Goal: Task Accomplishment & Management: Manage account settings

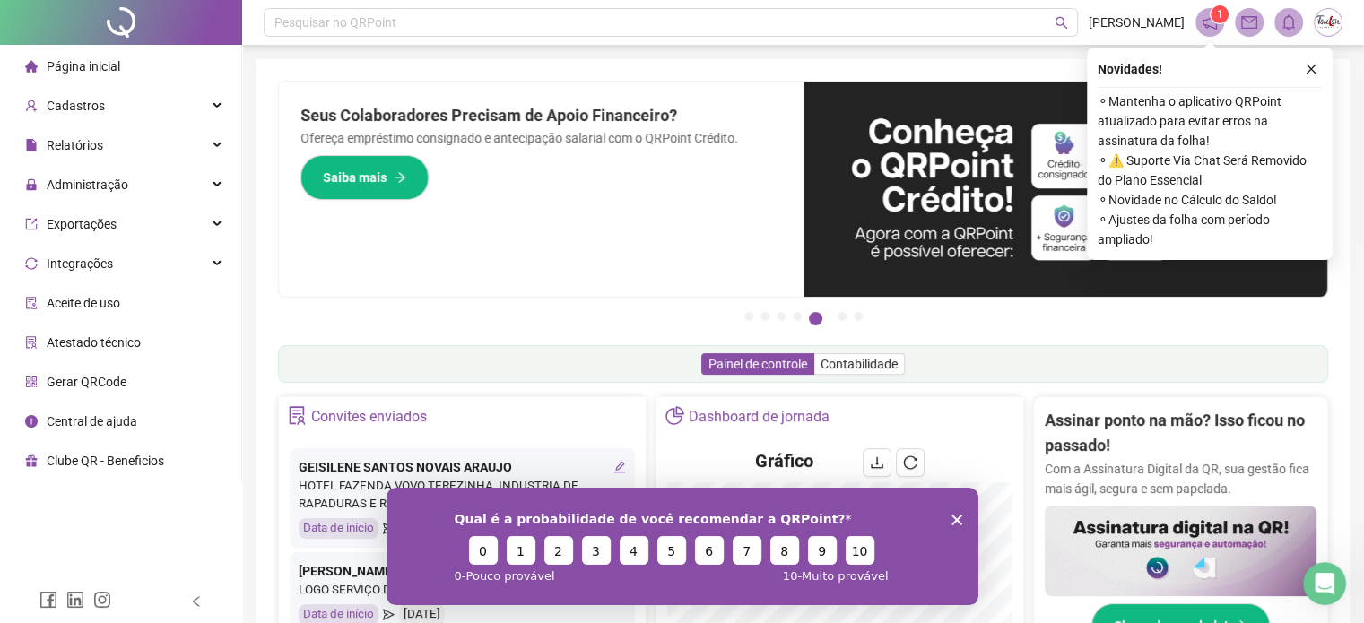
click at [954, 518] on icon "Encerrar pesquisa" at bounding box center [955, 519] width 11 height 11
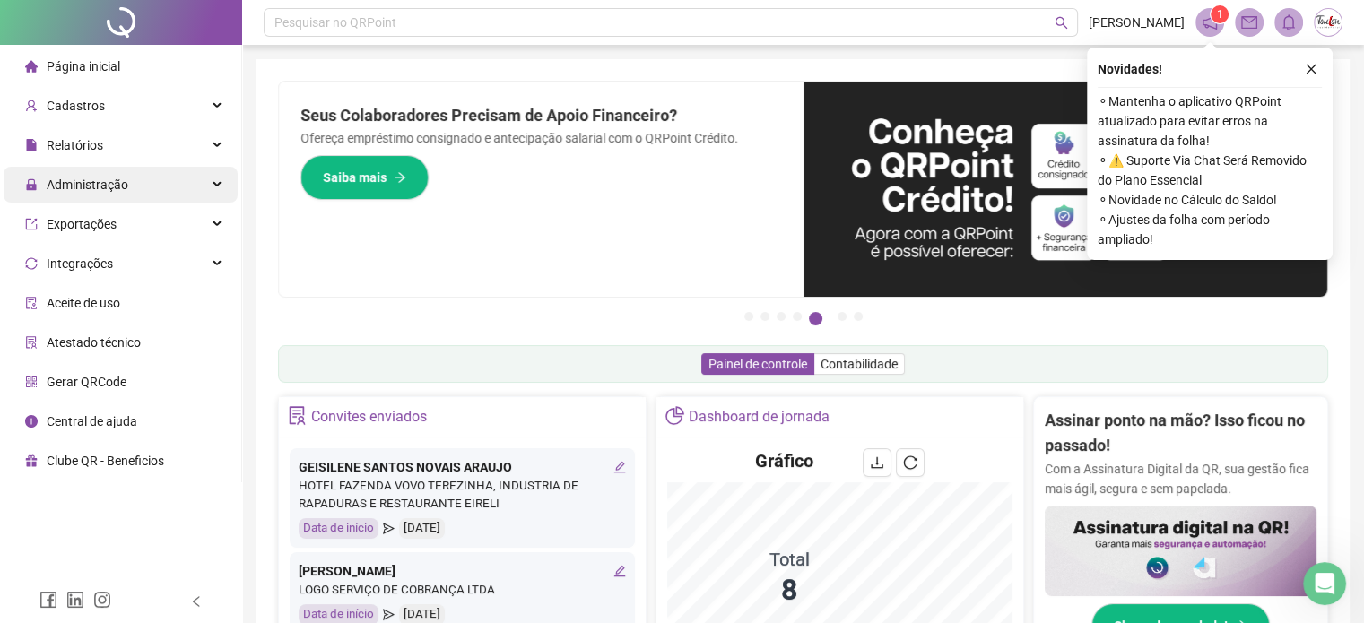
click at [72, 185] on span "Administração" at bounding box center [88, 185] width 82 height 14
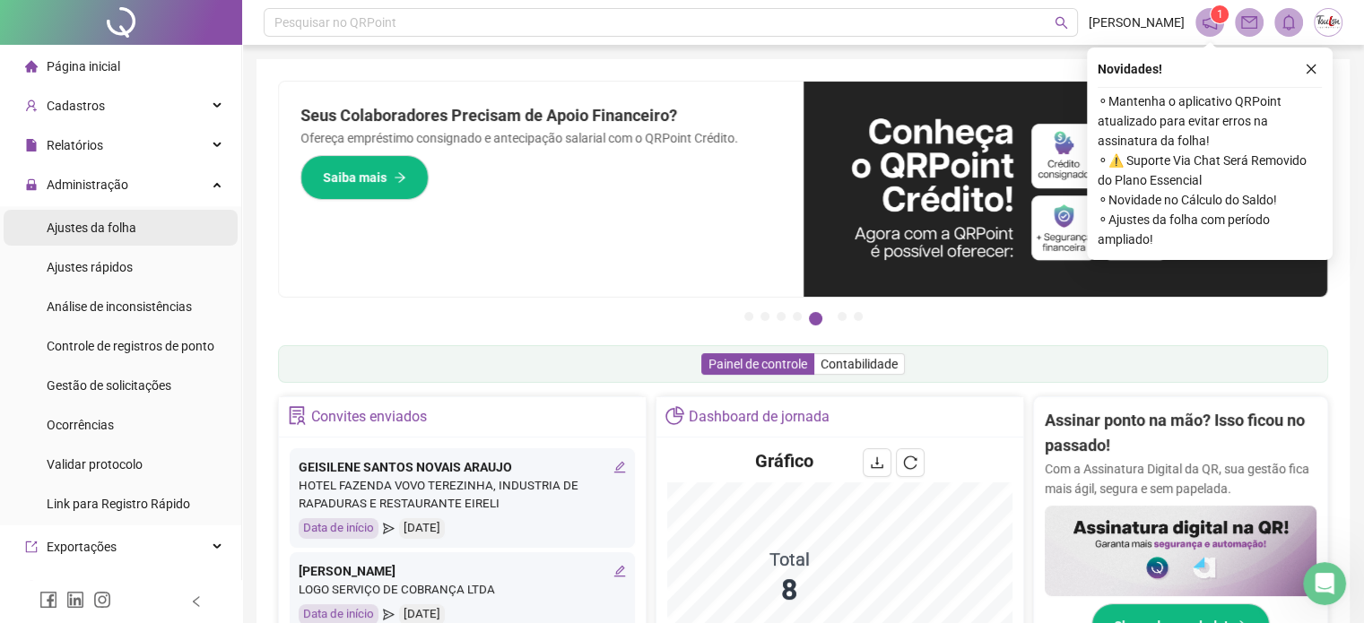
click at [92, 221] on span "Ajustes da folha" at bounding box center [92, 228] width 90 height 14
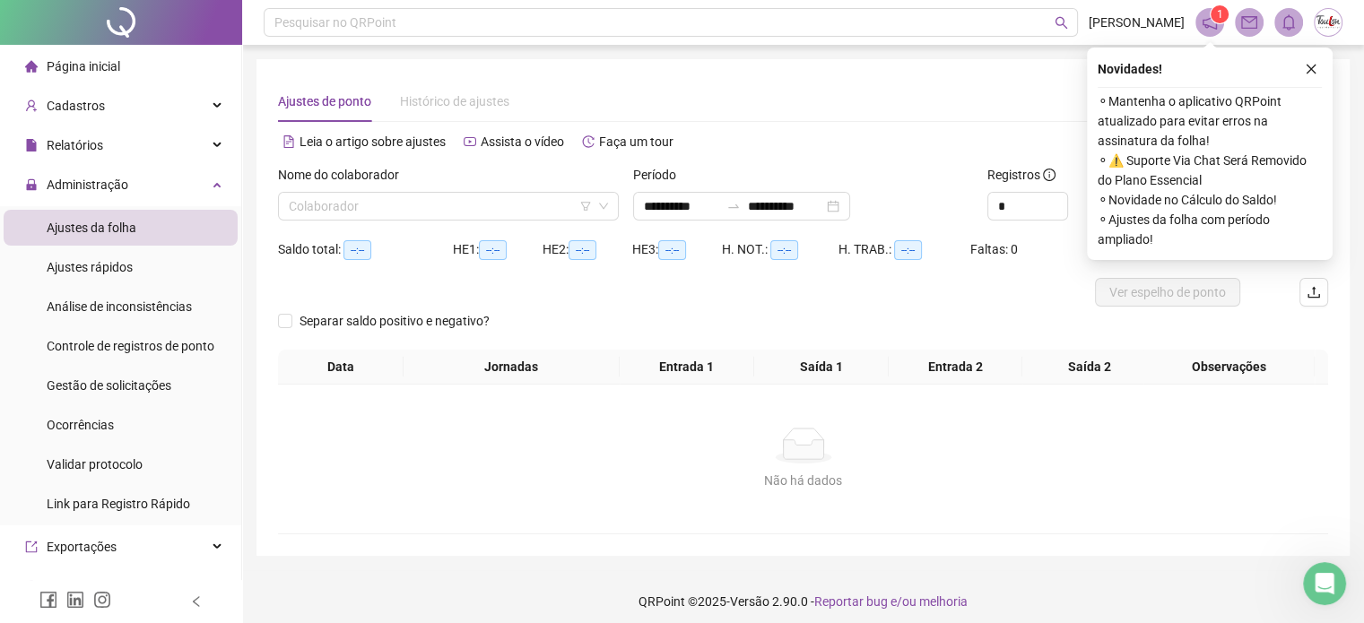
click at [118, 224] on span "Ajustes da folha" at bounding box center [92, 228] width 90 height 14
click at [434, 204] on input "search" at bounding box center [440, 206] width 303 height 27
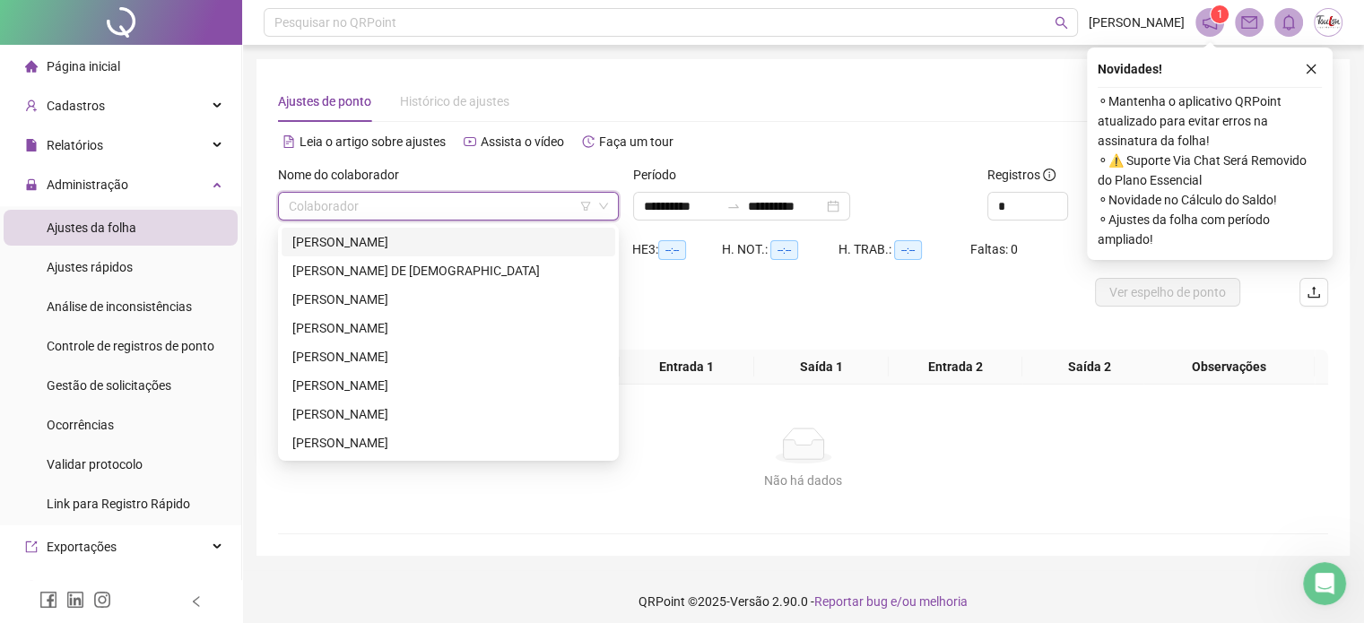
click at [344, 237] on div "[PERSON_NAME]" at bounding box center [448, 242] width 312 height 20
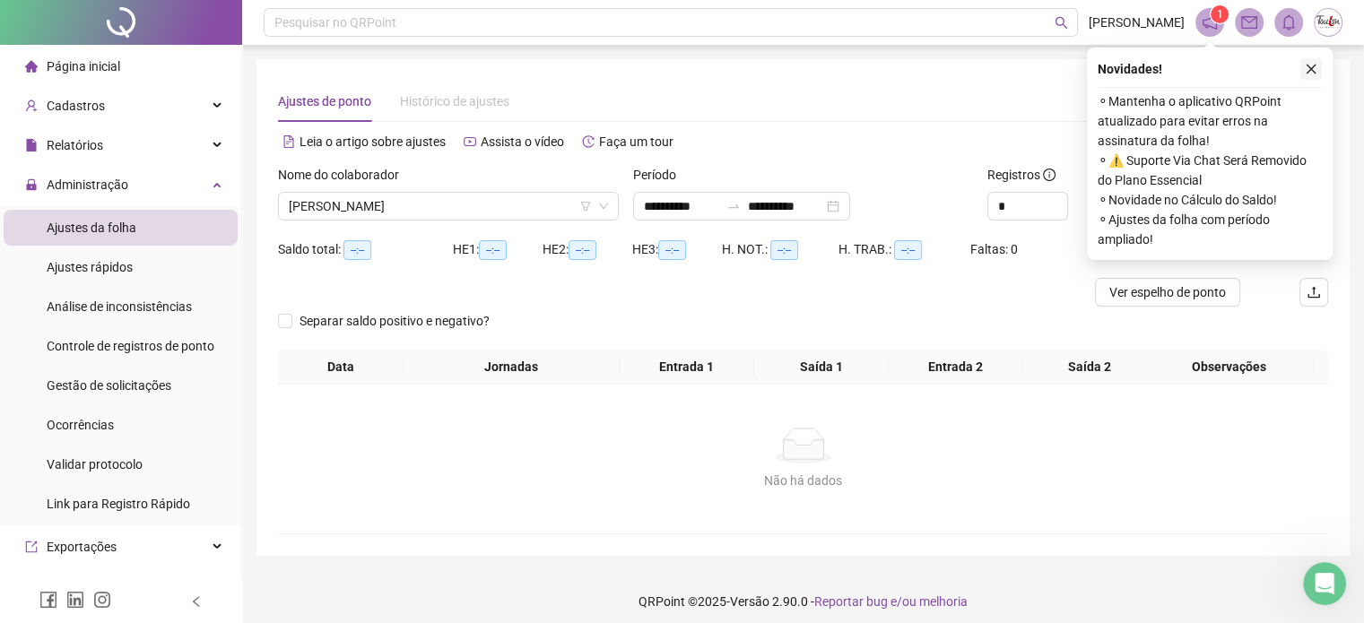
click at [1309, 63] on icon "close" at bounding box center [1310, 69] width 13 height 13
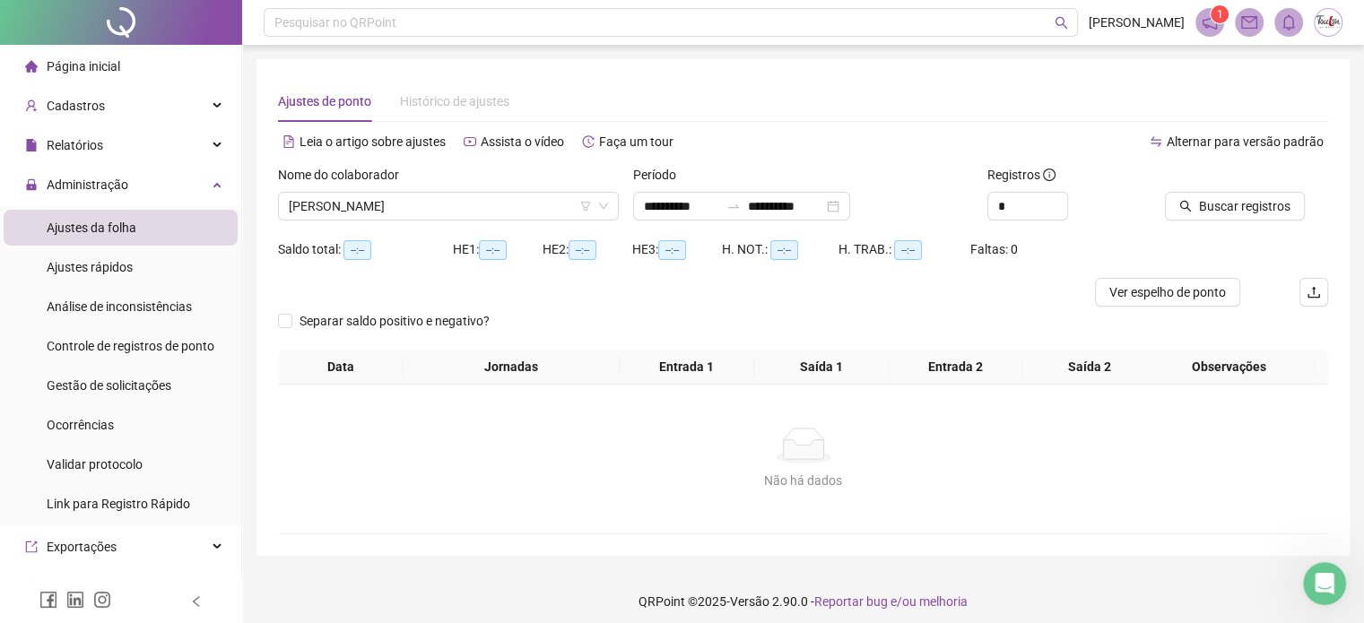
click at [825, 88] on div "Ajustes de ponto Histórico de ajustes" at bounding box center [803, 101] width 1050 height 41
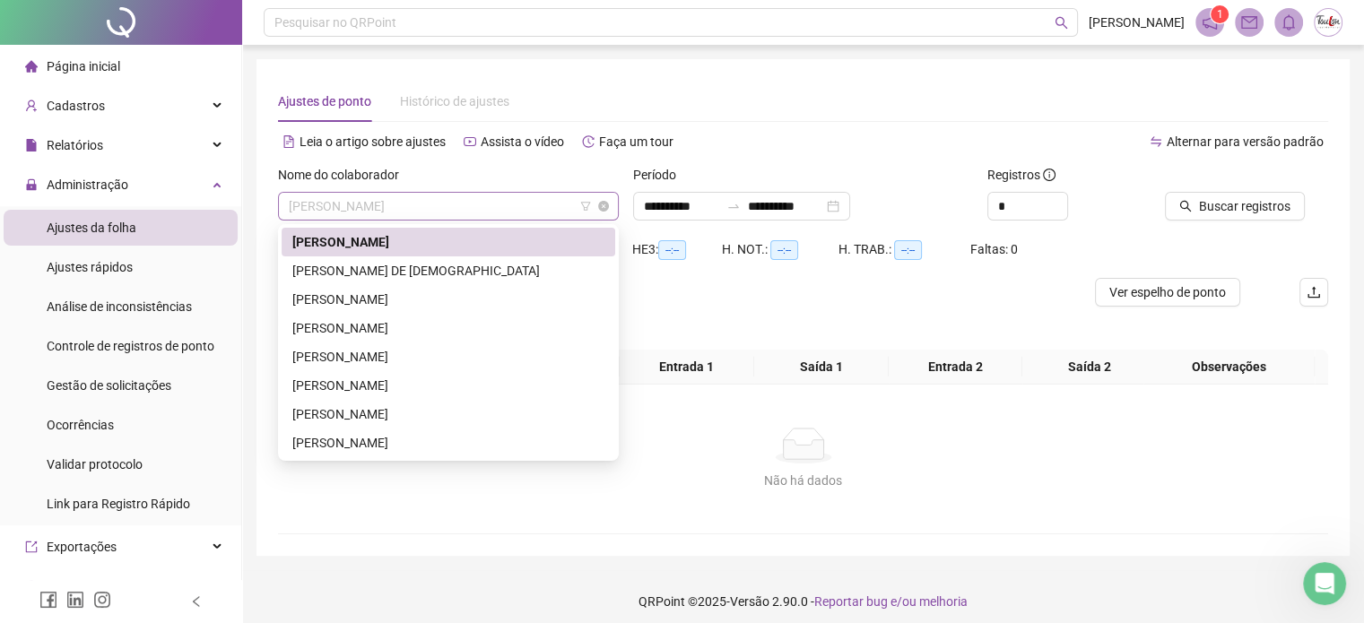
click at [375, 208] on span "[PERSON_NAME]" at bounding box center [448, 206] width 319 height 27
click at [366, 247] on div "[PERSON_NAME]" at bounding box center [448, 242] width 312 height 20
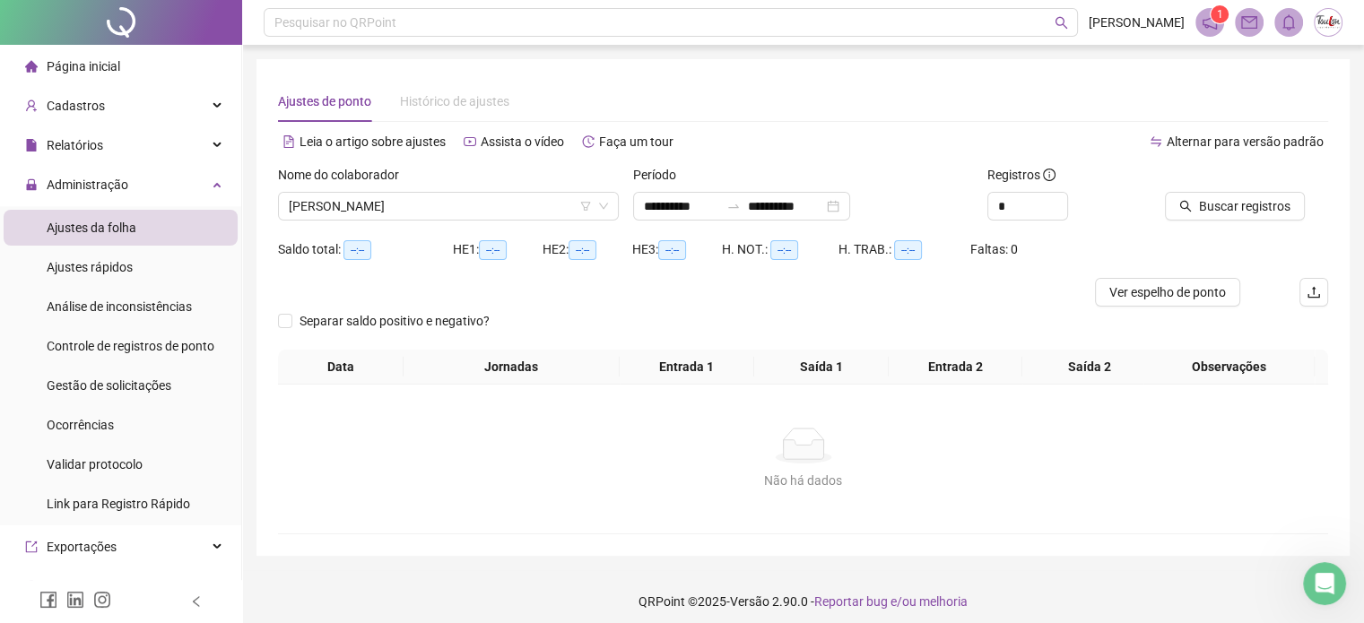
click at [810, 92] on div "Ajustes de ponto Histórico de ajustes" at bounding box center [803, 101] width 1050 height 41
click at [671, 204] on input "**********" at bounding box center [681, 206] width 75 height 20
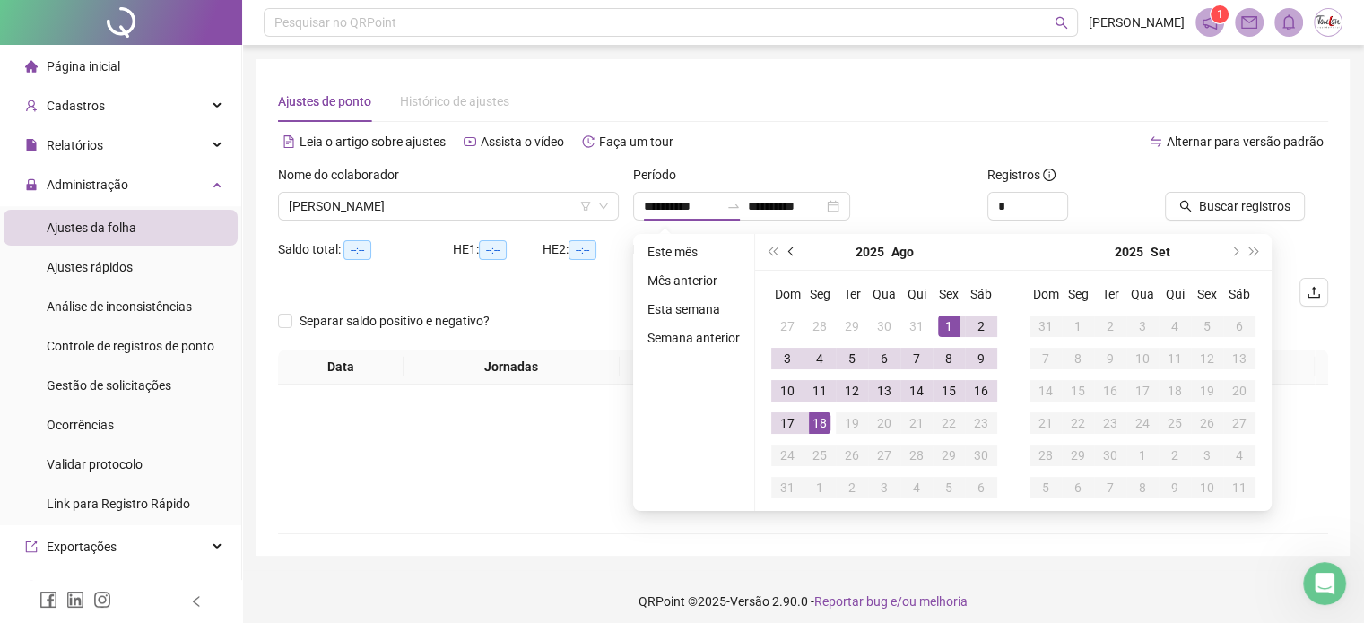
click at [788, 250] on span "prev-year" at bounding box center [792, 251] width 9 height 9
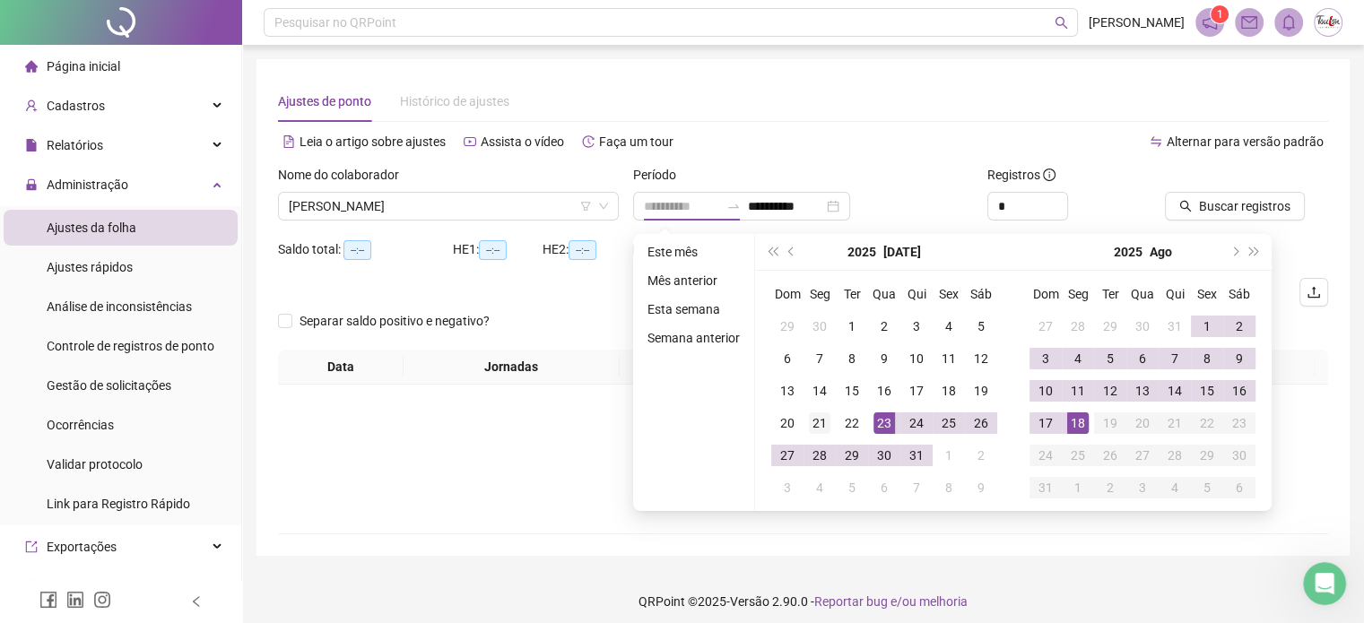
type input "**********"
click at [812, 422] on div "21" at bounding box center [820, 423] width 22 height 22
type input "**********"
click at [1070, 422] on div "18" at bounding box center [1078, 423] width 22 height 22
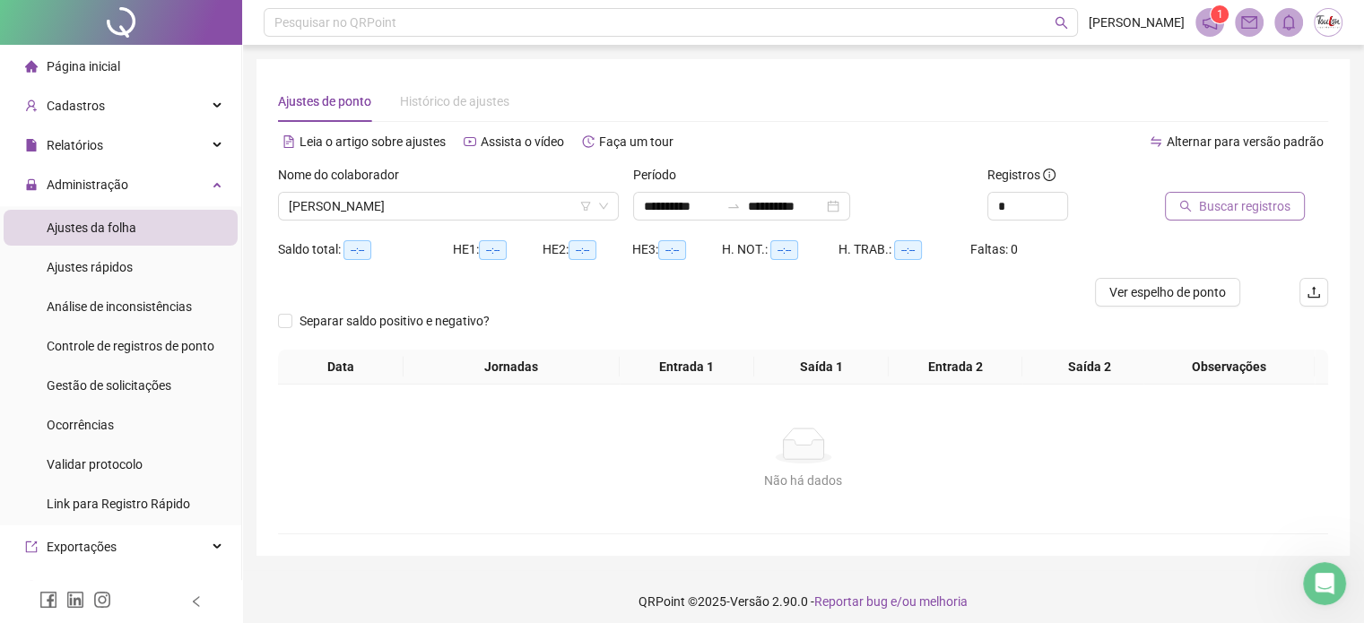
click at [1202, 207] on span "Buscar registros" at bounding box center [1244, 206] width 91 height 20
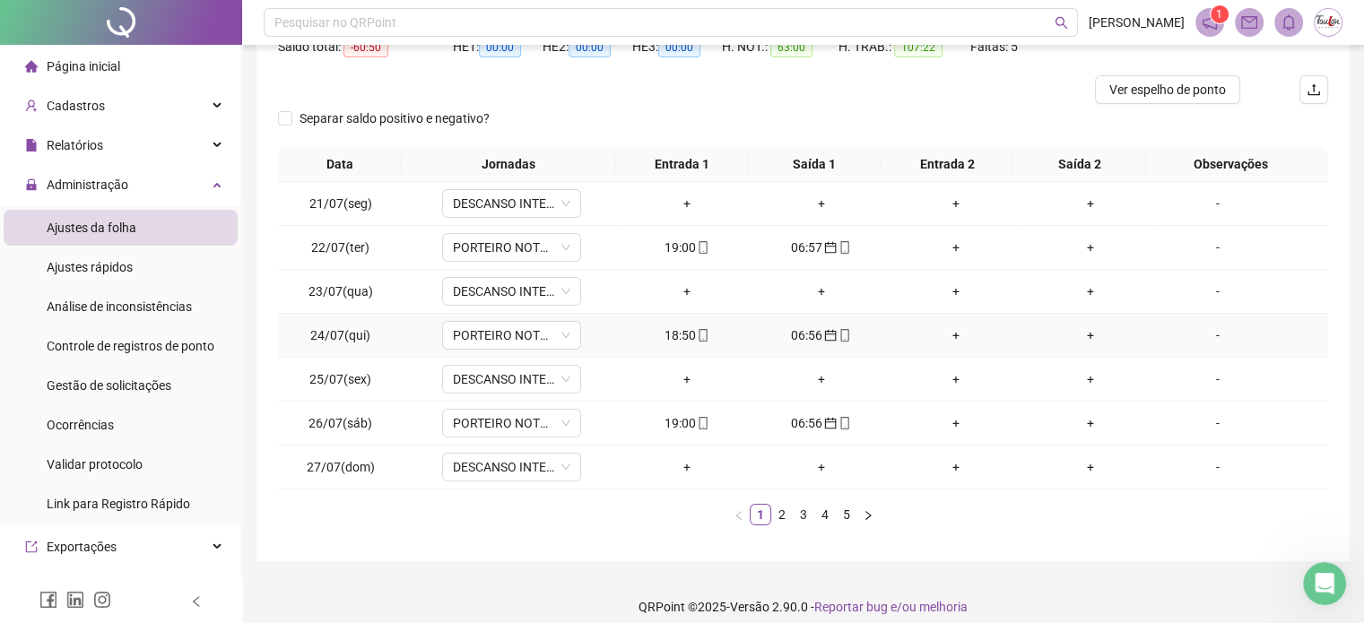
scroll to position [216, 0]
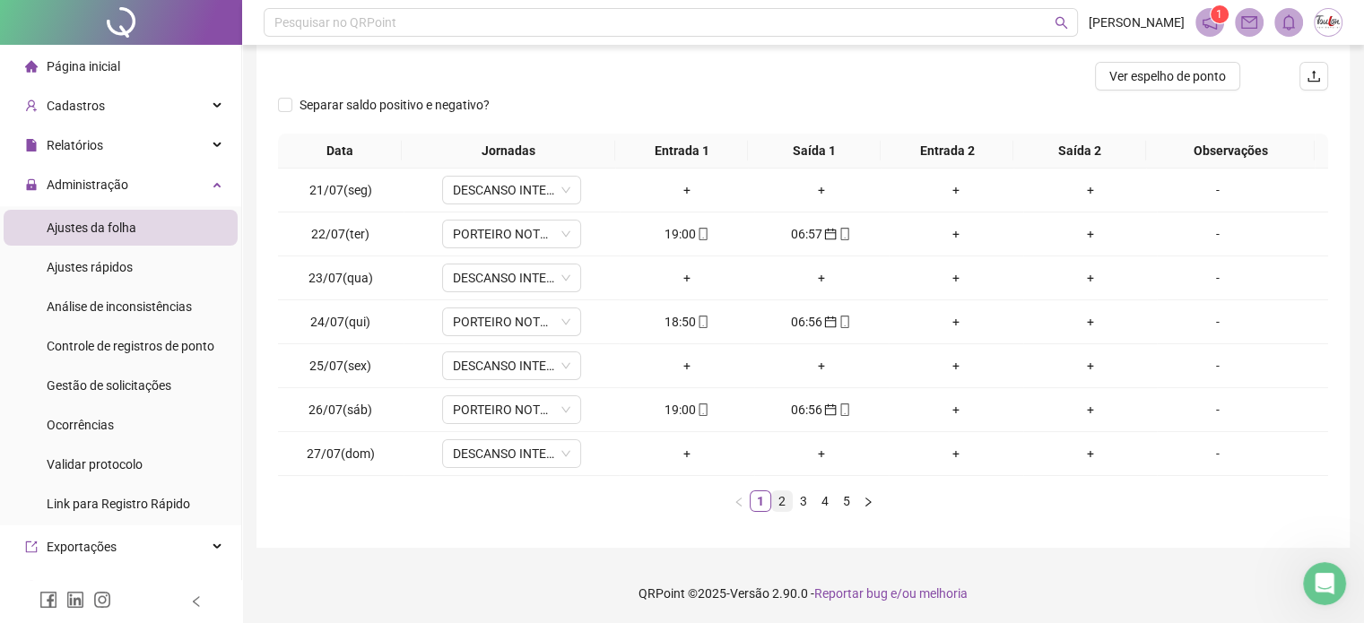
click at [776, 507] on link "2" at bounding box center [782, 501] width 20 height 20
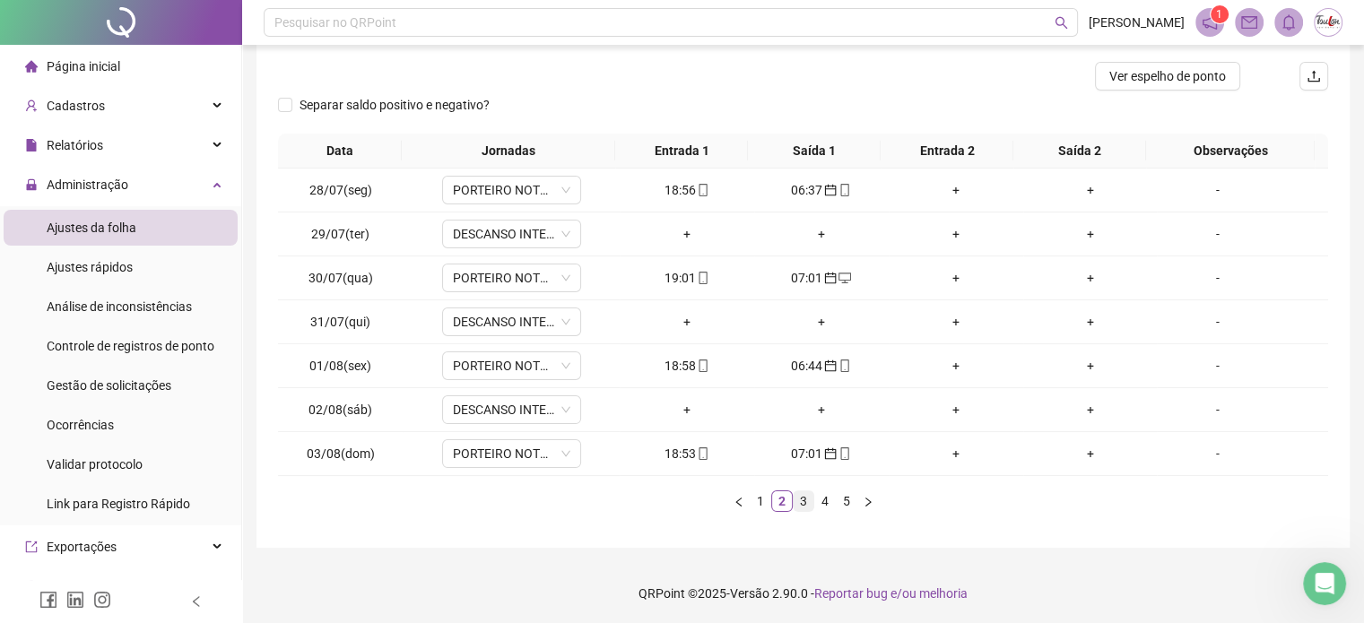
click at [802, 497] on link "3" at bounding box center [803, 501] width 20 height 20
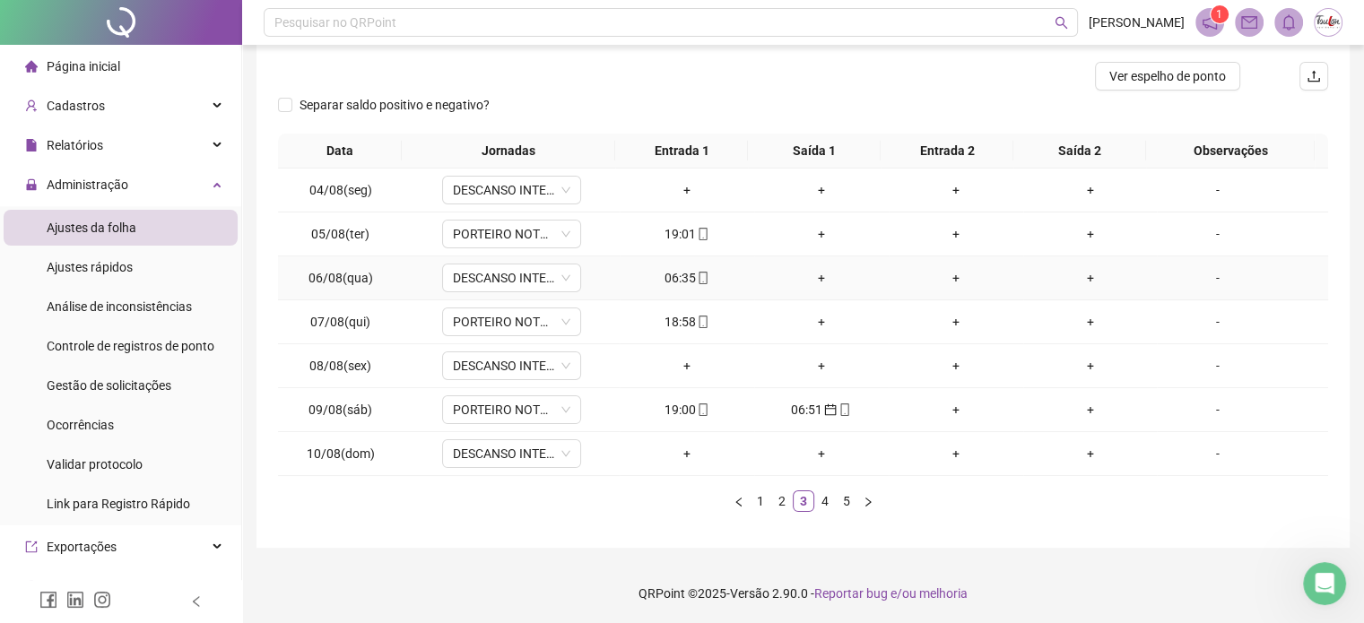
click at [687, 275] on div "06:35" at bounding box center [687, 278] width 120 height 20
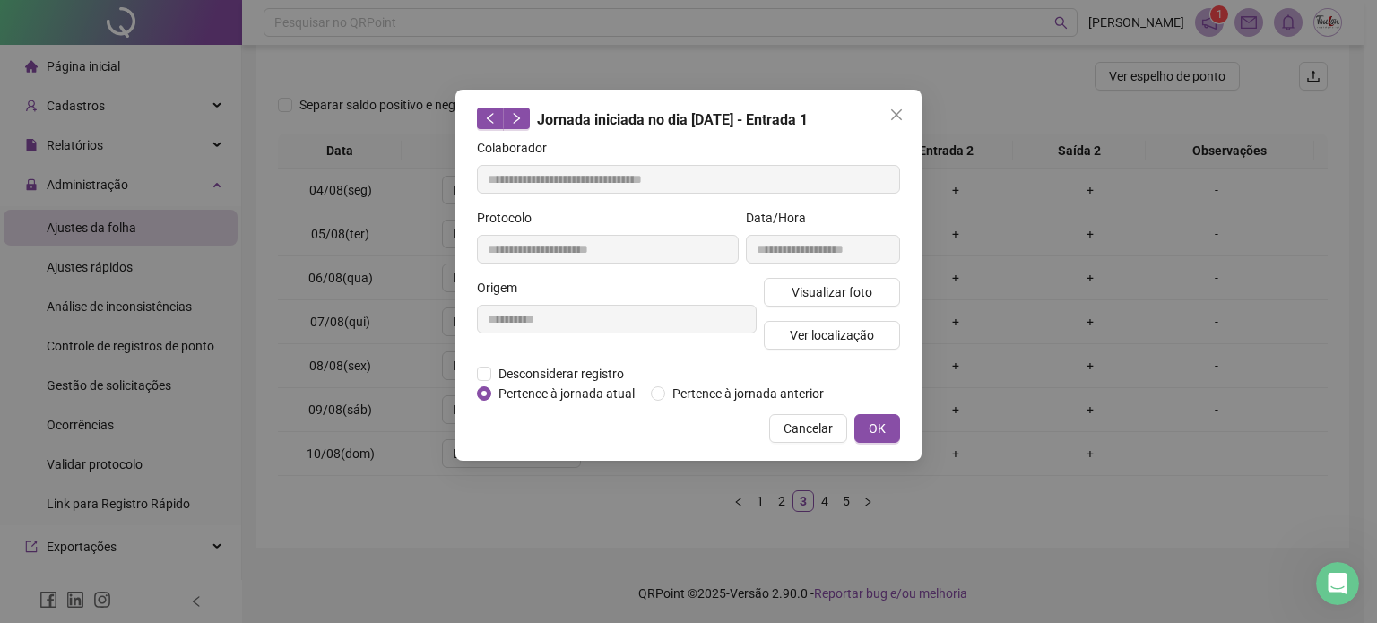
drag, startPoint x: 687, startPoint y: 275, endPoint x: 656, endPoint y: 299, distance: 38.4
click at [656, 299] on div "Origem" at bounding box center [617, 291] width 280 height 27
click at [688, 395] on span "Pertence à jornada anterior" at bounding box center [748, 394] width 166 height 20
click at [888, 425] on button "OK" at bounding box center [877, 428] width 46 height 29
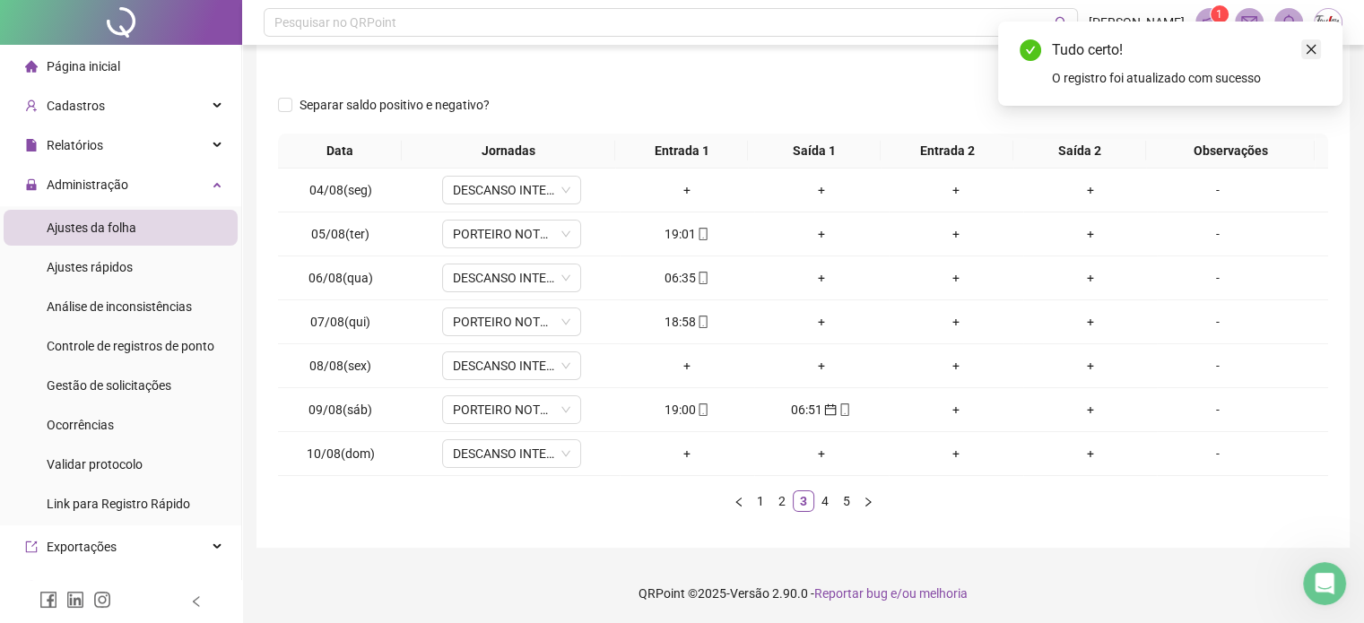
click at [1312, 50] on icon "close" at bounding box center [1311, 50] width 10 height 10
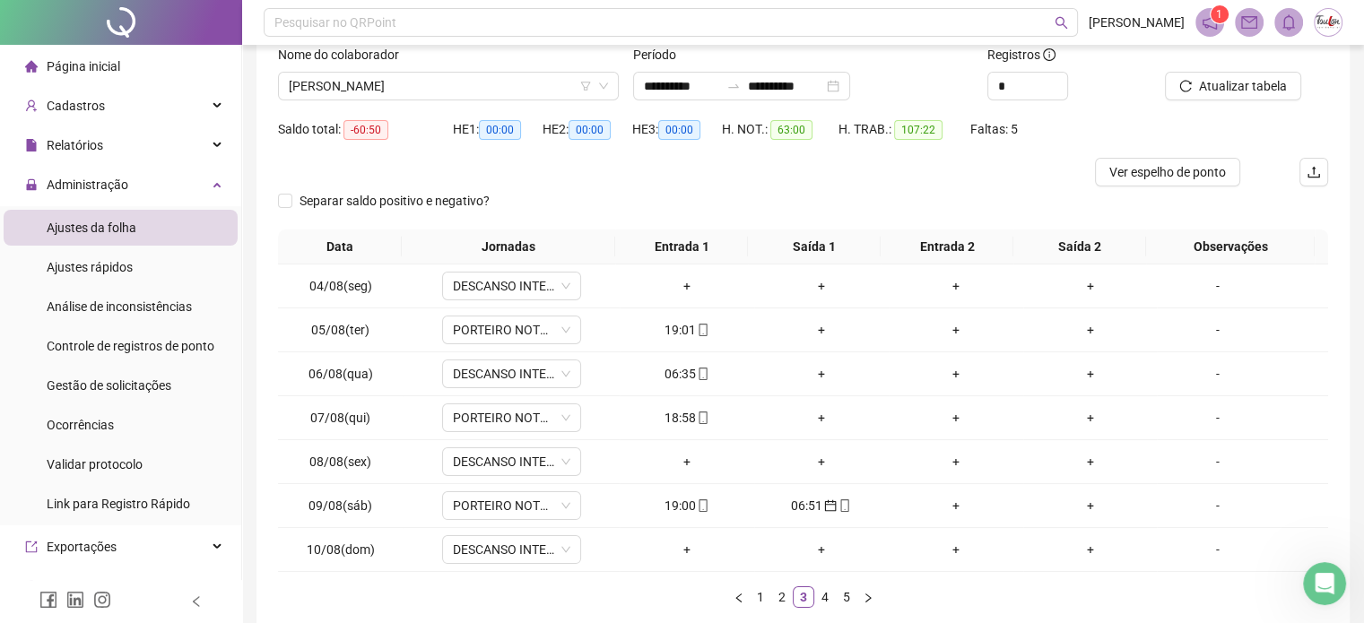
scroll to position [117, 0]
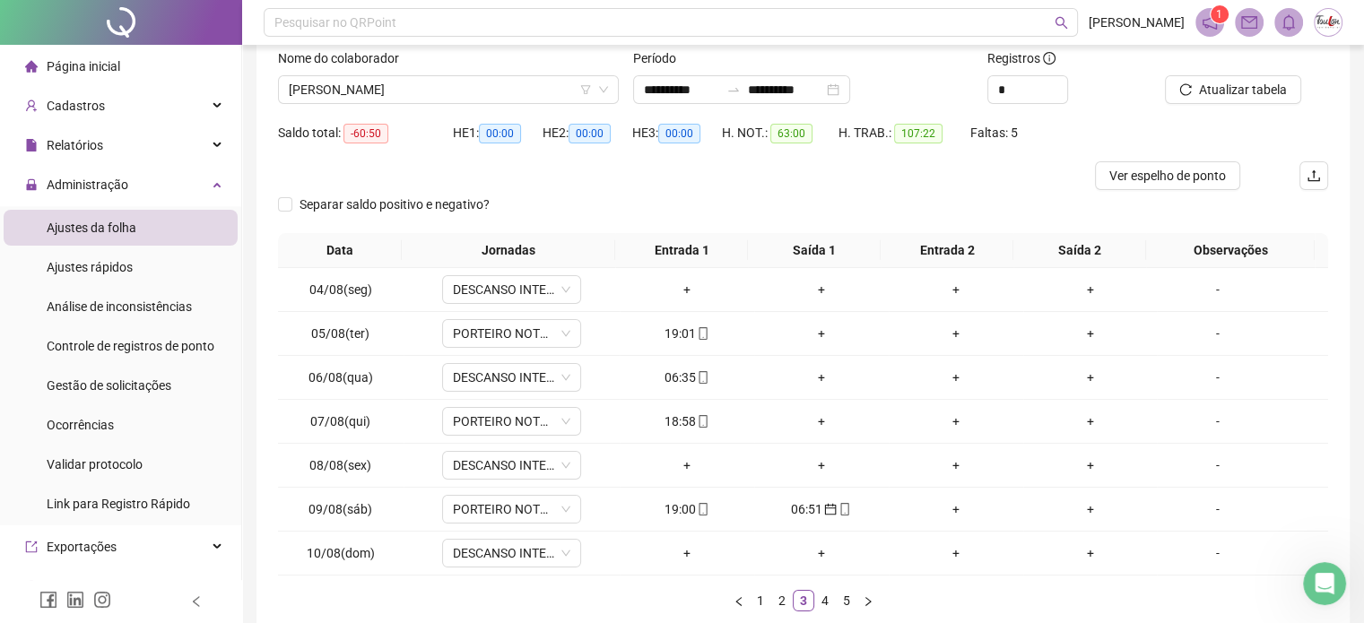
click at [1278, 104] on div "Atualizar tabela" at bounding box center [1246, 83] width 178 height 70
click at [1270, 91] on span "Atualizar tabela" at bounding box center [1243, 90] width 88 height 20
click at [816, 465] on div "+" at bounding box center [821, 465] width 120 height 20
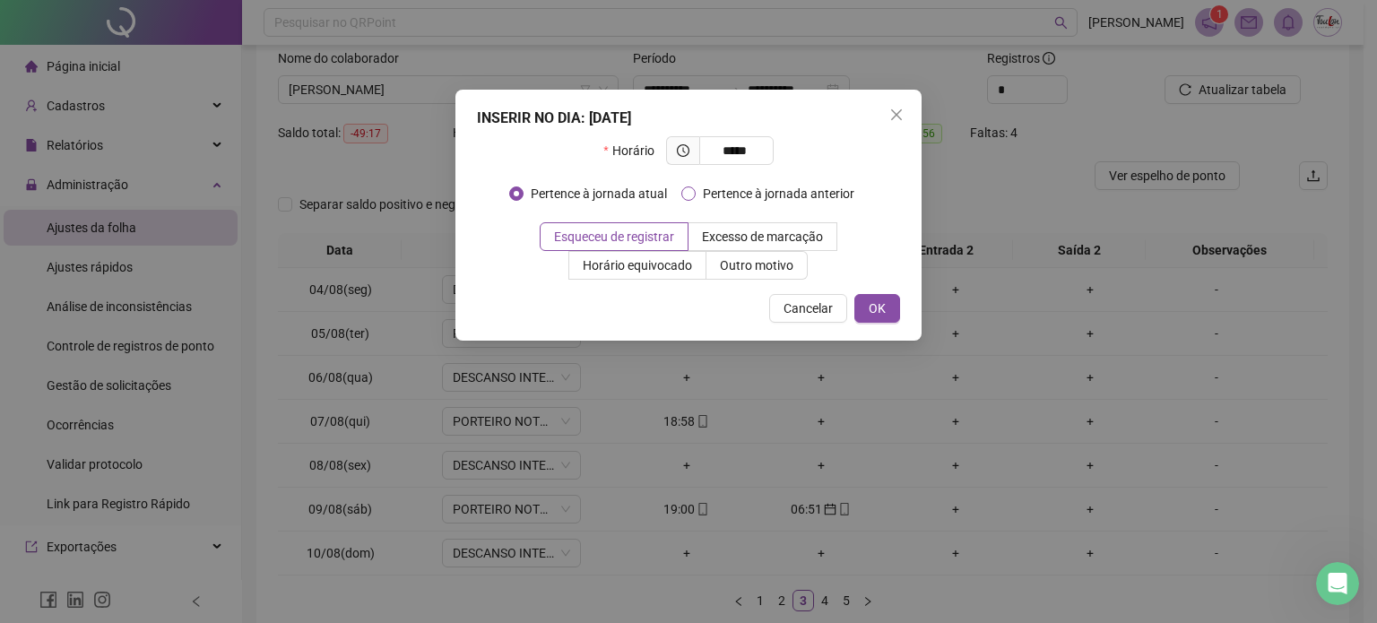
type input "*****"
click at [893, 292] on div "INSERIR NO DIA : [DATE] Horário ***** Pertence à jornada atual Pertence à jorna…" at bounding box center [688, 215] width 466 height 251
click at [889, 304] on button "OK" at bounding box center [877, 308] width 46 height 29
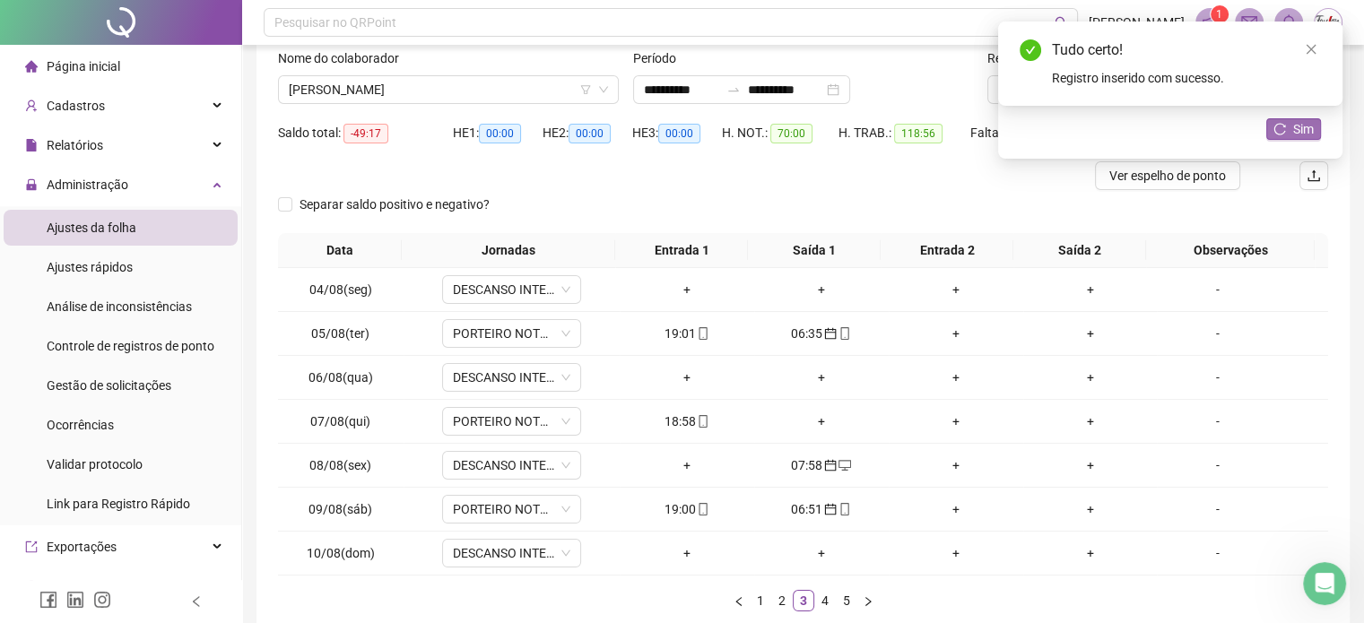
click at [1291, 135] on button "Sim" at bounding box center [1293, 129] width 55 height 22
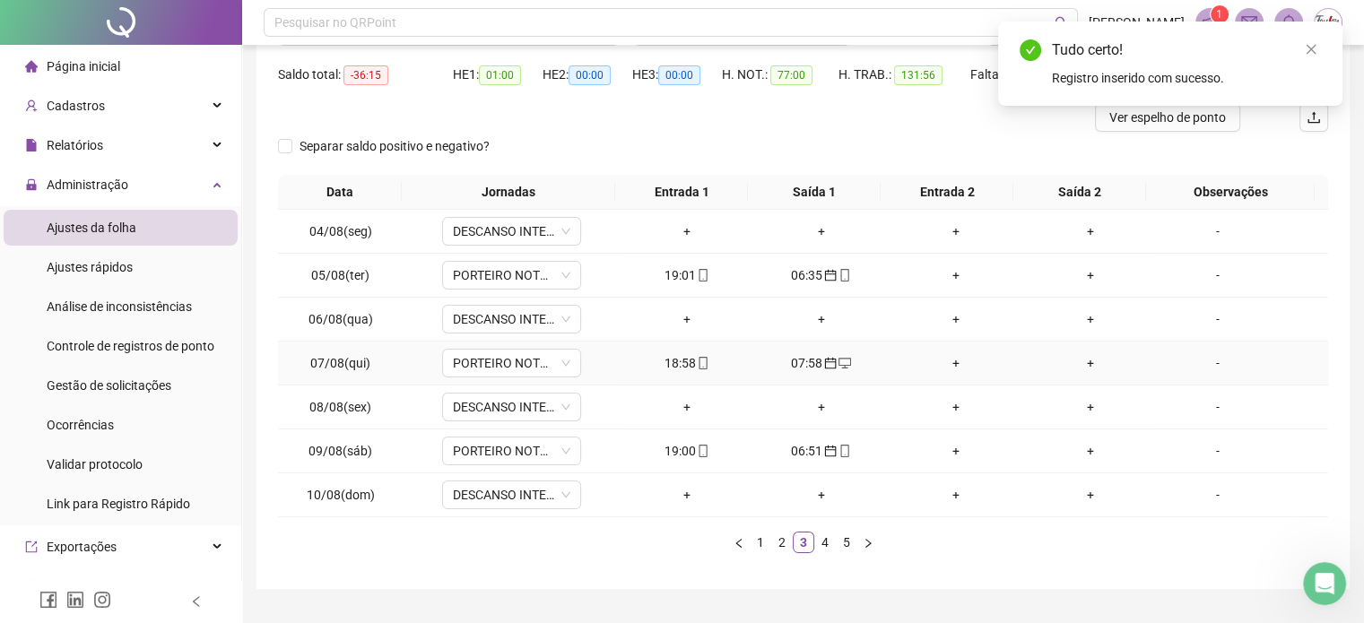
scroll to position [216, 0]
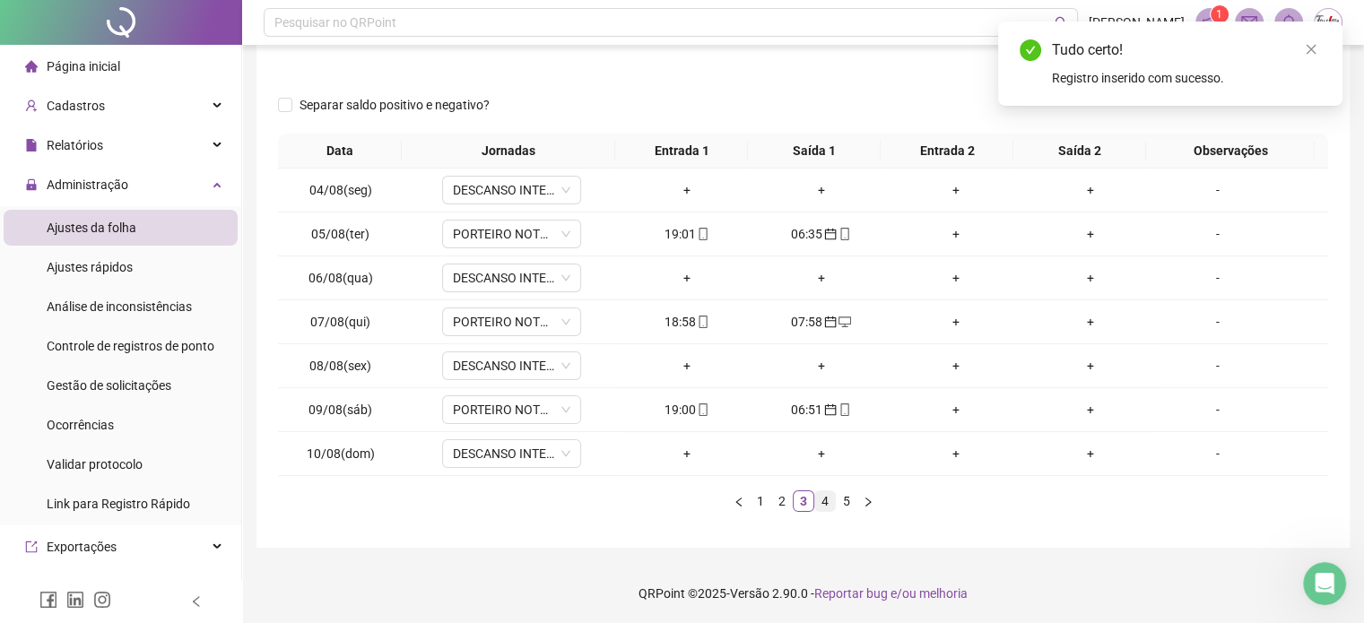
click at [829, 498] on link "4" at bounding box center [825, 501] width 20 height 20
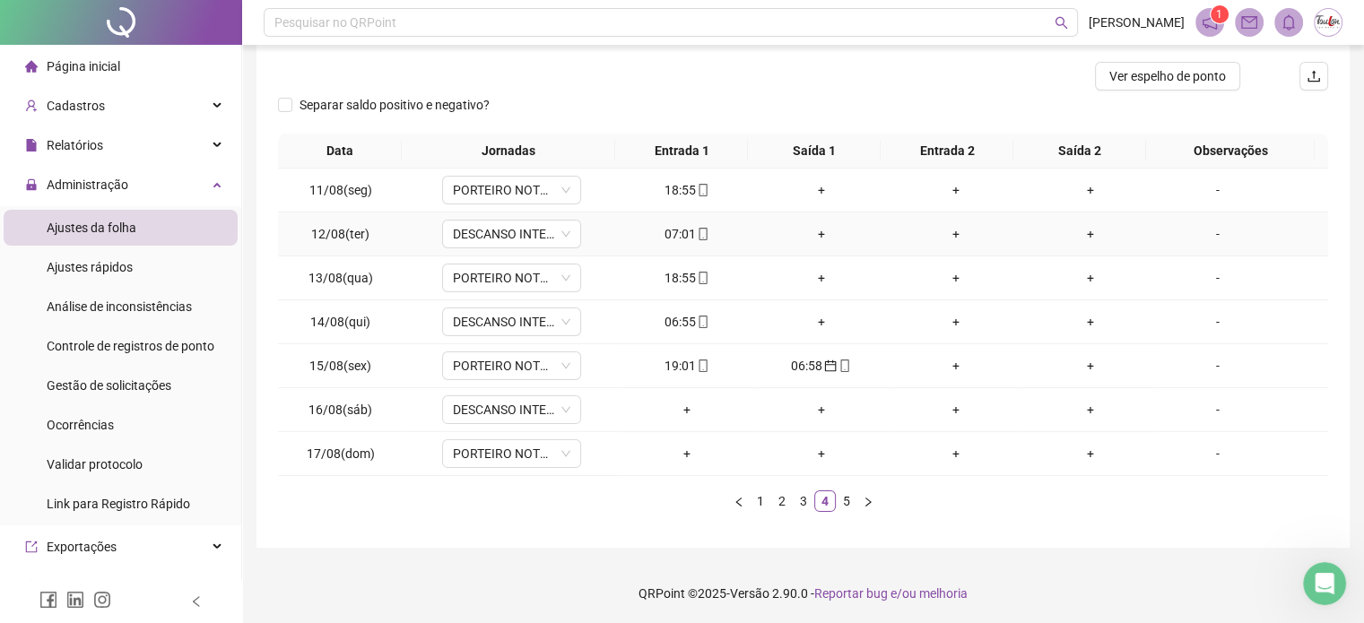
click at [680, 230] on div "07:01" at bounding box center [687, 234] width 120 height 20
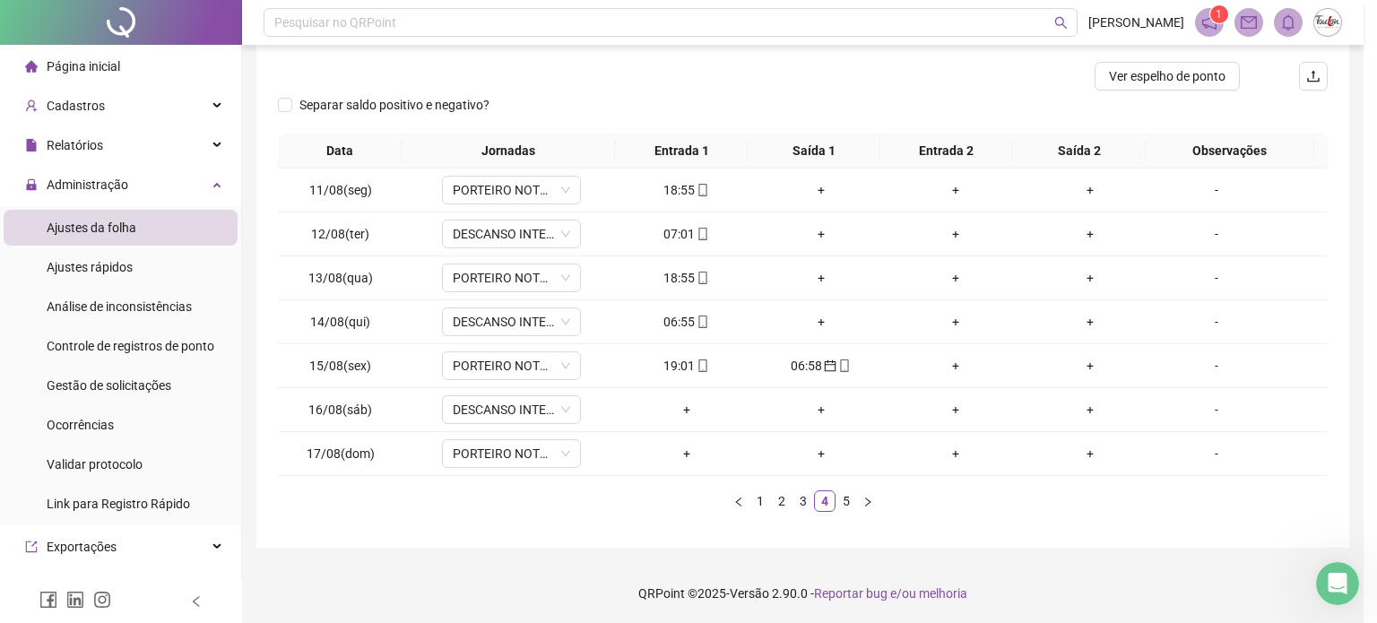
type input "**********"
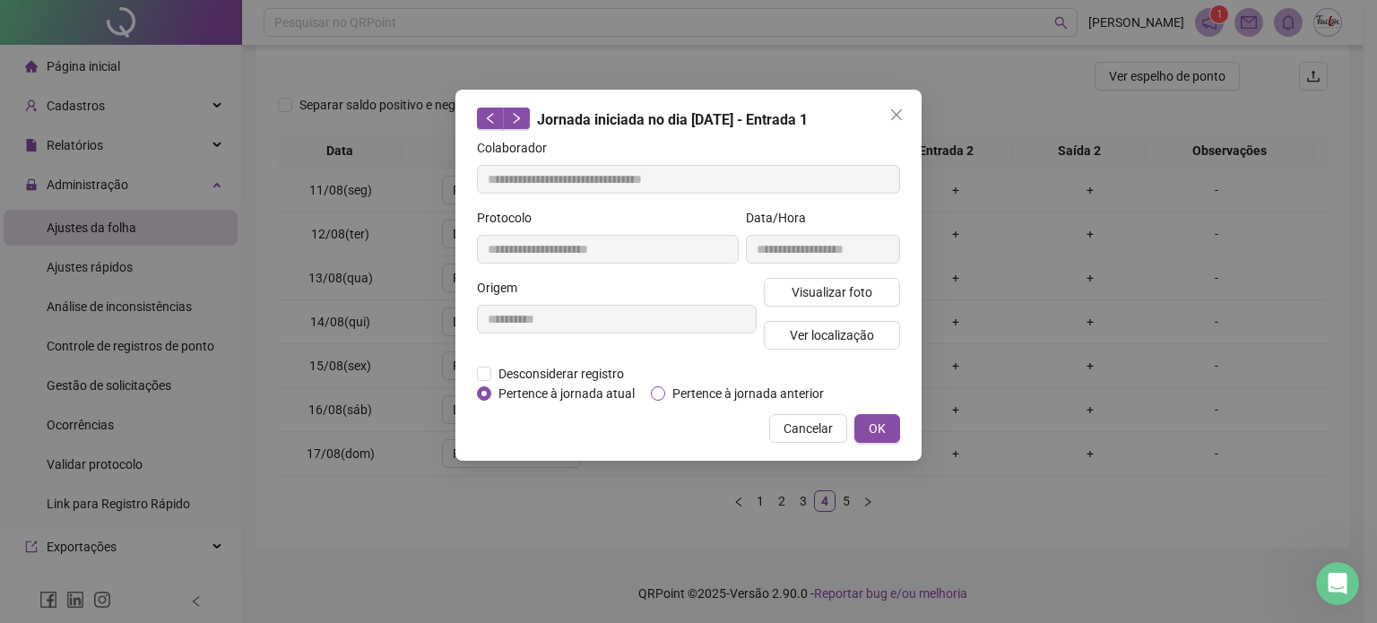
click at [719, 394] on span "Pertence à jornada anterior" at bounding box center [748, 394] width 166 height 20
click at [873, 425] on span "OK" at bounding box center [877, 429] width 17 height 20
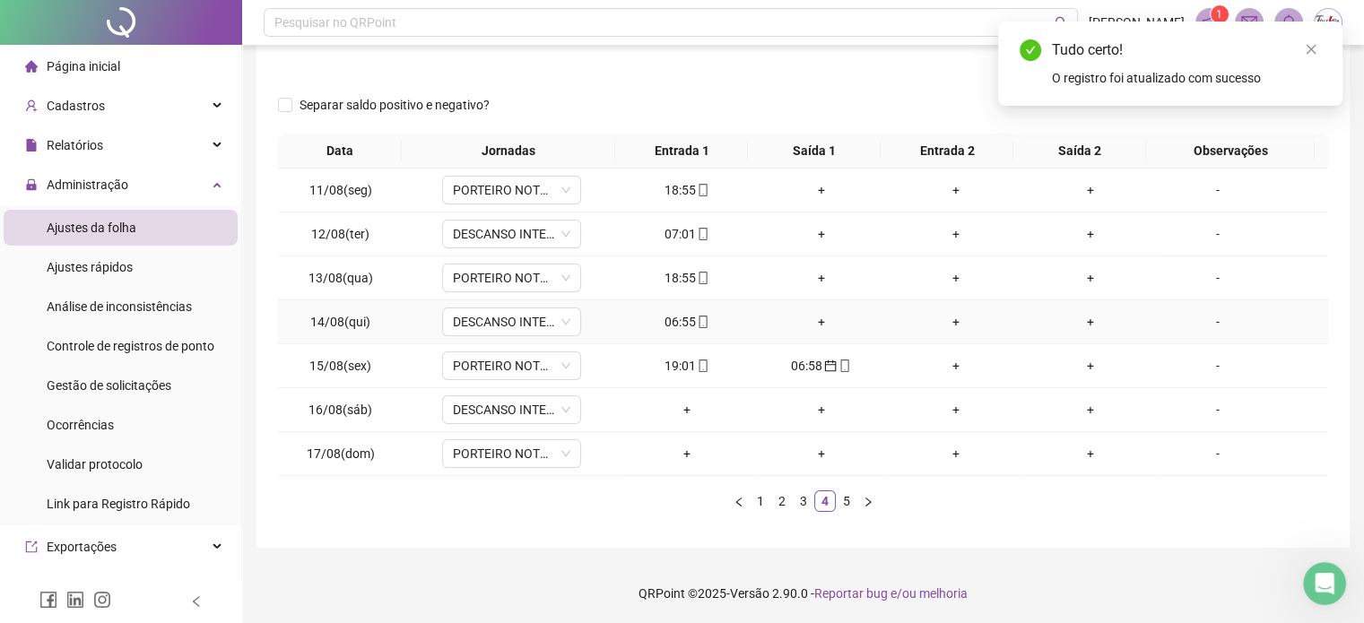
click at [681, 318] on div "06:55" at bounding box center [687, 322] width 120 height 20
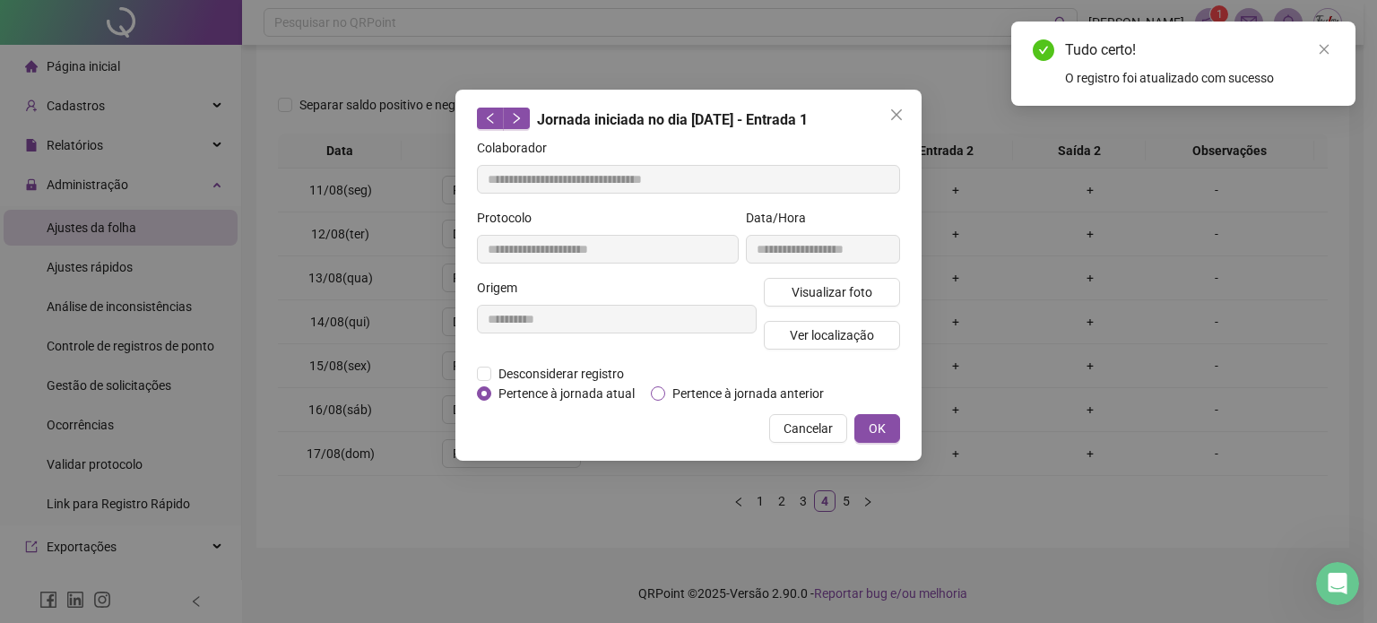
click at [710, 386] on span "Pertence à jornada anterior" at bounding box center [748, 394] width 166 height 20
click at [870, 420] on span "OK" at bounding box center [877, 429] width 17 height 20
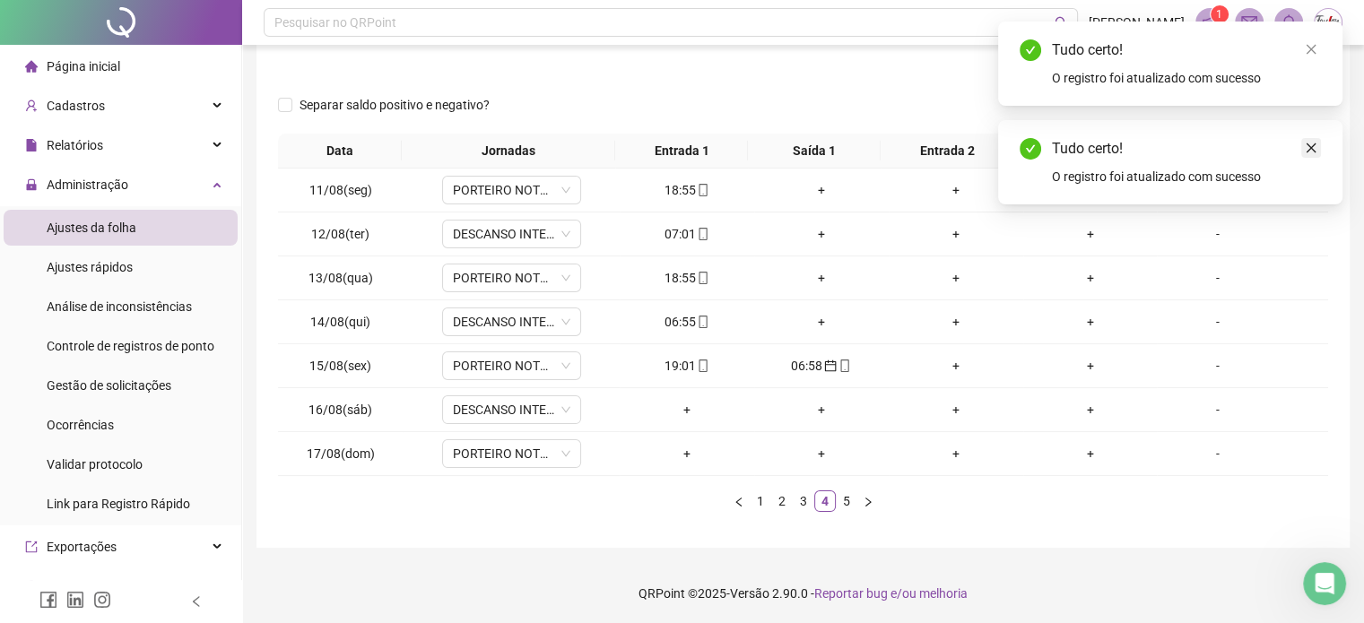
click at [1312, 149] on icon "close" at bounding box center [1310, 148] width 13 height 13
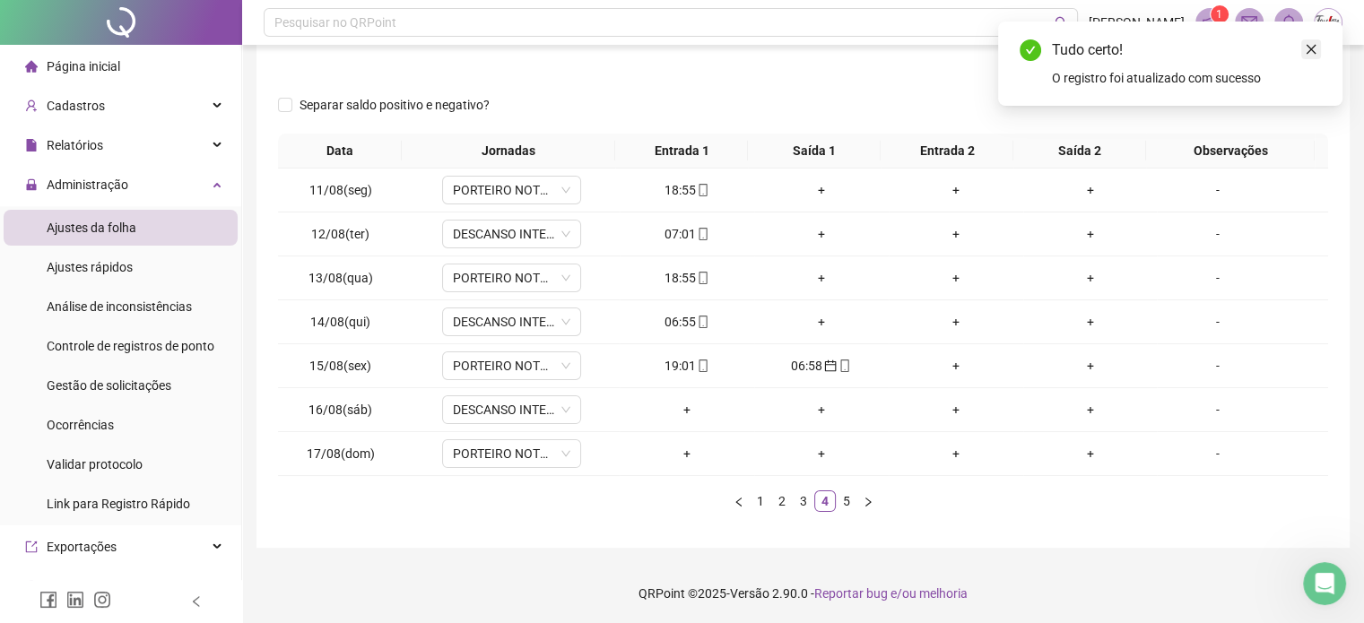
click at [1310, 53] on icon "close" at bounding box center [1310, 49] width 13 height 13
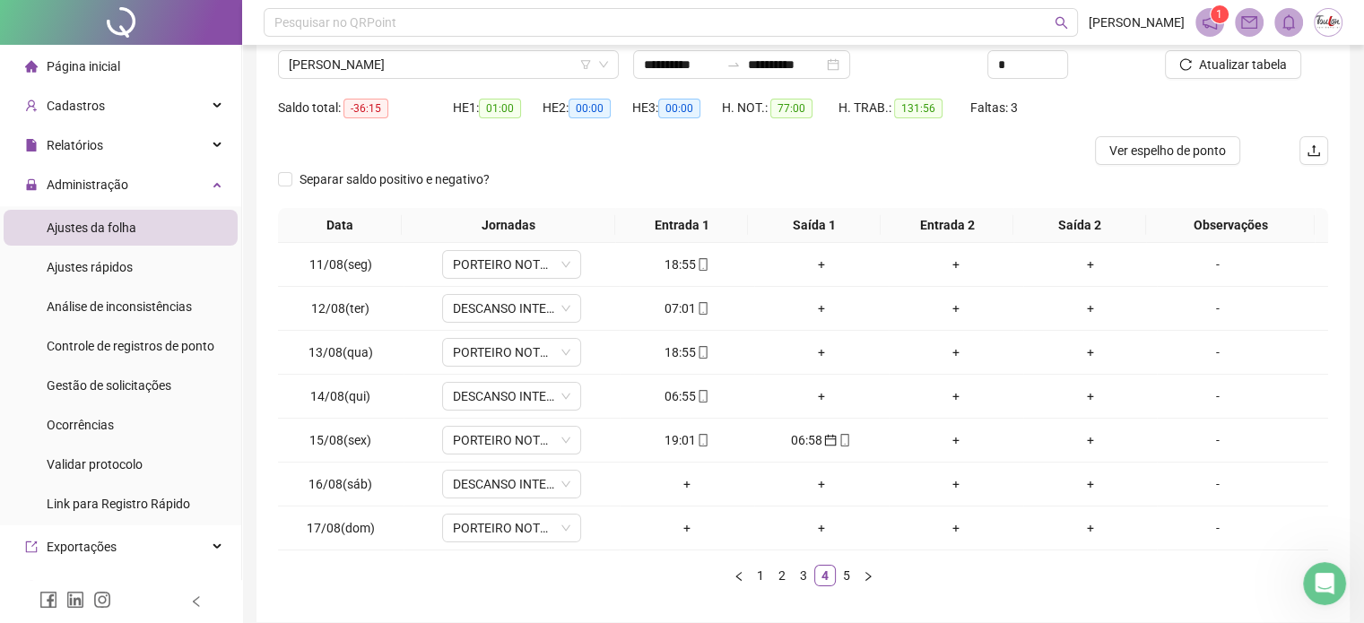
scroll to position [134, 0]
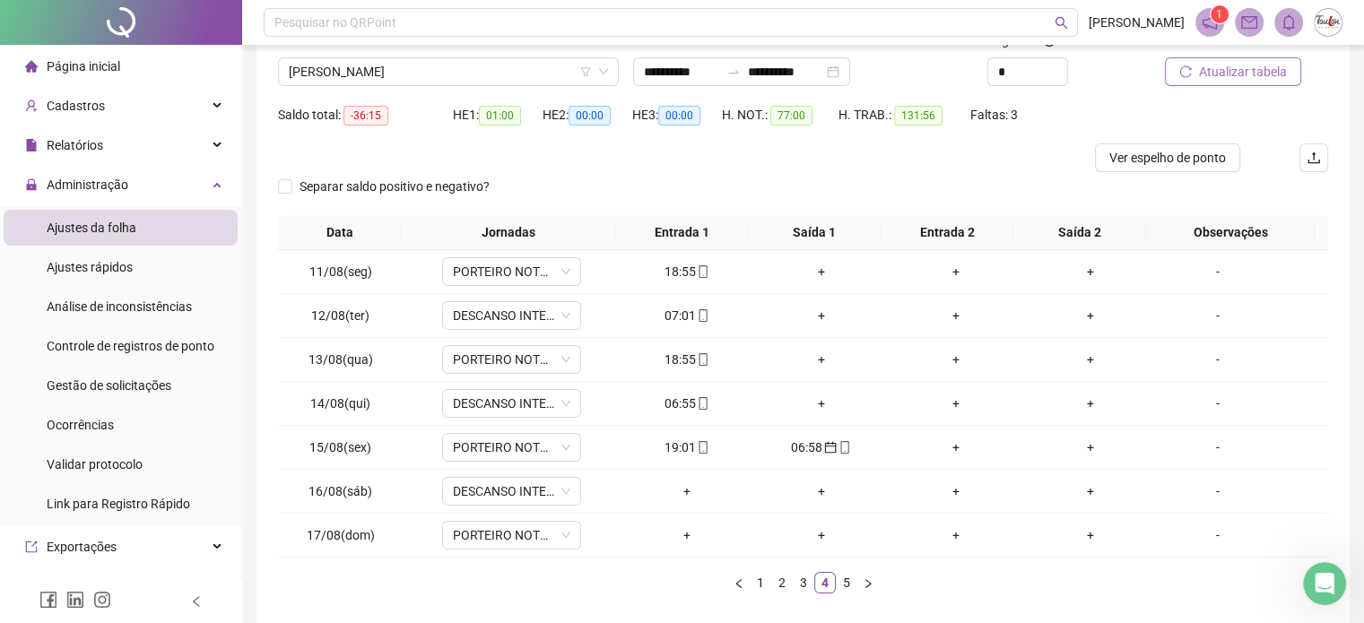
click at [1219, 72] on span "Atualizar tabela" at bounding box center [1243, 72] width 88 height 20
click at [844, 584] on link "5" at bounding box center [846, 583] width 20 height 20
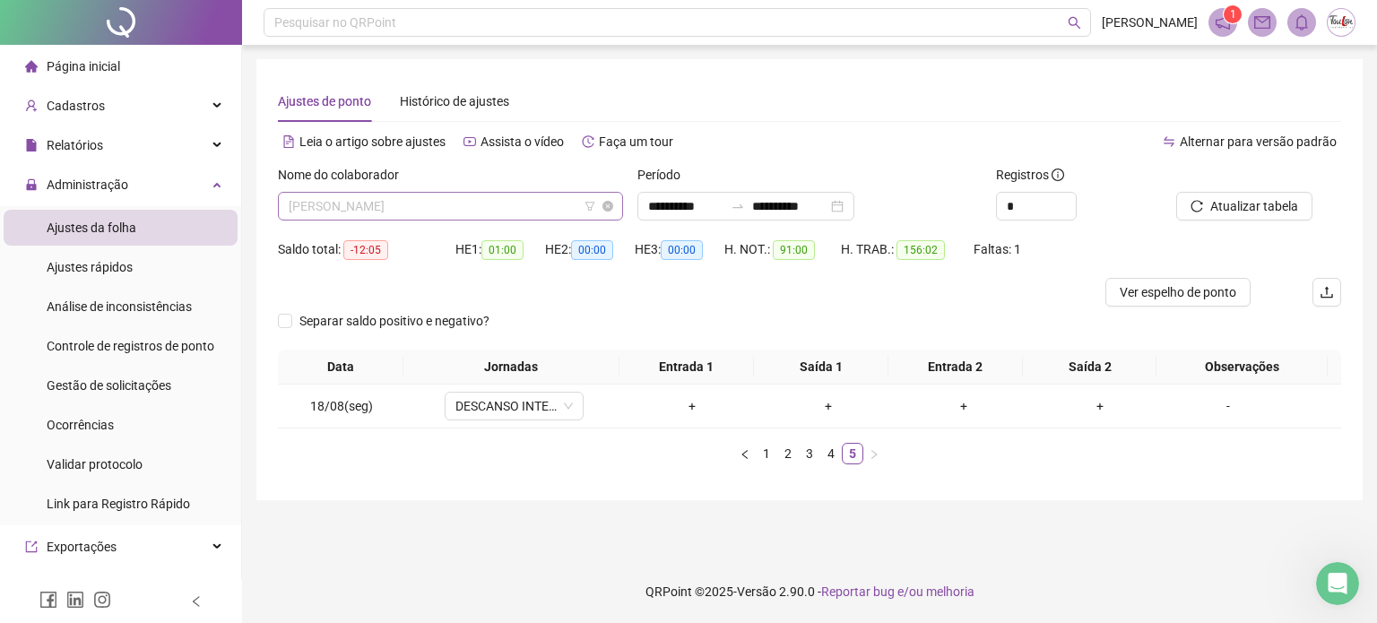
click at [421, 204] on span "[PERSON_NAME]" at bounding box center [451, 206] width 324 height 27
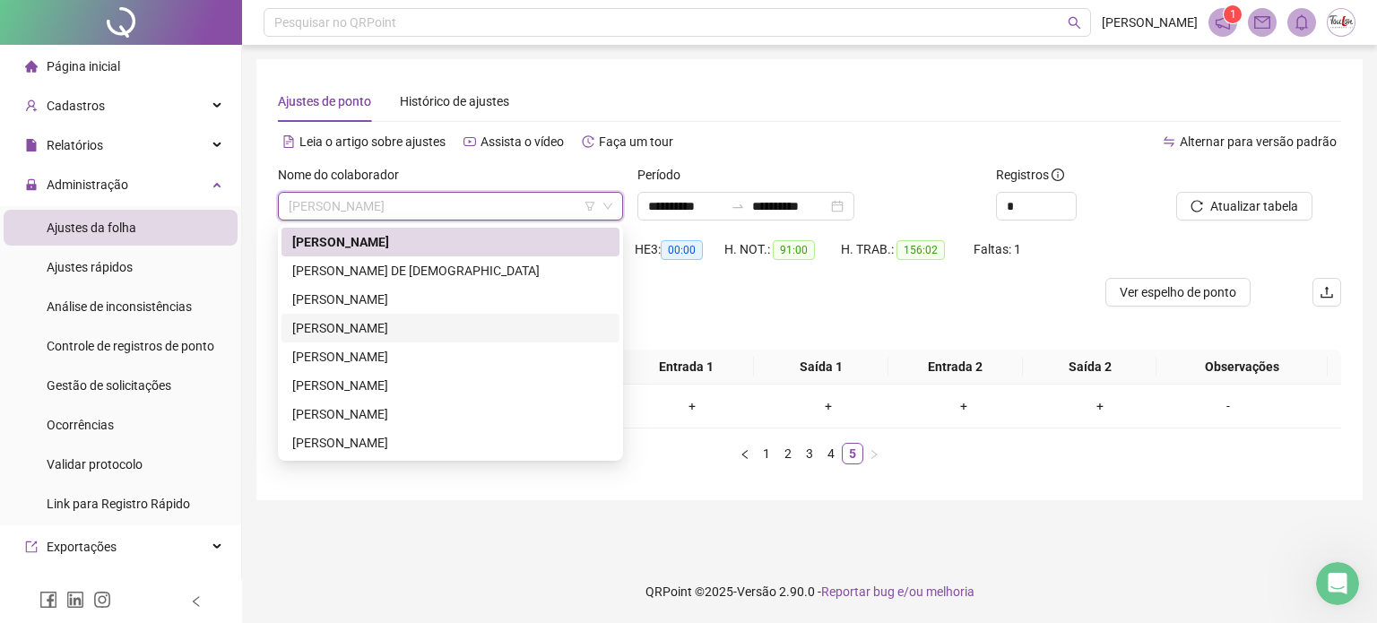
click at [352, 325] on div "[PERSON_NAME]" at bounding box center [450, 328] width 316 height 20
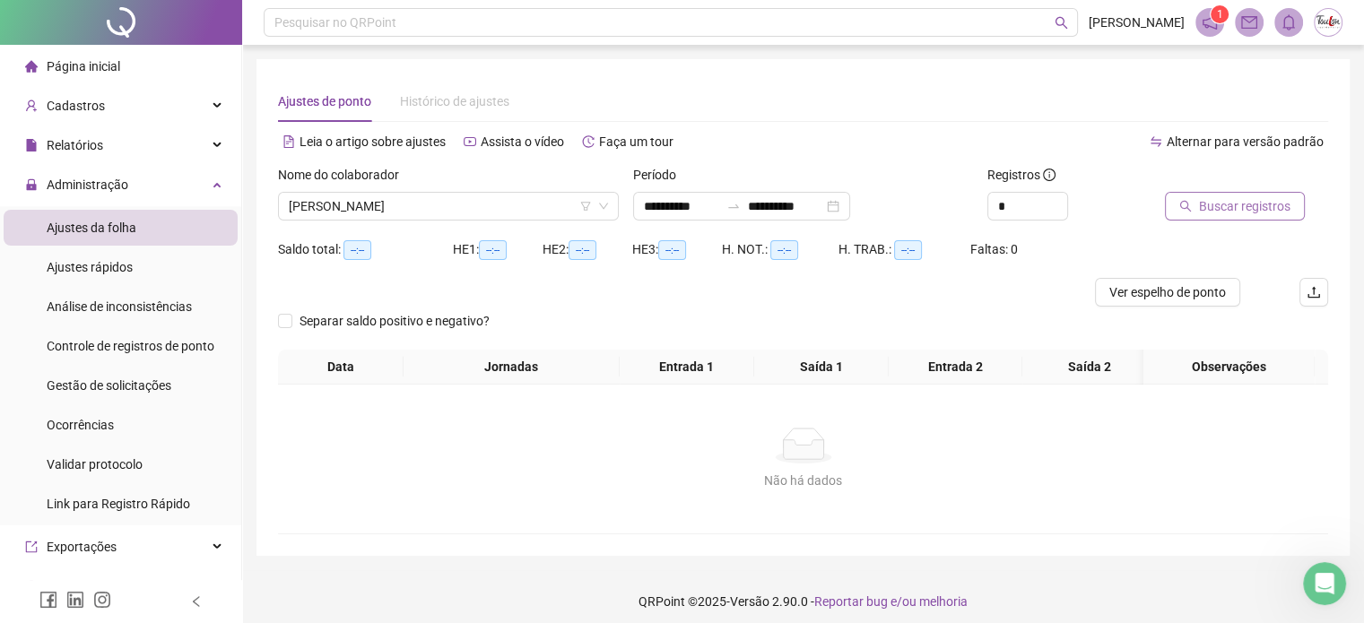
click at [1213, 207] on span "Buscar registros" at bounding box center [1244, 206] width 91 height 20
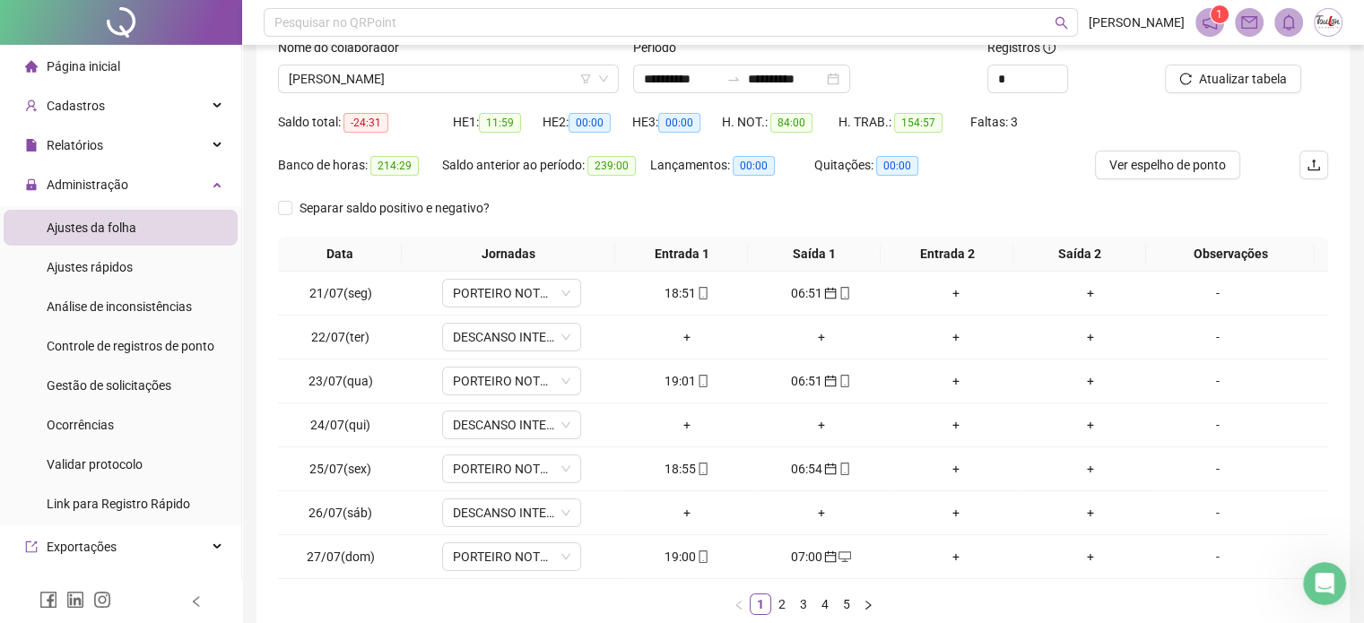
scroll to position [126, 0]
click at [777, 608] on link "2" at bounding box center [782, 606] width 20 height 20
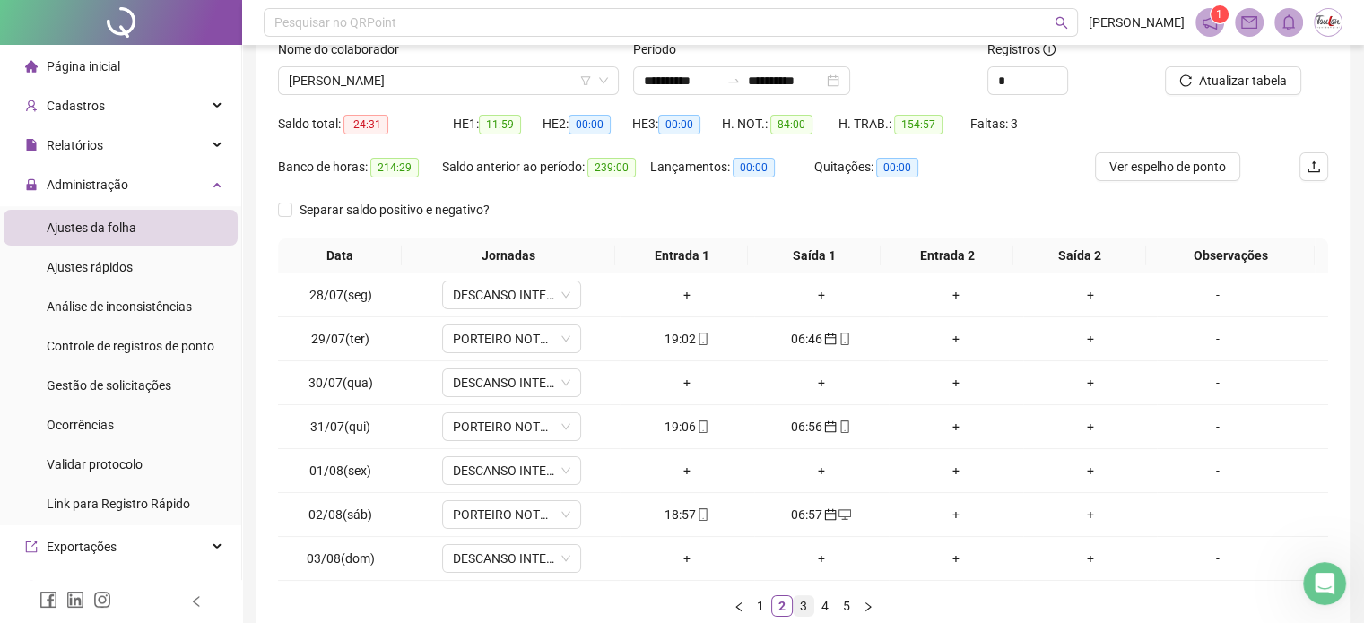
click at [801, 607] on link "3" at bounding box center [803, 606] width 20 height 20
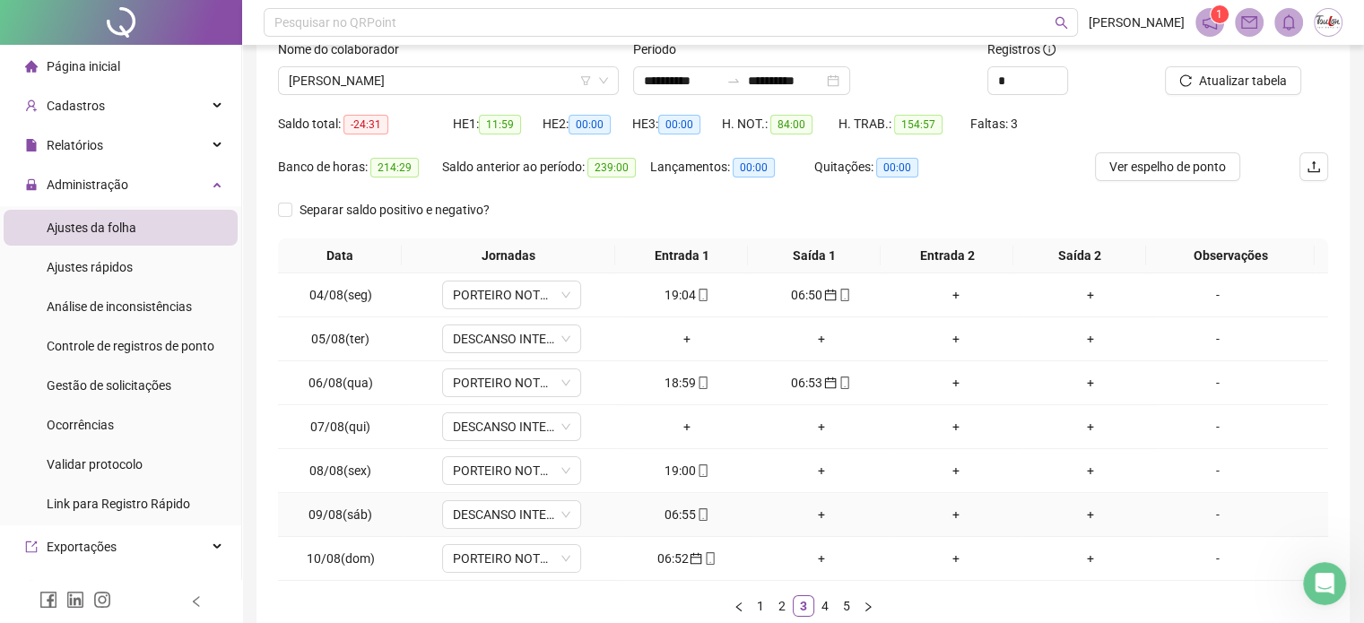
click at [697, 509] on icon "mobile" at bounding box center [703, 514] width 13 height 13
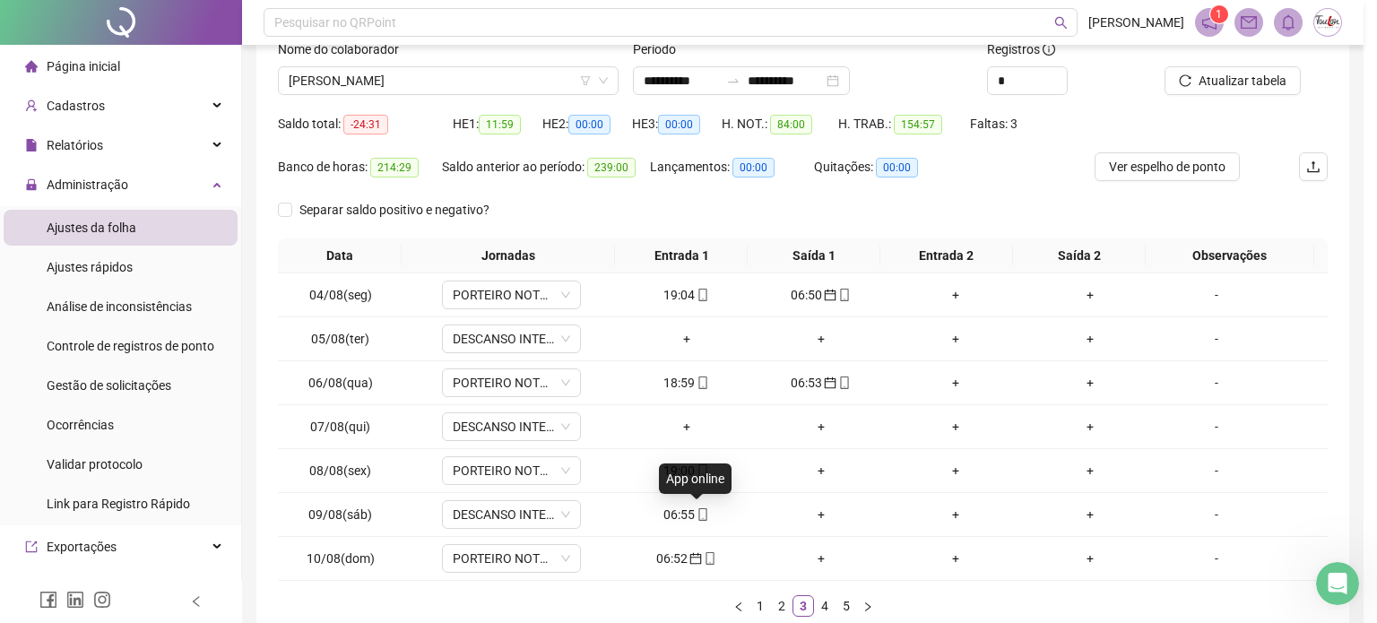
type input "**********"
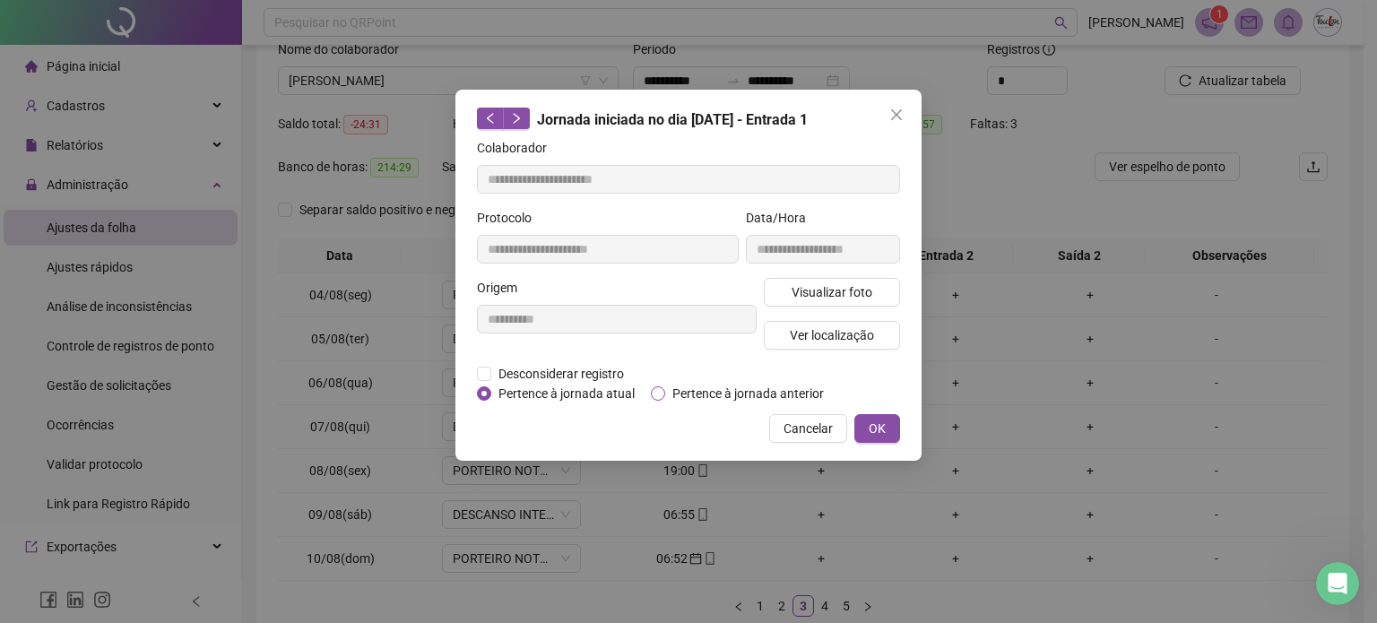
click at [704, 395] on span "Pertence à jornada anterior" at bounding box center [748, 394] width 166 height 20
click at [870, 423] on span "OK" at bounding box center [877, 429] width 17 height 20
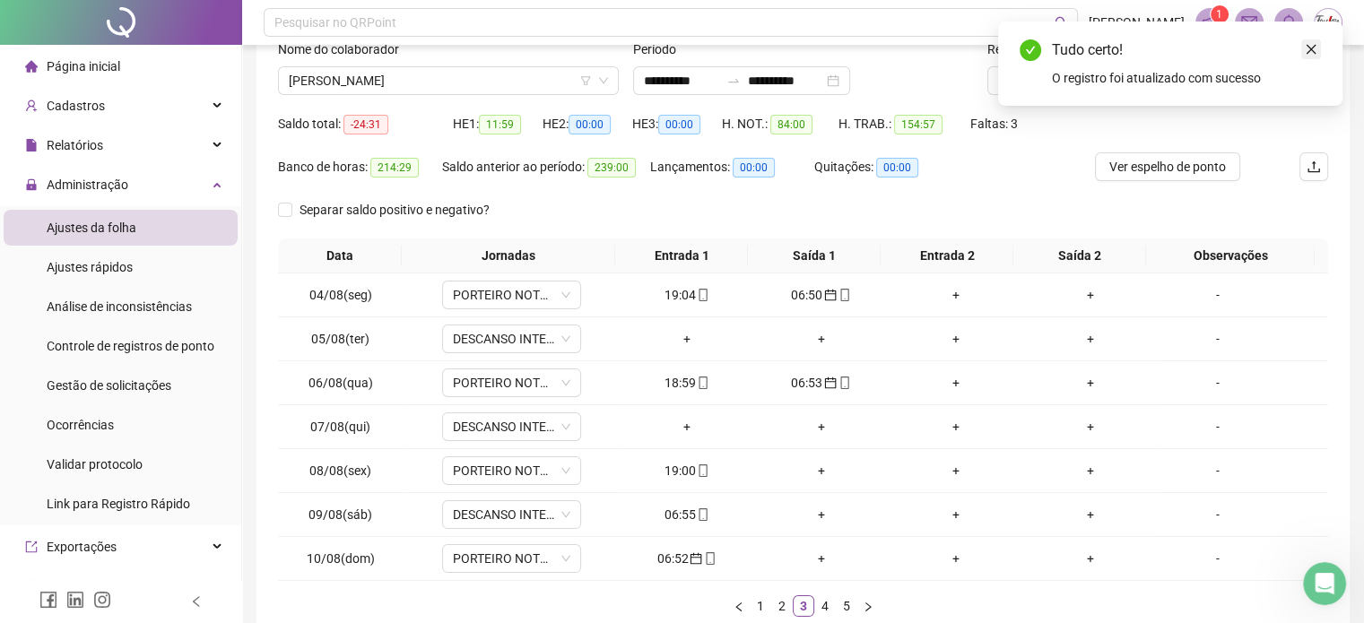
click at [1302, 50] on link "Close" at bounding box center [1311, 49] width 20 height 20
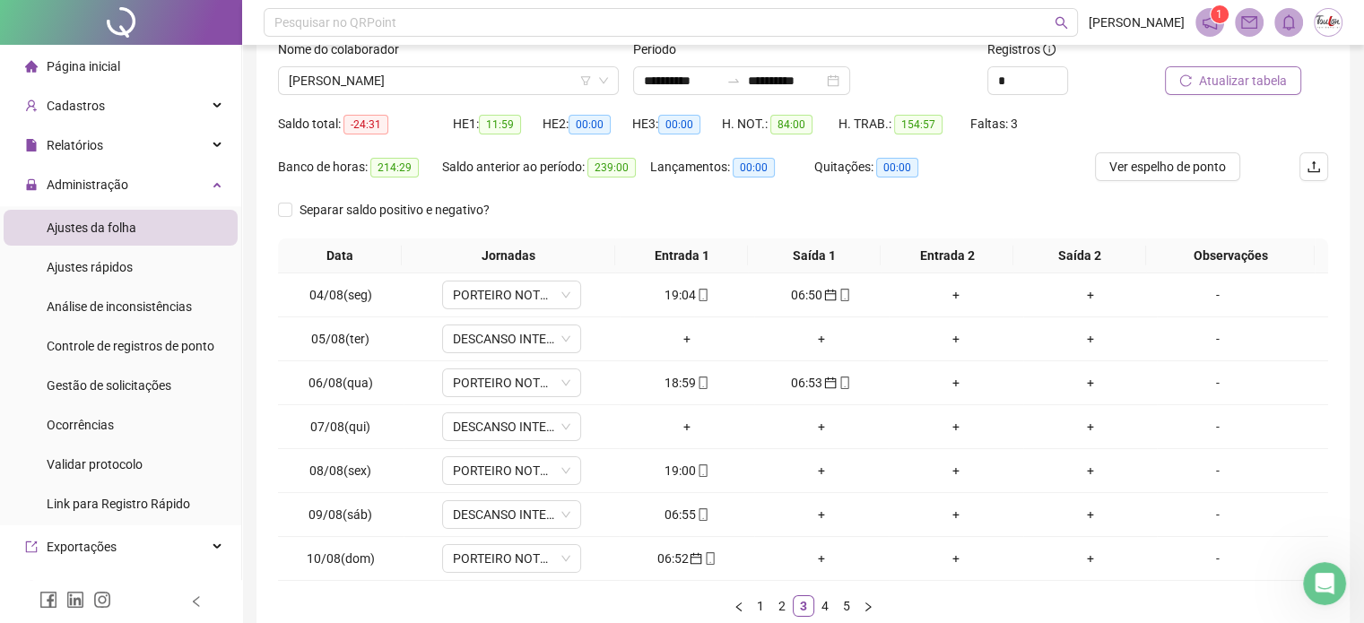
click at [1259, 78] on span "Atualizar tabela" at bounding box center [1243, 81] width 88 height 20
click at [814, 557] on div "+" at bounding box center [821, 559] width 120 height 20
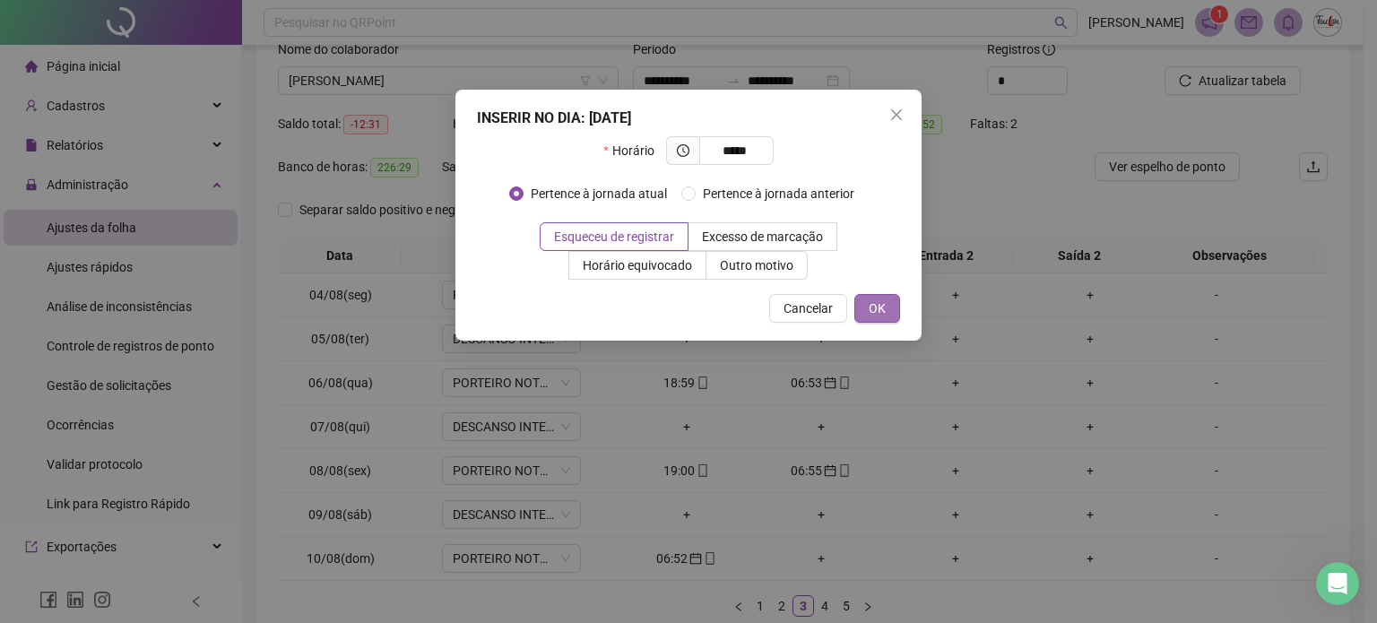
type input "*****"
click at [875, 304] on span "OK" at bounding box center [877, 309] width 17 height 20
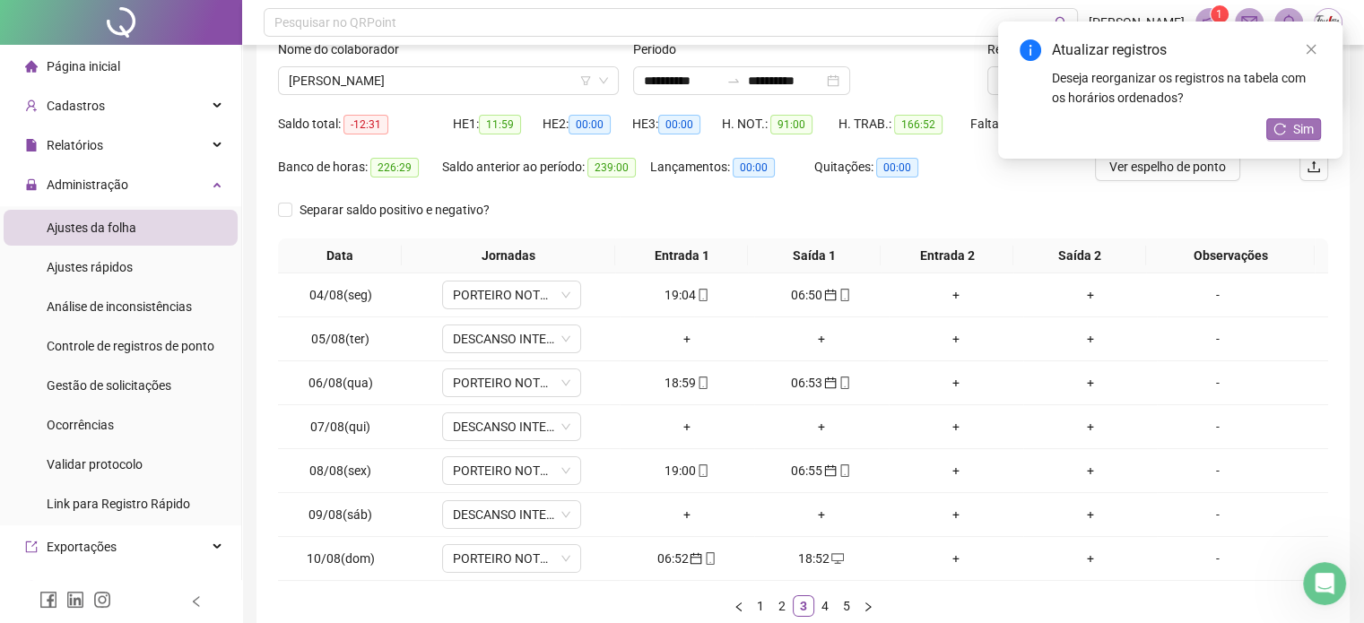
click at [1302, 129] on span "Sim" at bounding box center [1303, 129] width 21 height 20
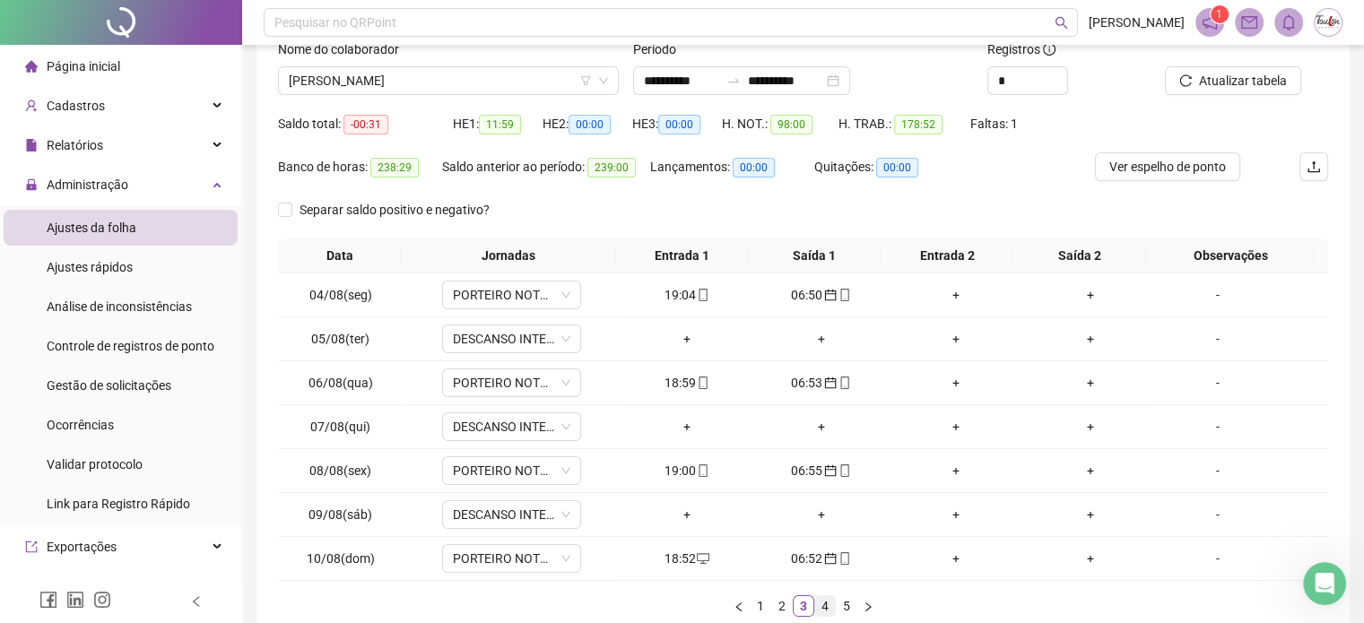
click at [824, 602] on link "4" at bounding box center [825, 606] width 20 height 20
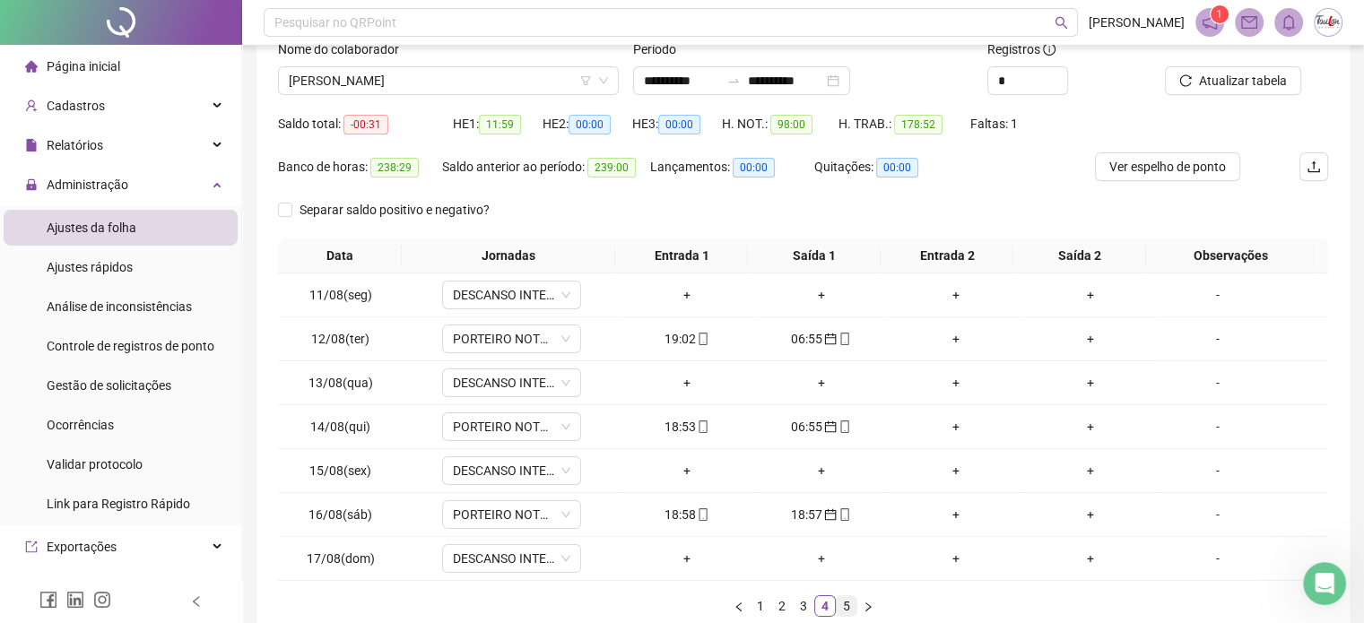
click at [843, 606] on link "5" at bounding box center [846, 606] width 20 height 20
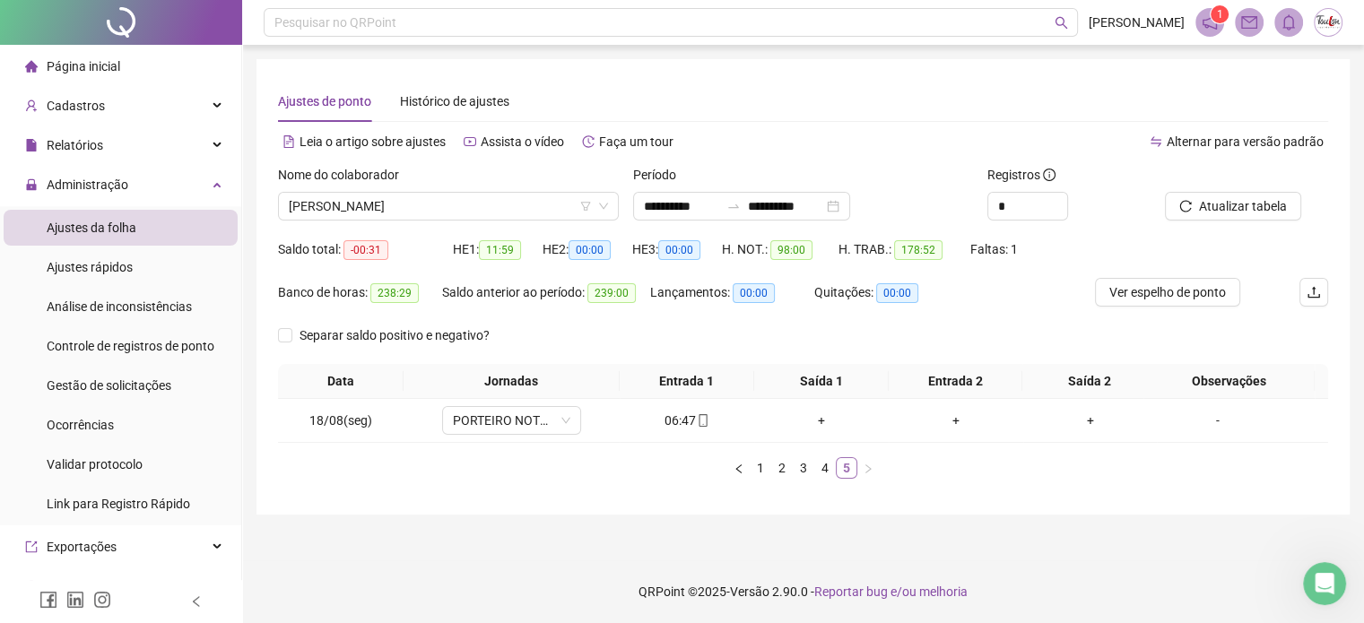
scroll to position [0, 0]
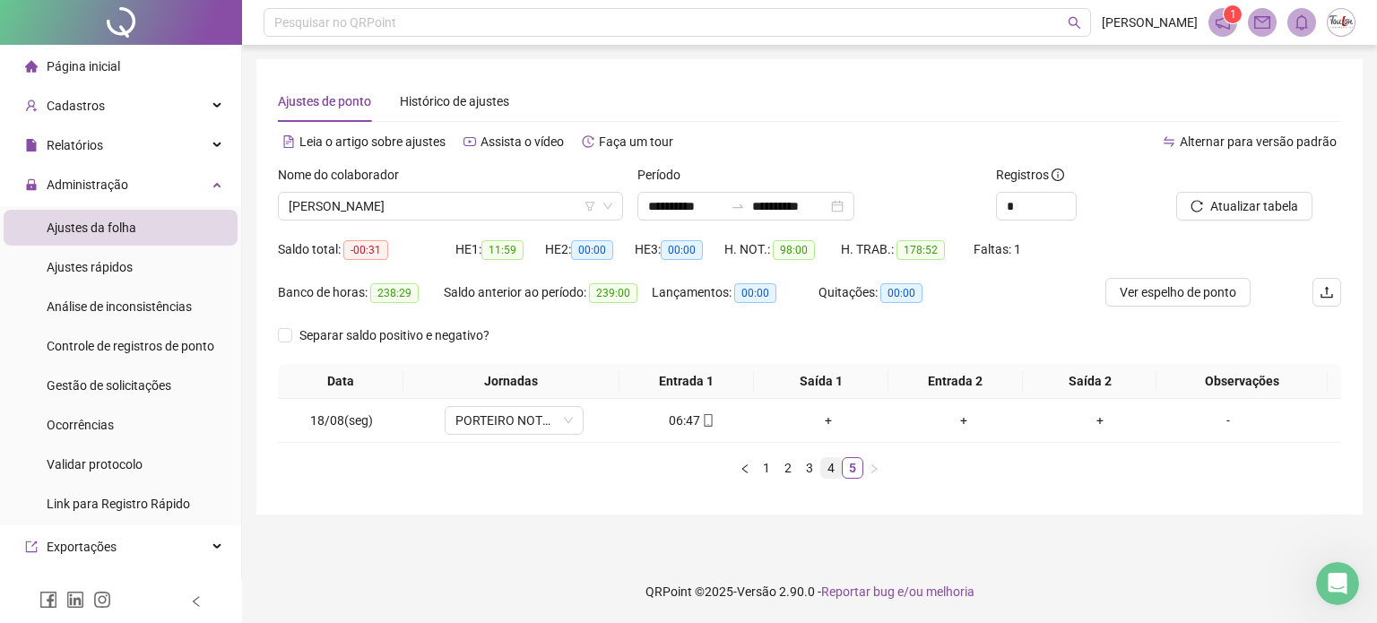
click at [827, 469] on link "4" at bounding box center [831, 468] width 20 height 20
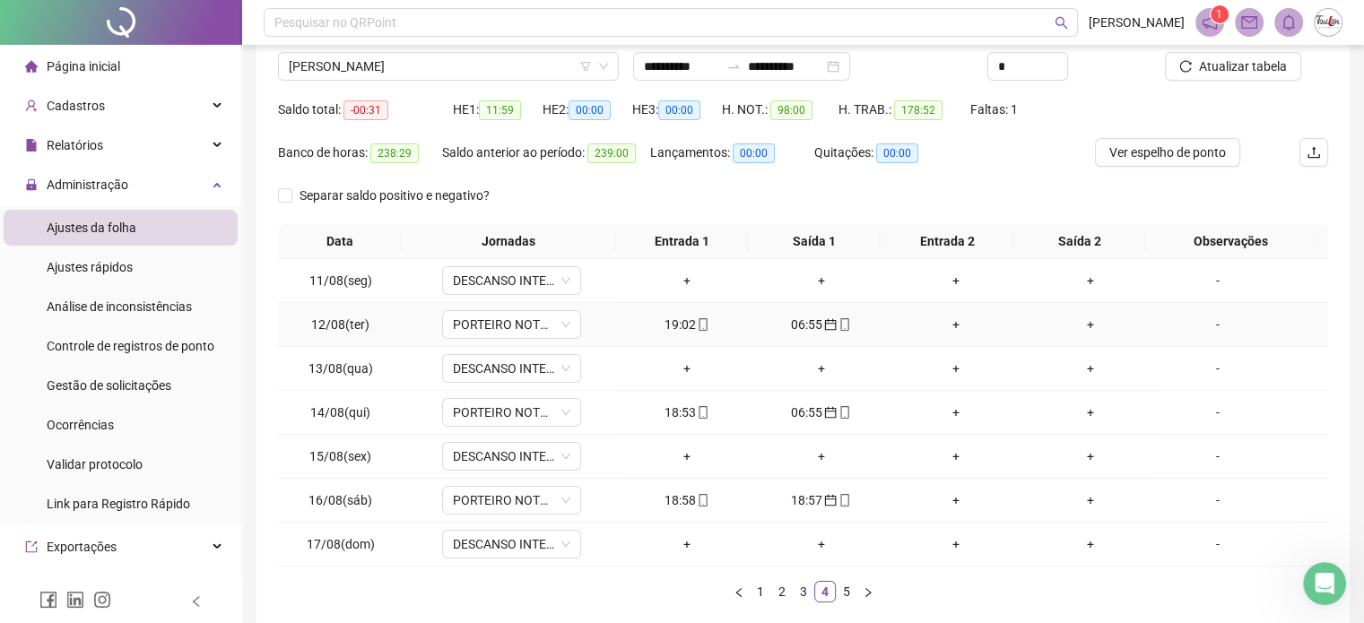
scroll to position [229, 0]
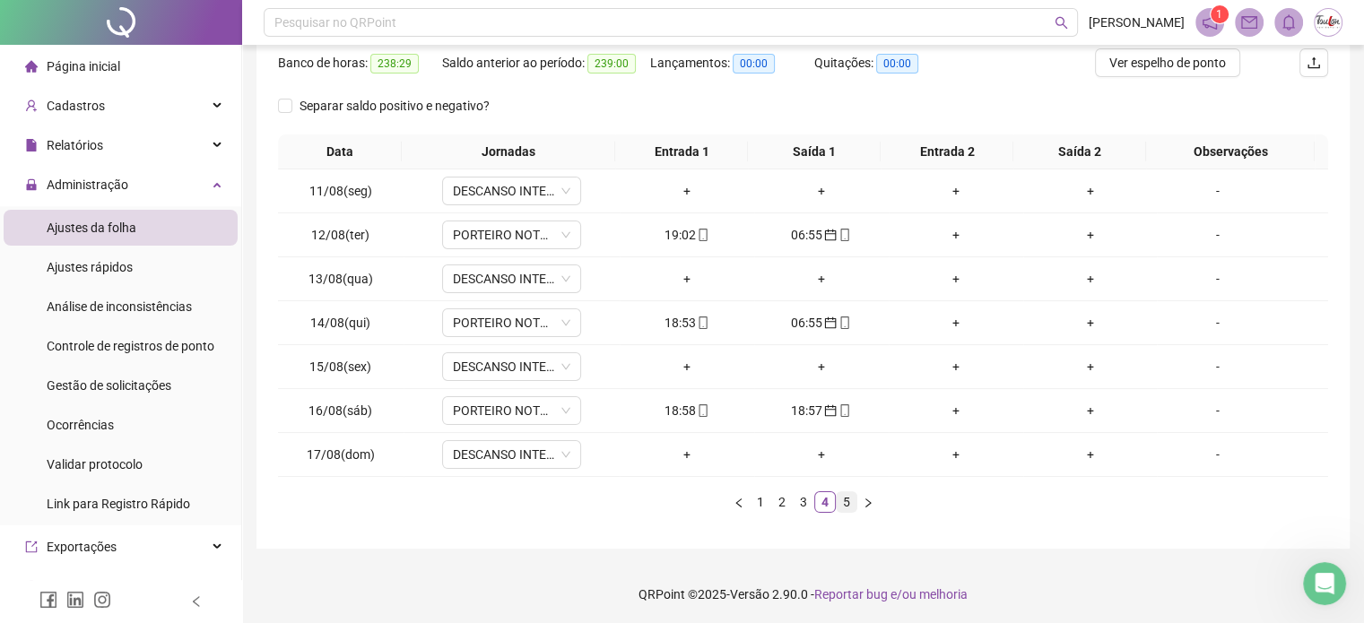
click at [843, 500] on link "5" at bounding box center [846, 502] width 20 height 20
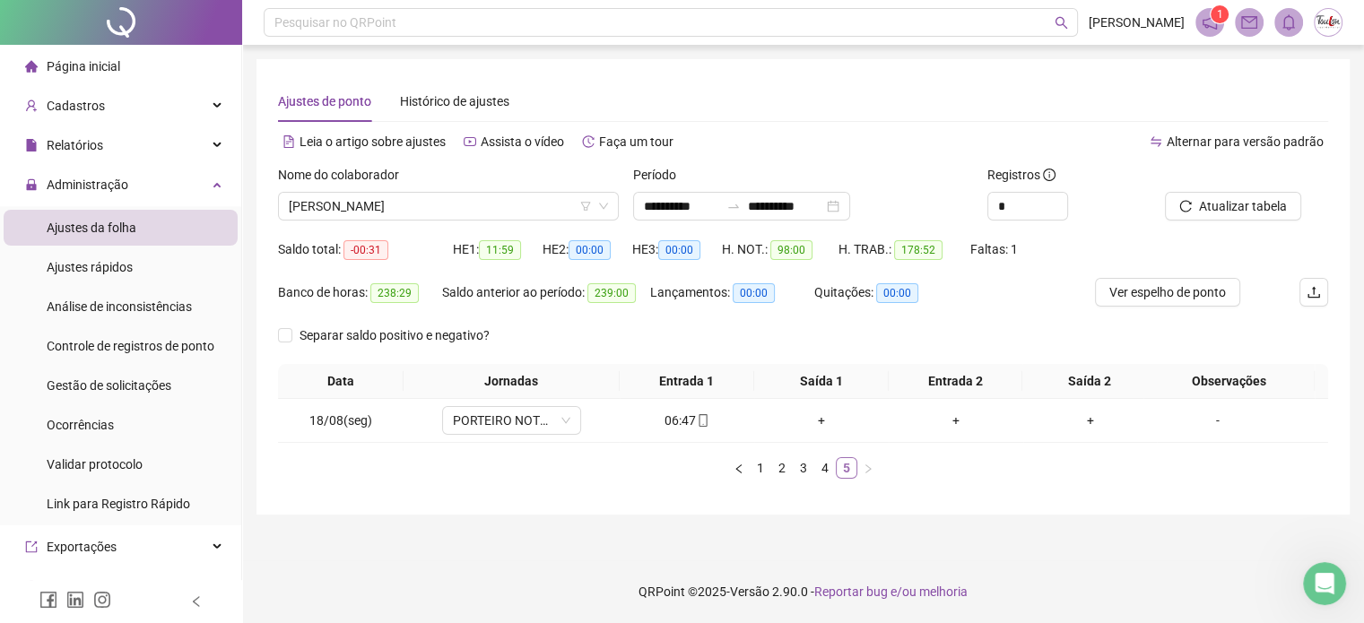
scroll to position [0, 0]
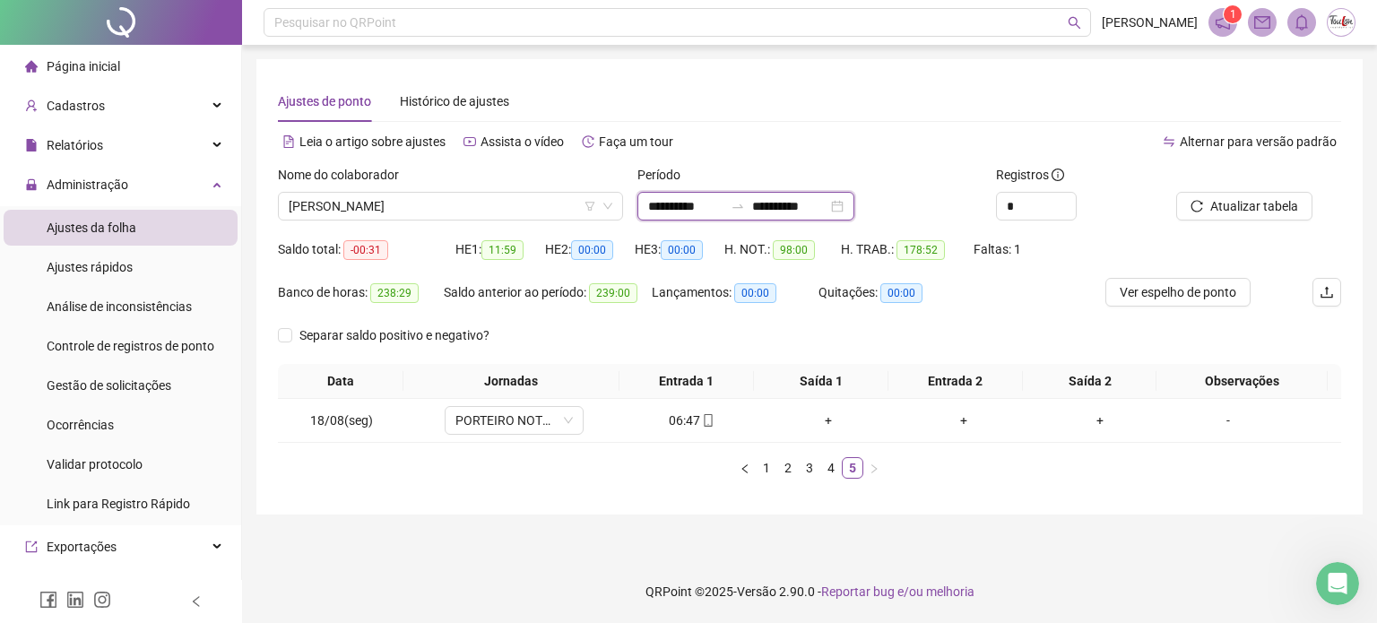
click at [800, 206] on input "**********" at bounding box center [789, 206] width 75 height 20
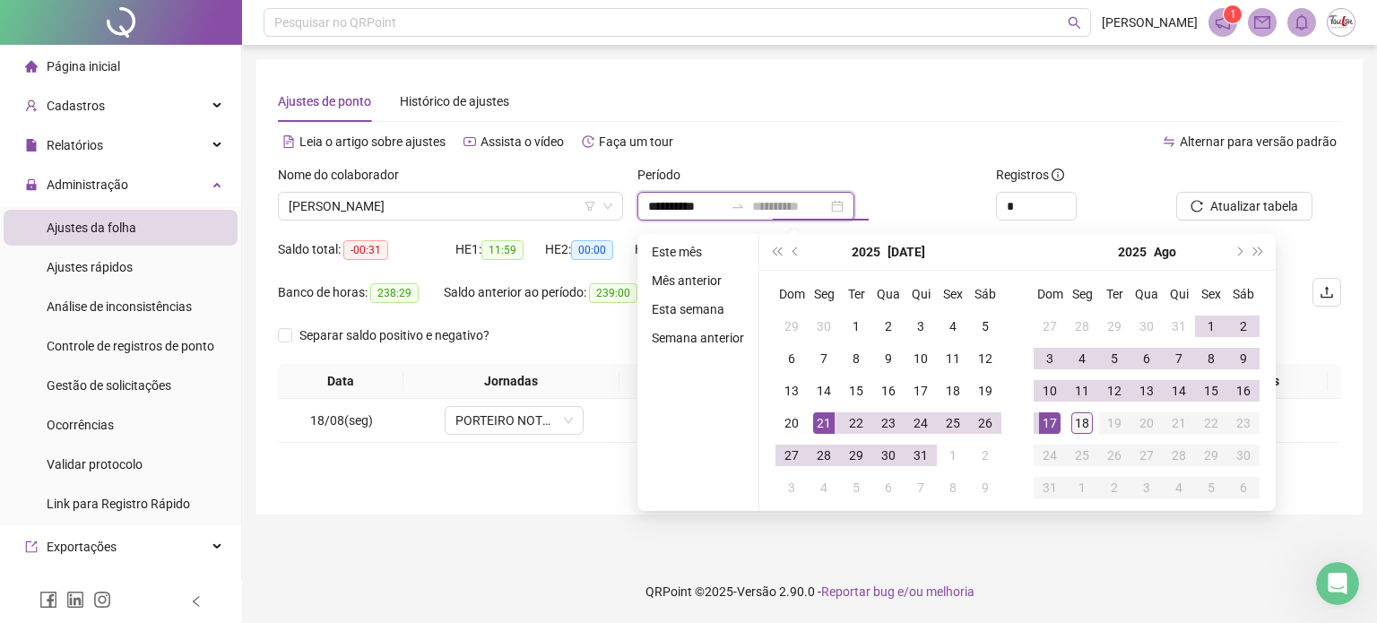
type input "**********"
click at [1121, 546] on div "**********" at bounding box center [809, 311] width 1135 height 623
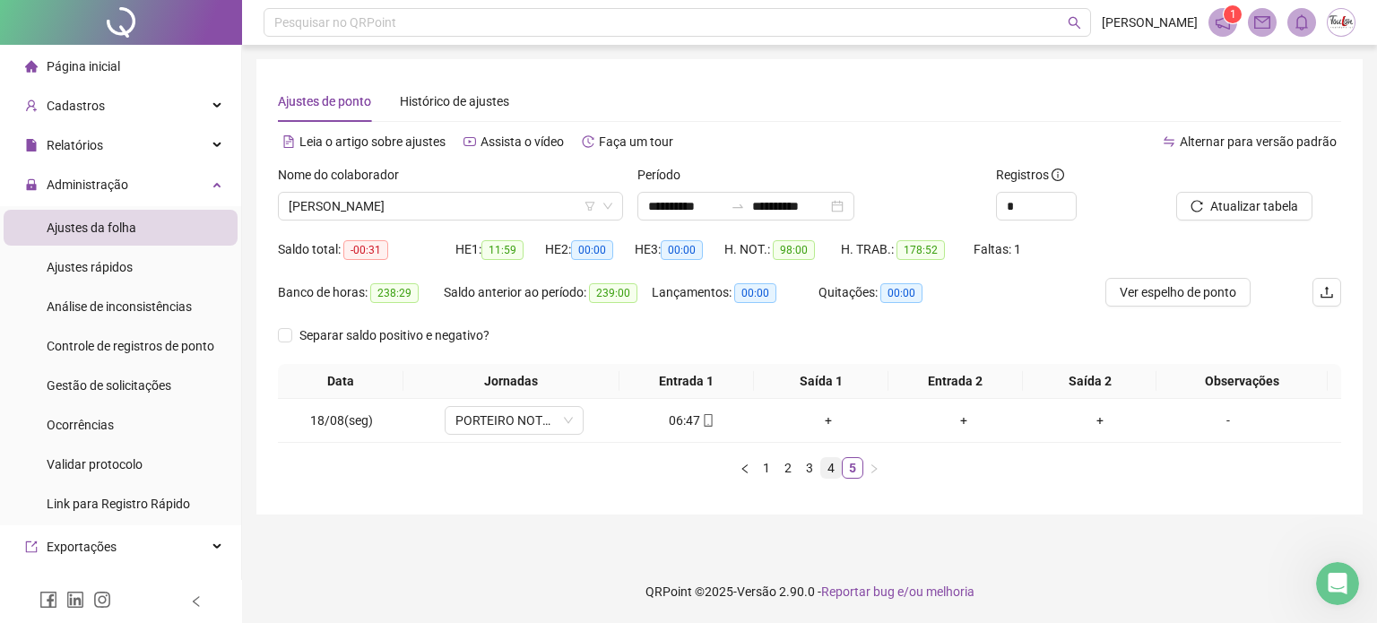
click at [824, 466] on link "4" at bounding box center [831, 468] width 20 height 20
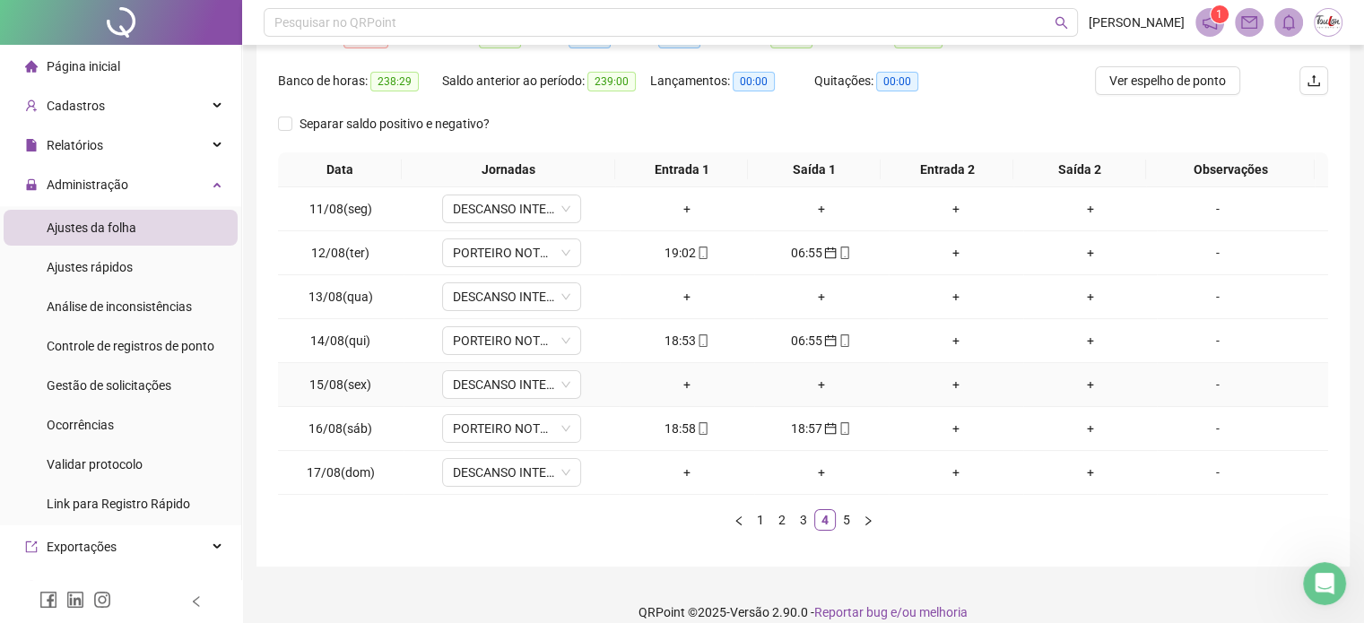
scroll to position [230, 0]
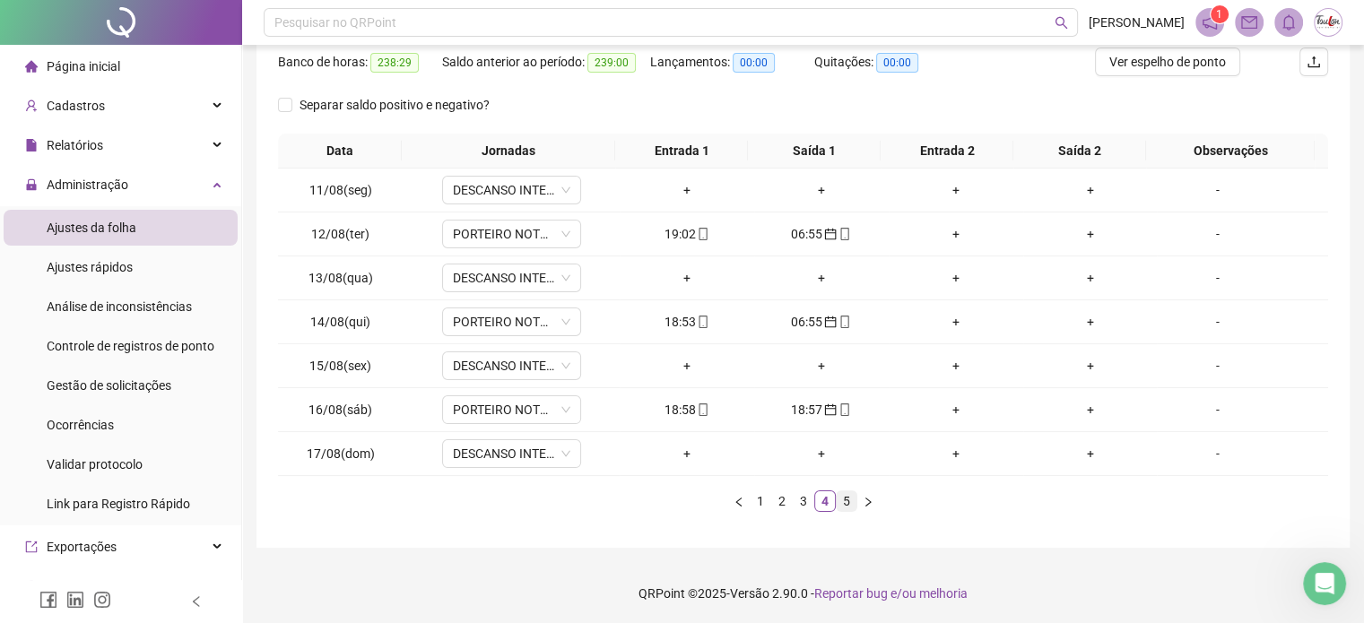
click at [843, 498] on link "5" at bounding box center [846, 501] width 20 height 20
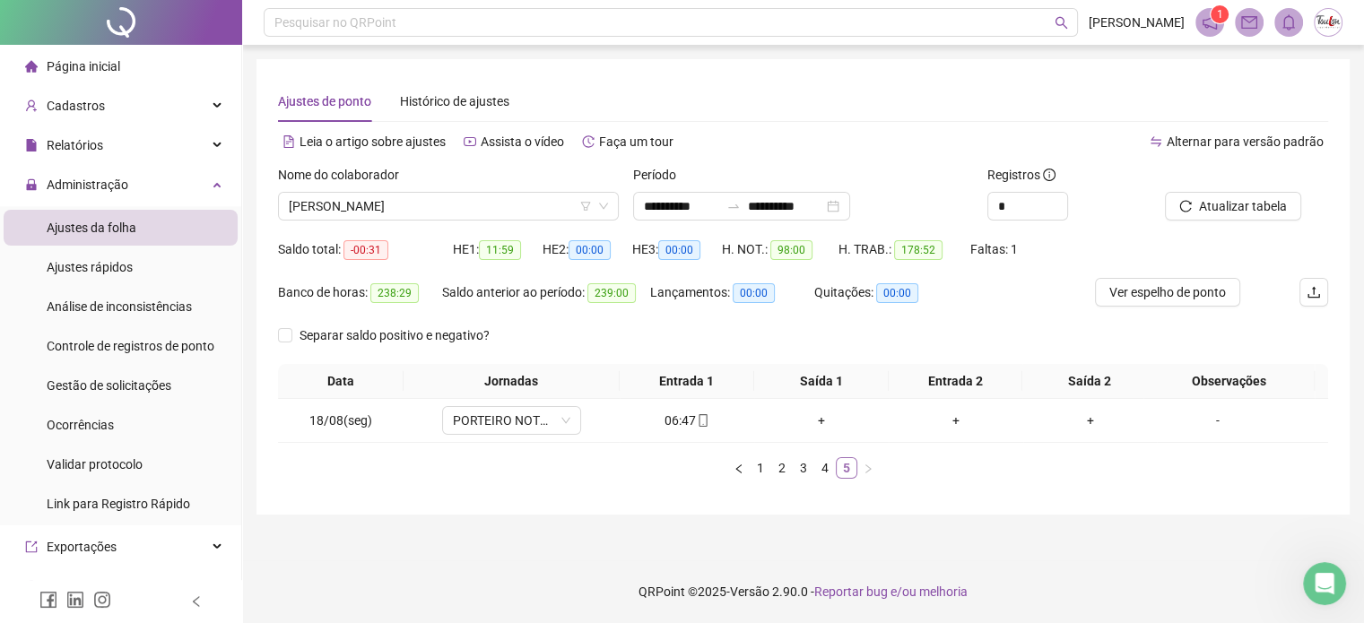
scroll to position [0, 0]
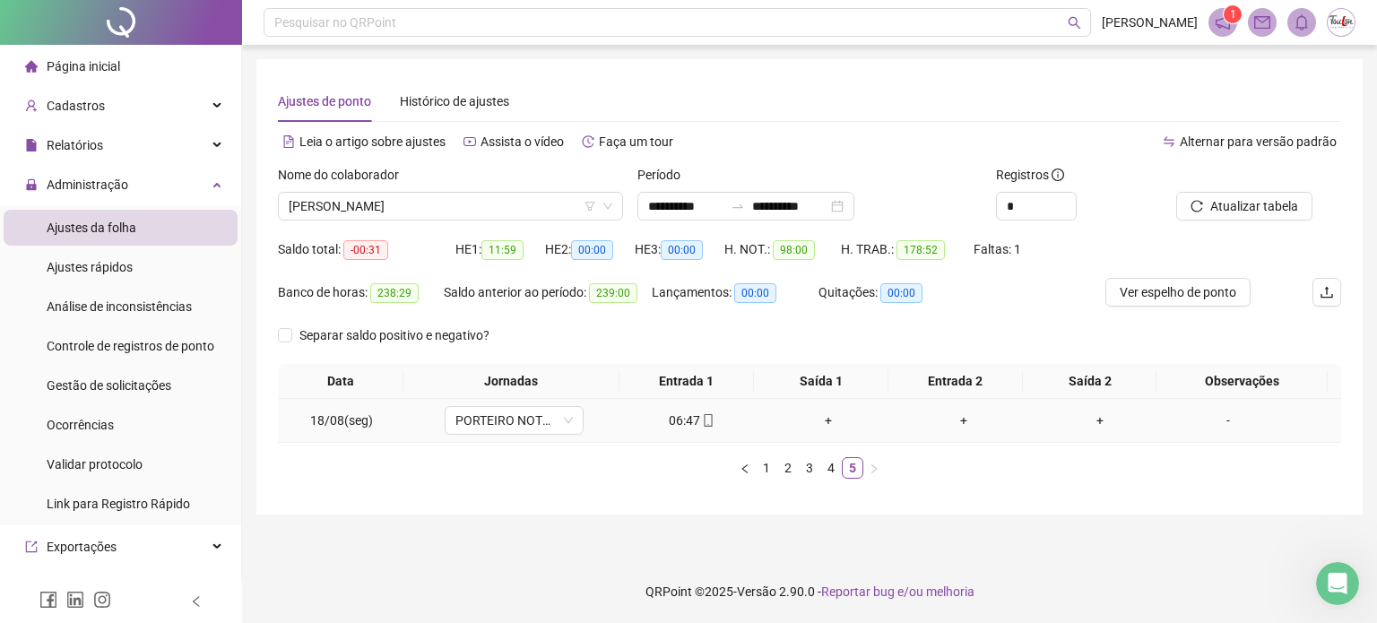
click at [821, 422] on div "+" at bounding box center [828, 421] width 122 height 20
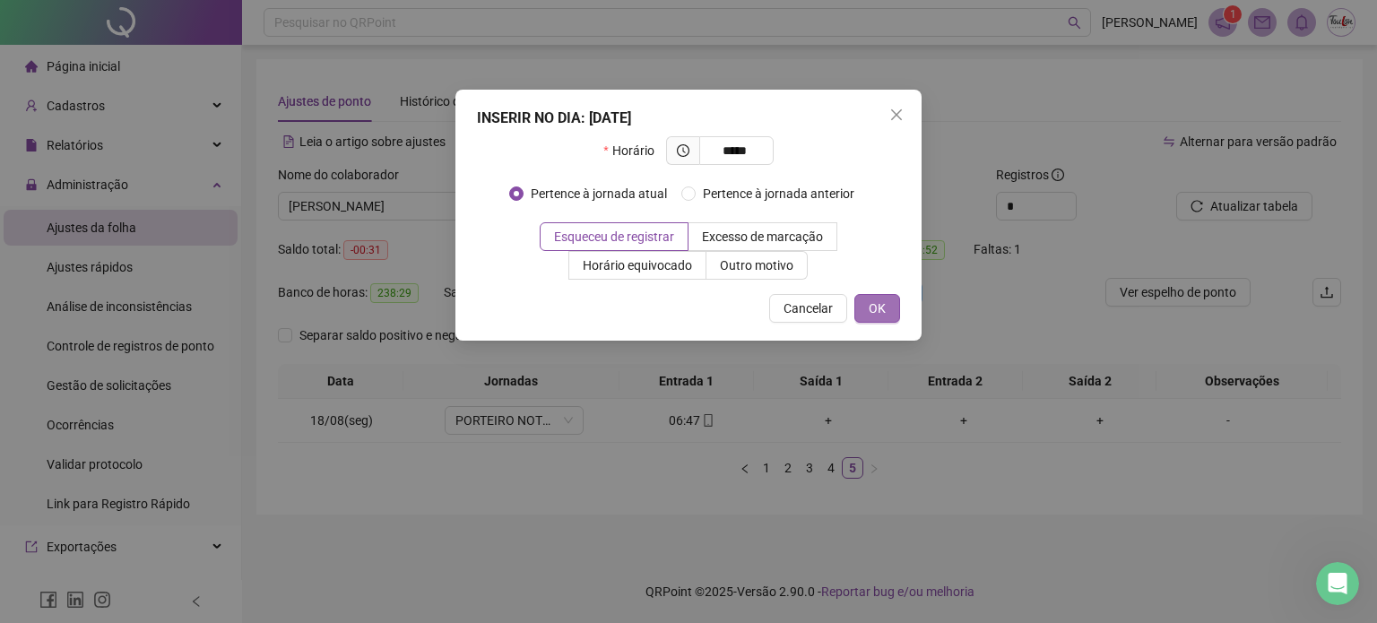
type input "*****"
click at [864, 304] on button "OK" at bounding box center [877, 308] width 46 height 29
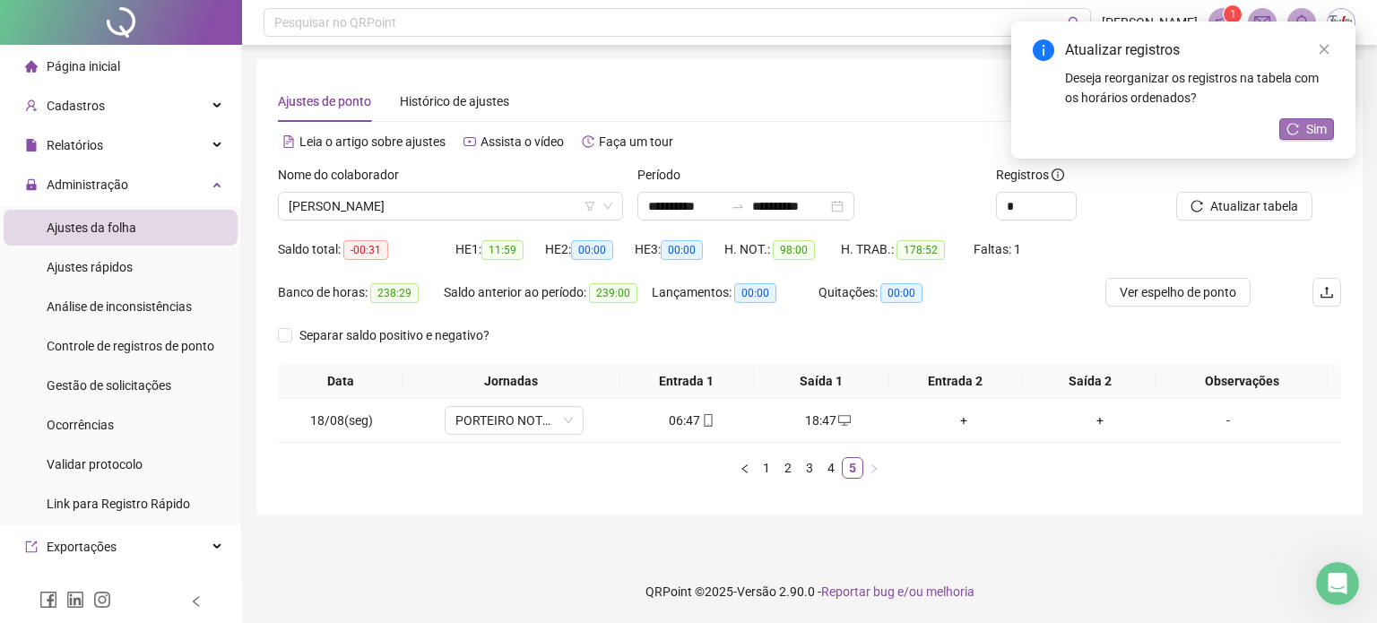
click at [1323, 134] on span "Sim" at bounding box center [1316, 129] width 21 height 20
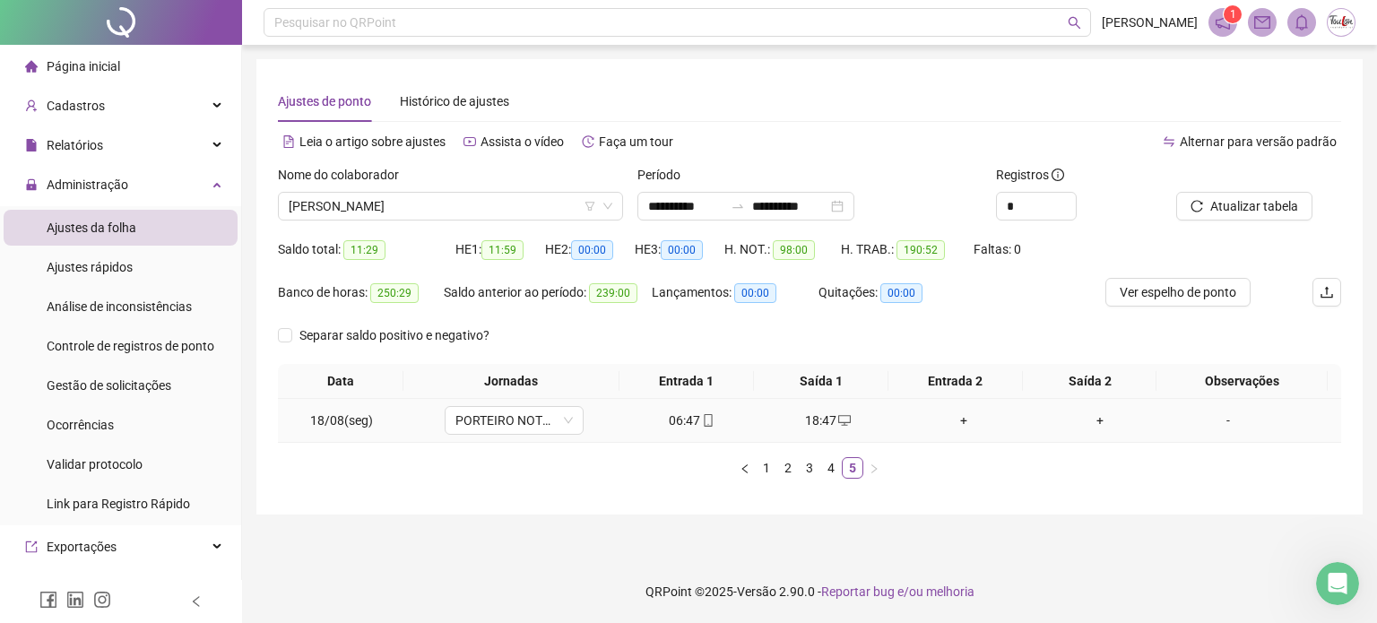
click at [687, 424] on div "06:47" at bounding box center [692, 421] width 122 height 20
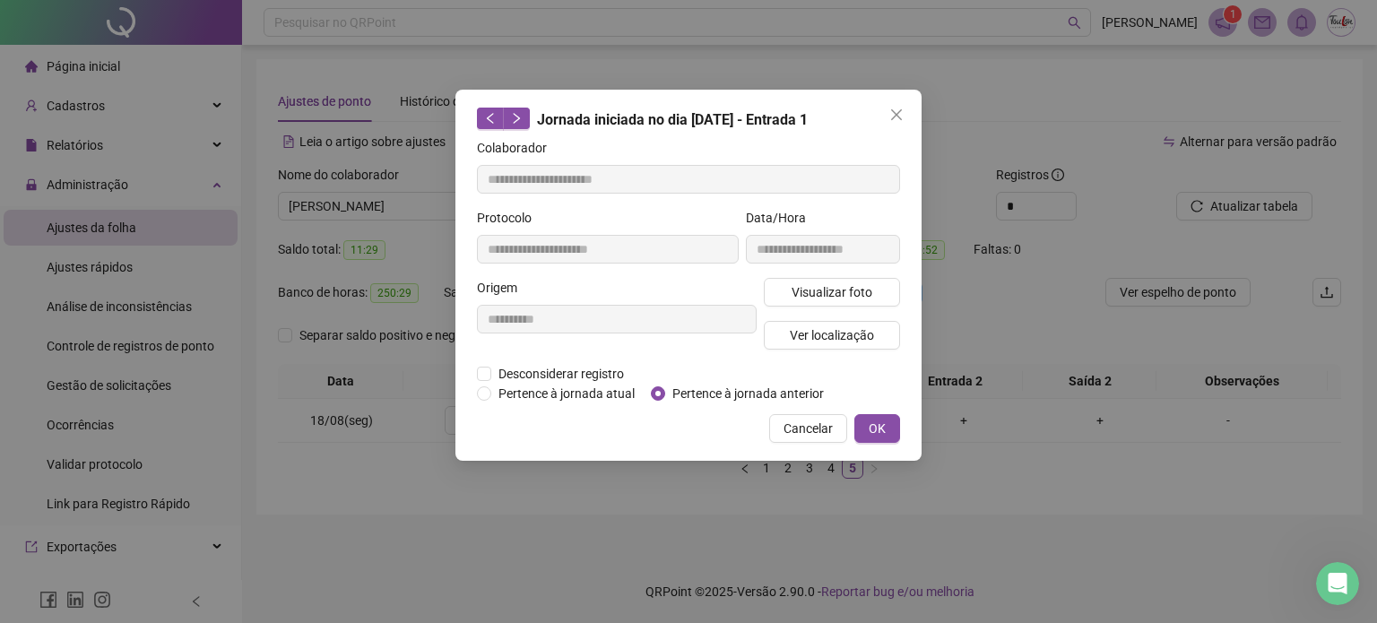
type input "**********"
click at [894, 112] on icon "close" at bounding box center [896, 114] width 11 height 11
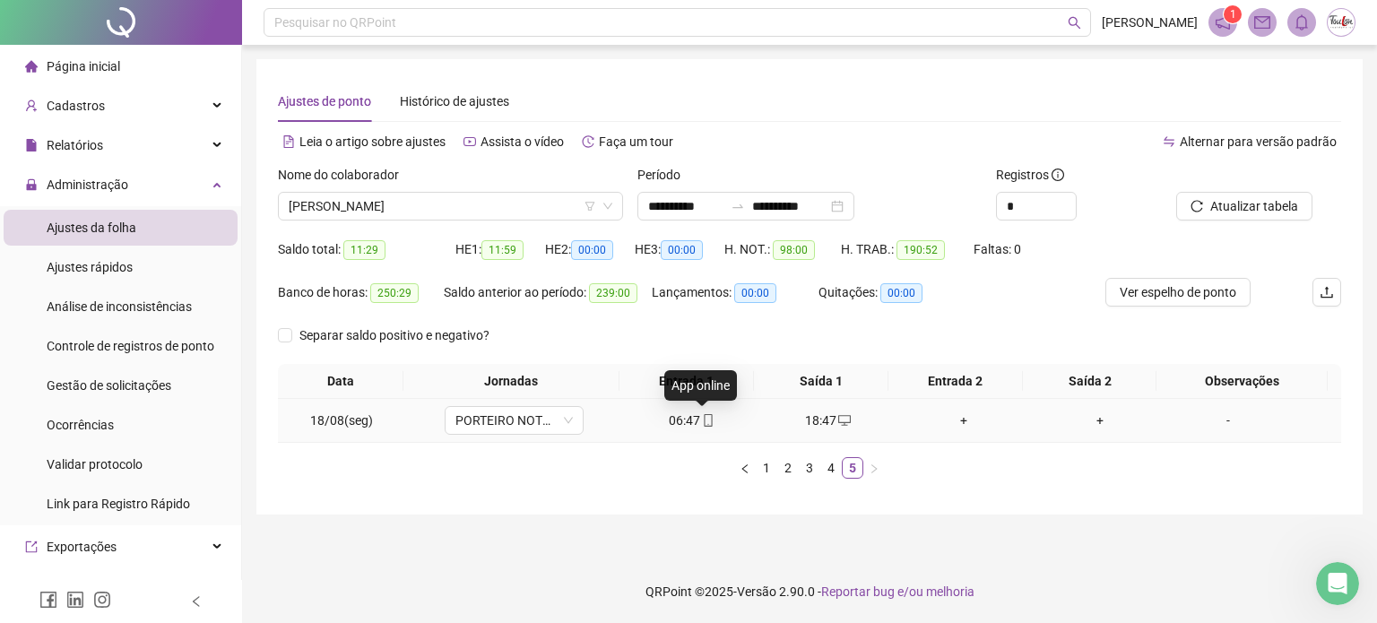
click at [702, 420] on icon "mobile" at bounding box center [708, 420] width 13 height 13
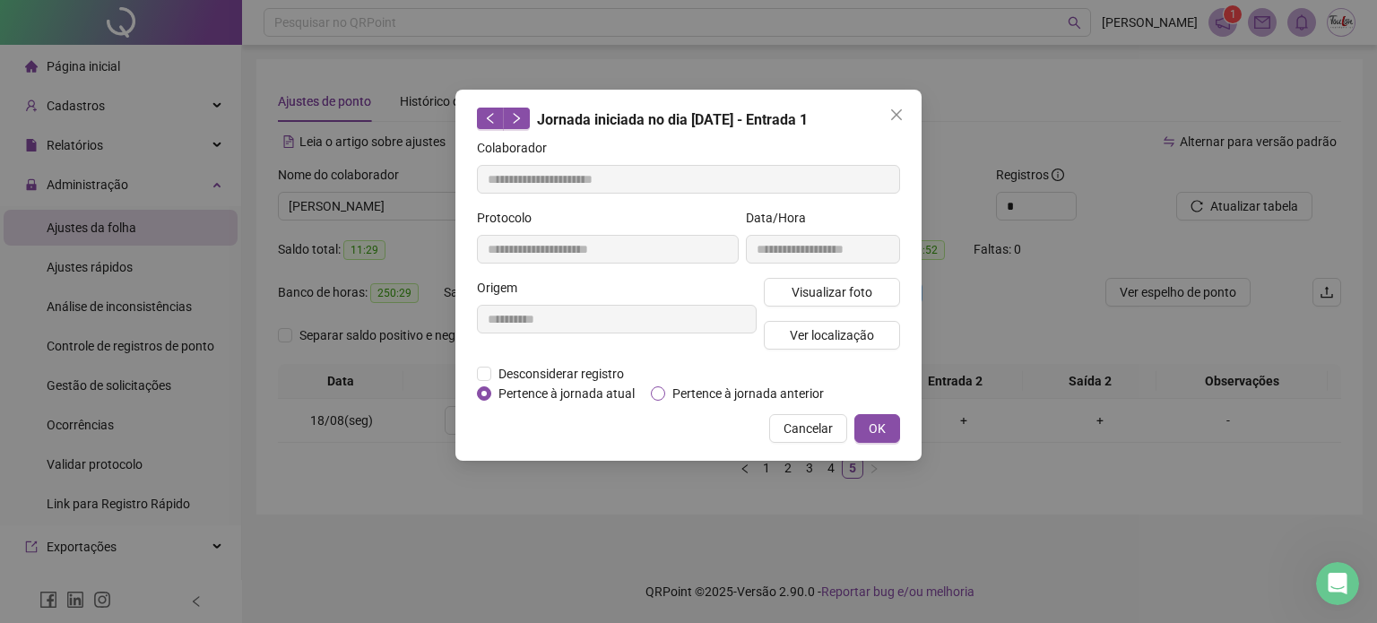
click at [674, 391] on span "Pertence à jornada anterior" at bounding box center [748, 394] width 166 height 20
click at [884, 427] on span "OK" at bounding box center [877, 429] width 17 height 20
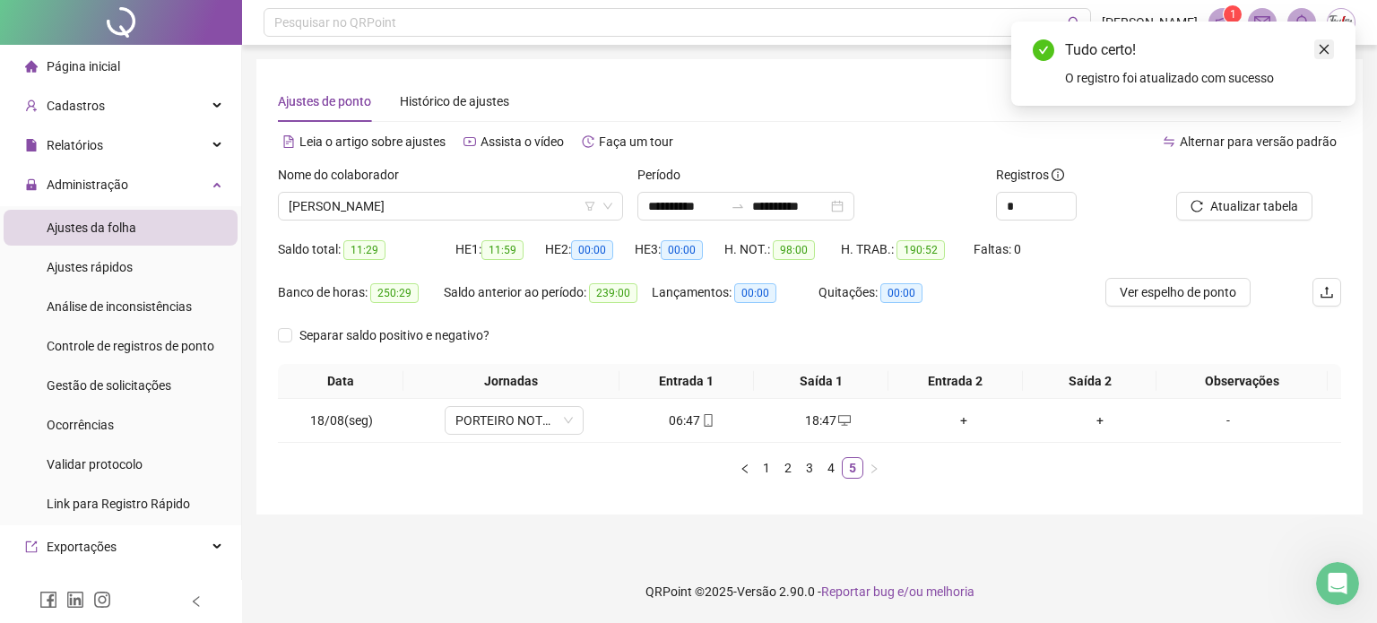
click at [1327, 49] on icon "close" at bounding box center [1324, 49] width 13 height 13
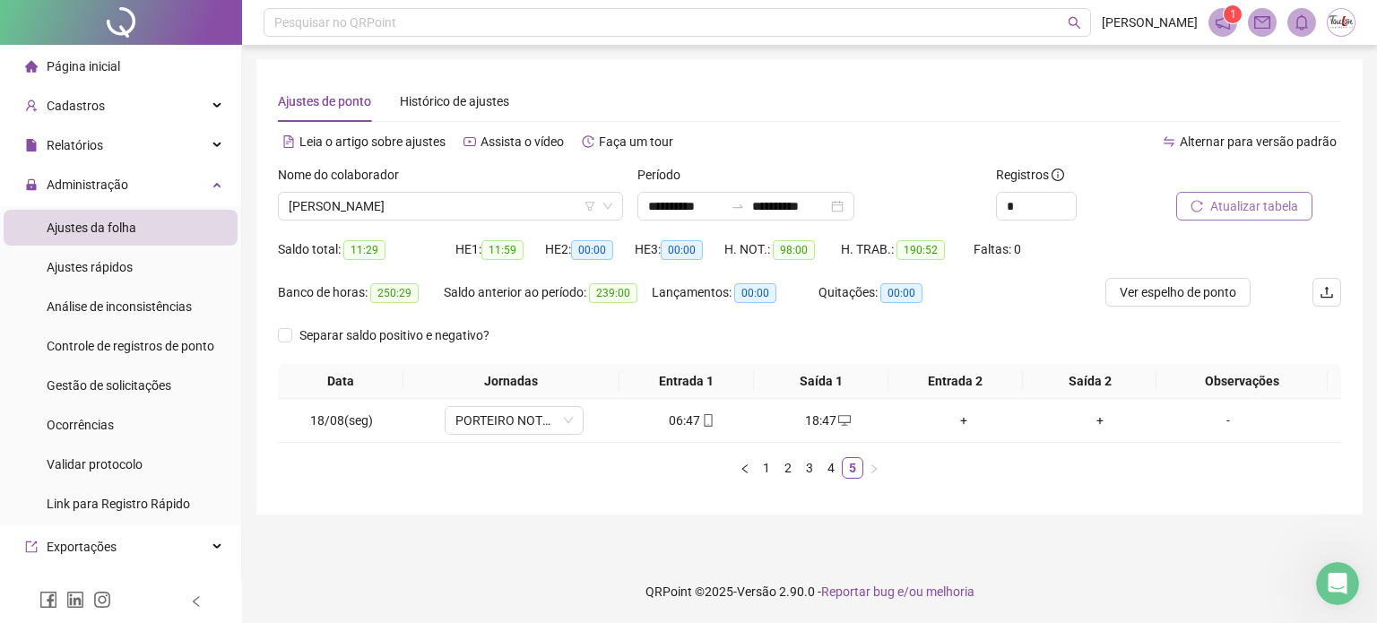
click at [1262, 204] on span "Atualizar tabela" at bounding box center [1254, 206] width 88 height 20
click at [832, 472] on link "4" at bounding box center [831, 468] width 20 height 20
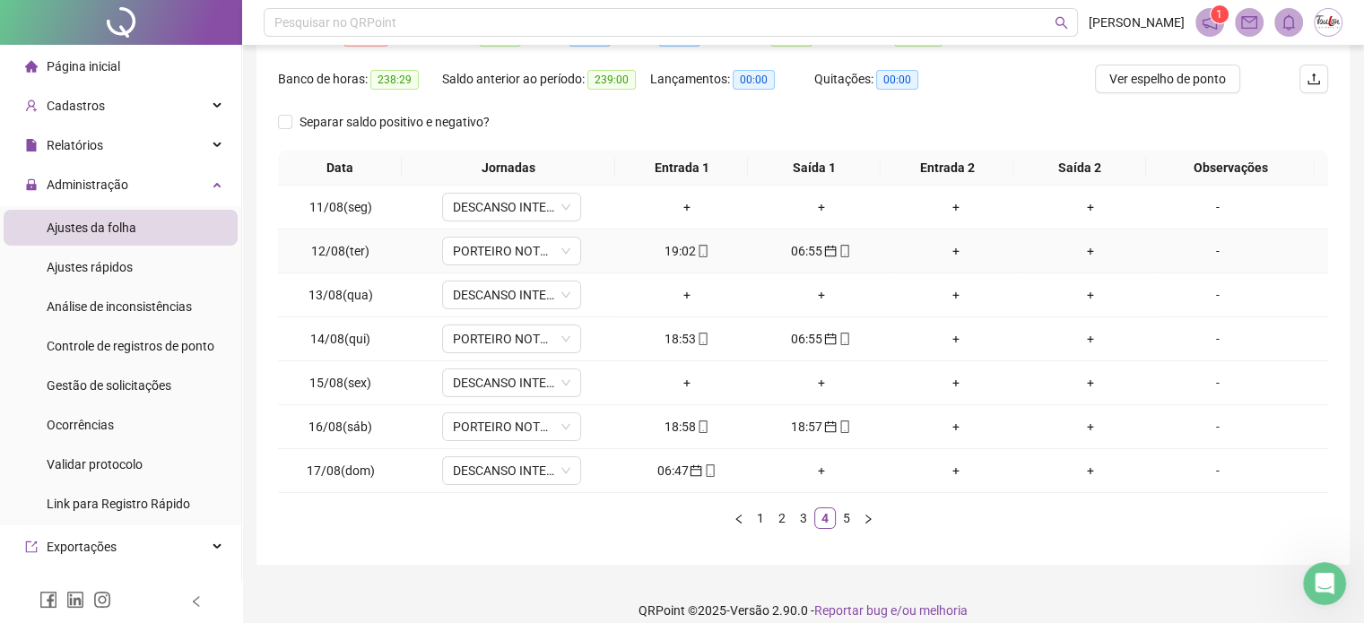
scroll to position [230, 0]
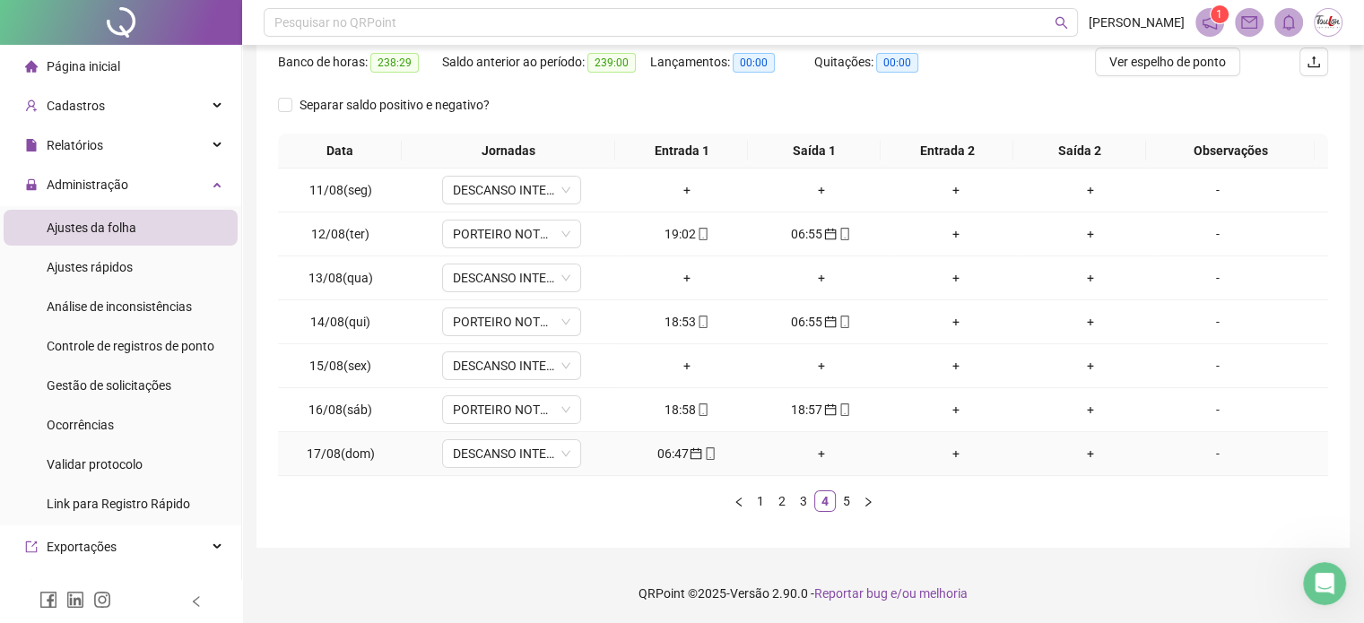
click at [814, 451] on div "+" at bounding box center [821, 454] width 120 height 20
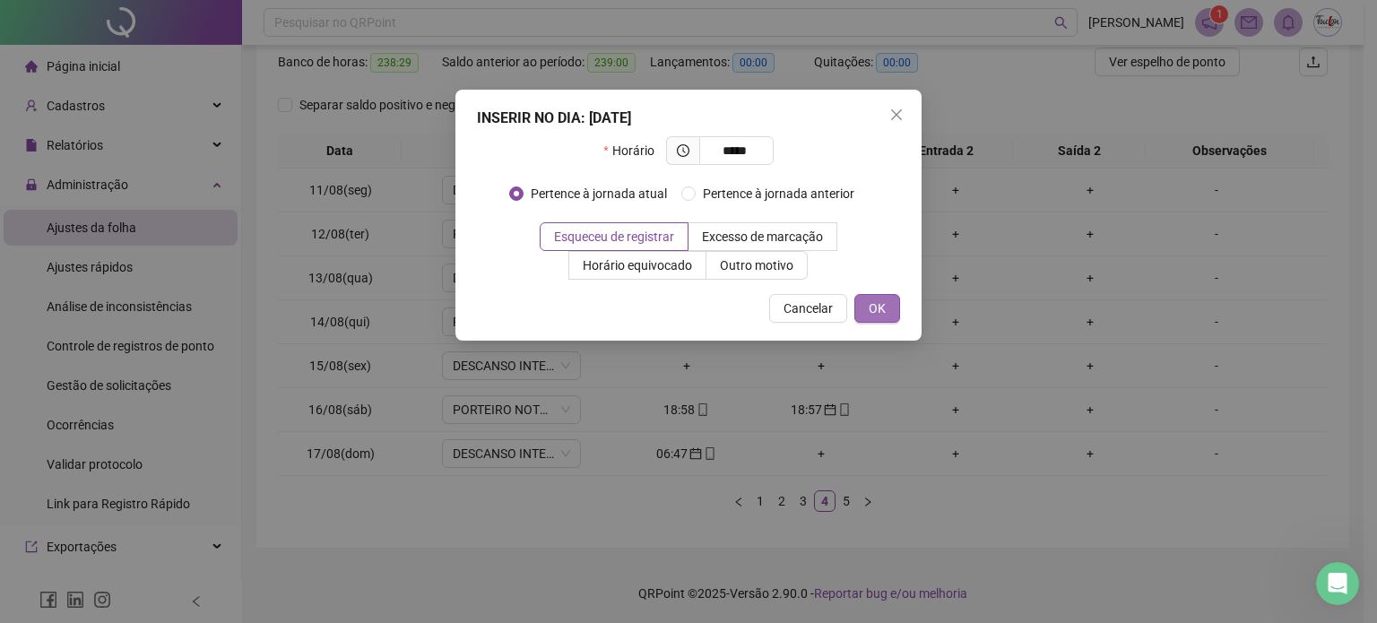
type input "*****"
click at [870, 307] on span "OK" at bounding box center [877, 309] width 17 height 20
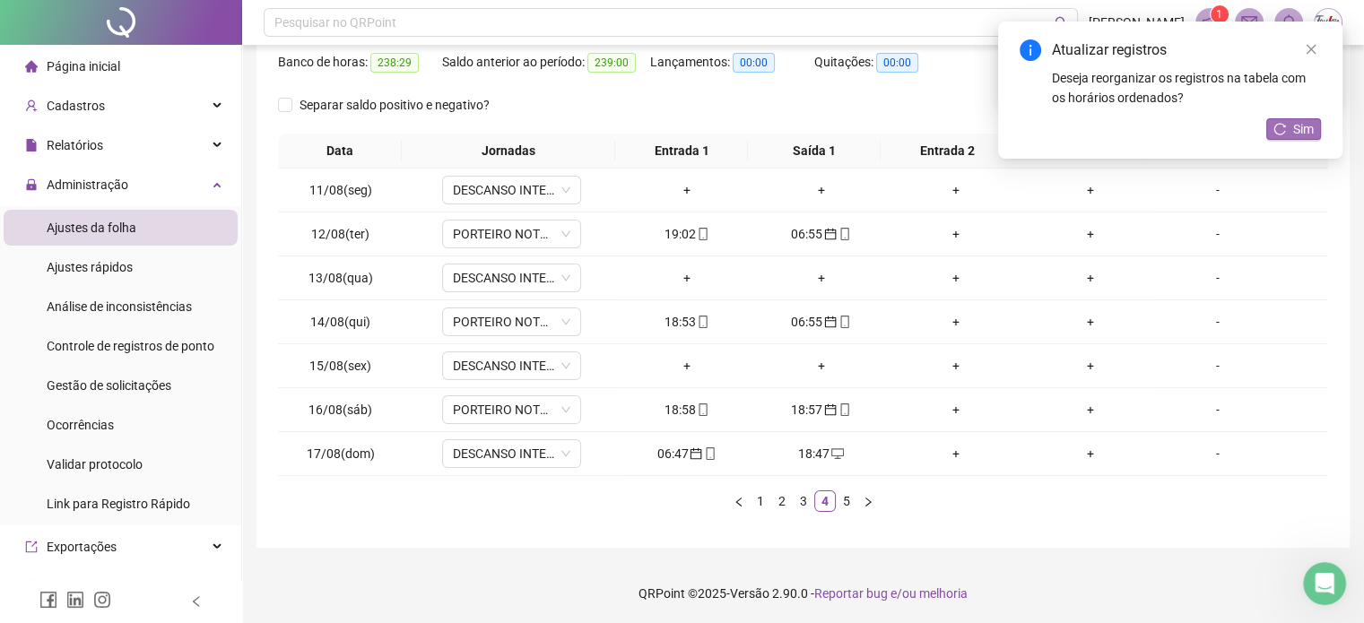
click at [1287, 129] on button "Sim" at bounding box center [1293, 129] width 55 height 22
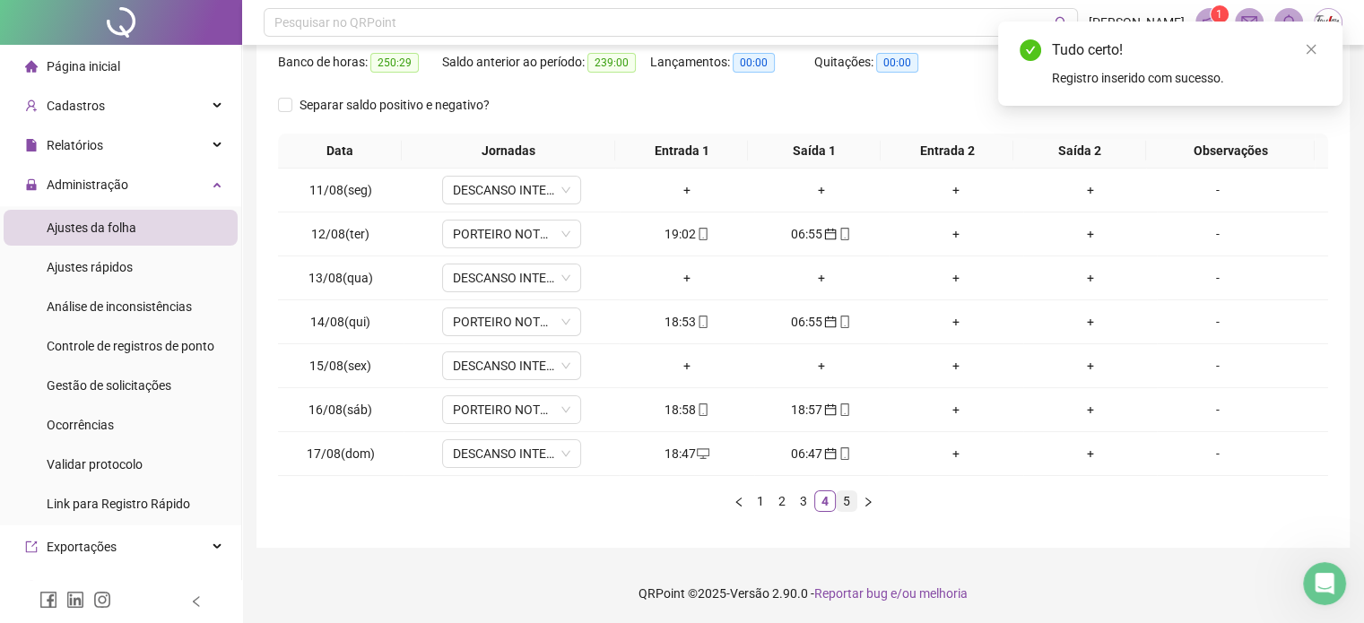
click at [845, 495] on link "5" at bounding box center [846, 501] width 20 height 20
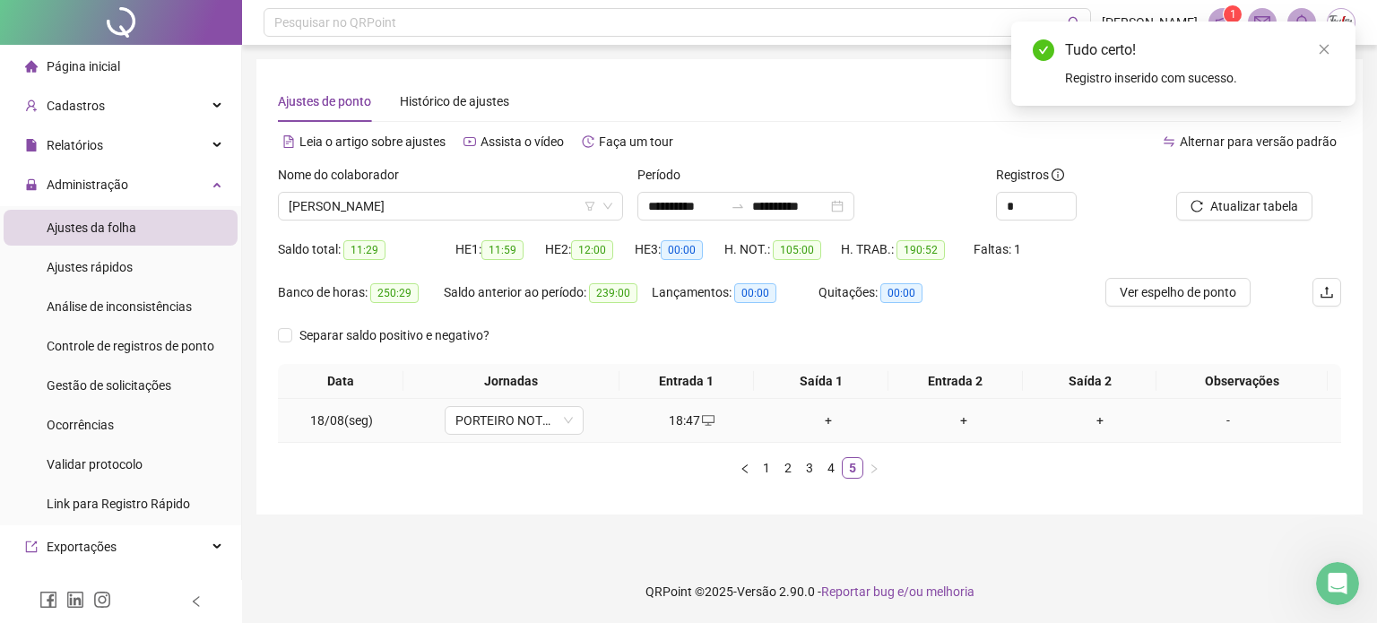
click at [679, 419] on div "18:47" at bounding box center [692, 421] width 122 height 20
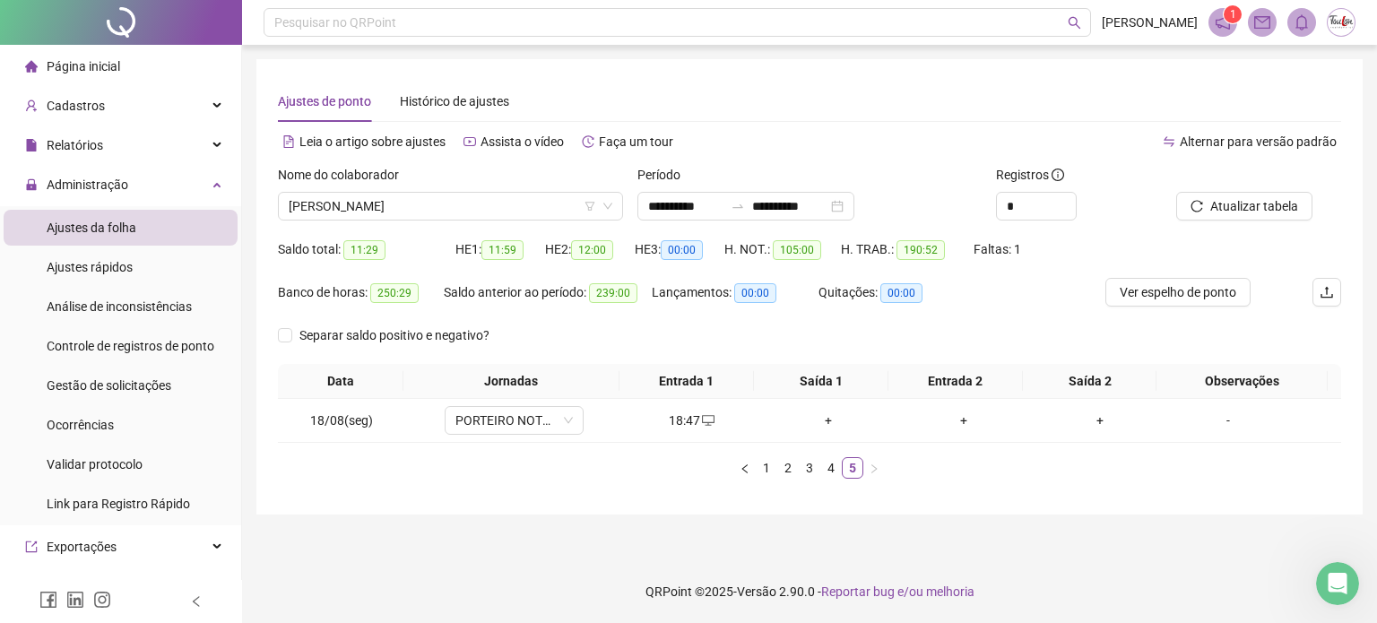
type input "**********"
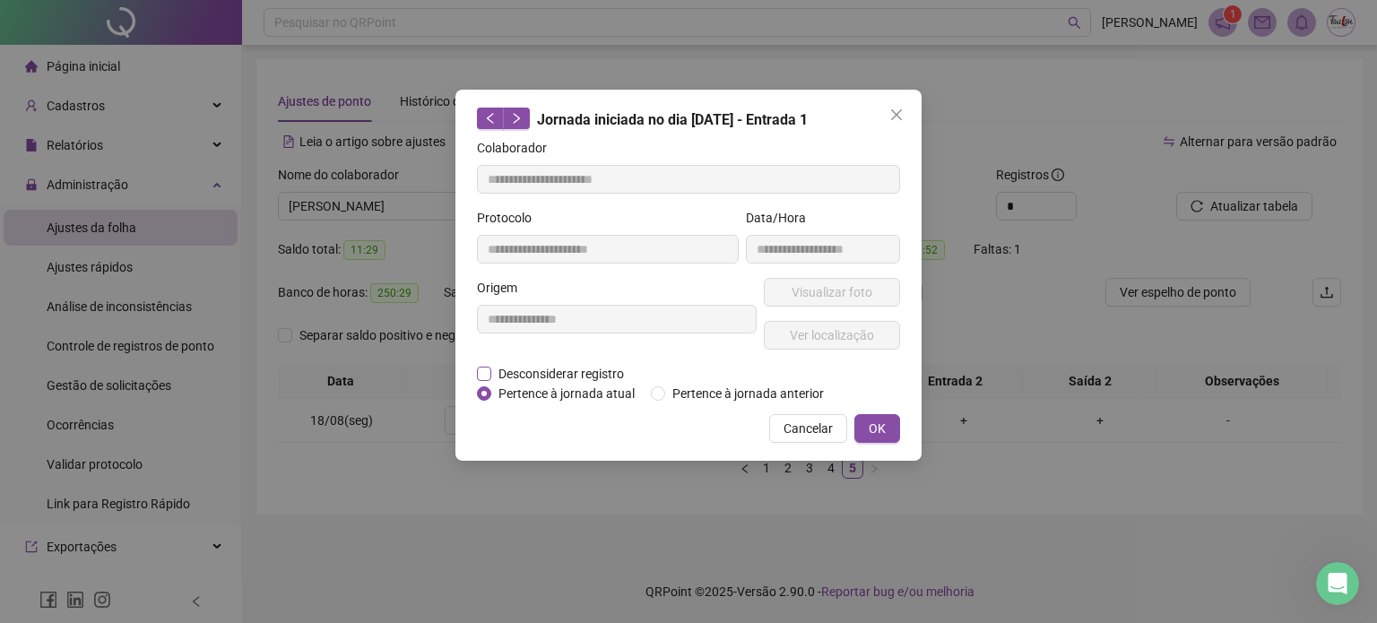
click at [552, 377] on span "Desconsiderar registro" at bounding box center [561, 374] width 140 height 20
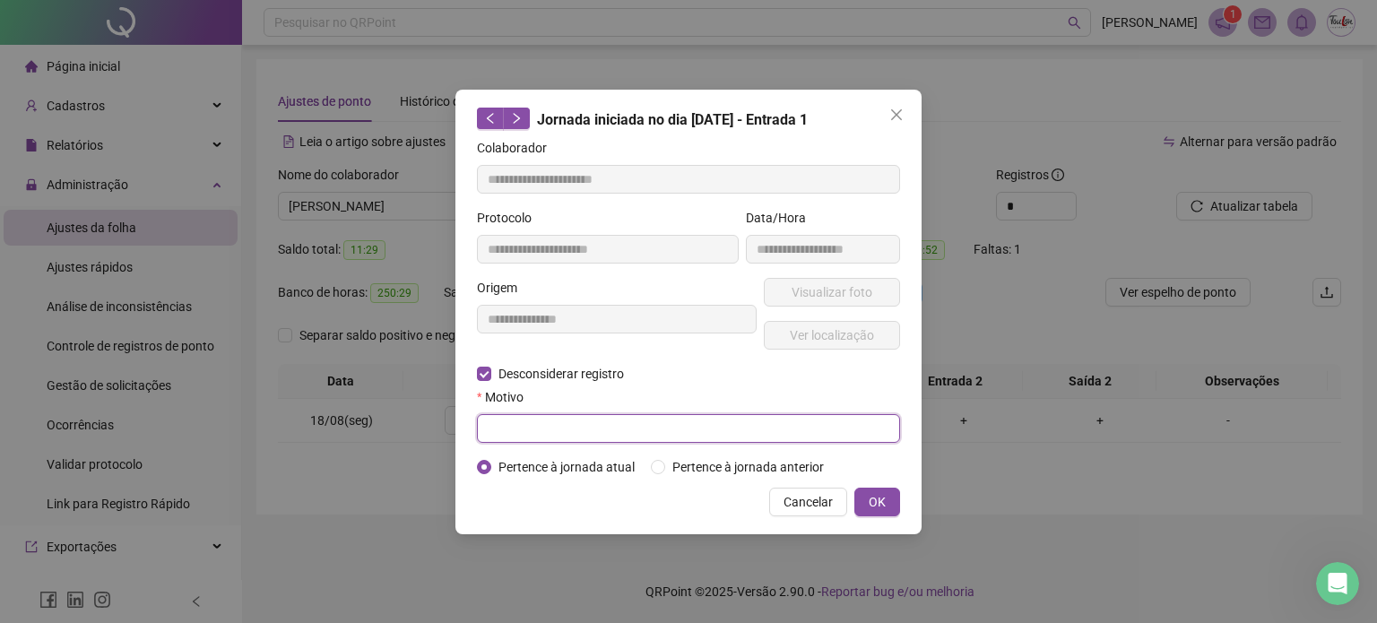
click at [589, 435] on input "text" at bounding box center [688, 428] width 423 height 29
type input "*******"
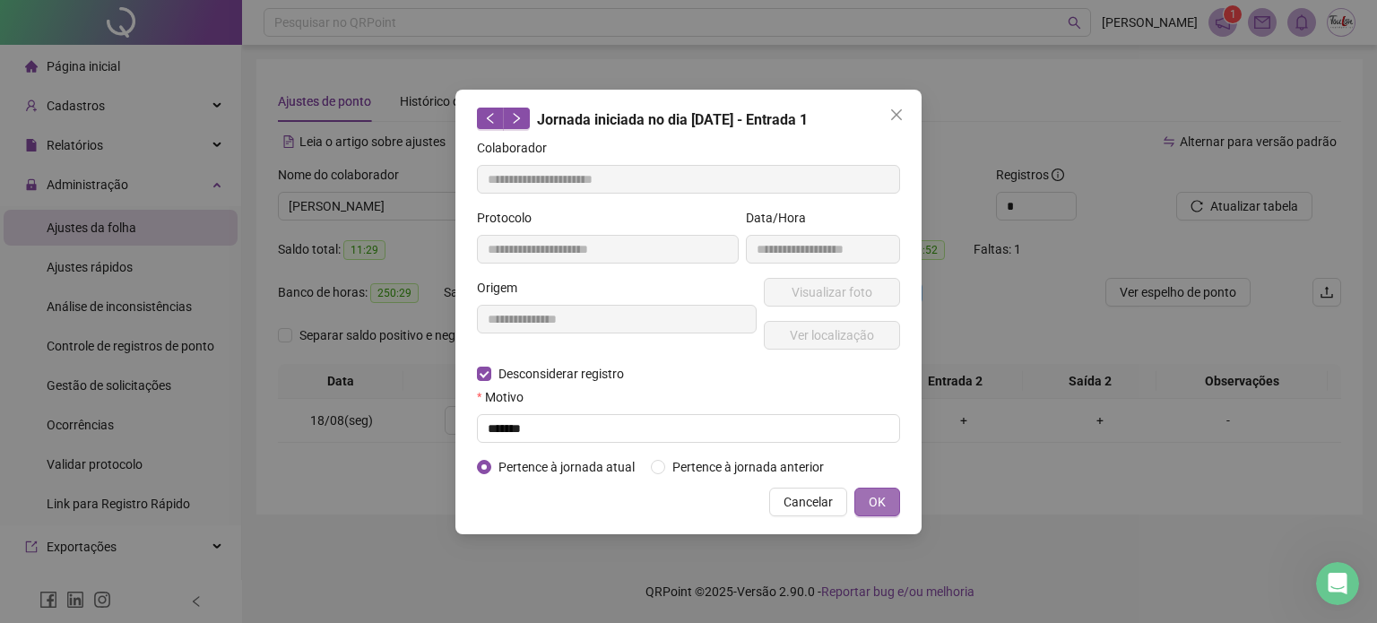
click at [862, 497] on button "OK" at bounding box center [877, 502] width 46 height 29
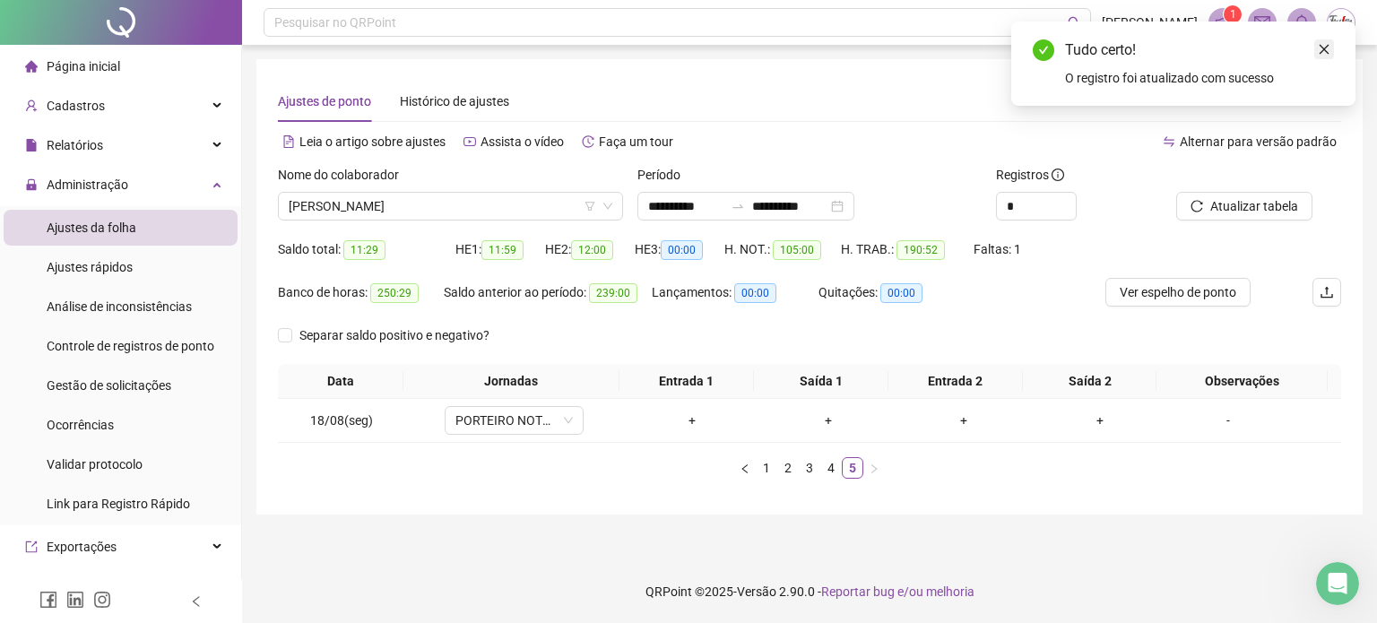
click at [1325, 46] on icon "close" at bounding box center [1324, 49] width 13 height 13
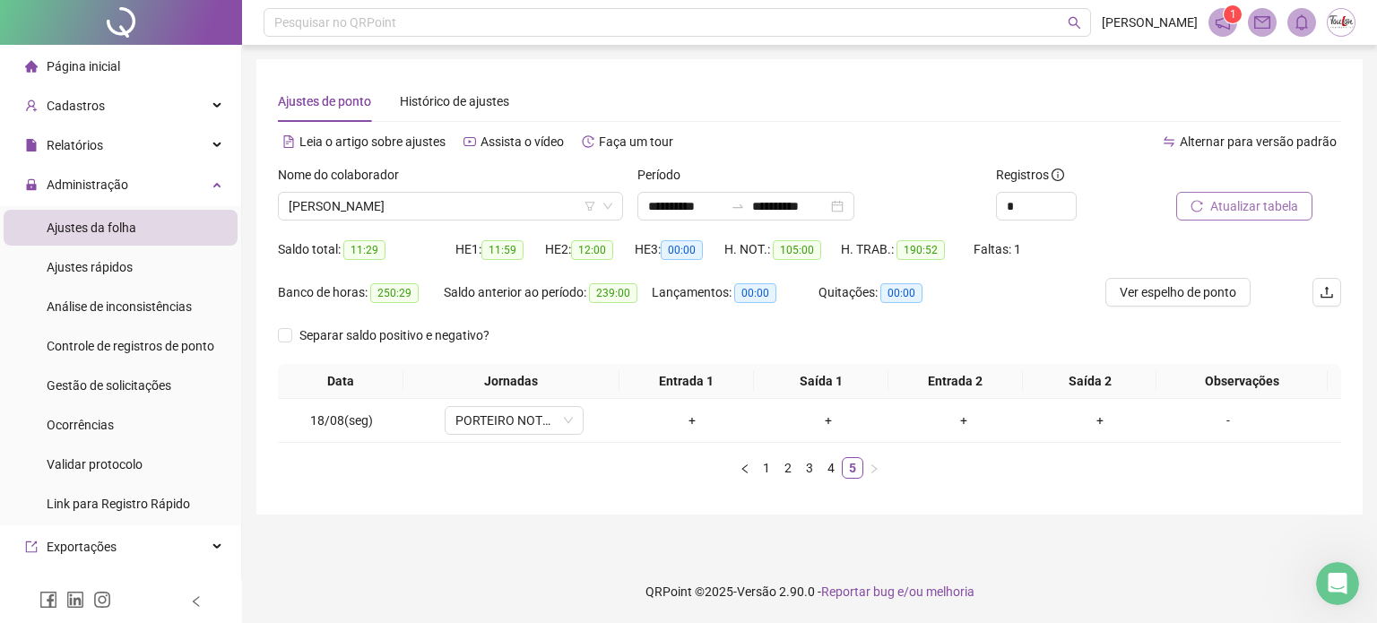
click at [1269, 208] on span "Atualizar tabela" at bounding box center [1254, 206] width 88 height 20
click at [488, 214] on span "[PERSON_NAME]" at bounding box center [451, 206] width 324 height 27
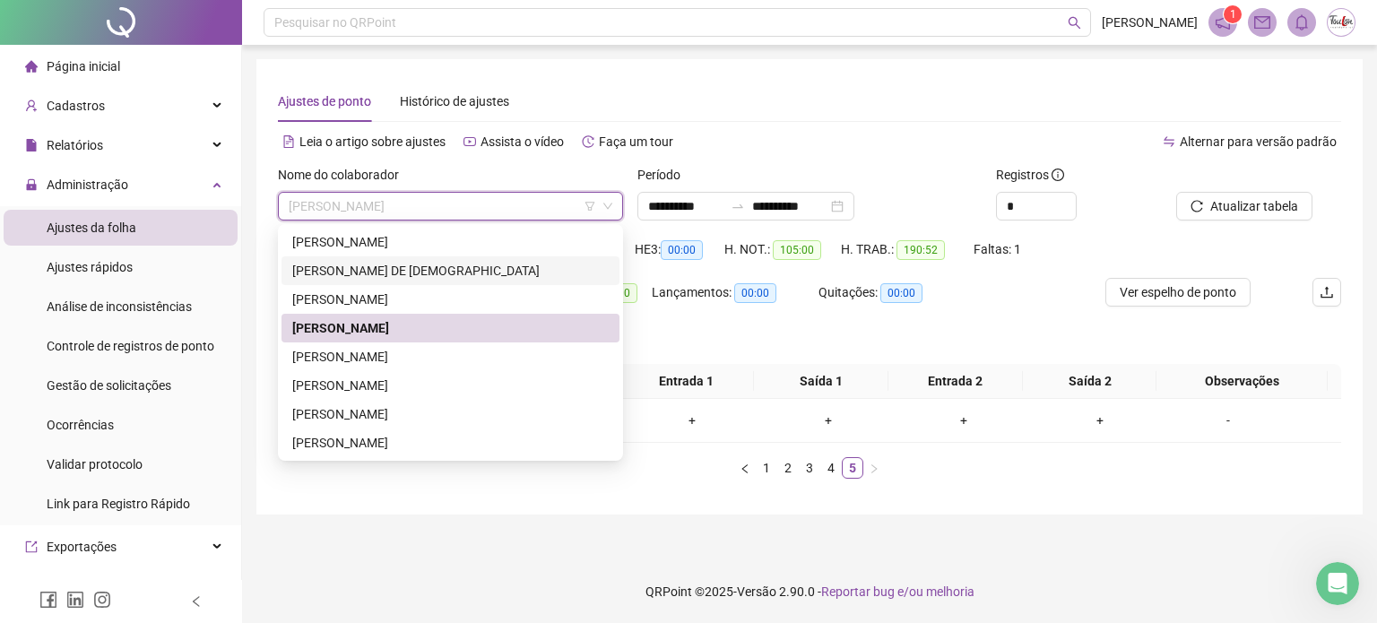
click at [402, 264] on div "[PERSON_NAME] DE [DEMOGRAPHIC_DATA]" at bounding box center [450, 271] width 316 height 20
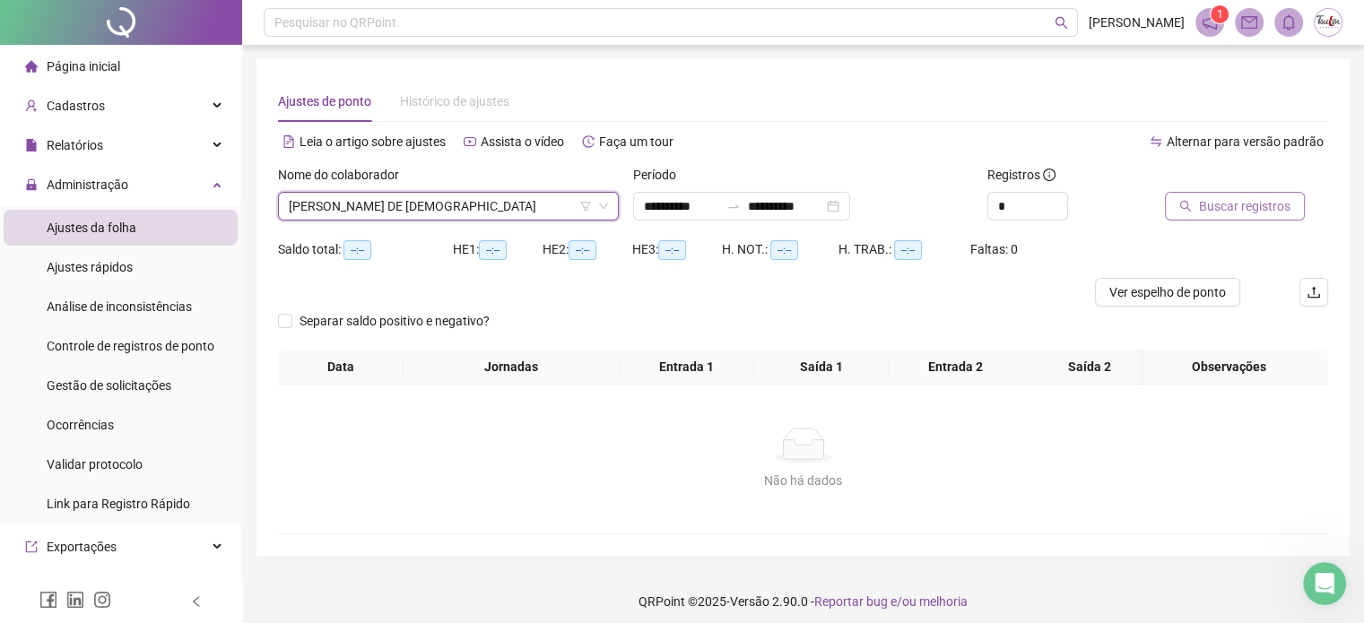
click at [1234, 204] on span "Buscar registros" at bounding box center [1244, 206] width 91 height 20
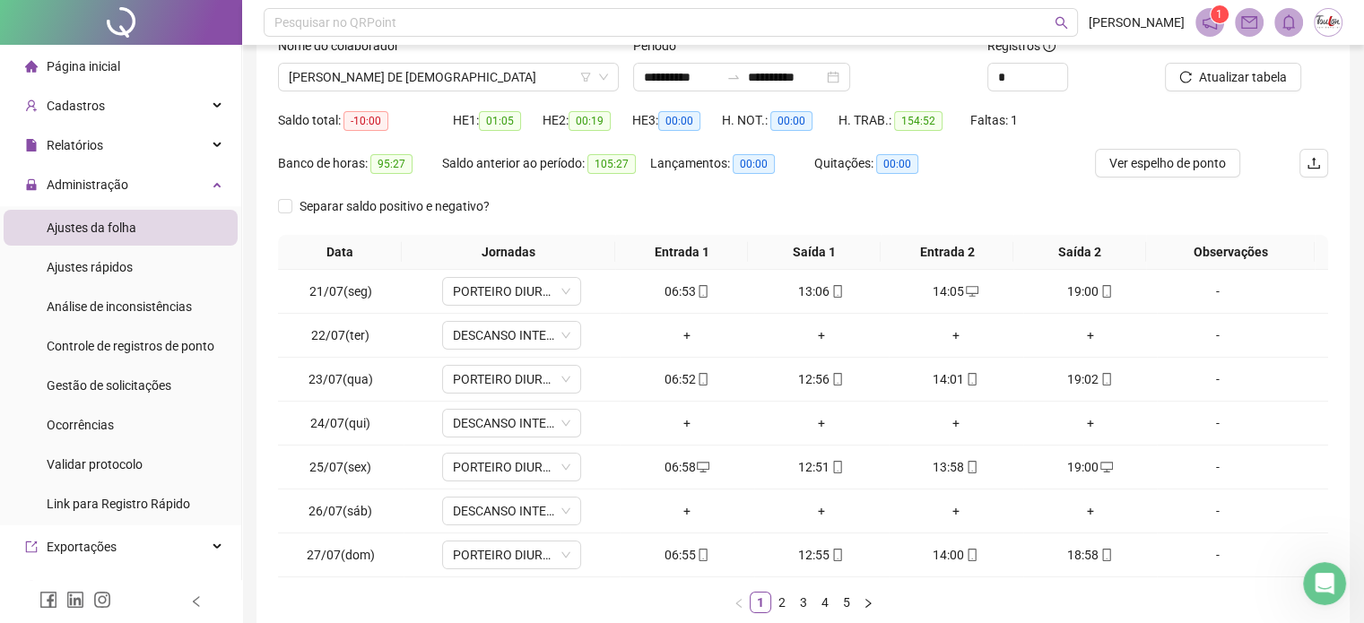
scroll to position [129, 0]
click at [782, 599] on link "2" at bounding box center [782, 603] width 20 height 20
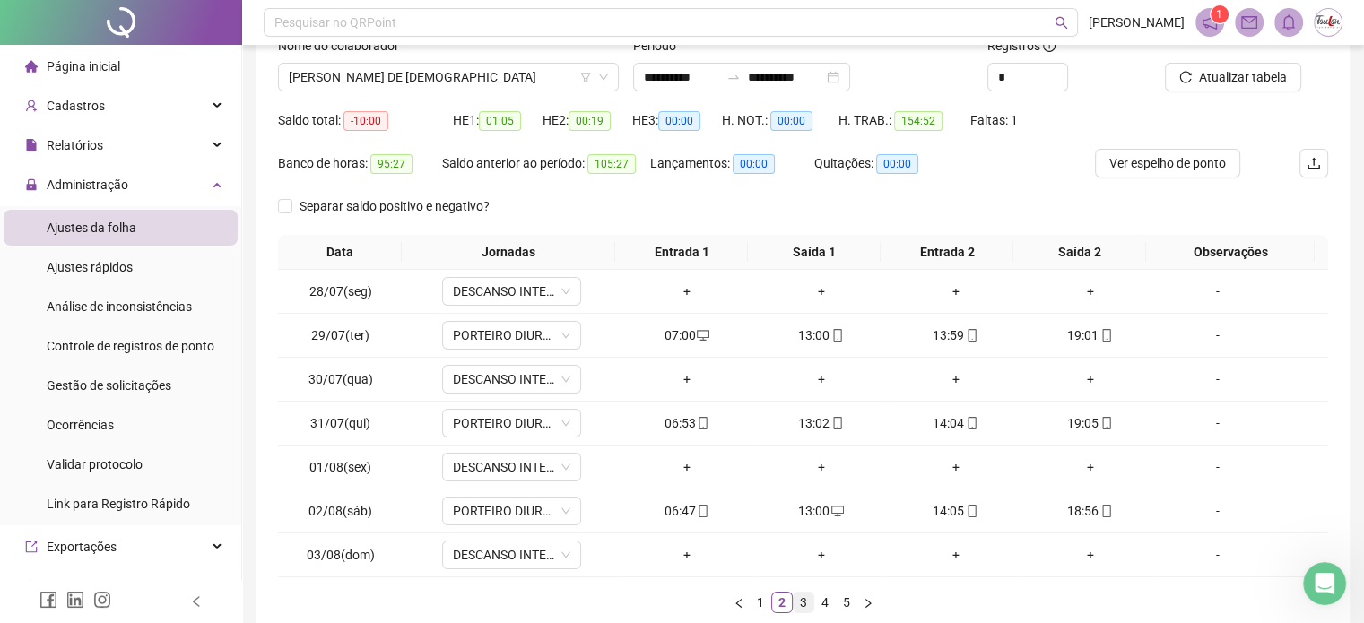
click at [800, 598] on link "3" at bounding box center [803, 603] width 20 height 20
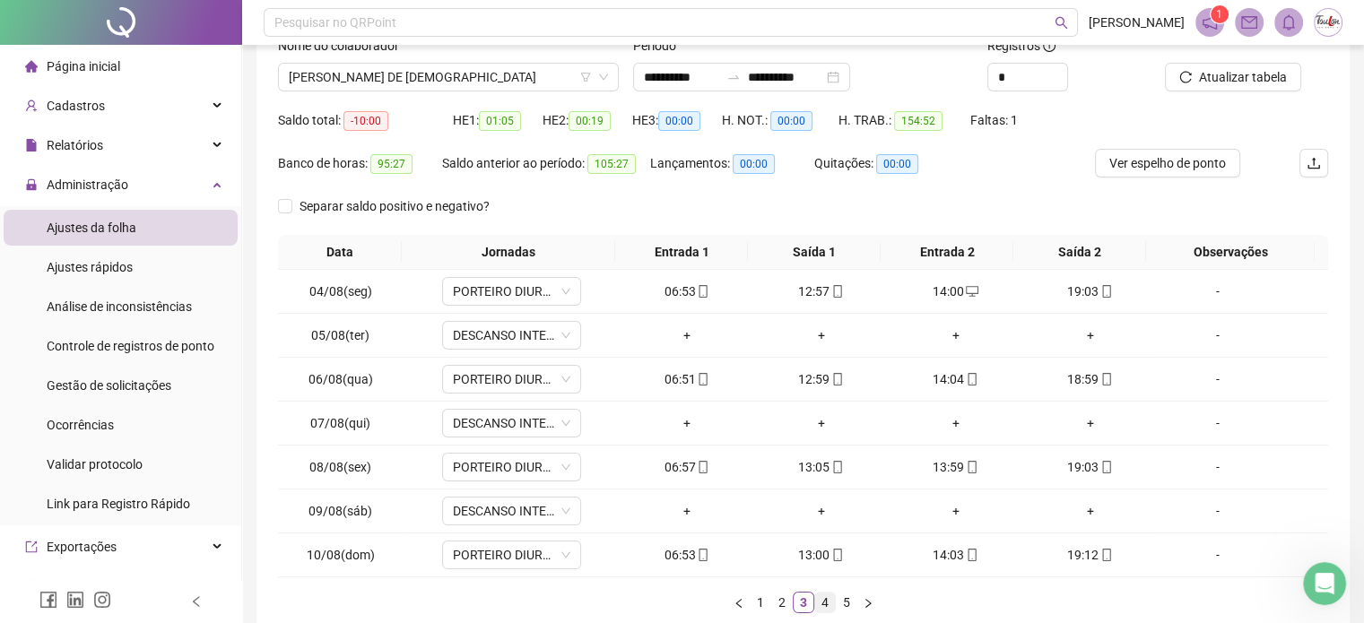
click at [821, 598] on link "4" at bounding box center [825, 603] width 20 height 20
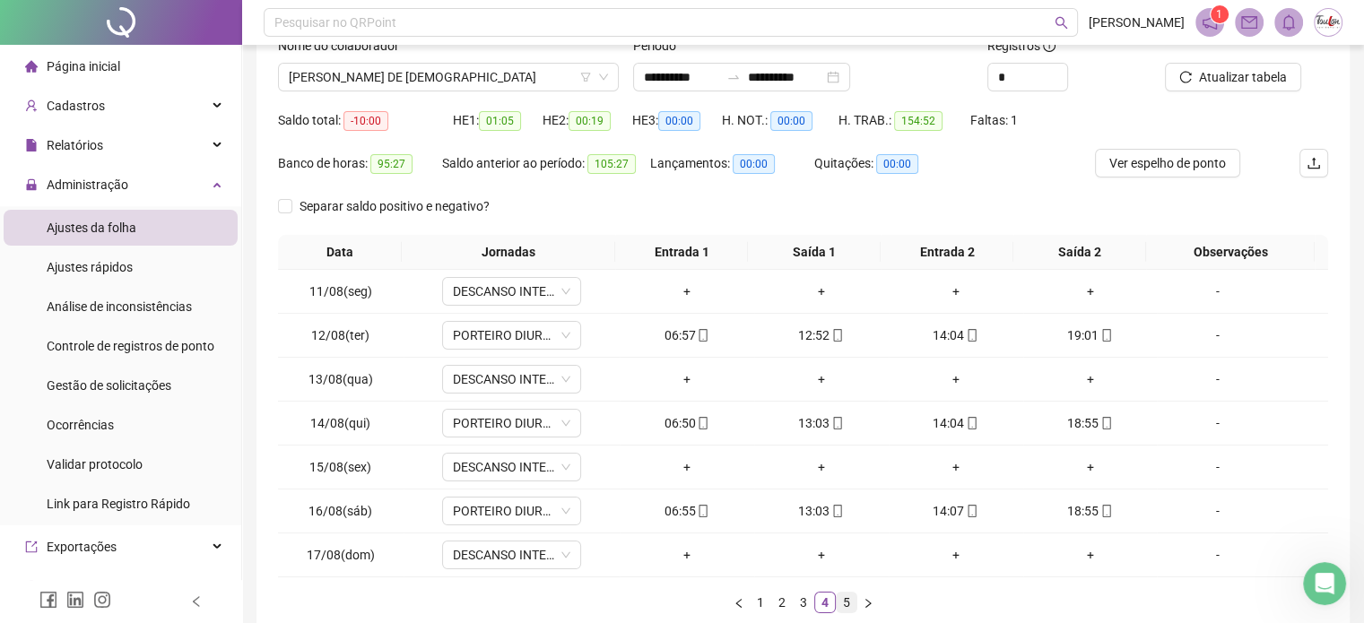
click at [845, 602] on link "5" at bounding box center [846, 603] width 20 height 20
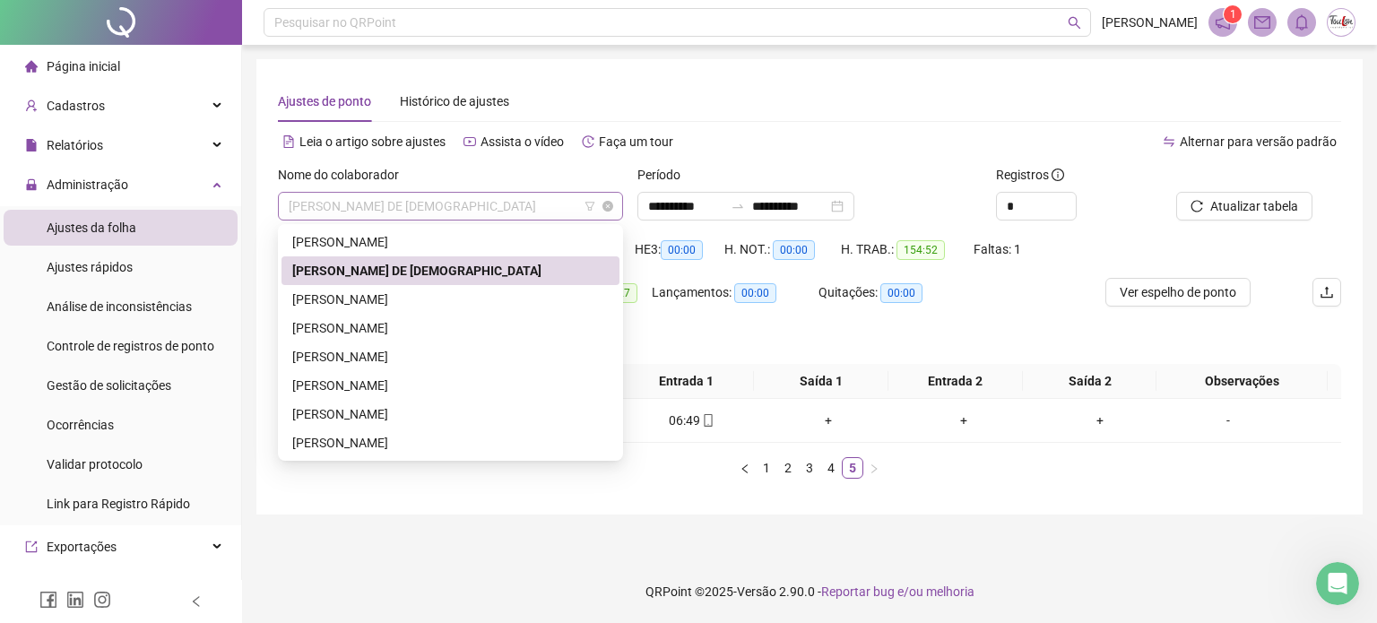
click at [466, 207] on span "[PERSON_NAME] DE [DEMOGRAPHIC_DATA]" at bounding box center [451, 206] width 324 height 27
click at [395, 295] on div "[PERSON_NAME]" at bounding box center [450, 300] width 316 height 20
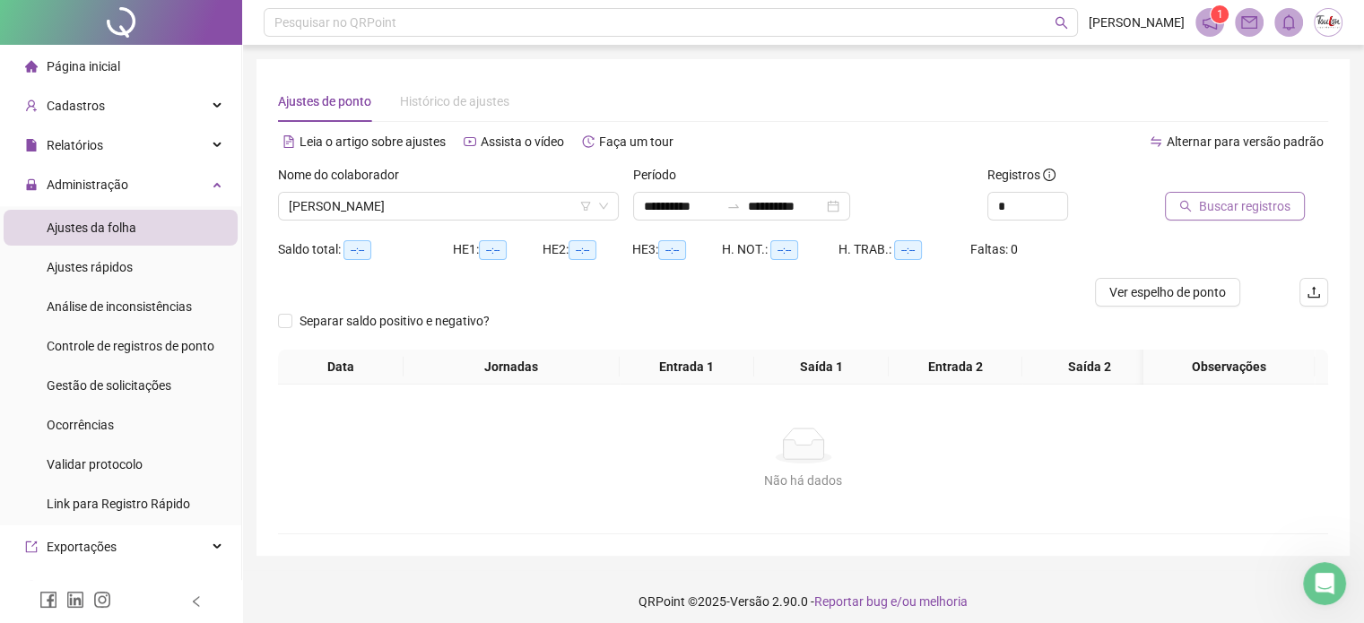
click at [1222, 206] on span "Buscar registros" at bounding box center [1244, 206] width 91 height 20
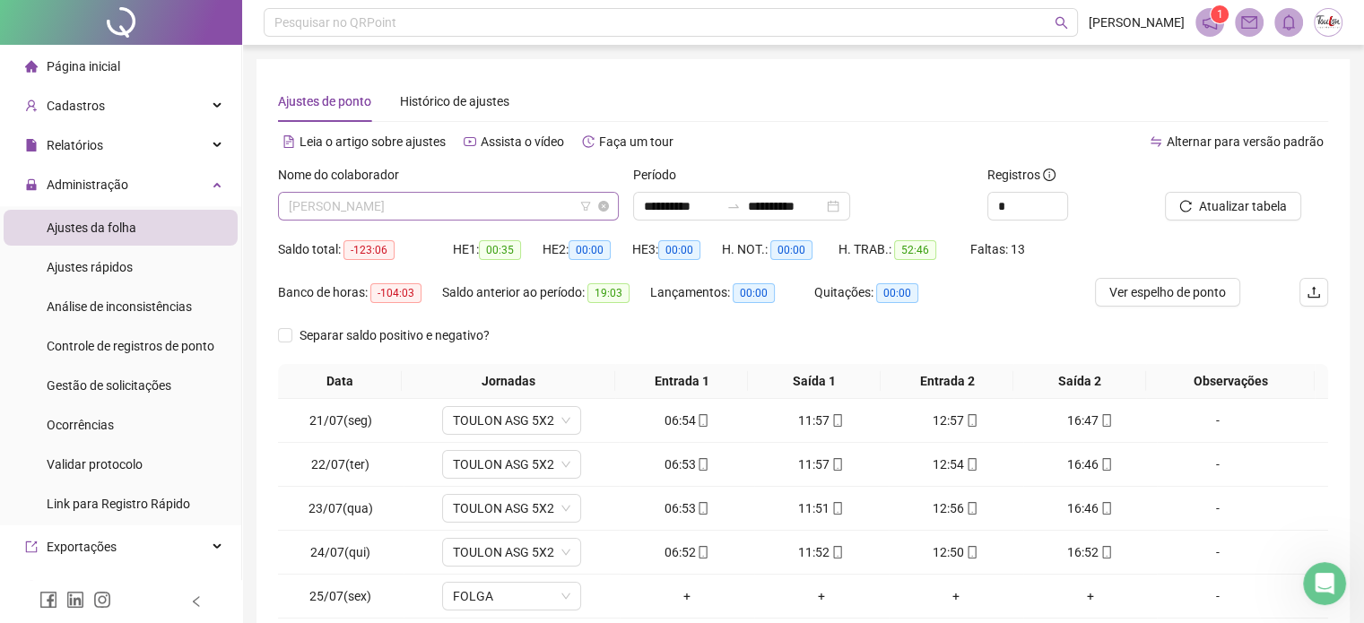
click at [423, 203] on span "[PERSON_NAME]" at bounding box center [448, 206] width 319 height 27
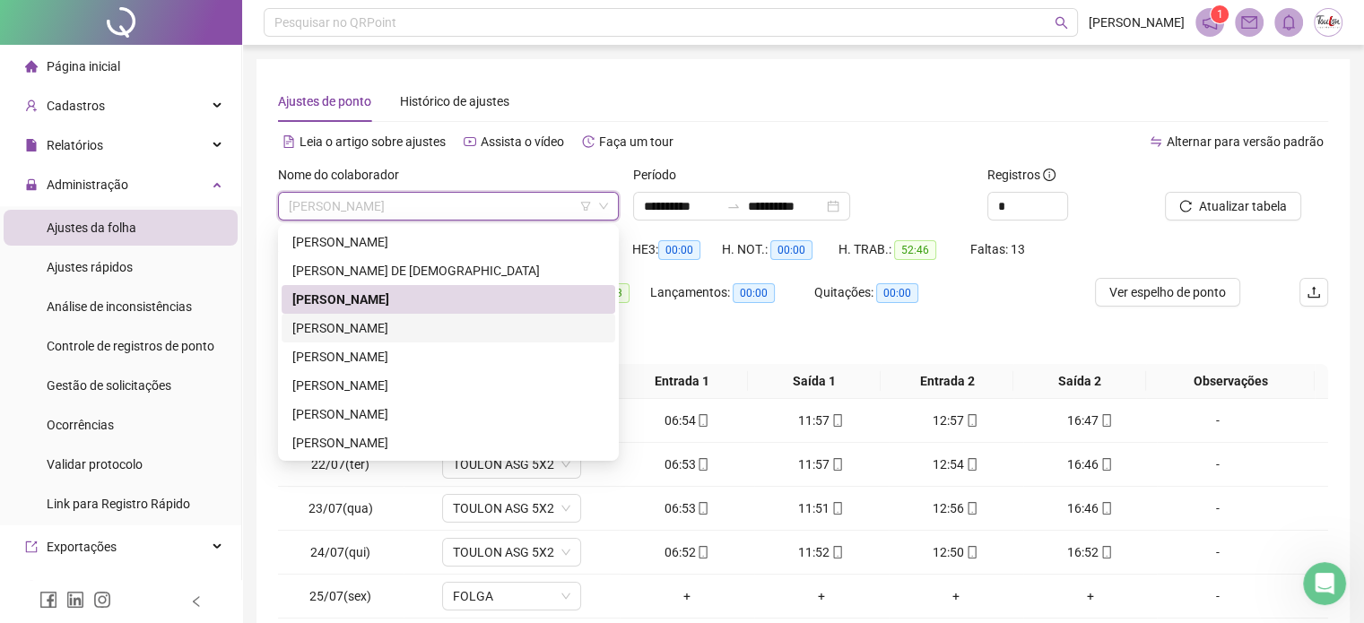
click at [979, 358] on div "Separar saldo positivo e negativo?" at bounding box center [803, 342] width 1050 height 43
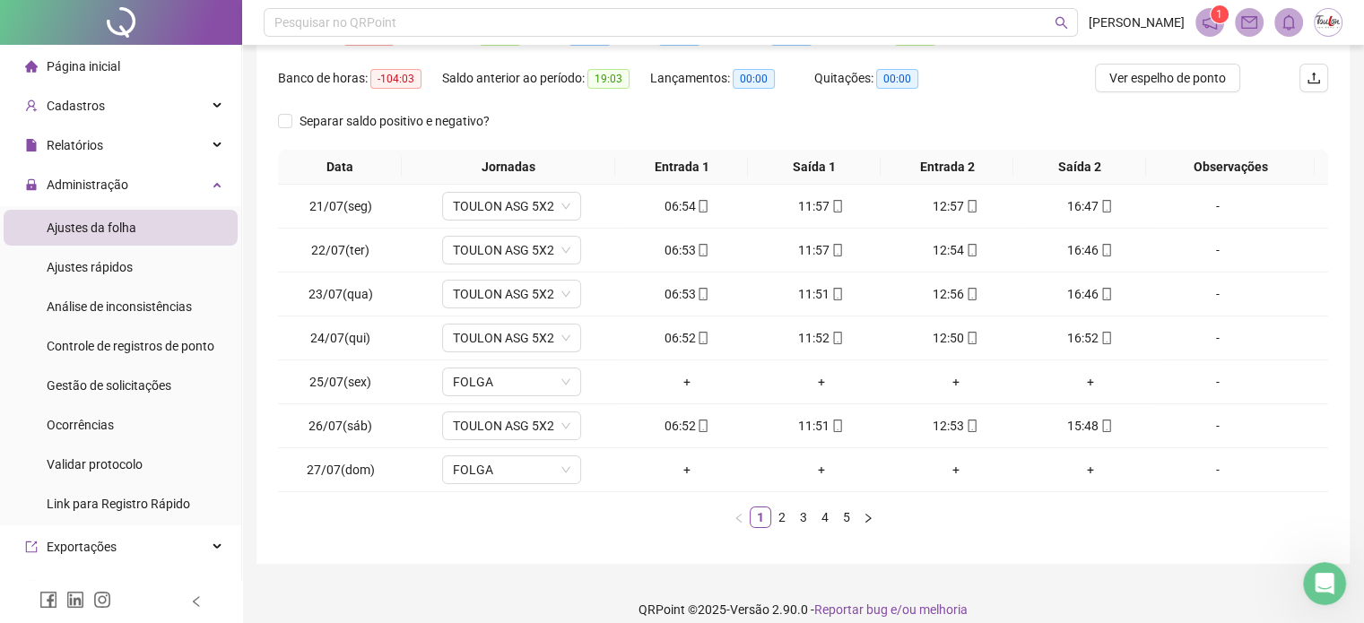
scroll to position [230, 0]
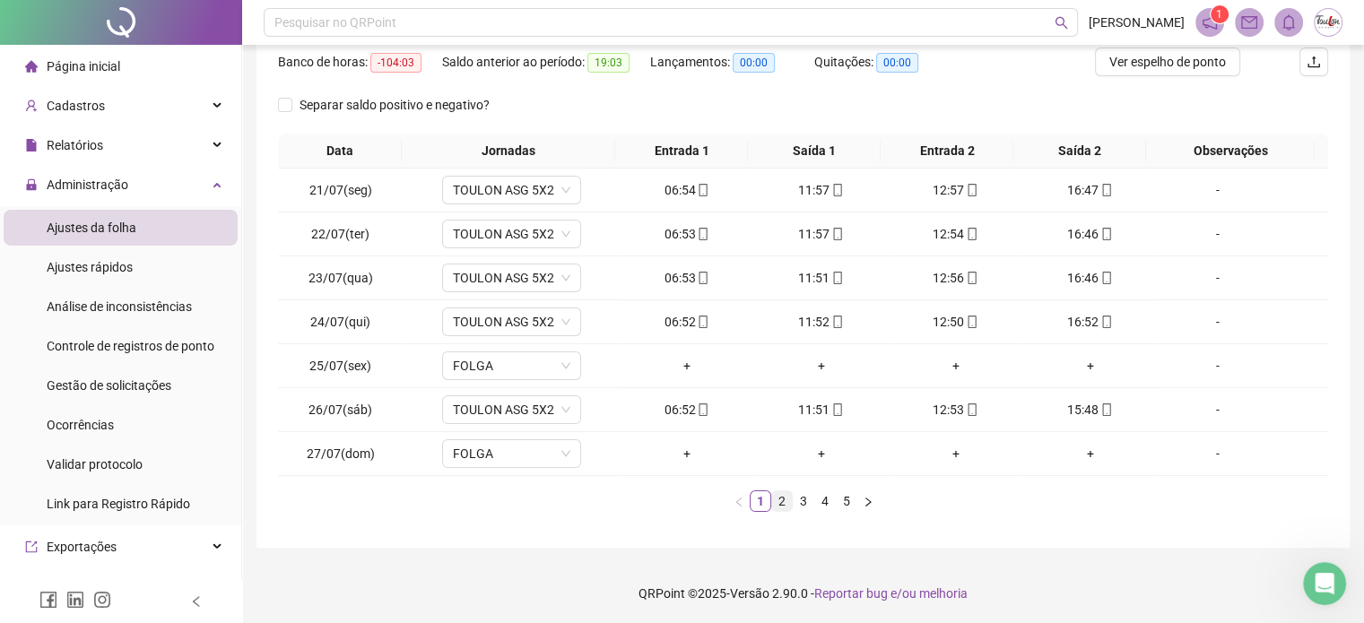
click at [780, 498] on link "2" at bounding box center [782, 501] width 20 height 20
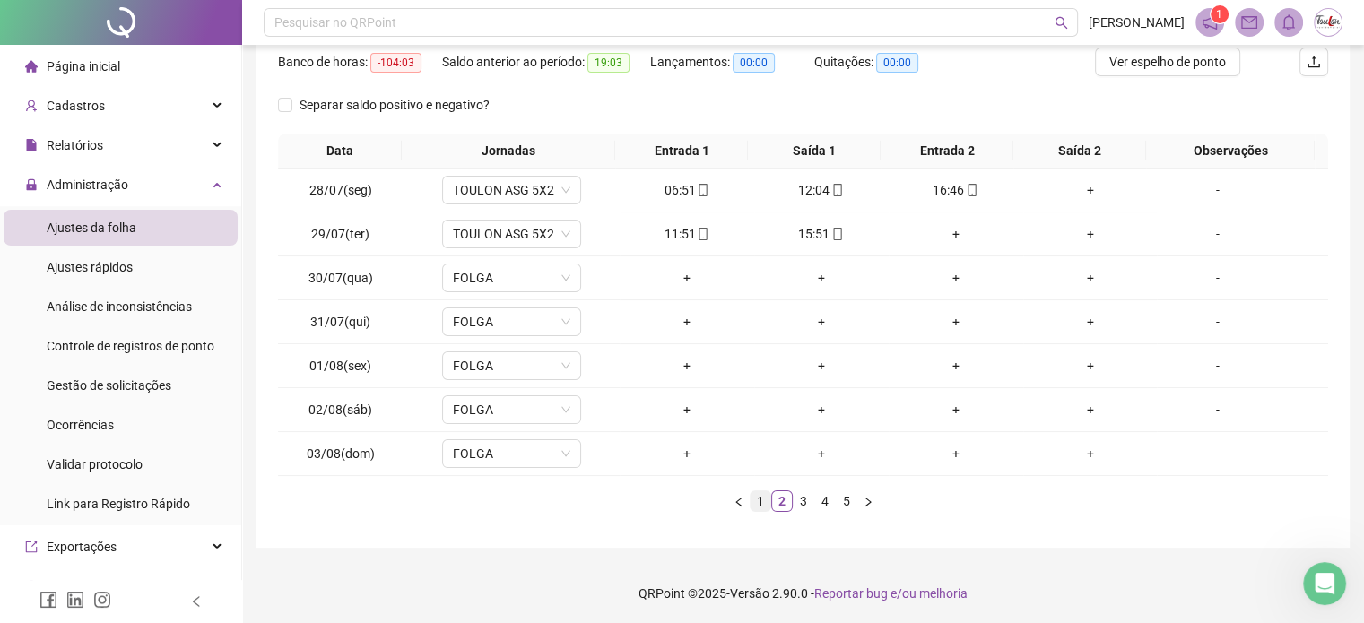
click at [760, 500] on link "1" at bounding box center [760, 501] width 20 height 20
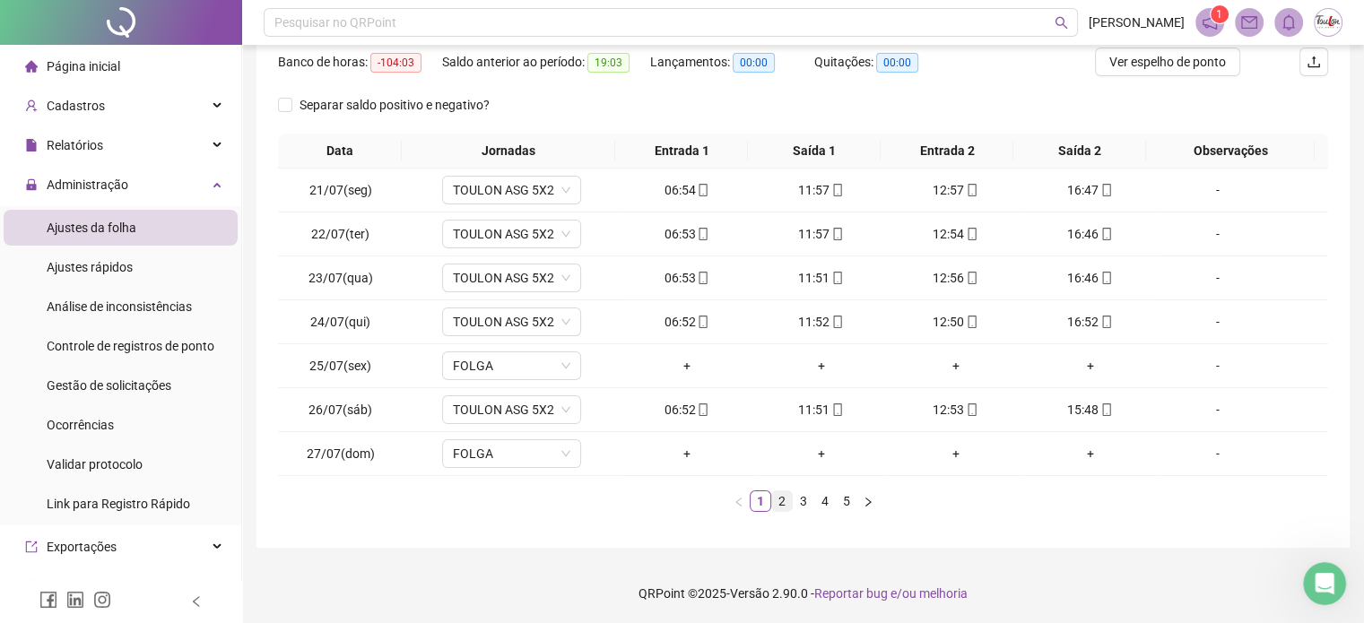
click at [781, 503] on link "2" at bounding box center [782, 501] width 20 height 20
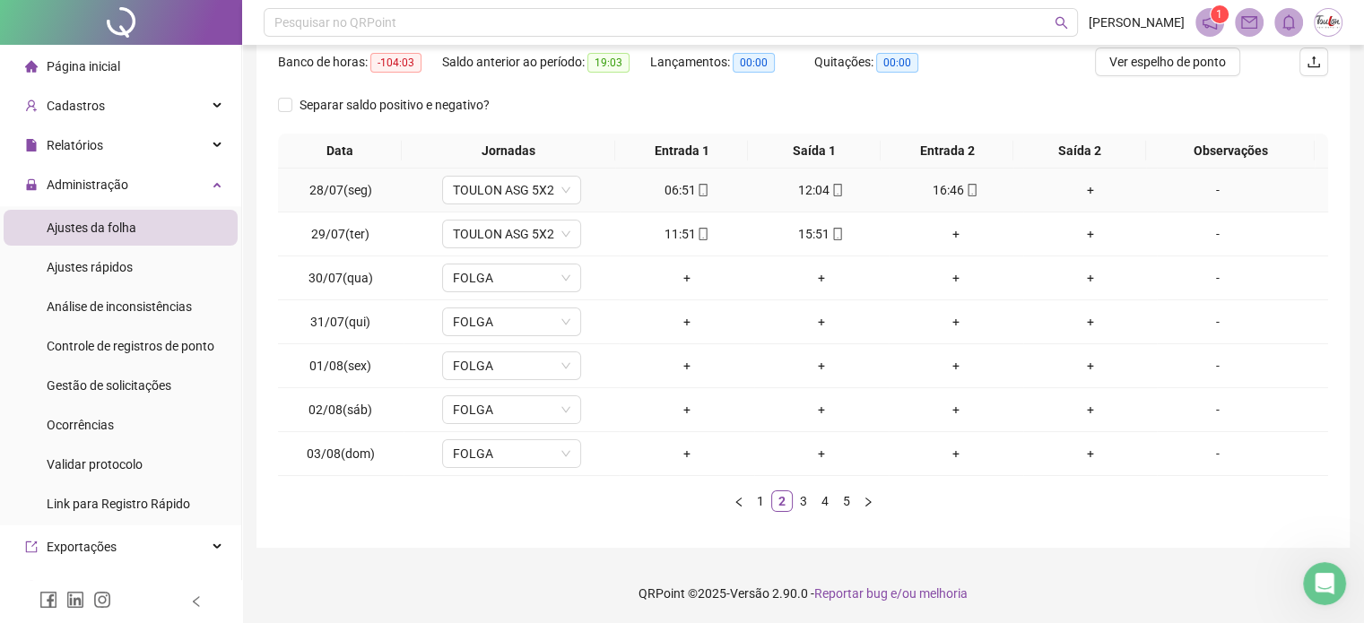
click at [1081, 183] on div "+" at bounding box center [1090, 190] width 120 height 20
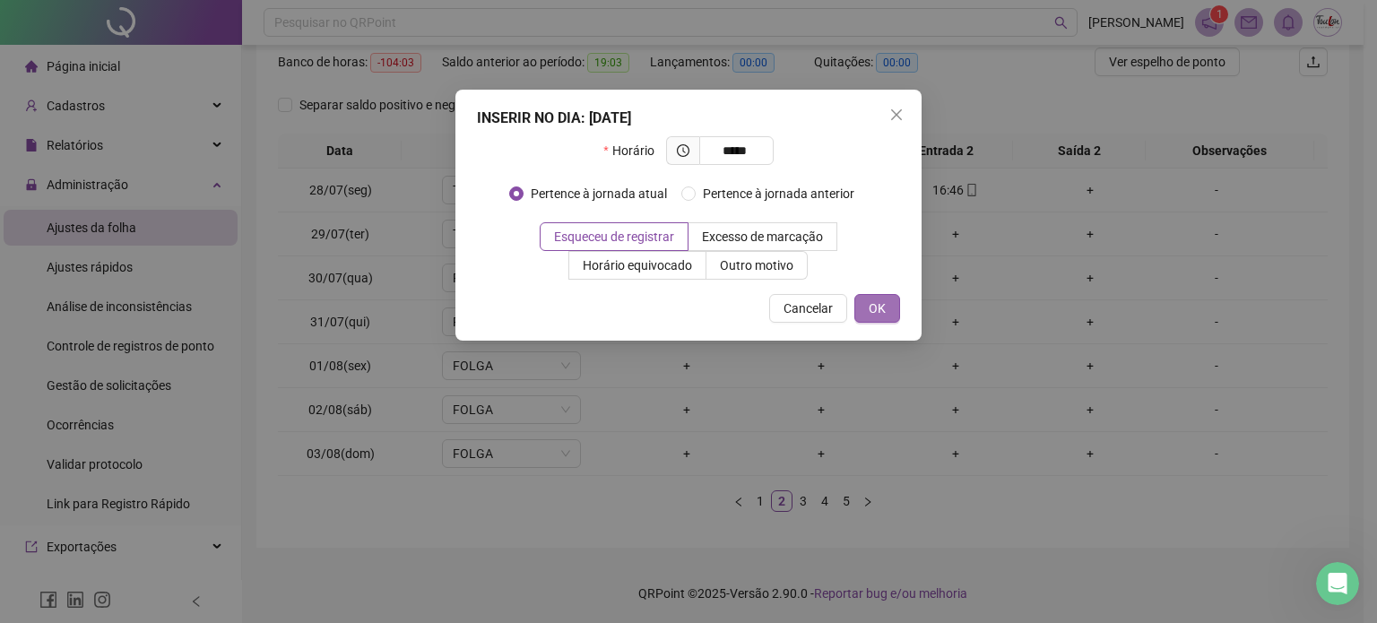
type input "*****"
click at [886, 307] on span "OK" at bounding box center [877, 309] width 17 height 20
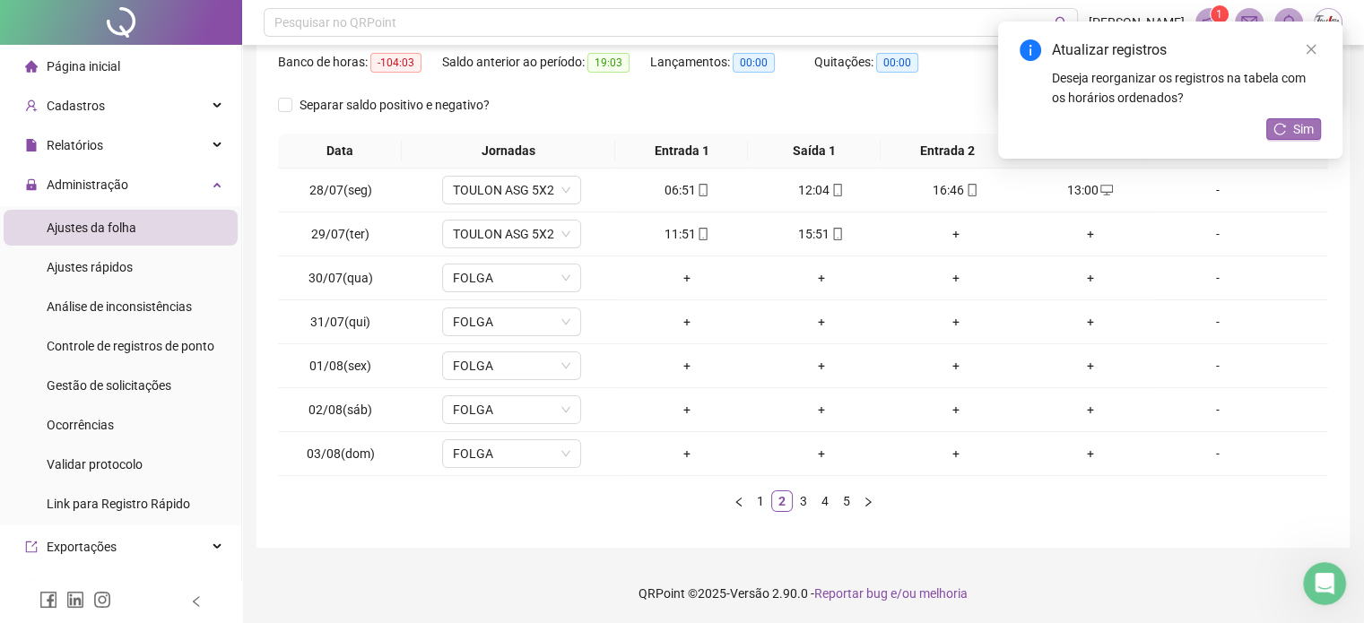
click at [1289, 128] on button "Sim" at bounding box center [1293, 129] width 55 height 22
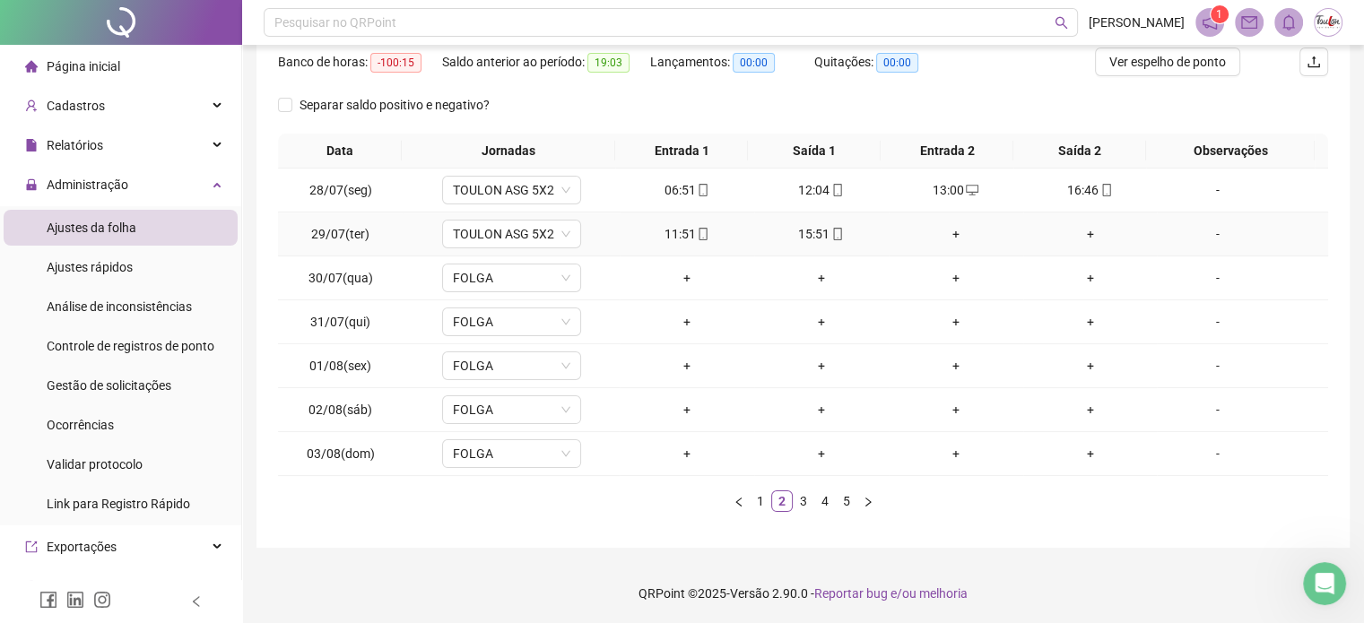
click at [943, 230] on div "+" at bounding box center [956, 234] width 120 height 20
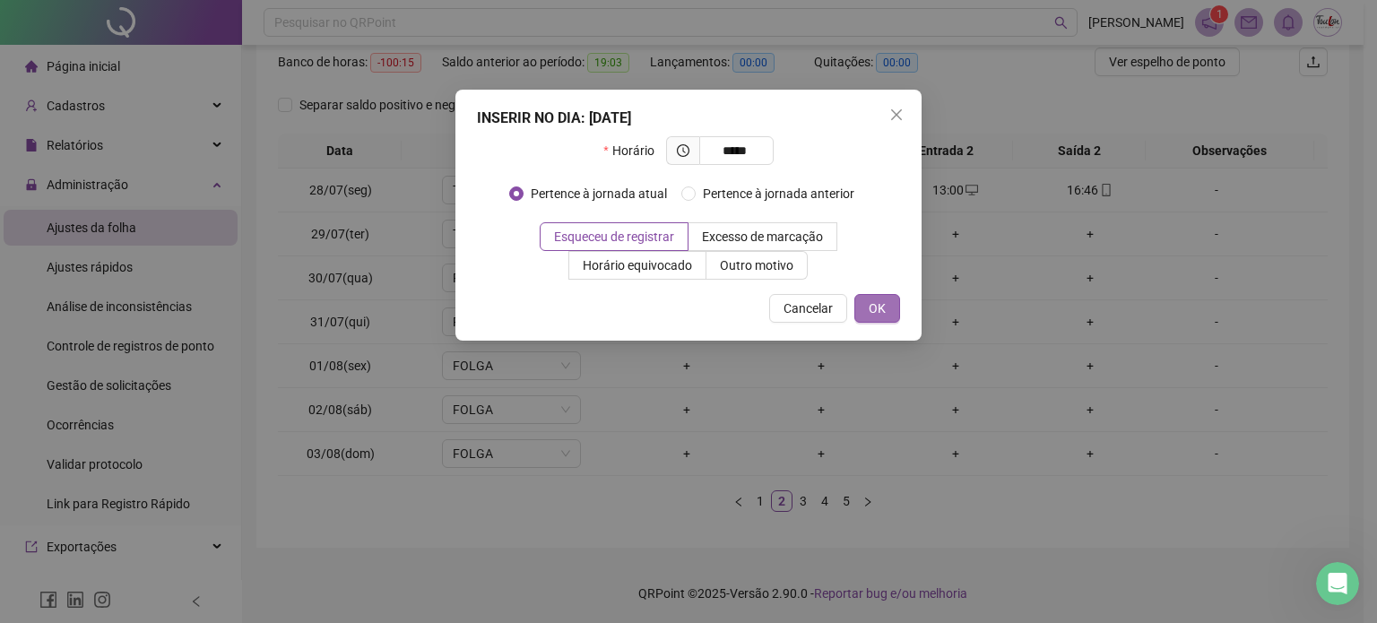
type input "*****"
click at [869, 322] on button "OK" at bounding box center [877, 308] width 46 height 29
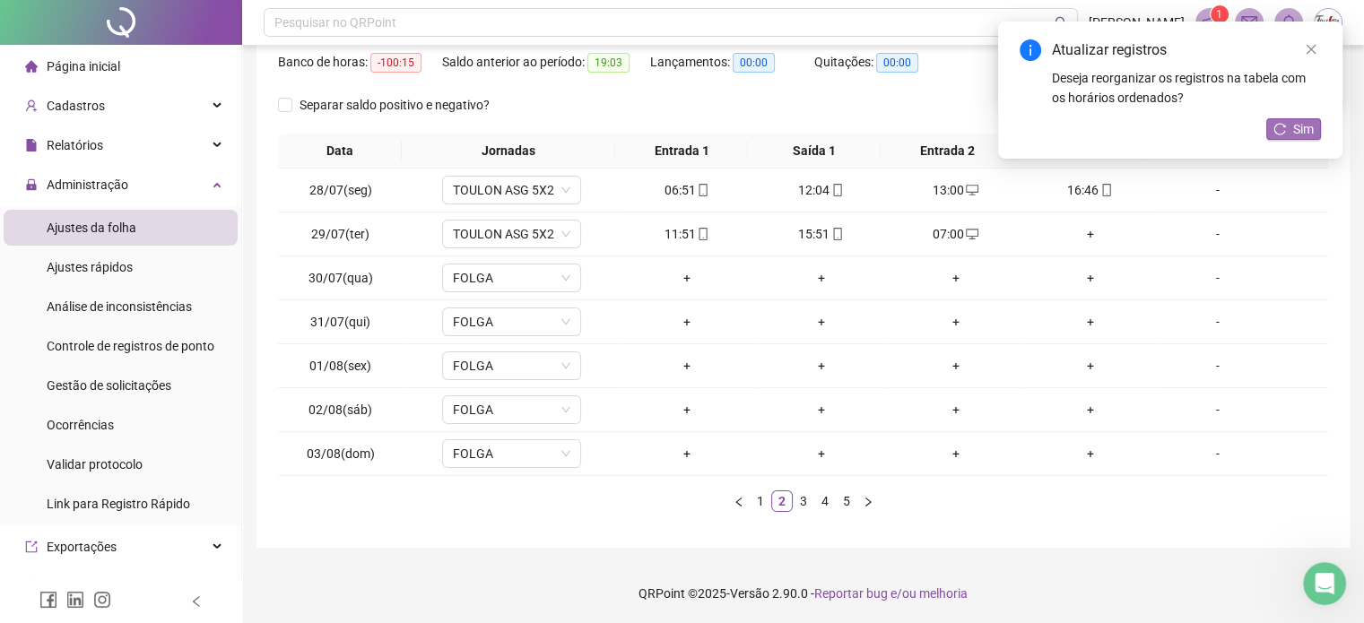
click at [1285, 119] on button "Sim" at bounding box center [1293, 129] width 55 height 22
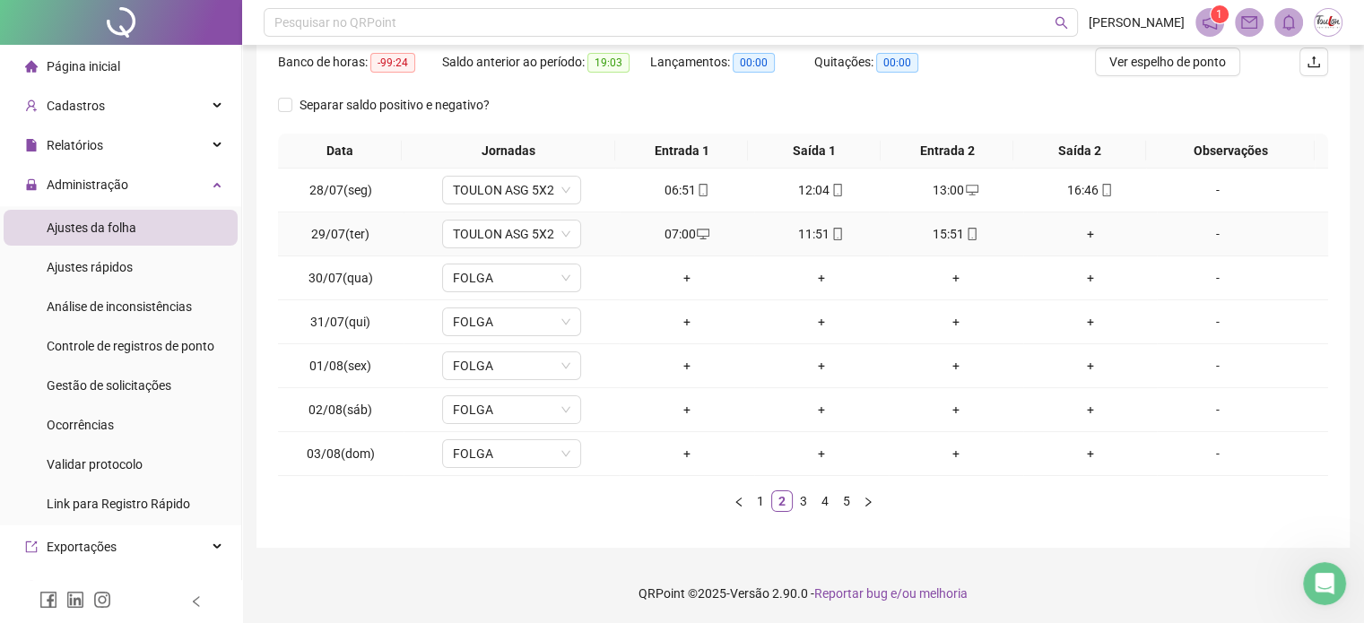
click at [1080, 230] on div "+" at bounding box center [1090, 234] width 120 height 20
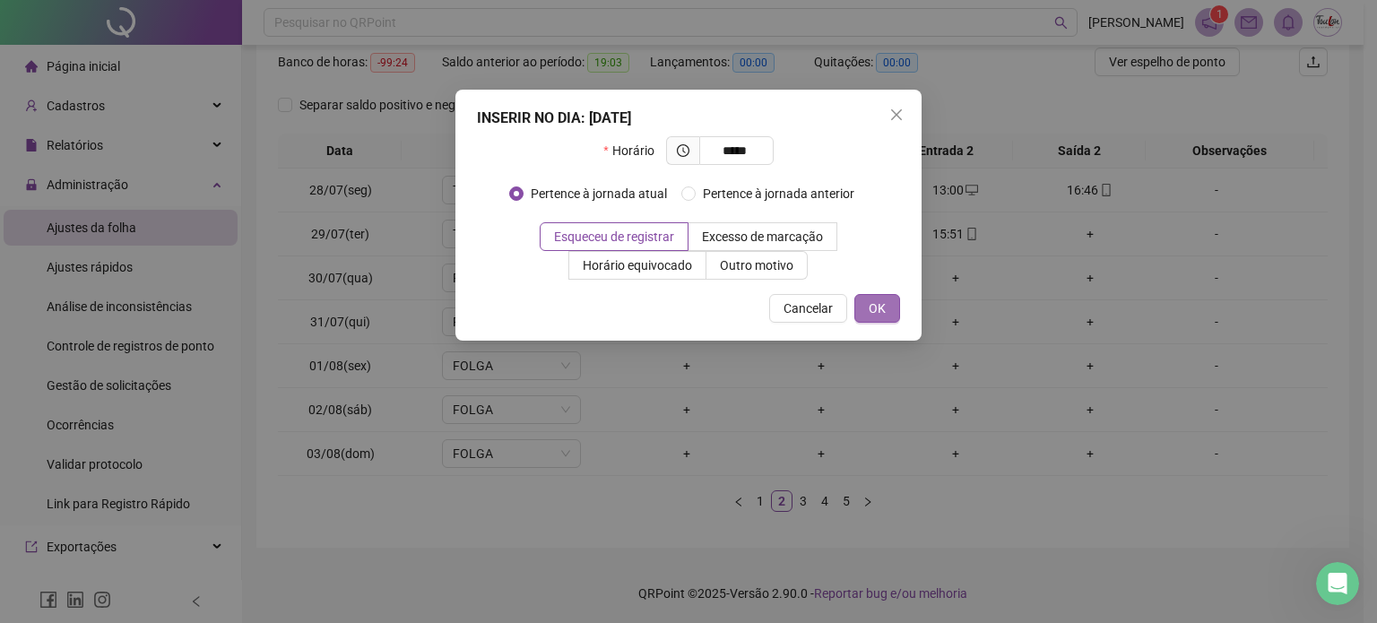
type input "*****"
click at [896, 301] on button "OK" at bounding box center [877, 308] width 46 height 29
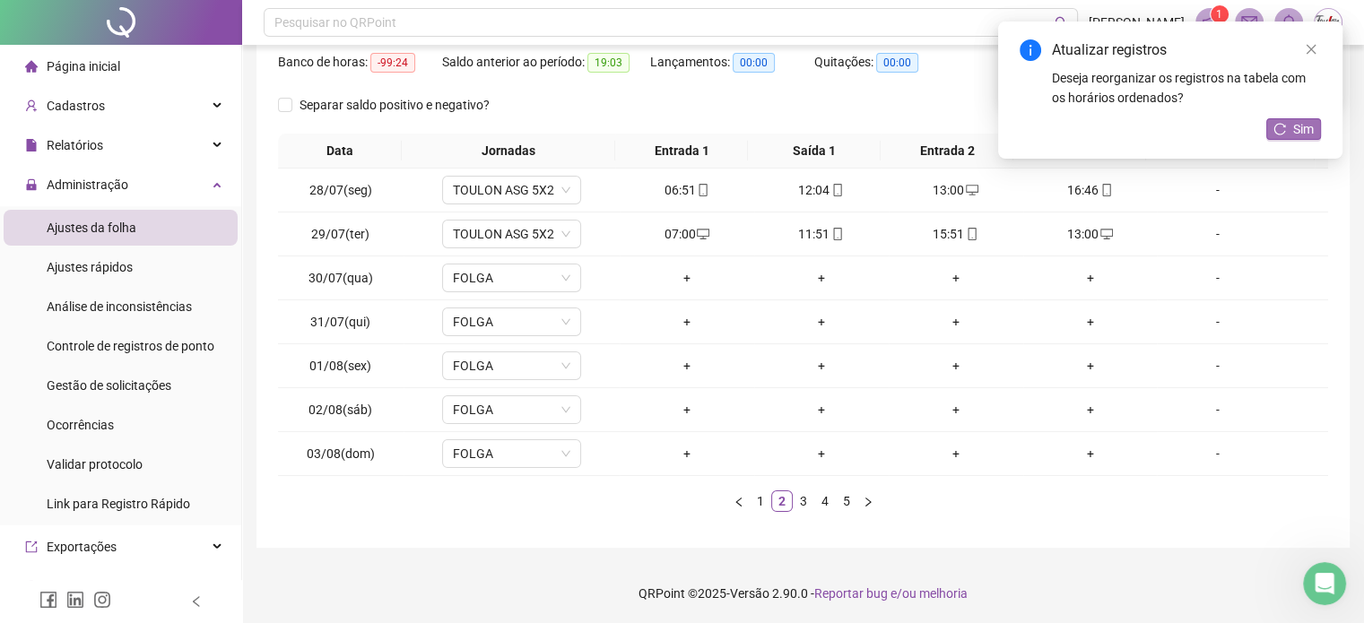
click at [1277, 135] on button "Sim" at bounding box center [1293, 129] width 55 height 22
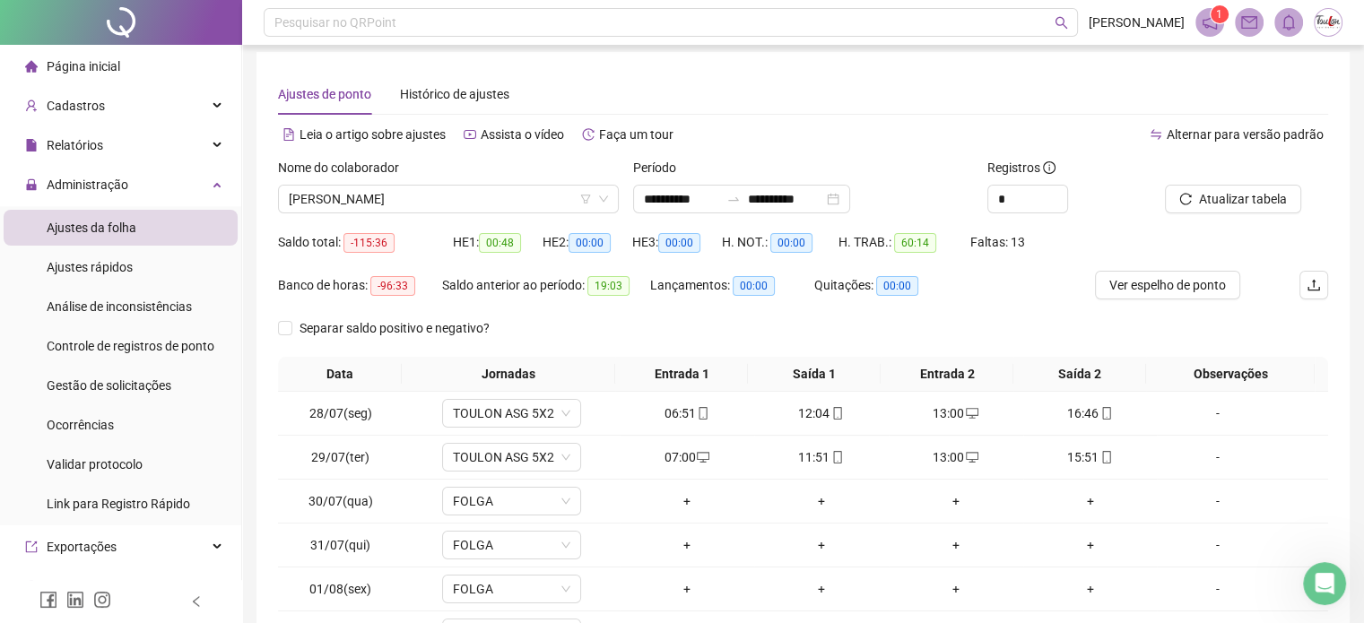
scroll to position [0, 0]
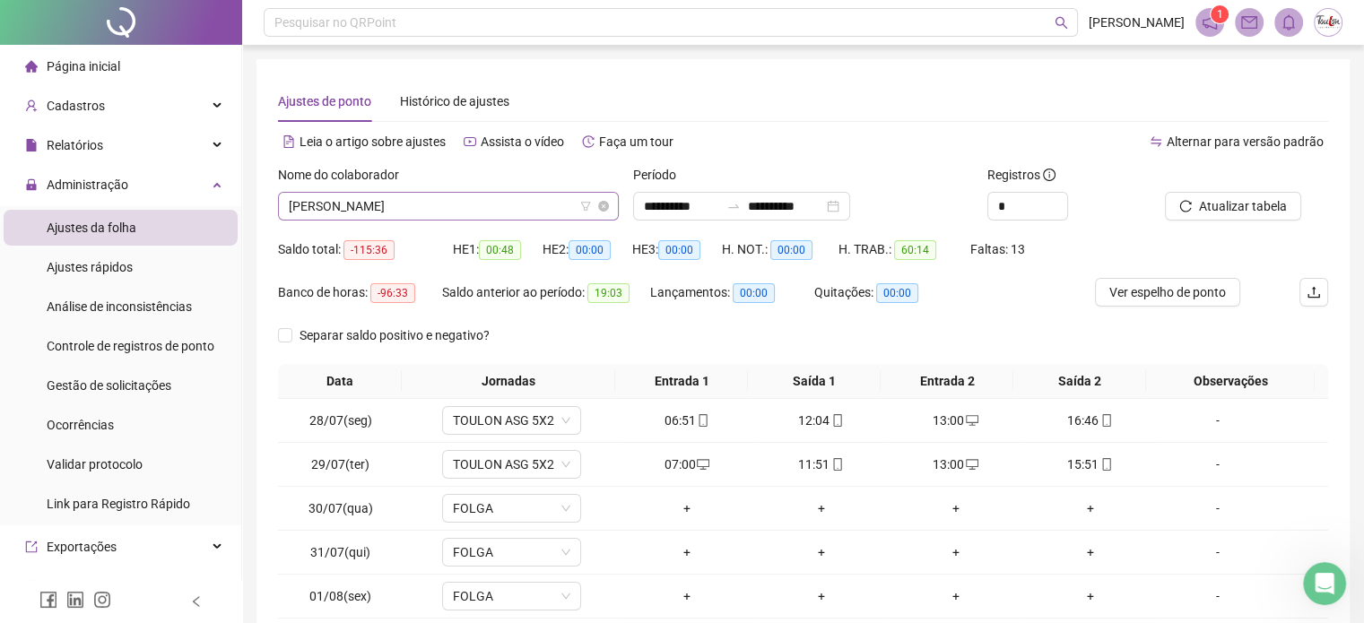
click at [438, 199] on span "[PERSON_NAME]" at bounding box center [448, 206] width 319 height 27
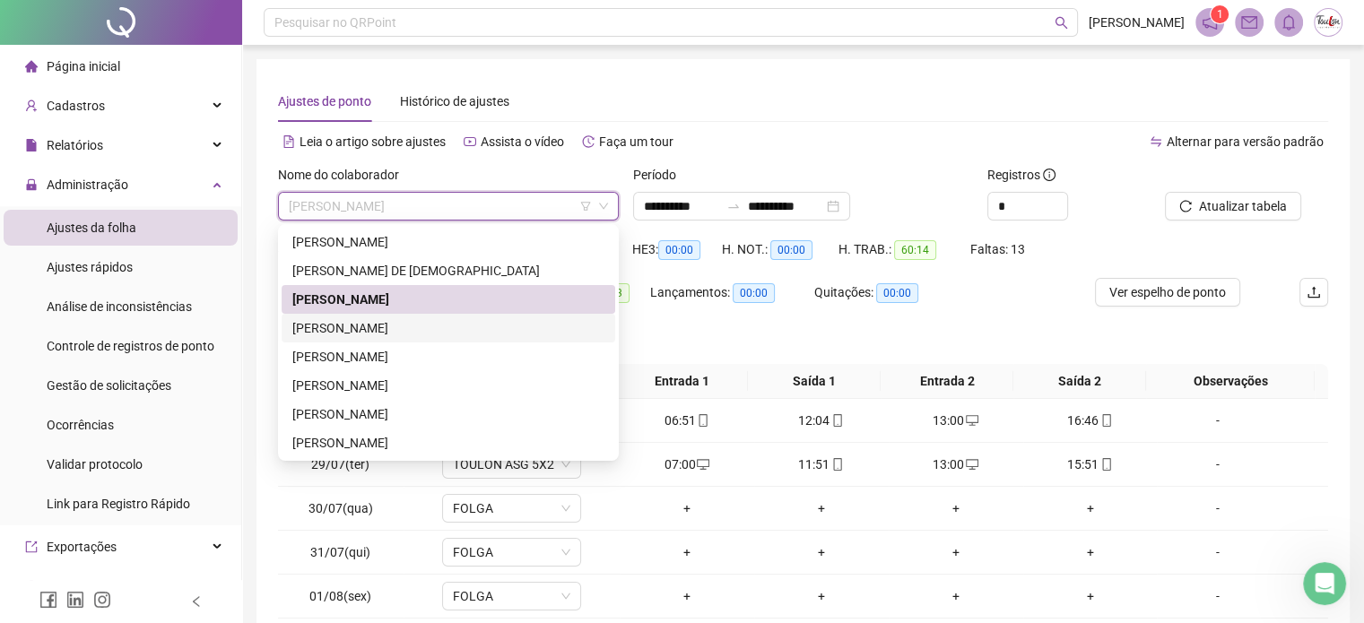
click at [370, 318] on div "[PERSON_NAME]" at bounding box center [448, 328] width 312 height 20
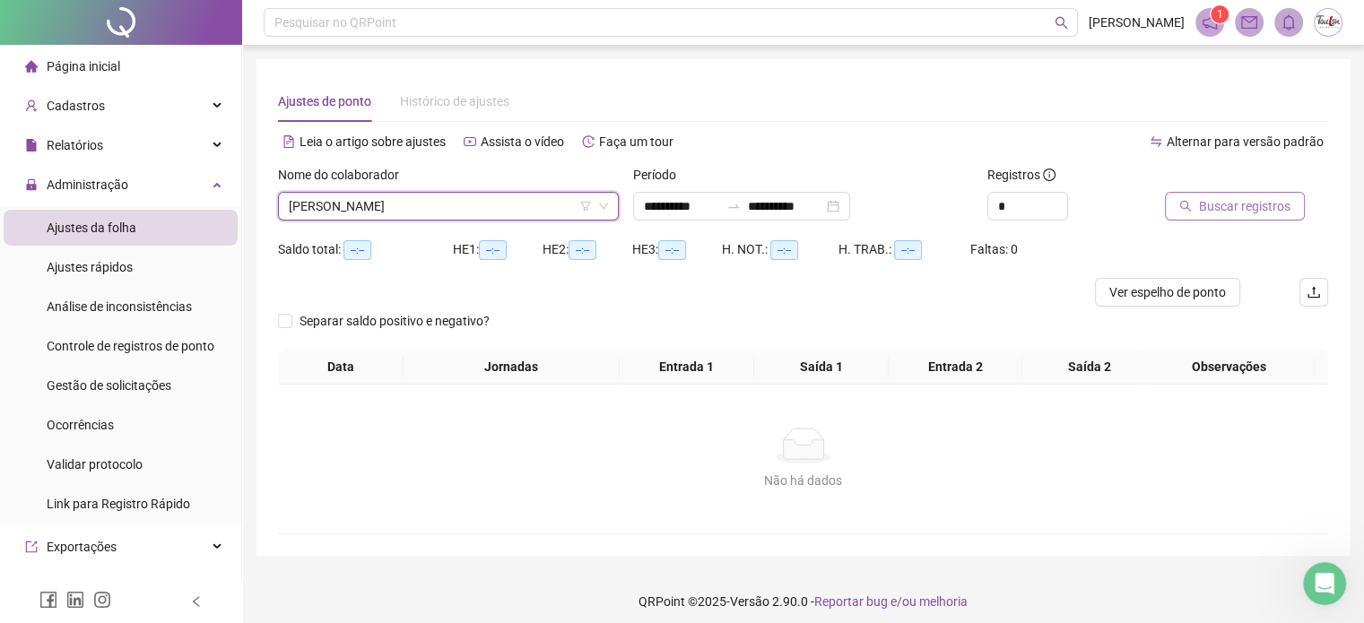
click at [1212, 199] on span "Buscar registros" at bounding box center [1244, 206] width 91 height 20
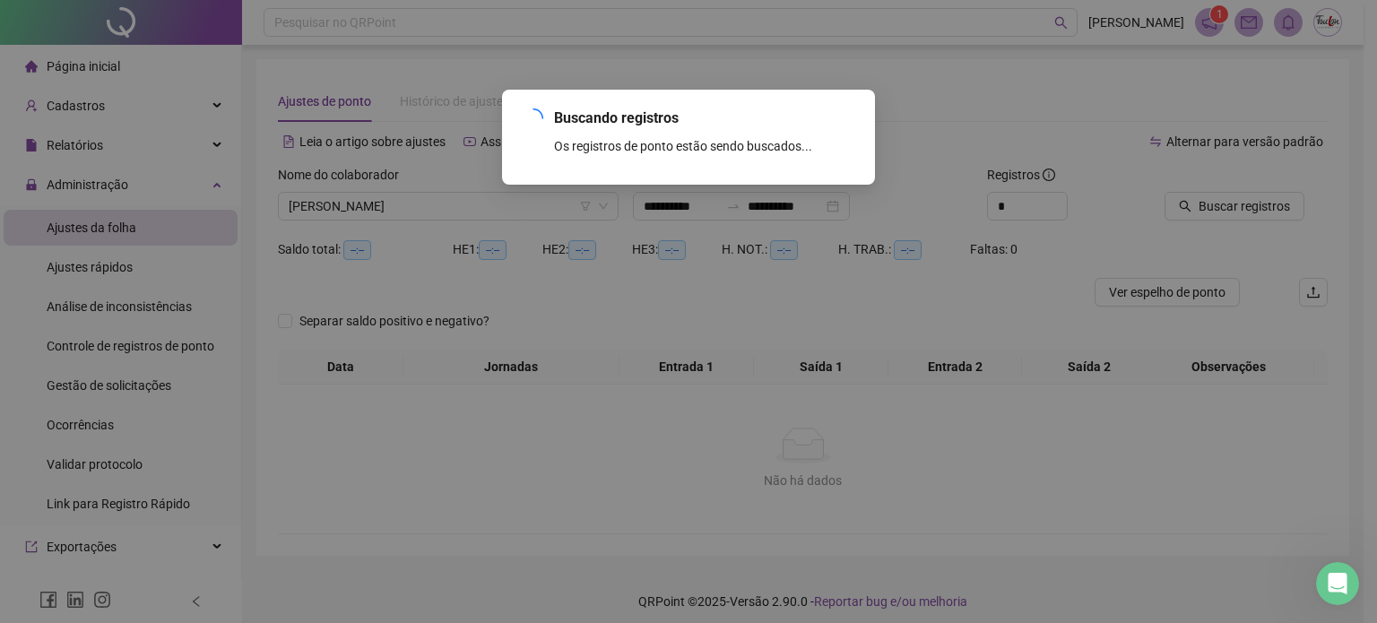
click at [453, 196] on div "Buscando registros Os registros de ponto estão sendo buscados... OK" at bounding box center [688, 311] width 1377 height 623
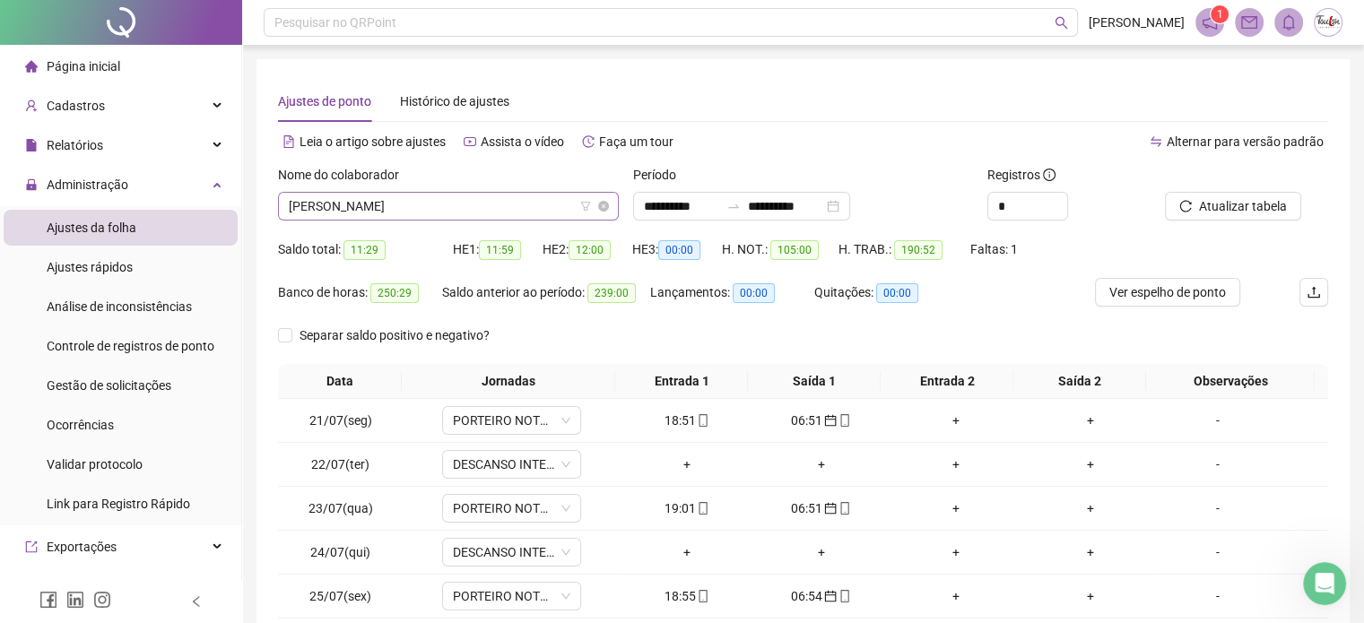
click at [456, 208] on span "[PERSON_NAME]" at bounding box center [448, 206] width 319 height 27
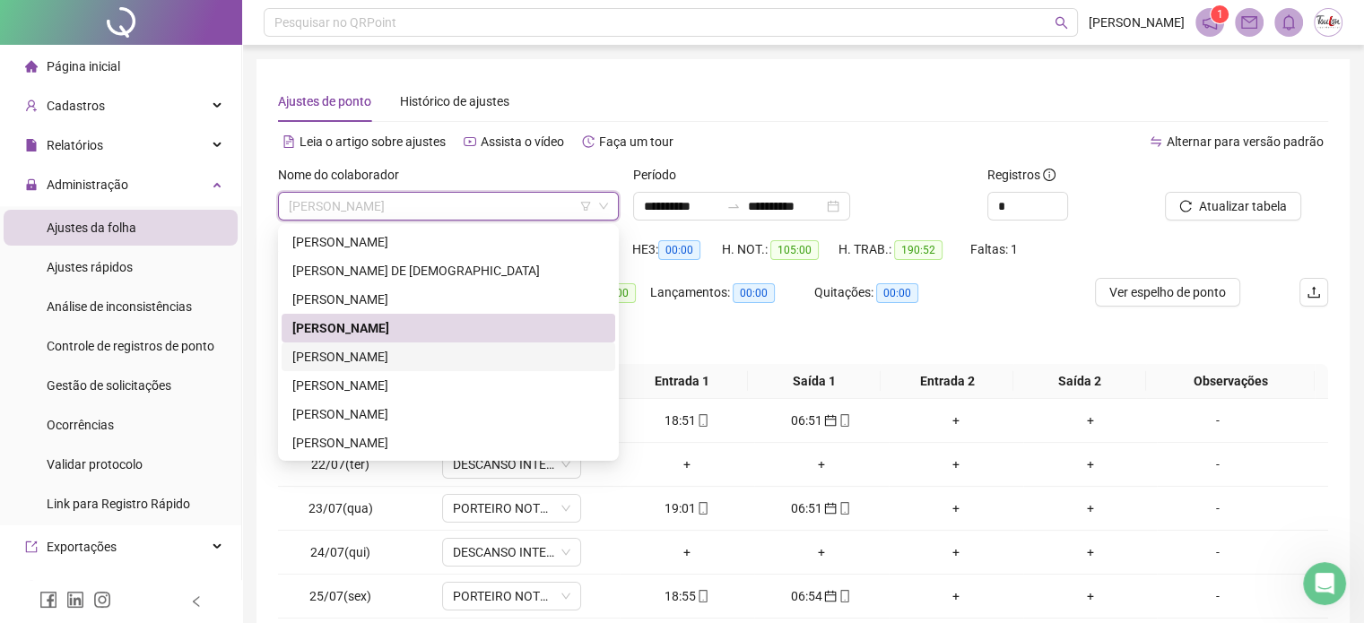
click at [385, 355] on div "[PERSON_NAME]" at bounding box center [448, 357] width 312 height 20
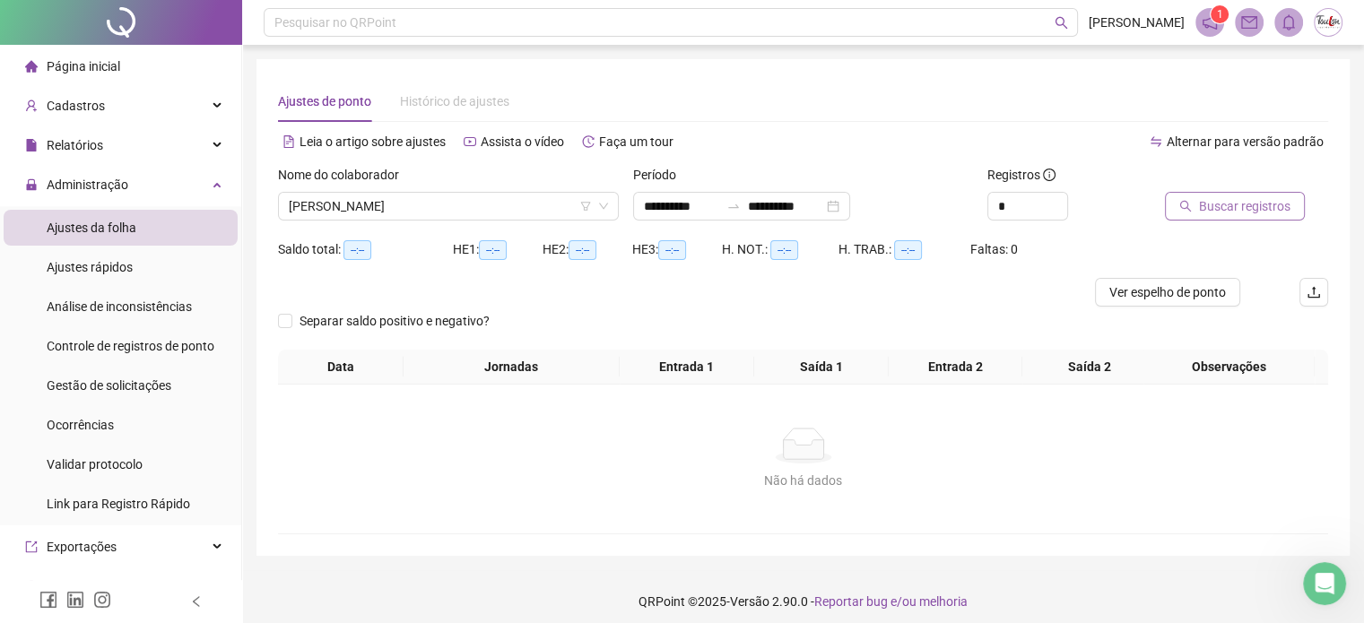
click at [1224, 207] on span "Buscar registros" at bounding box center [1244, 206] width 91 height 20
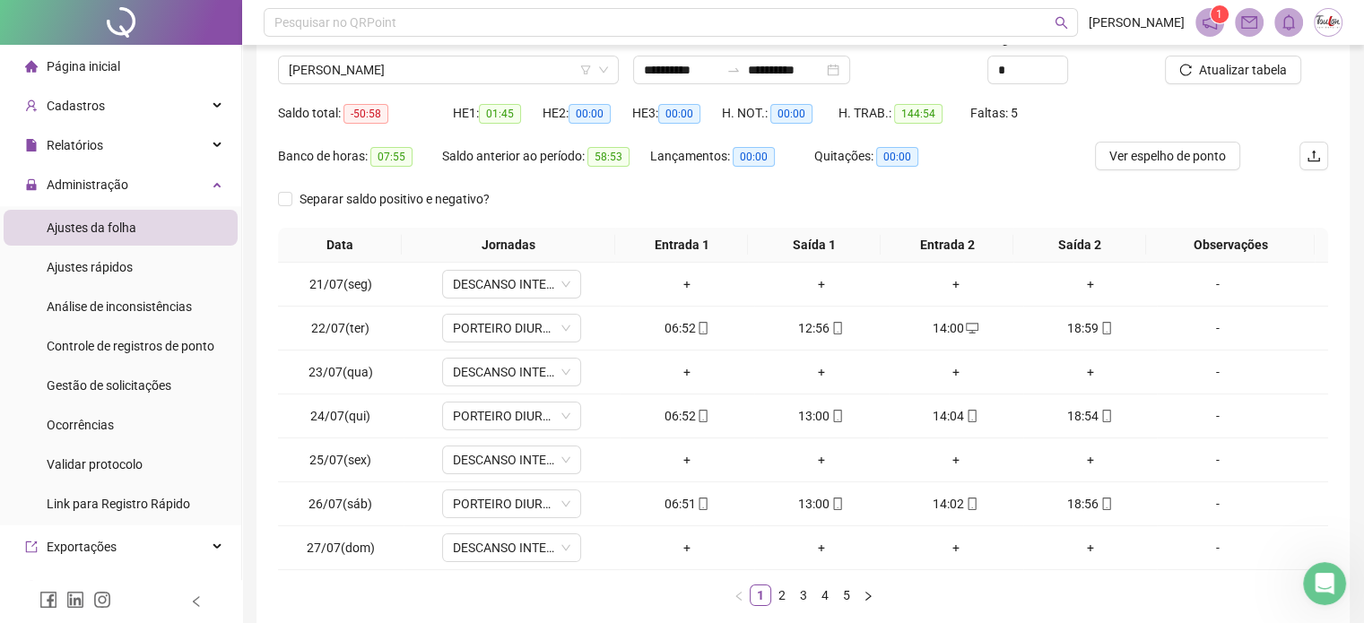
scroll to position [136, 0]
click at [782, 596] on link "2" at bounding box center [782, 595] width 20 height 20
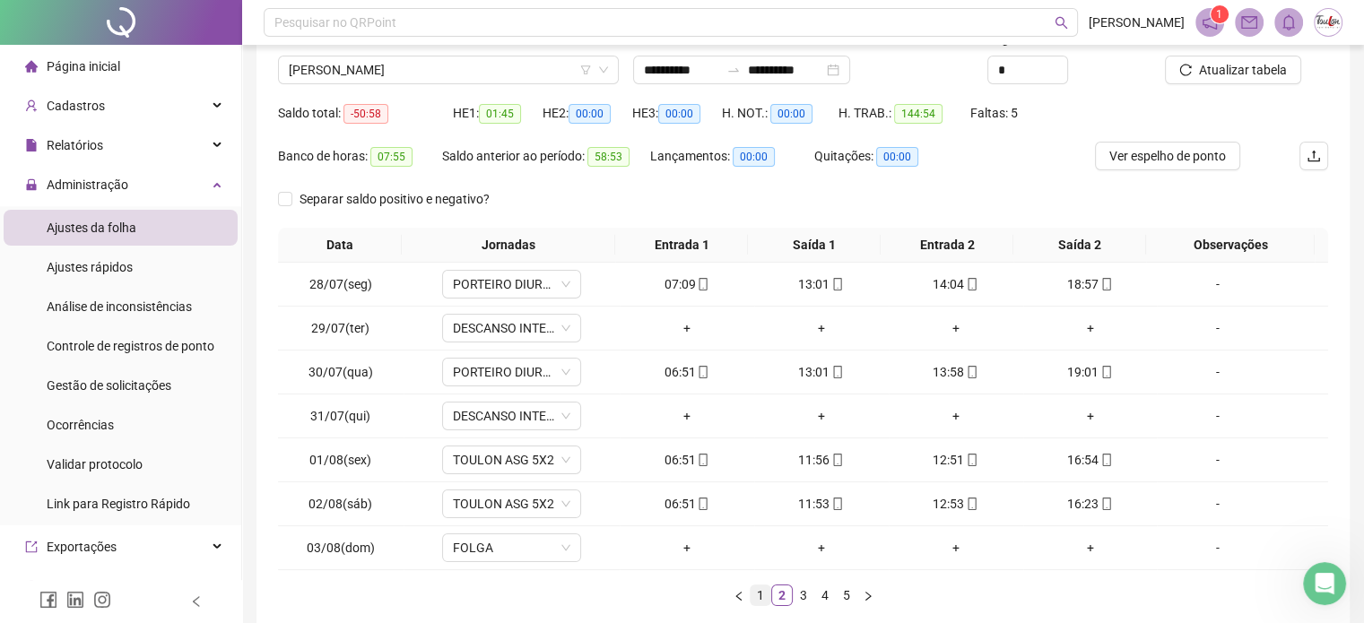
click at [757, 595] on link "1" at bounding box center [760, 595] width 20 height 20
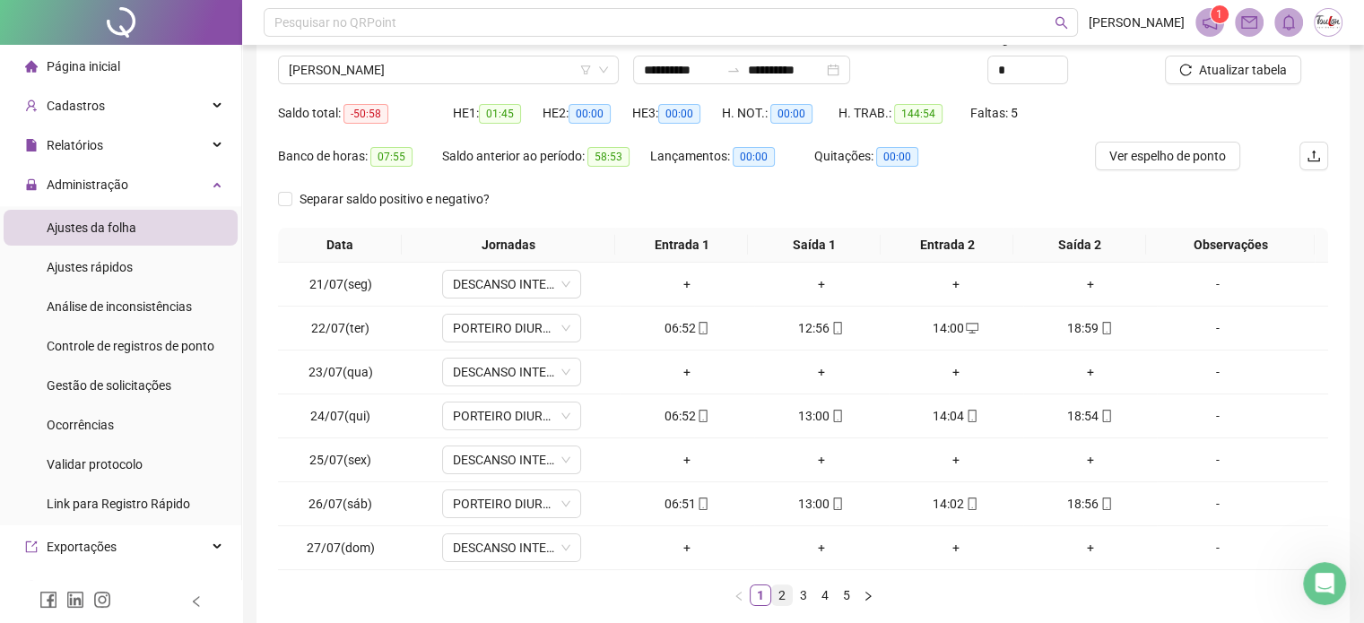
click at [780, 598] on link "2" at bounding box center [782, 595] width 20 height 20
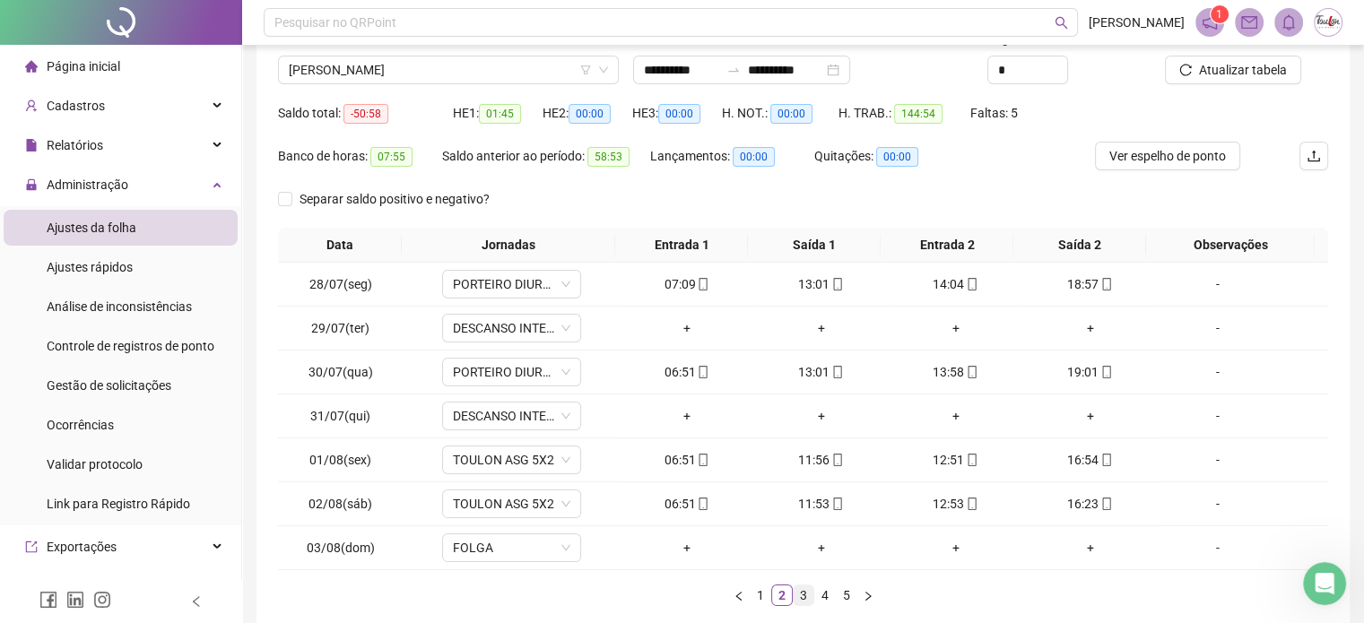
click at [801, 594] on link "3" at bounding box center [803, 595] width 20 height 20
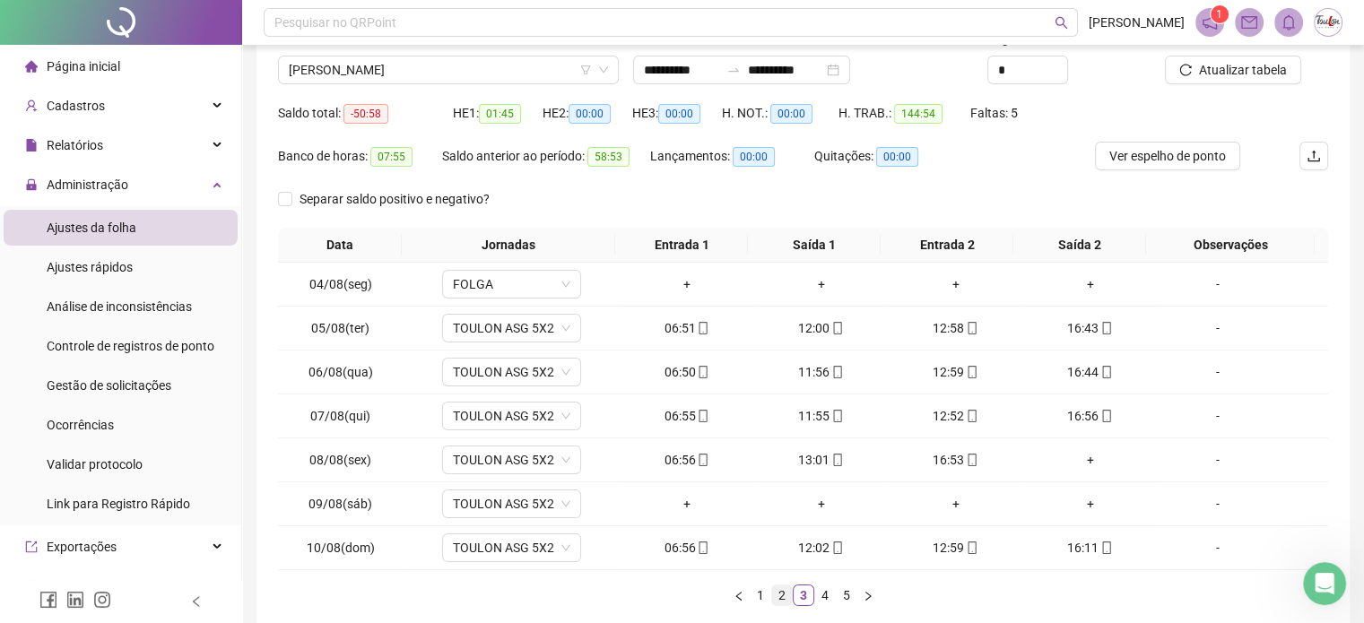
click at [772, 594] on link "2" at bounding box center [782, 595] width 20 height 20
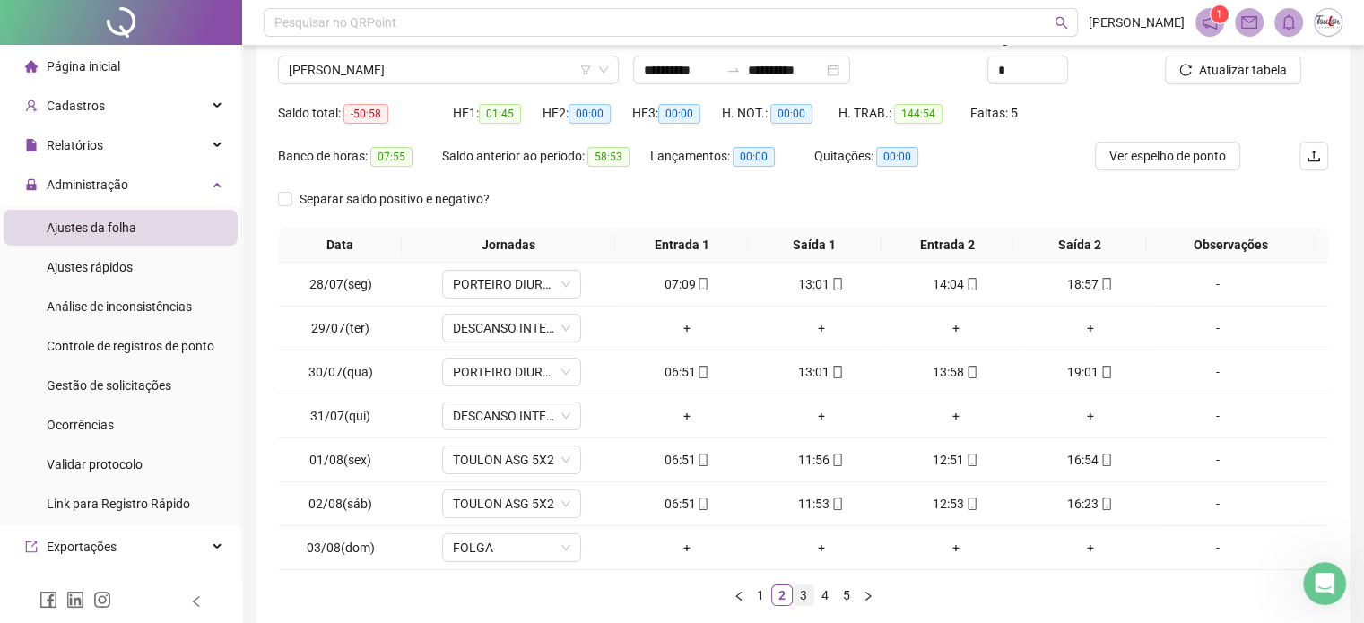
click at [801, 593] on link "3" at bounding box center [803, 595] width 20 height 20
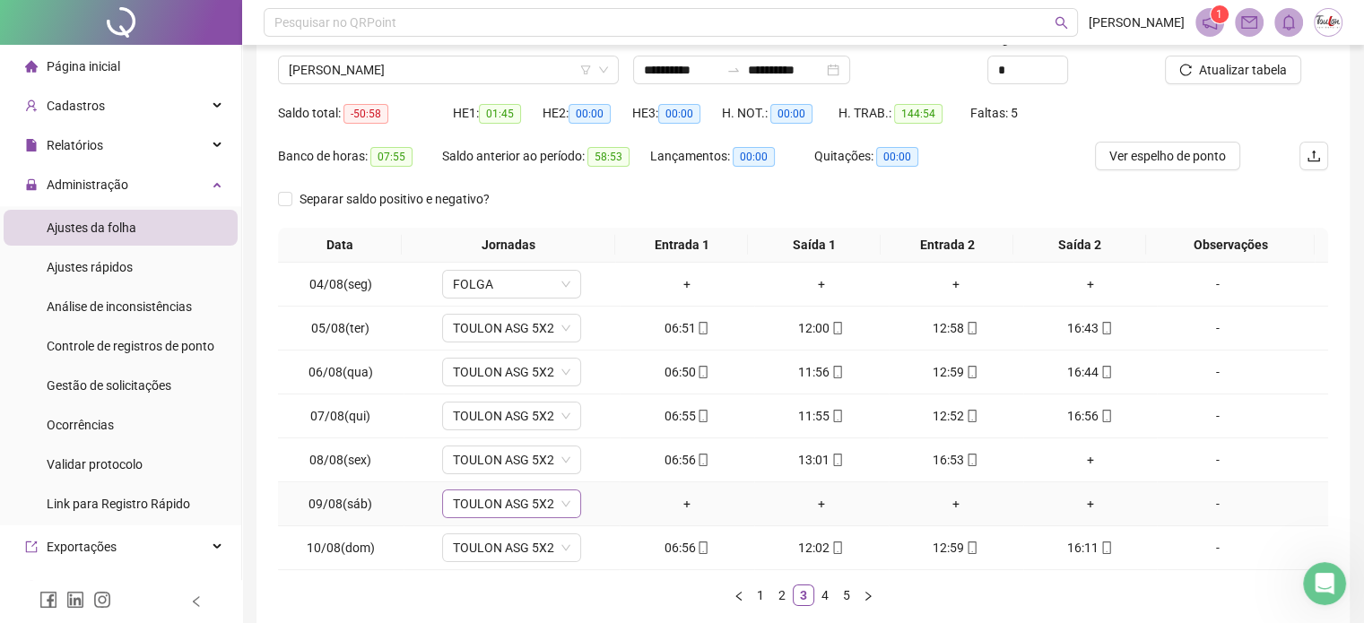
click at [498, 504] on span "TOULON ASG 5X2" at bounding box center [511, 503] width 117 height 27
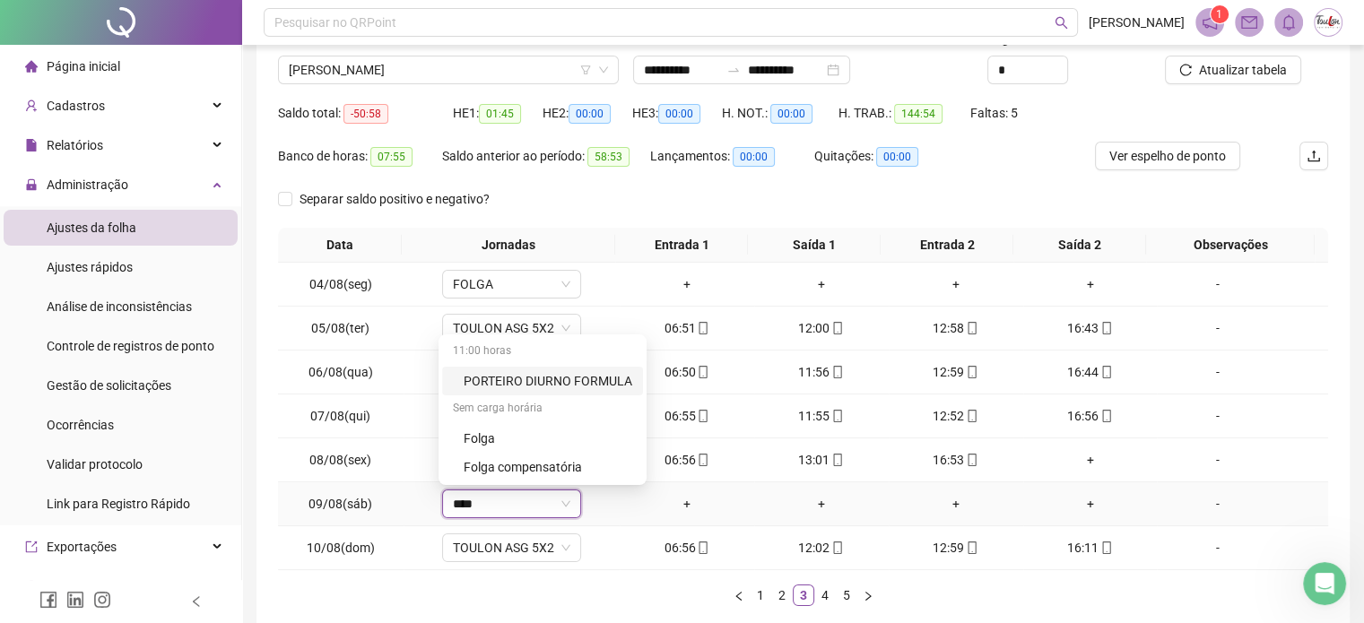
type input "*****"
click at [477, 441] on div "Folga" at bounding box center [522, 439] width 118 height 20
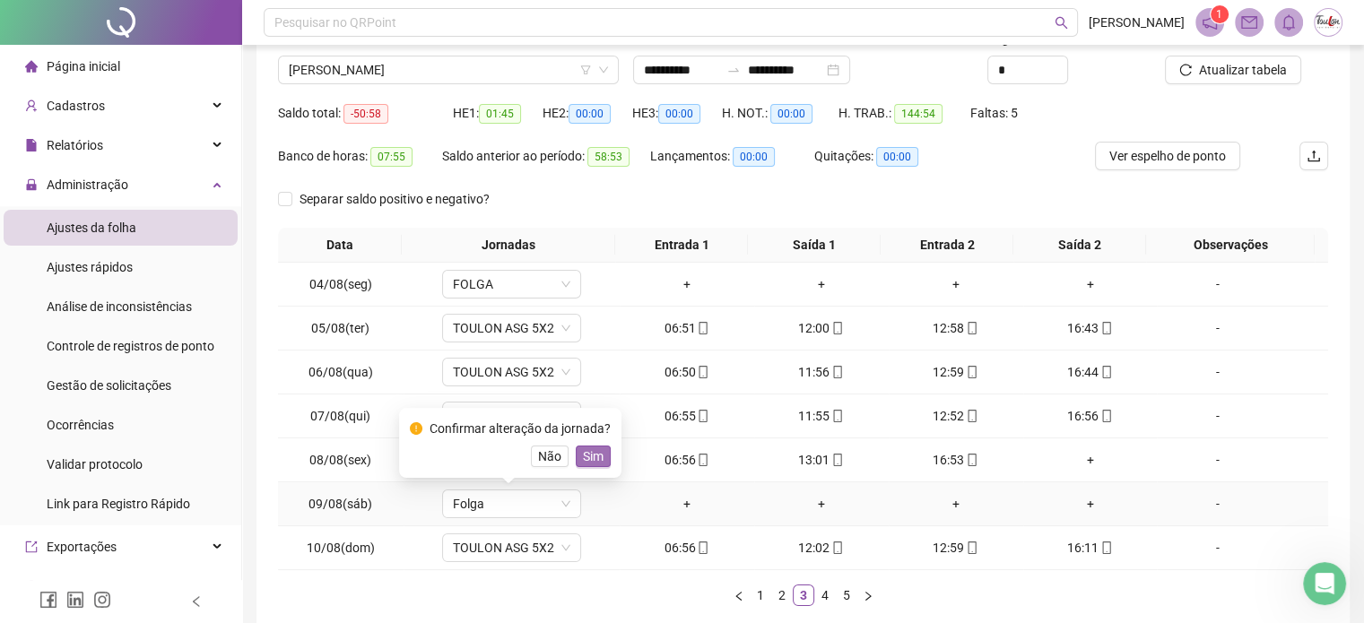
click at [583, 456] on span "Sim" at bounding box center [593, 456] width 21 height 20
click at [1079, 455] on div "+" at bounding box center [1090, 460] width 120 height 20
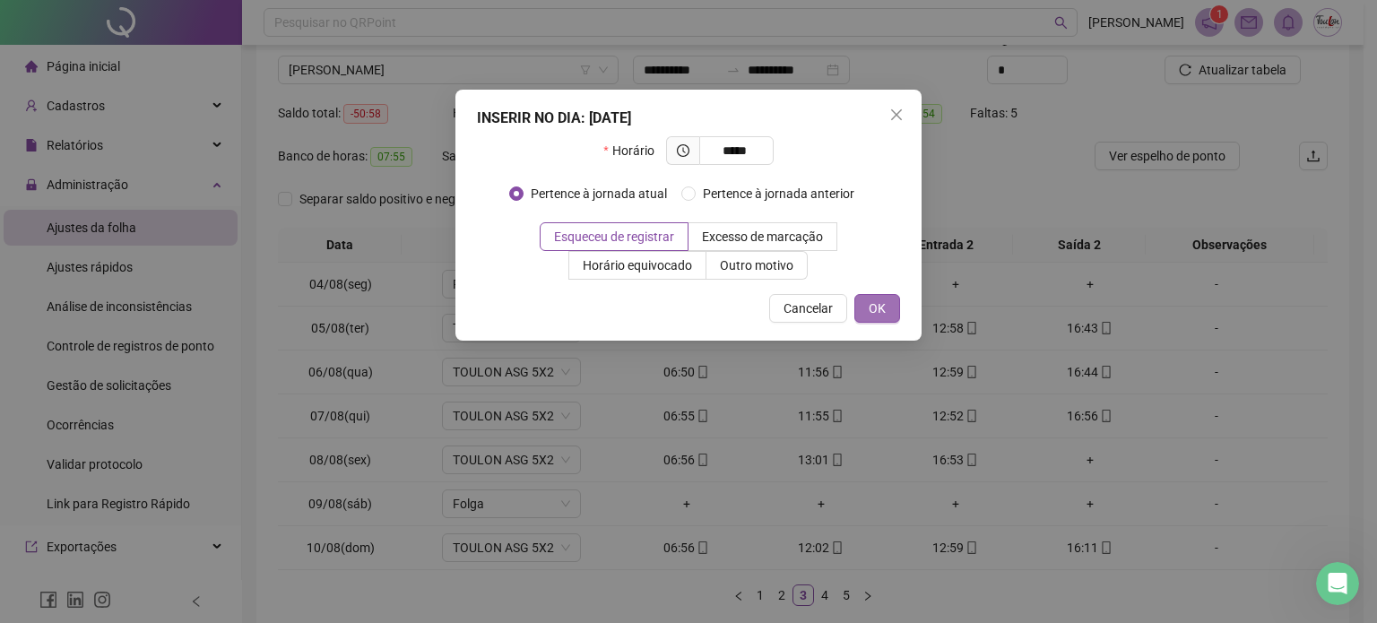
type input "*****"
click at [882, 310] on span "OK" at bounding box center [877, 309] width 17 height 20
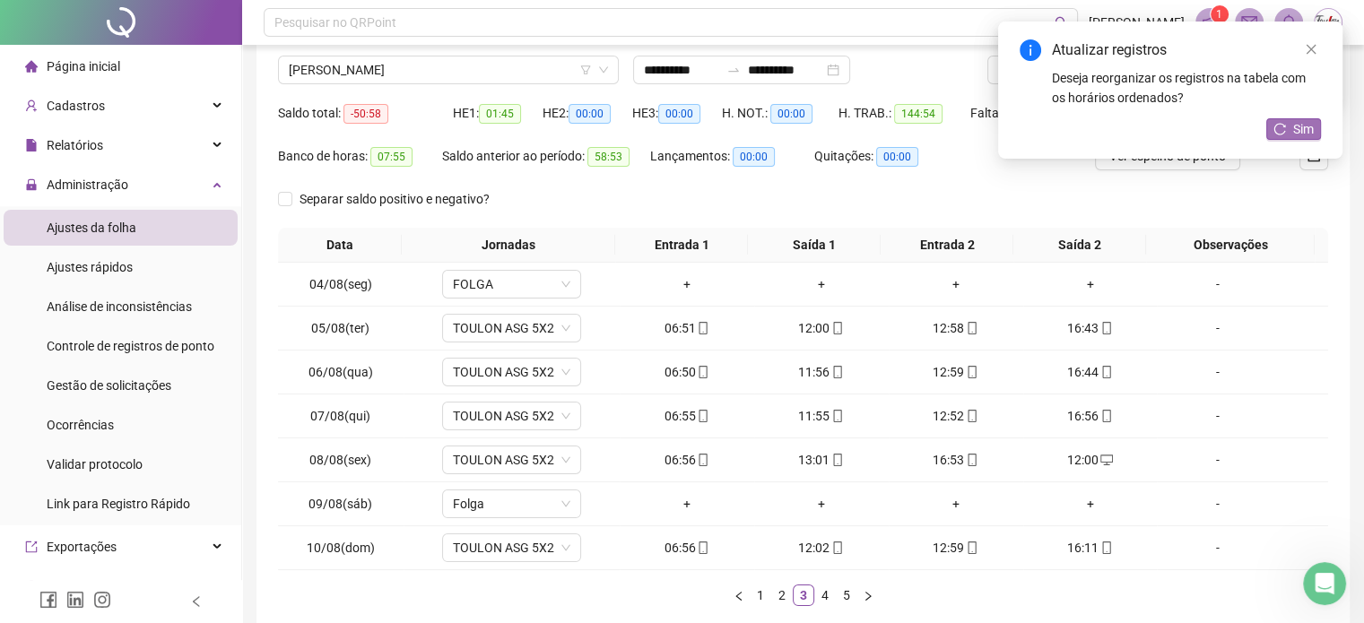
click at [1284, 130] on icon "reload" at bounding box center [1279, 129] width 13 height 13
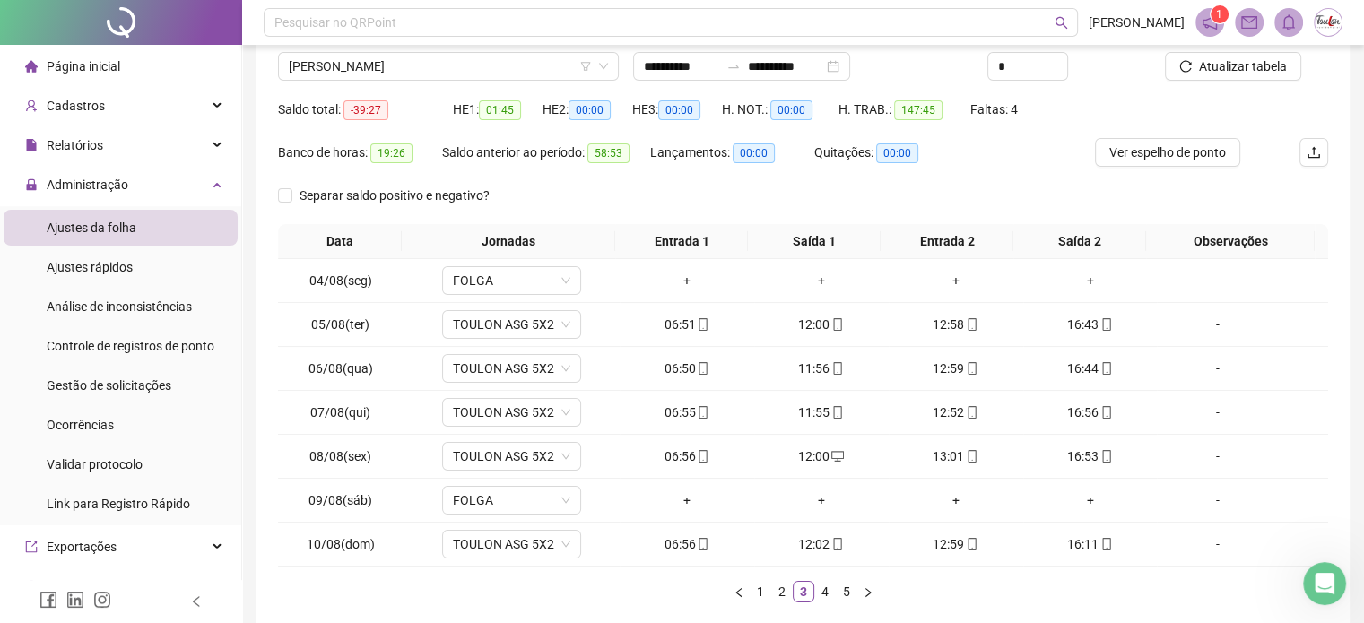
scroll to position [137, 0]
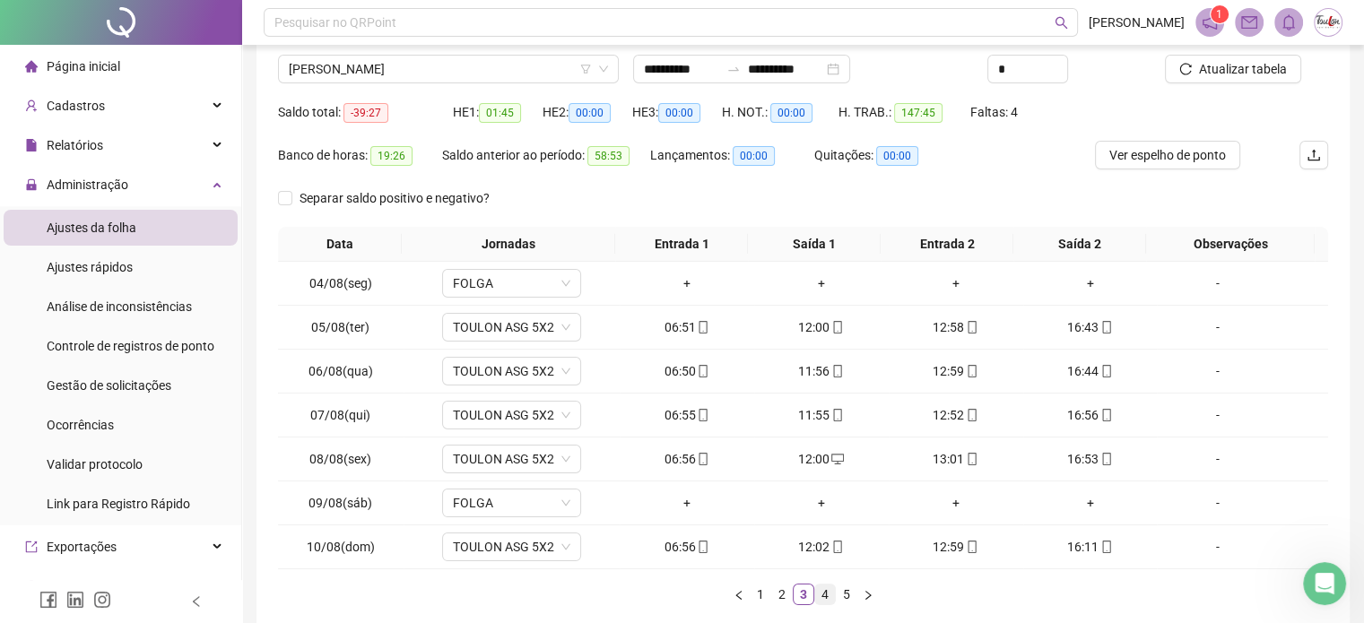
click at [820, 597] on link "4" at bounding box center [825, 595] width 20 height 20
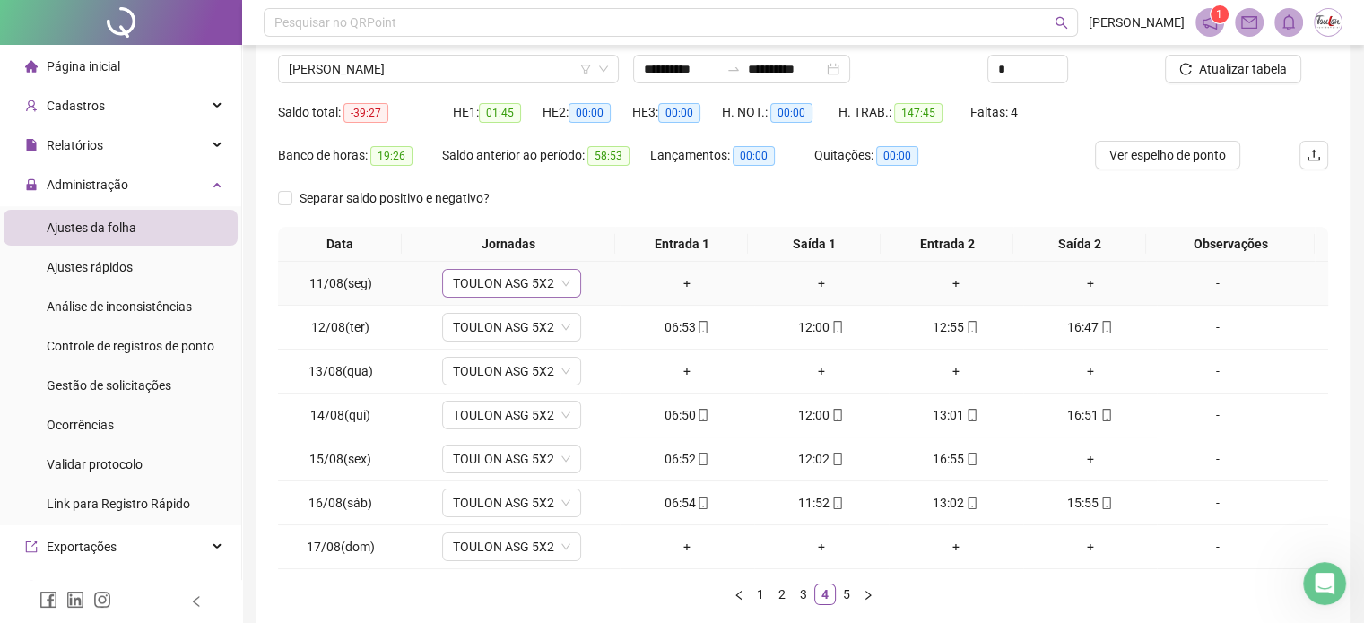
click at [505, 284] on span "TOULON ASG 5X2" at bounding box center [511, 283] width 117 height 27
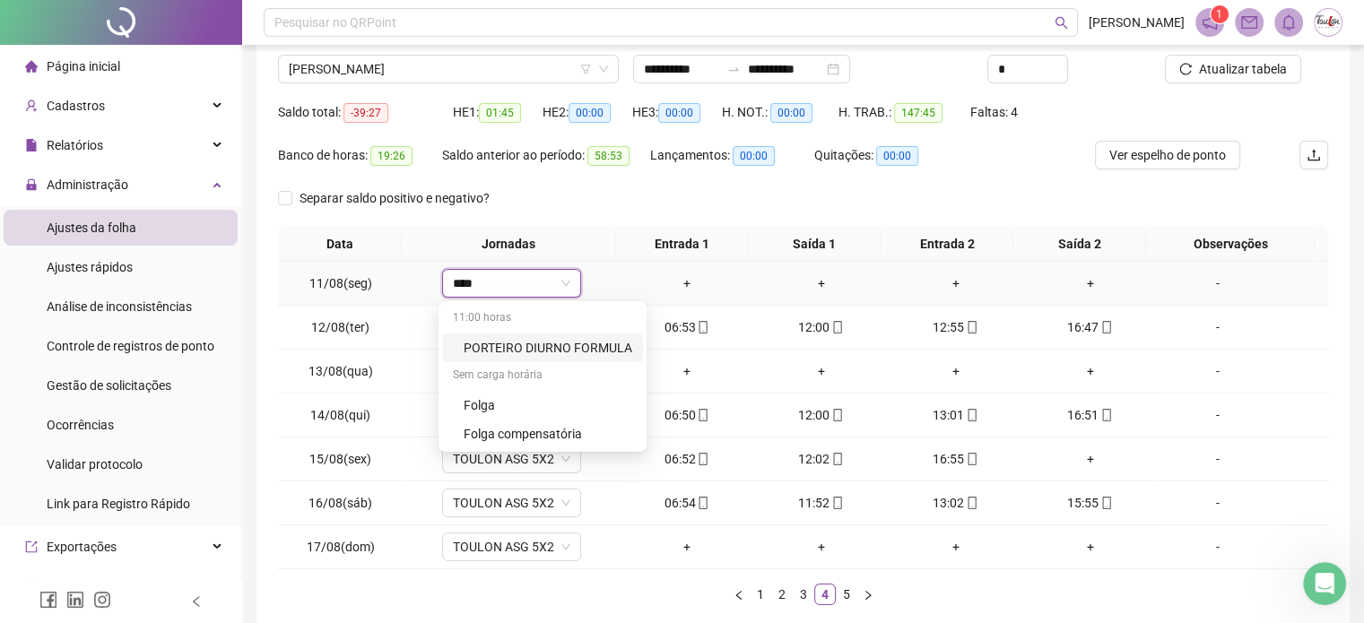
type input "*****"
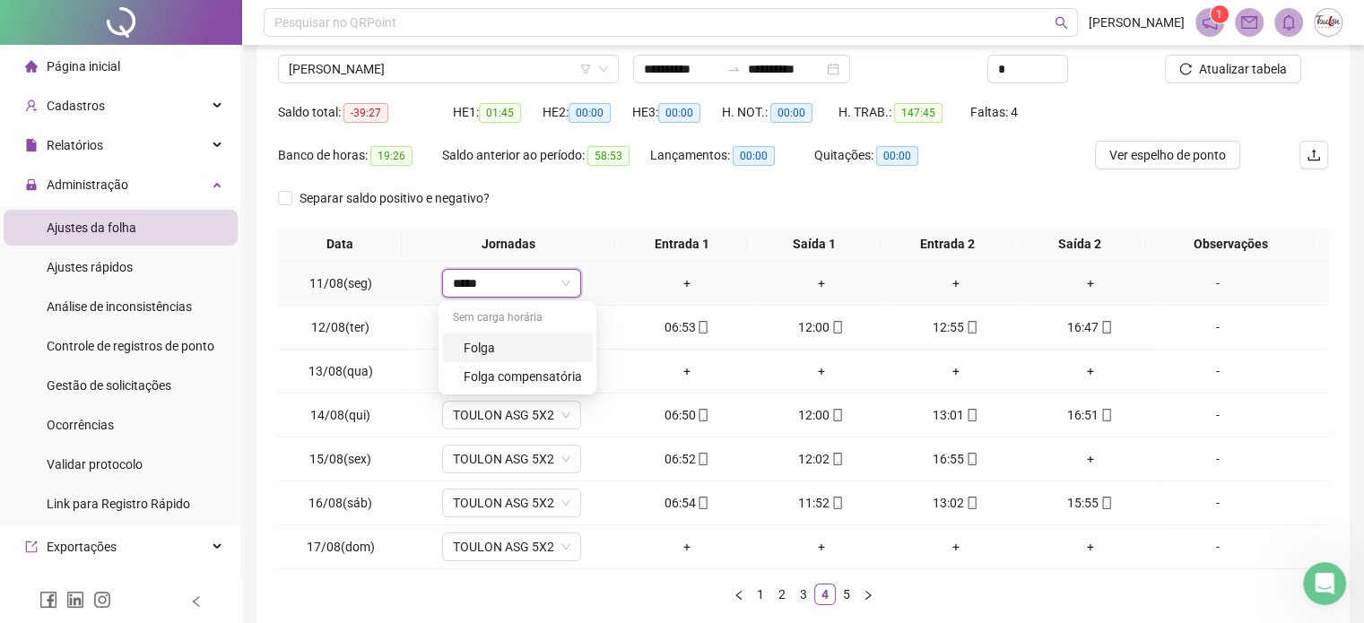
click at [488, 351] on div "Folga" at bounding box center [522, 348] width 118 height 20
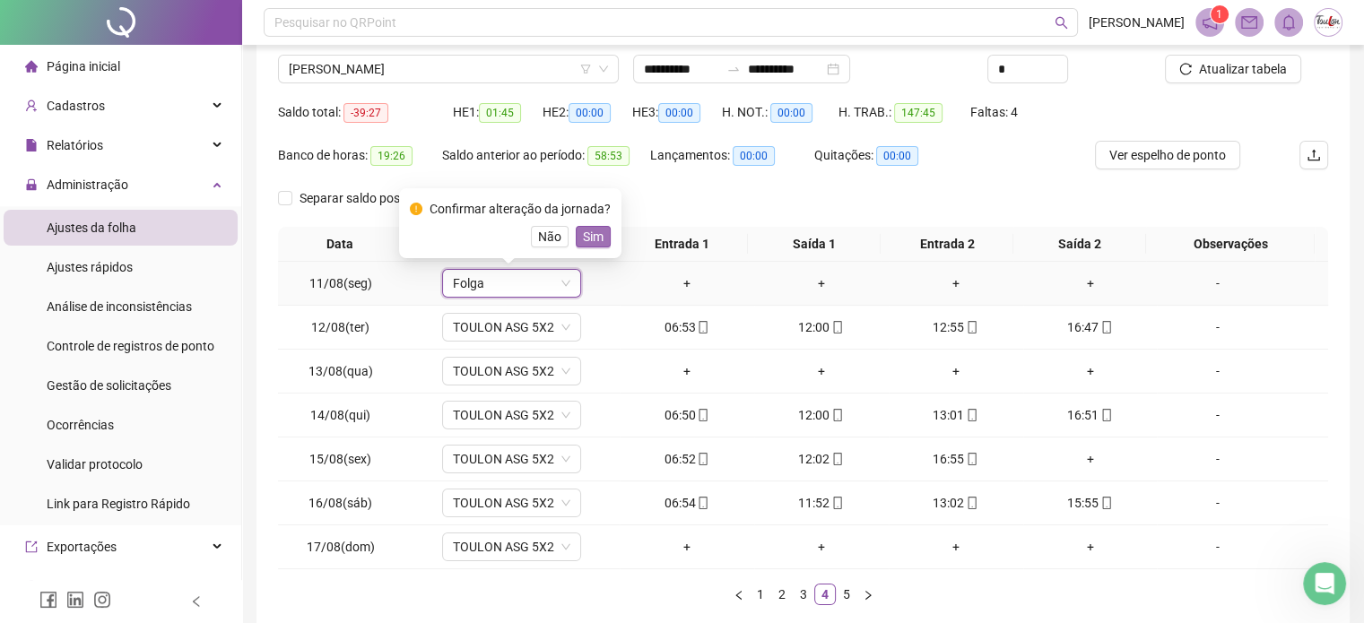
click at [602, 239] on button "Sim" at bounding box center [593, 237] width 35 height 22
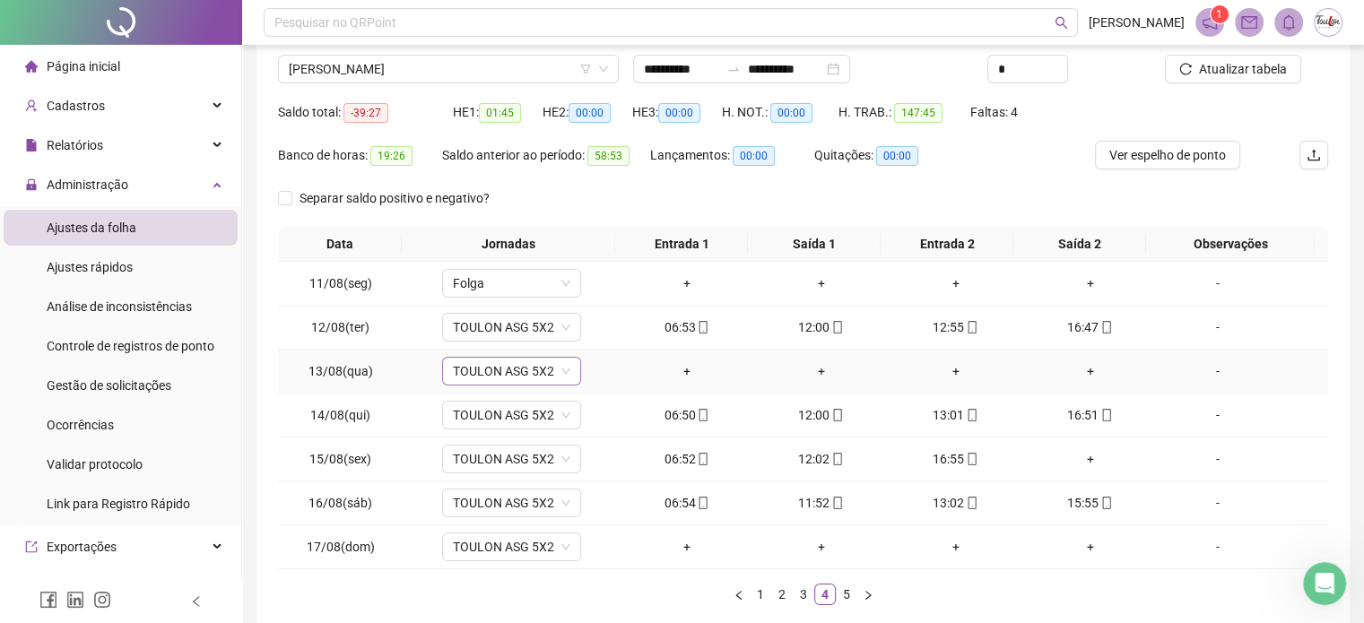
click at [529, 369] on span "TOULON ASG 5X2" at bounding box center [511, 371] width 117 height 27
type input "*****"
click at [489, 309] on div "Folga" at bounding box center [522, 306] width 118 height 20
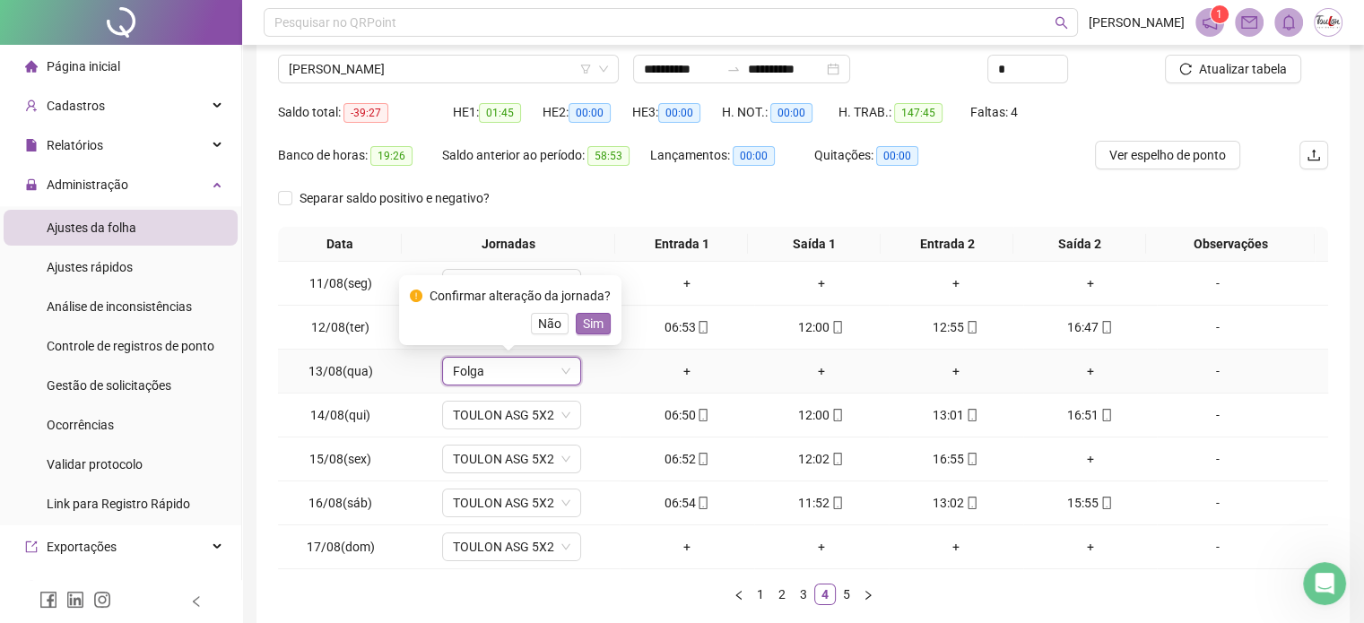
click at [591, 318] on span "Sim" at bounding box center [593, 324] width 21 height 20
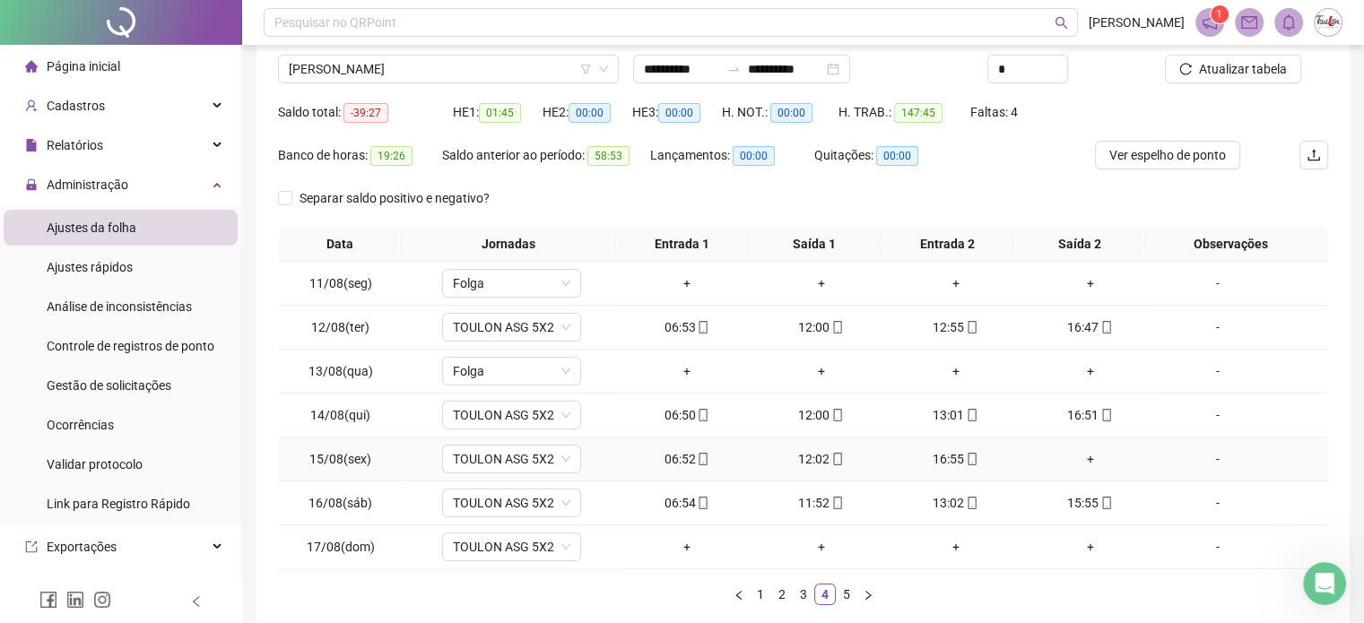
click at [1077, 457] on div "+" at bounding box center [1090, 459] width 120 height 20
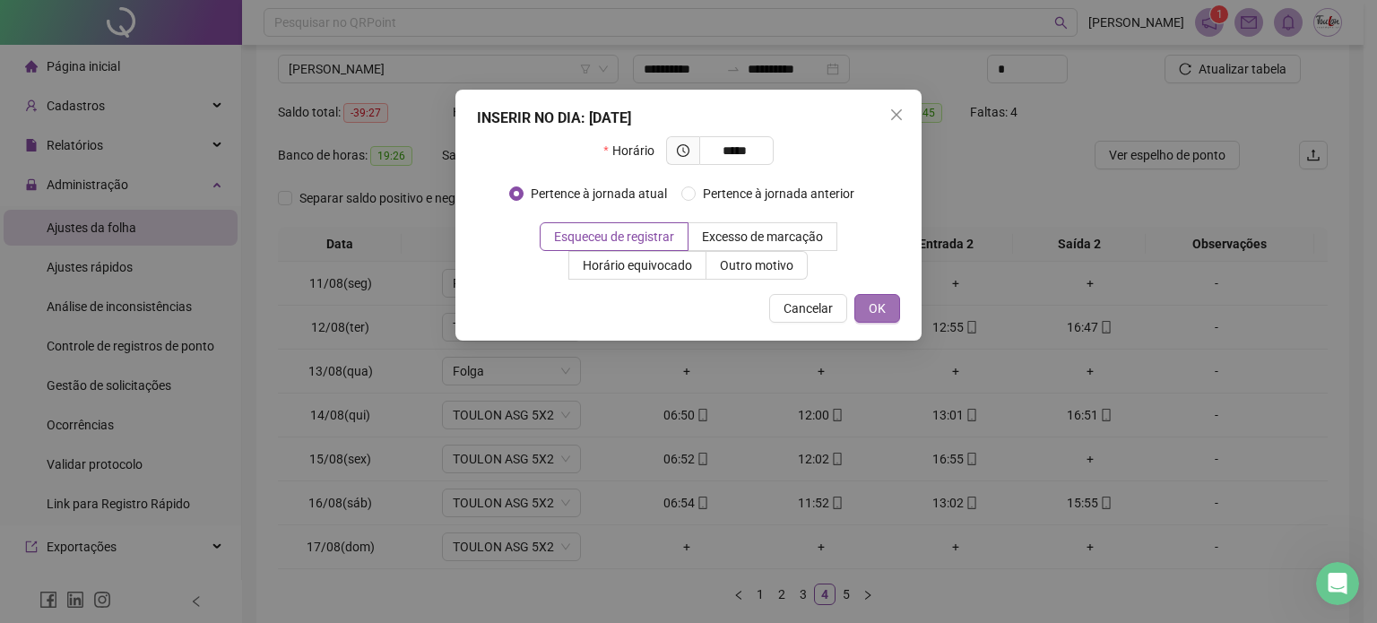
type input "*****"
click at [883, 299] on span "OK" at bounding box center [877, 309] width 17 height 20
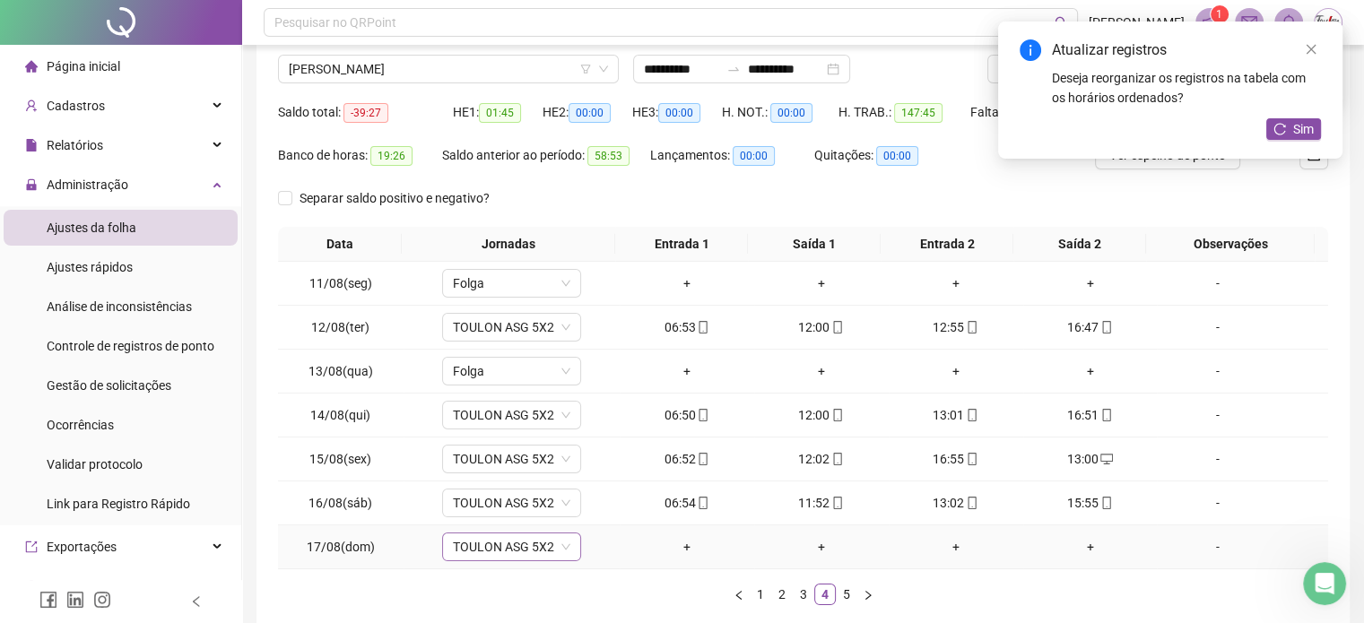
click at [506, 544] on span "TOULON ASG 5X2" at bounding box center [511, 546] width 117 height 27
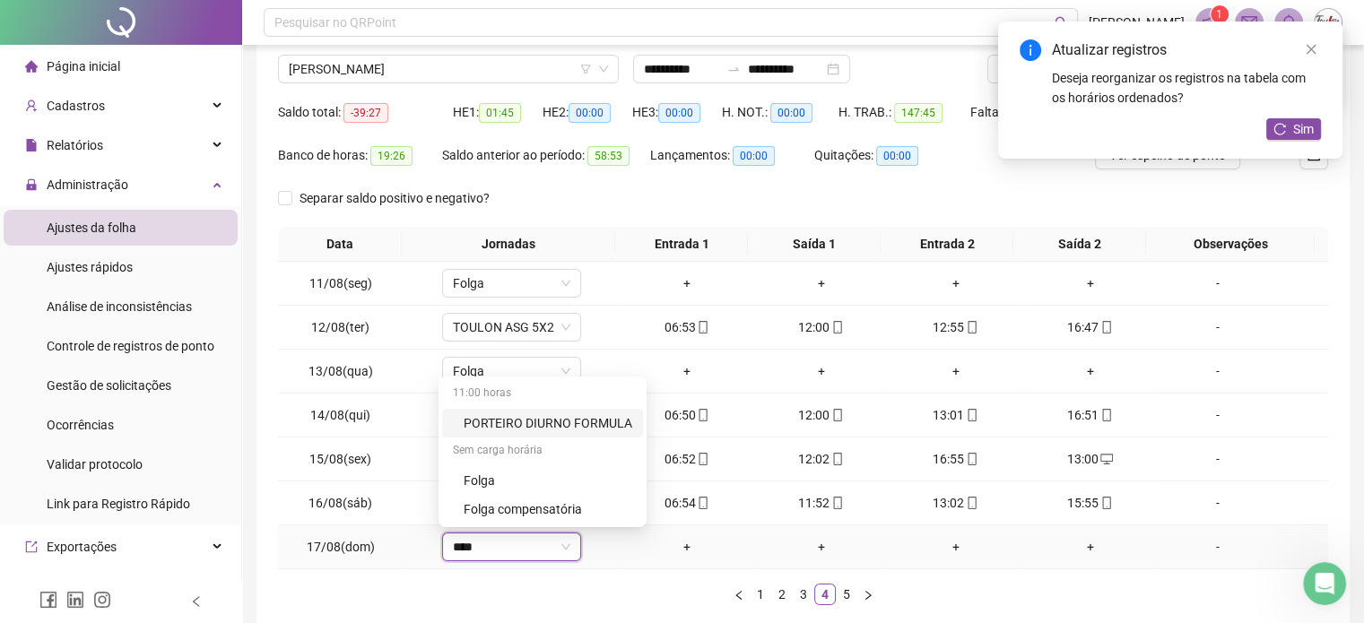
type input "*****"
click at [492, 479] on div "Folga" at bounding box center [522, 481] width 118 height 20
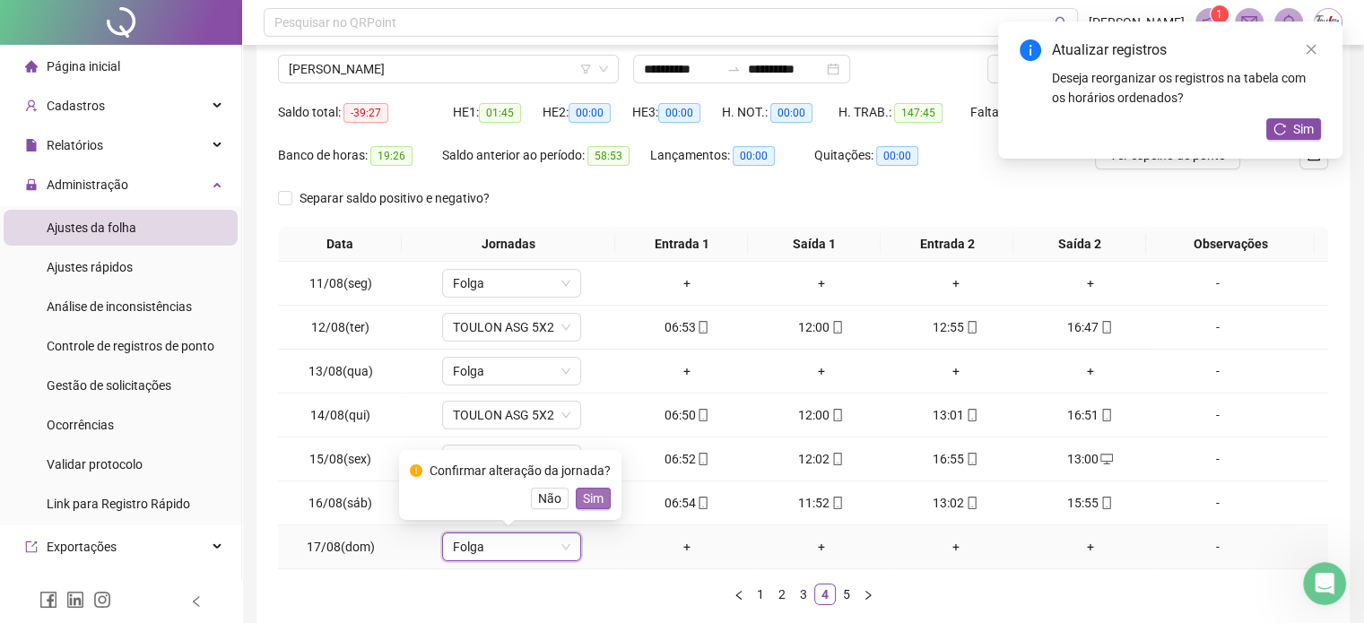
click at [585, 495] on span "Sim" at bounding box center [593, 499] width 21 height 20
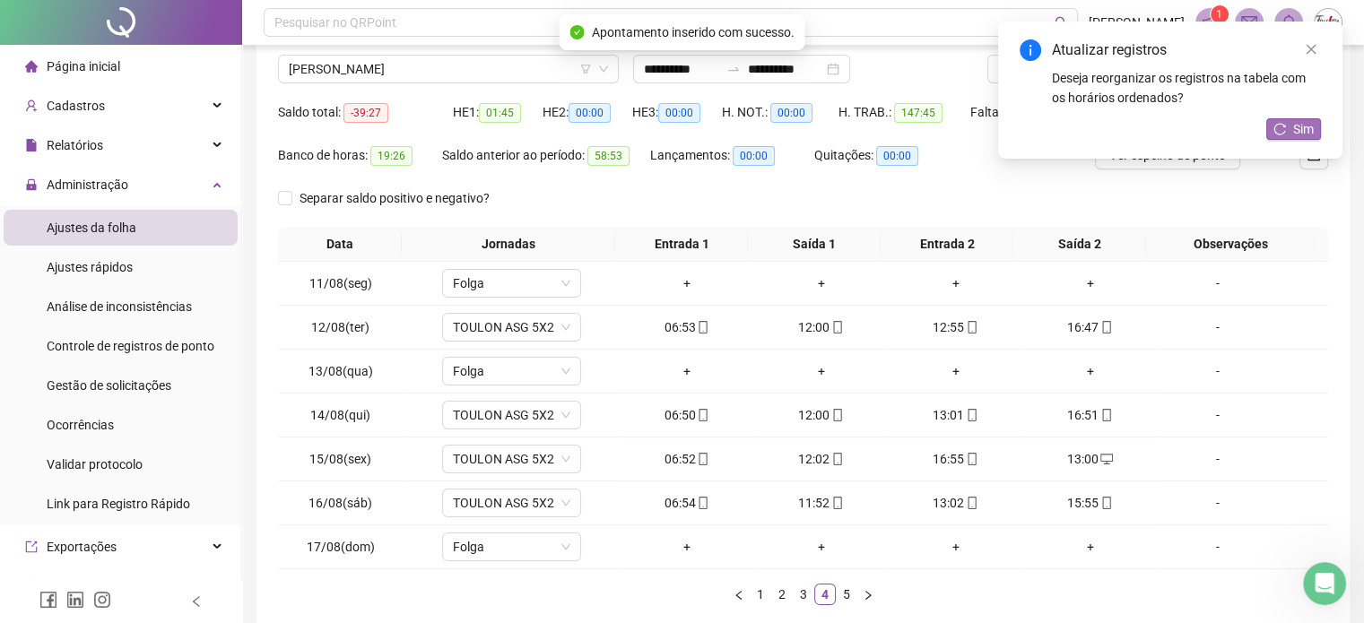
click at [1297, 121] on span "Sim" at bounding box center [1303, 129] width 21 height 20
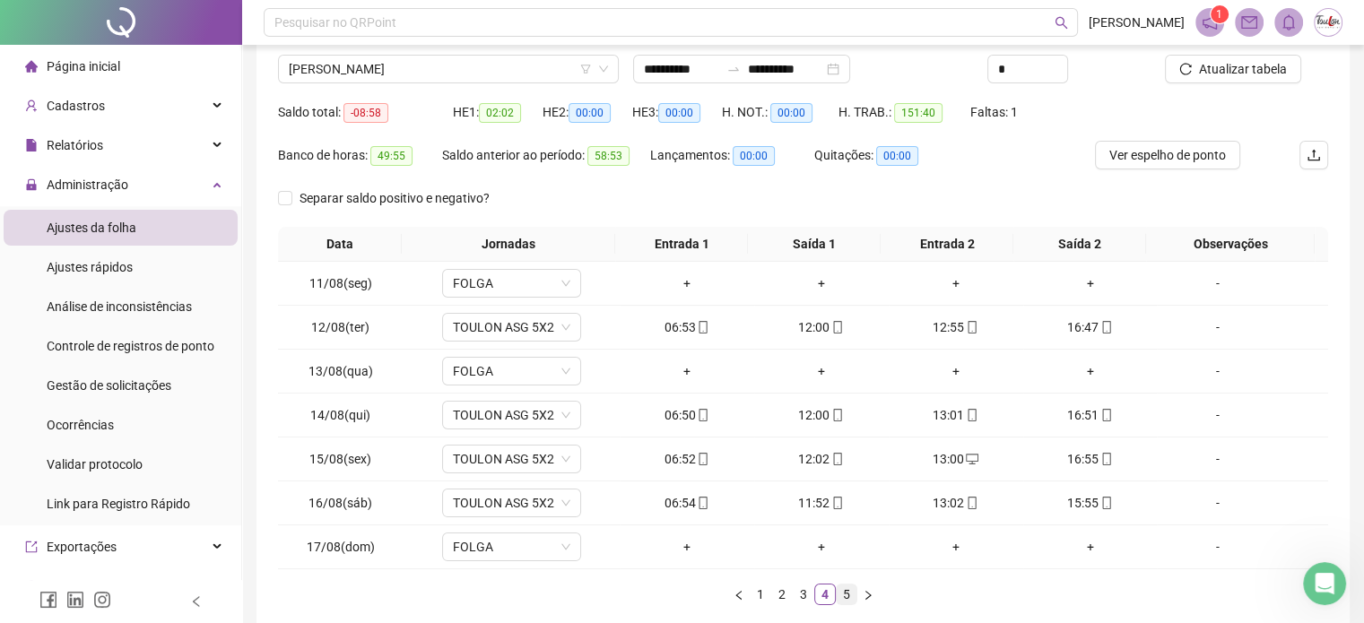
click at [843, 594] on link "5" at bounding box center [846, 595] width 20 height 20
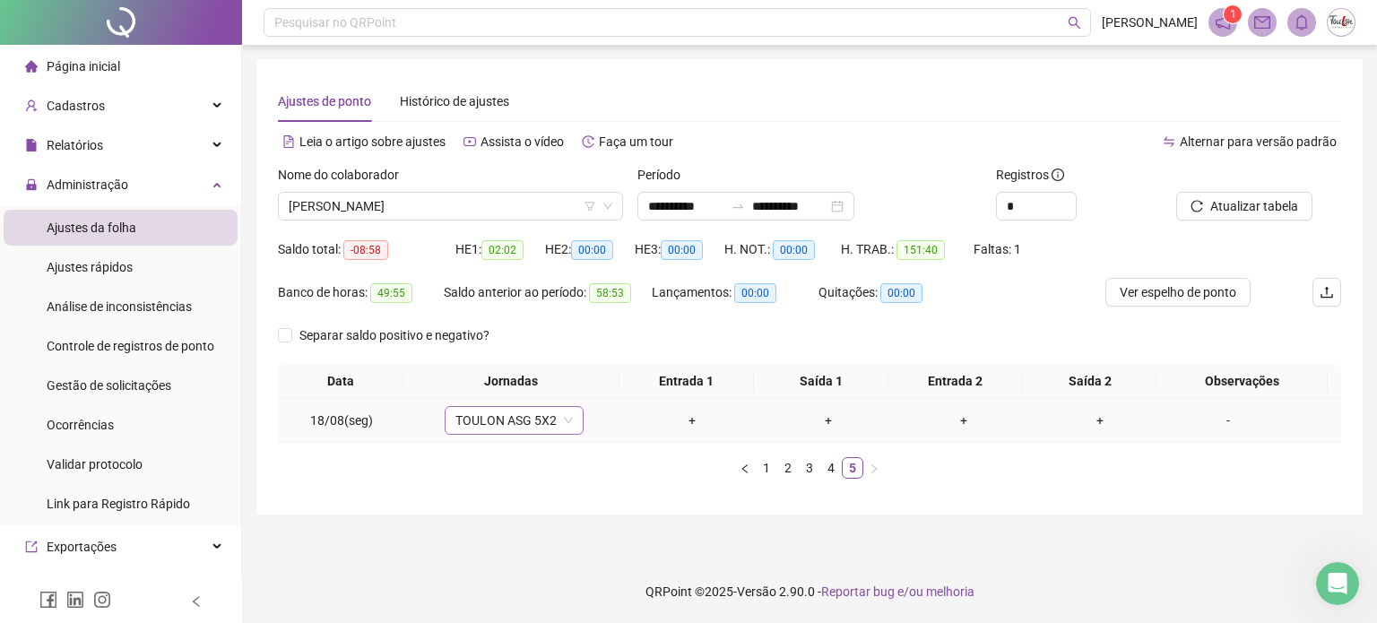
click at [473, 419] on span "TOULON ASG 5X2" at bounding box center [513, 420] width 117 height 27
type input "*****"
click at [484, 357] on div "Folga" at bounding box center [526, 356] width 118 height 20
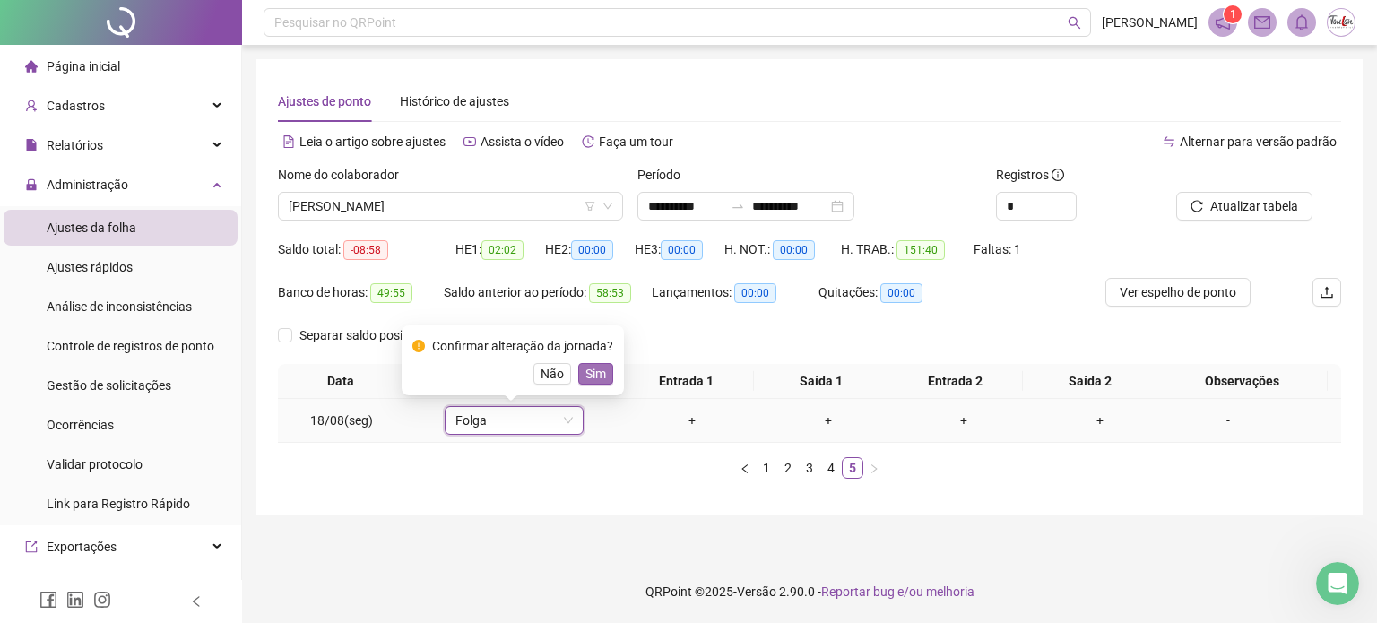
click at [594, 377] on span "Sim" at bounding box center [595, 374] width 21 height 20
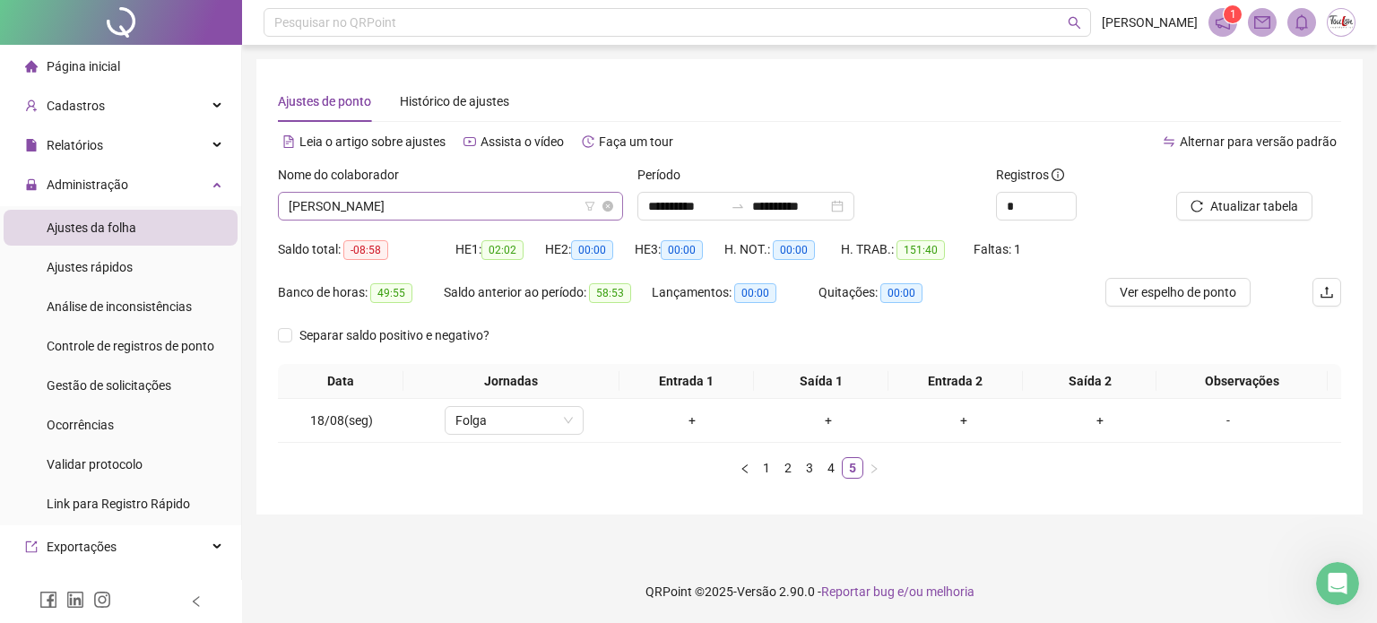
click at [455, 205] on span "[PERSON_NAME]" at bounding box center [451, 206] width 324 height 27
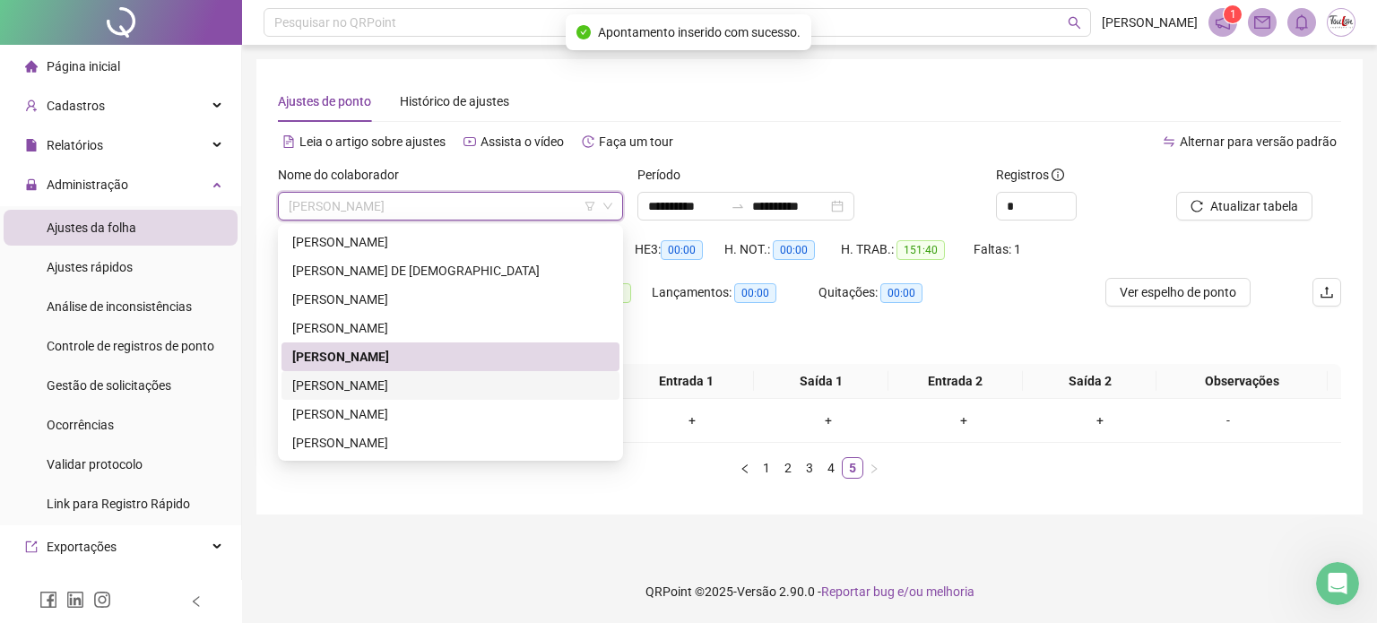
click at [344, 386] on div "[PERSON_NAME]" at bounding box center [450, 386] width 316 height 20
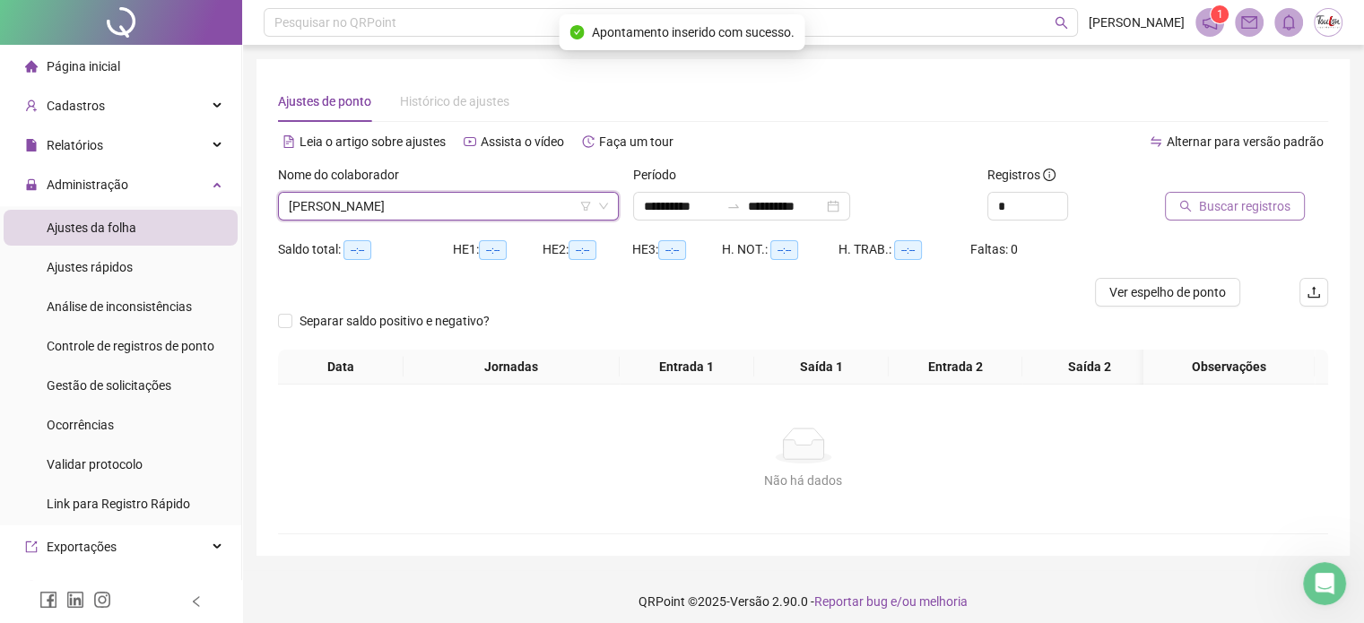
click at [1230, 198] on span "Buscar registros" at bounding box center [1244, 206] width 91 height 20
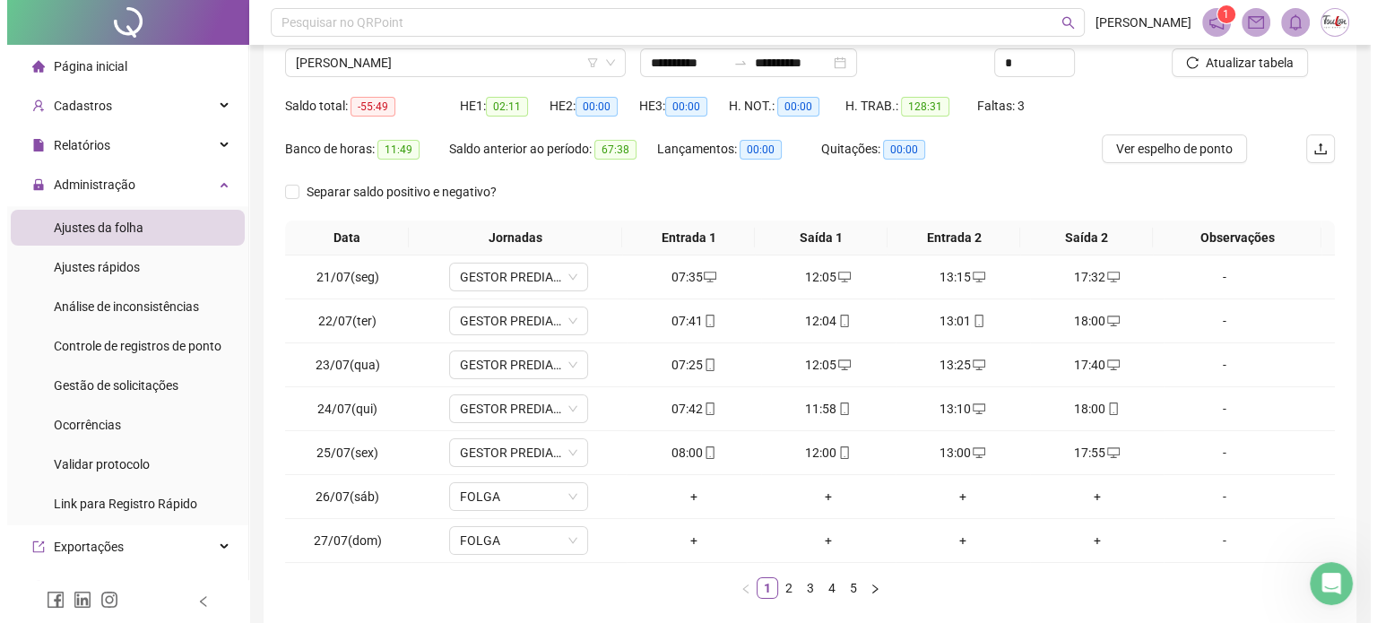
scroll to position [134, 0]
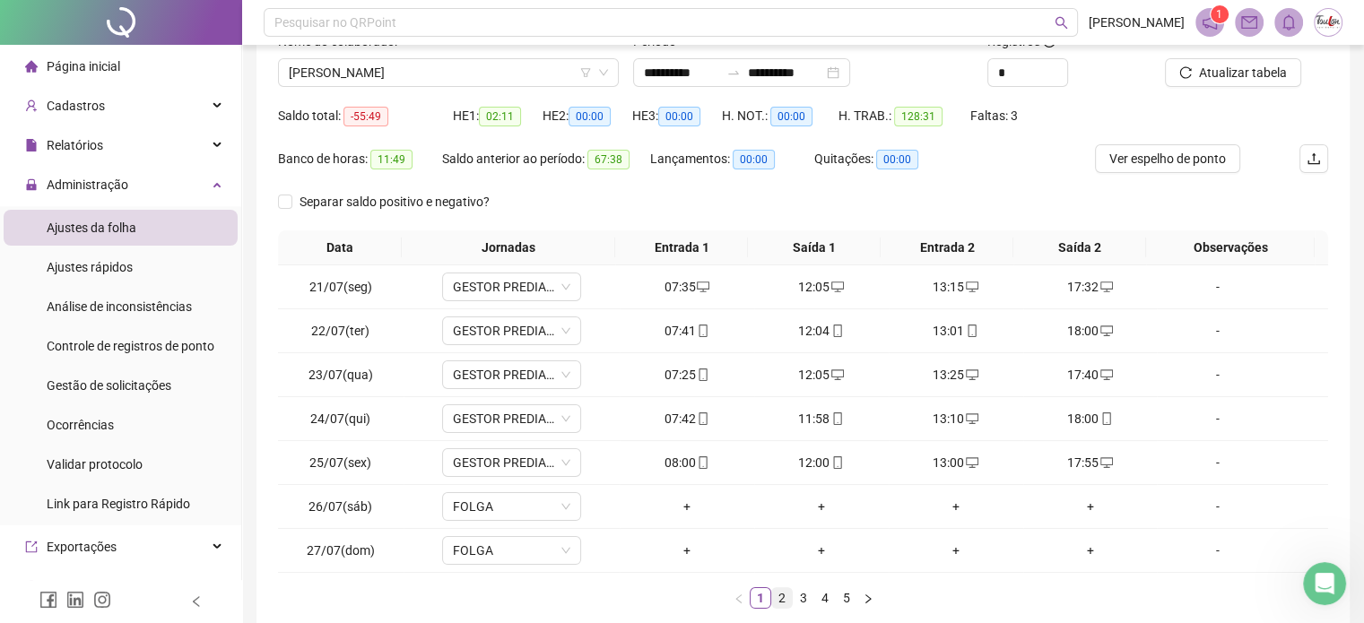
click at [785, 594] on link "2" at bounding box center [782, 598] width 20 height 20
click at [809, 602] on link "3" at bounding box center [803, 598] width 20 height 20
click at [947, 329] on div "+" at bounding box center [956, 331] width 120 height 20
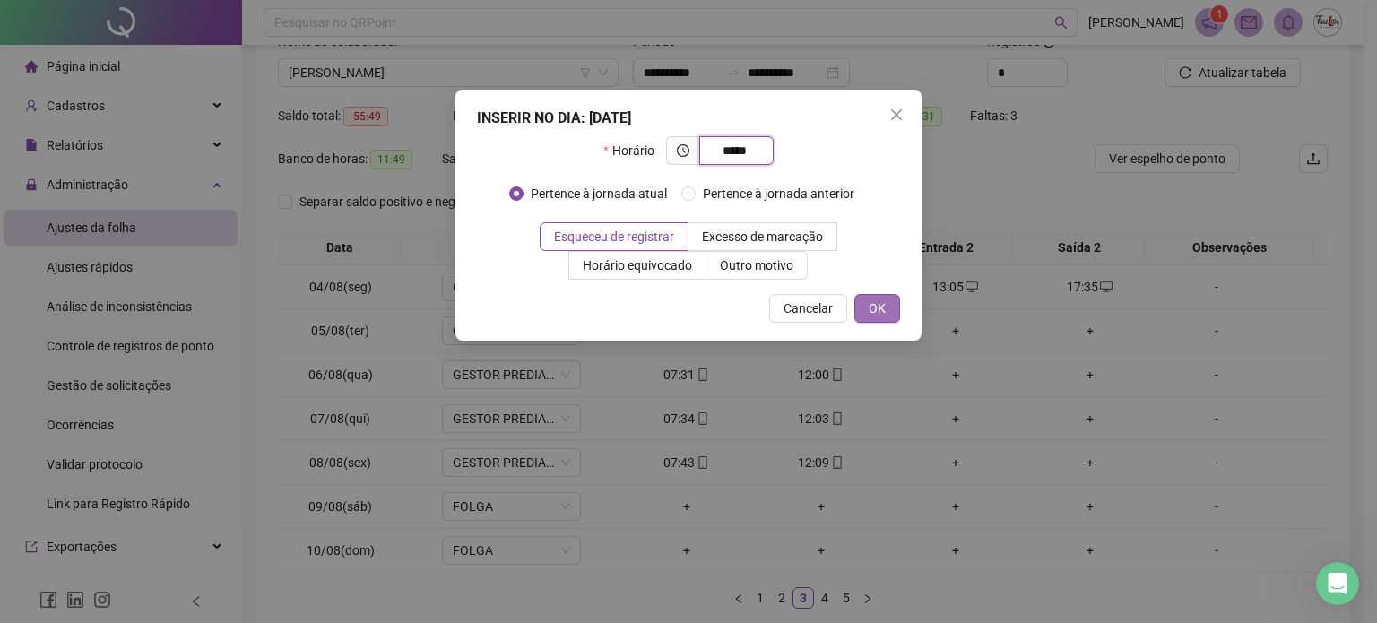
type input "*****"
click at [856, 303] on button "OK" at bounding box center [877, 308] width 46 height 29
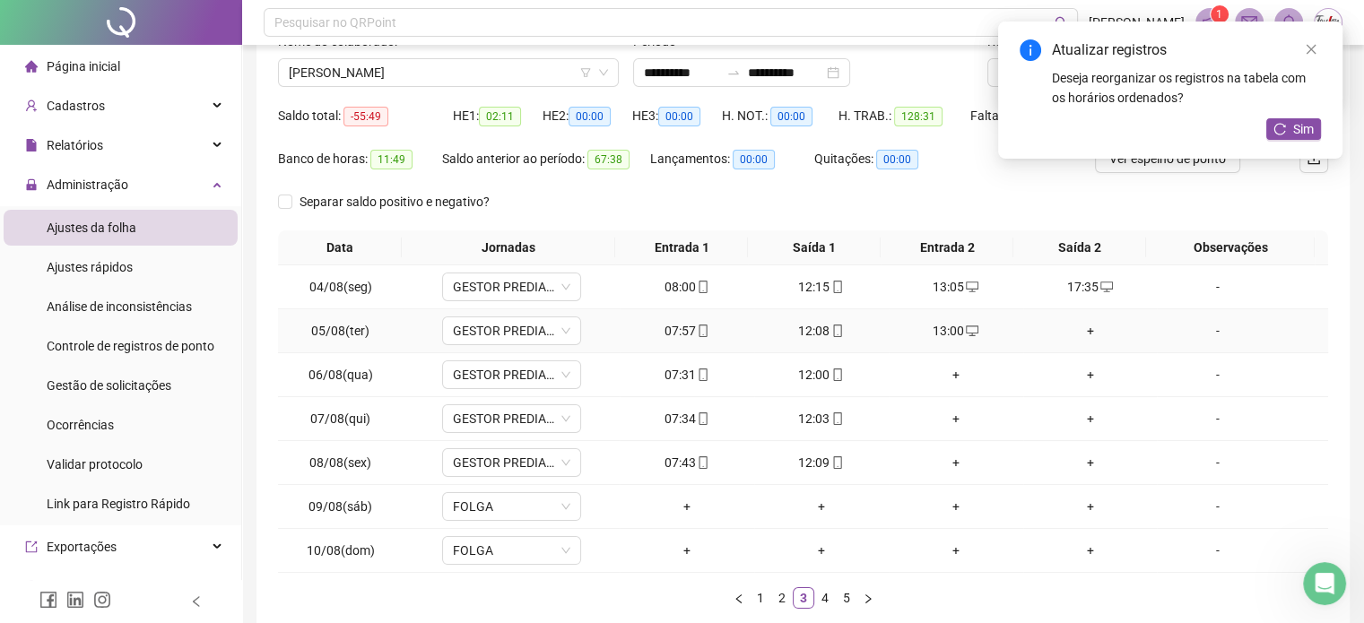
click at [1075, 334] on div "+" at bounding box center [1090, 331] width 120 height 20
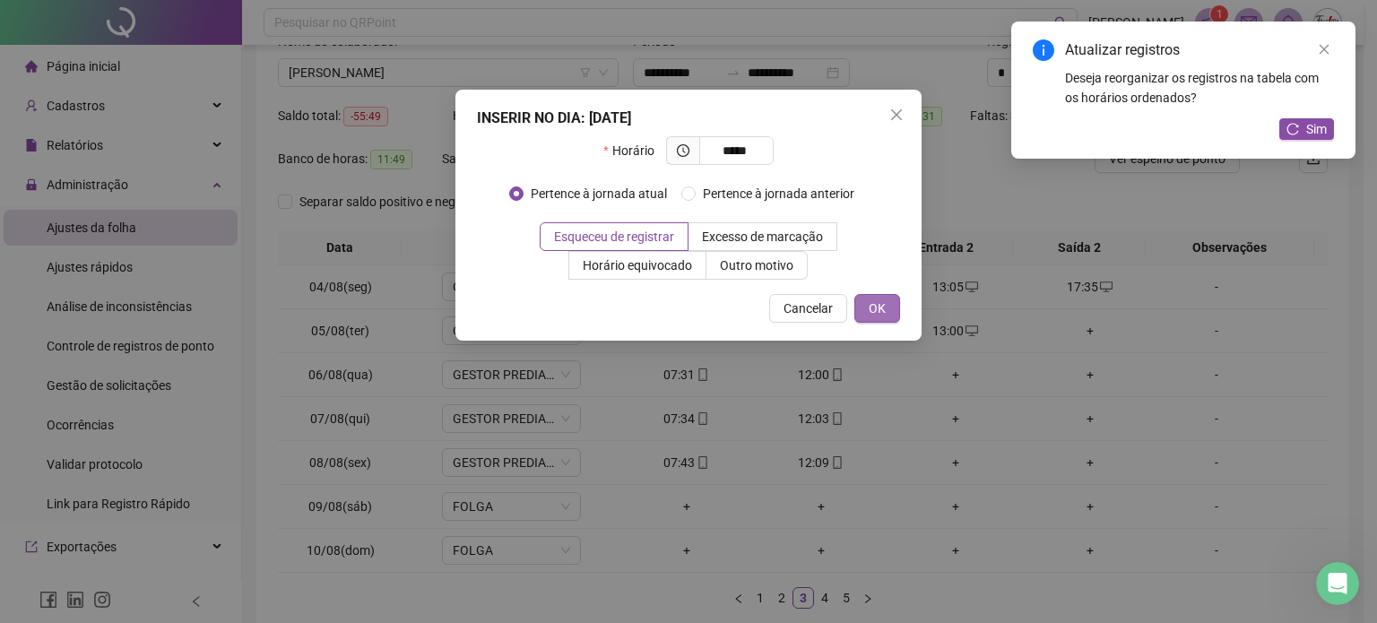
type input "*****"
click at [878, 313] on span "OK" at bounding box center [877, 309] width 17 height 20
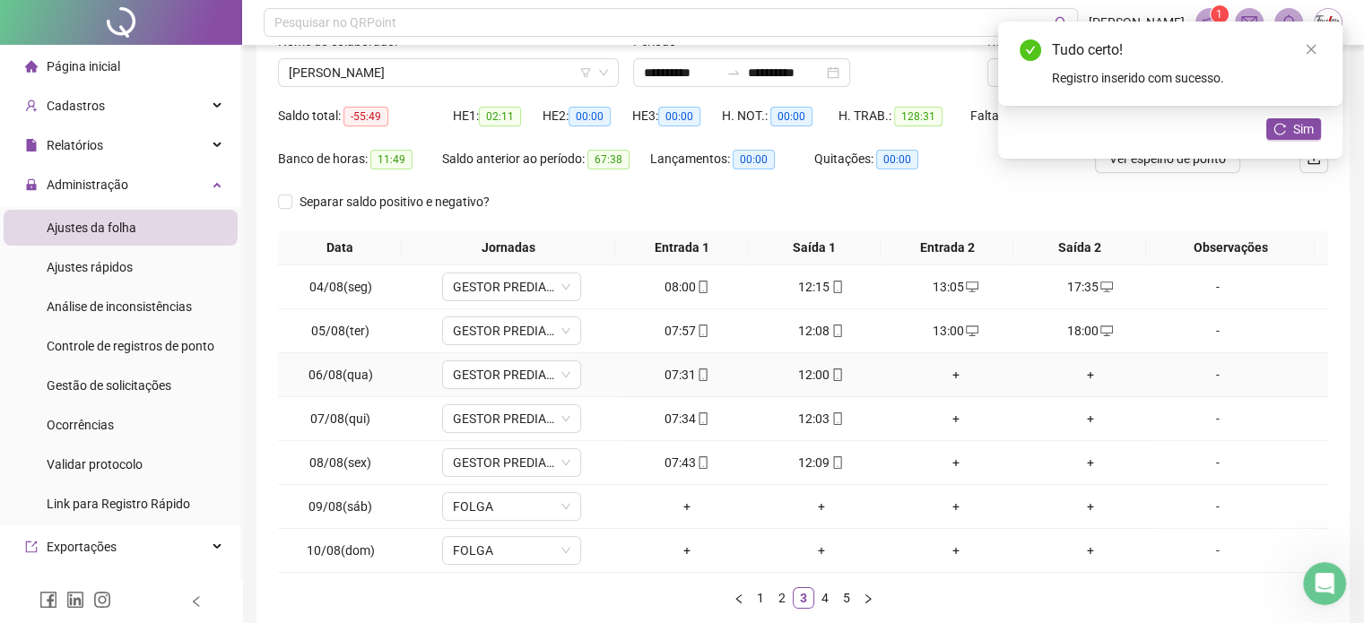
click at [941, 371] on div "+" at bounding box center [956, 375] width 120 height 20
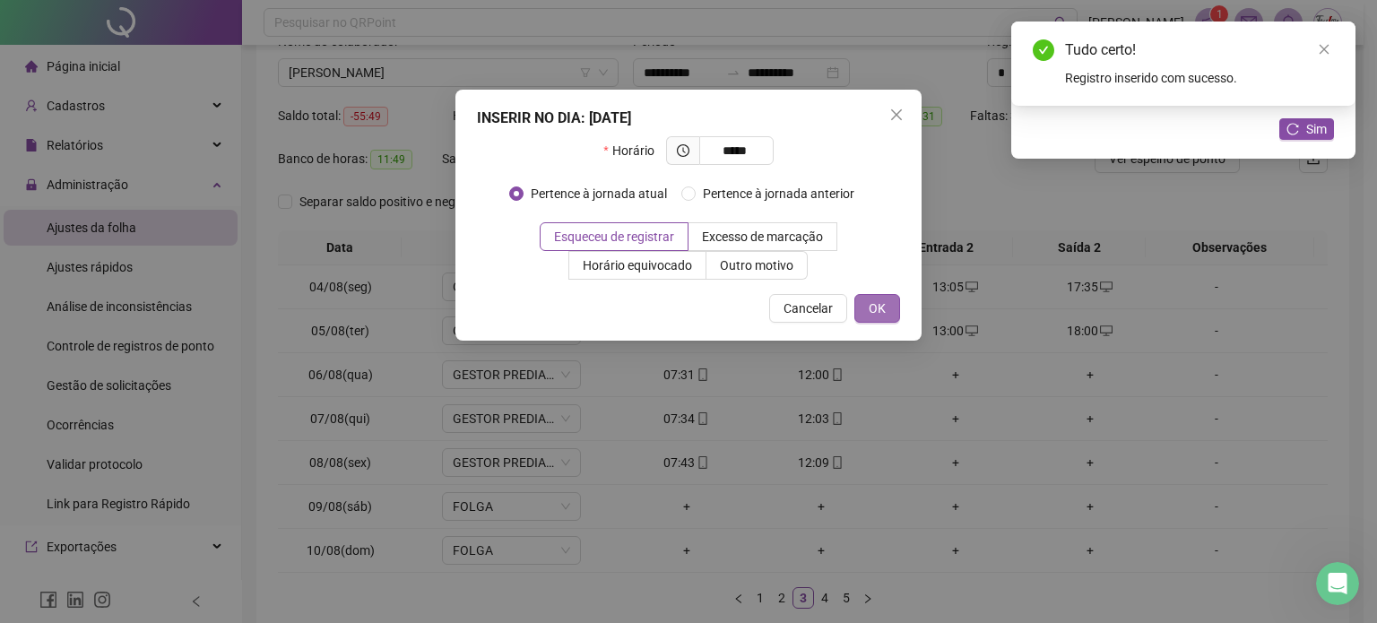
type input "*****"
click at [873, 303] on span "OK" at bounding box center [877, 309] width 17 height 20
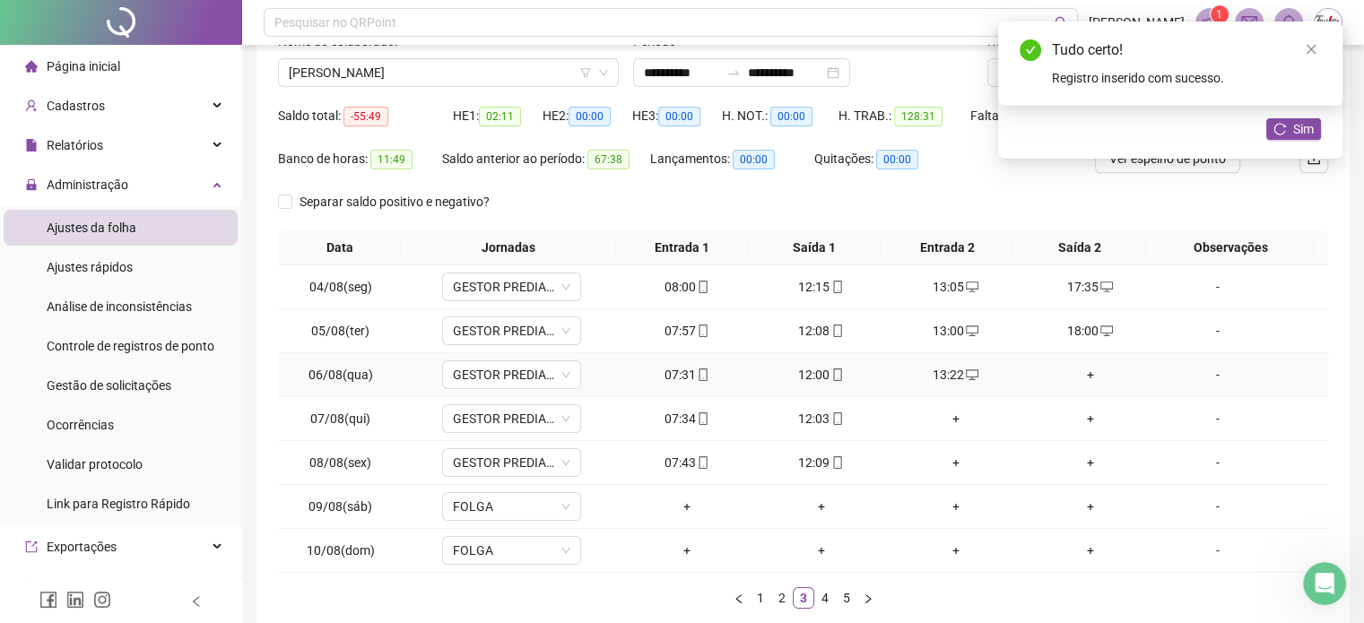
click at [1073, 372] on div "+" at bounding box center [1090, 375] width 120 height 20
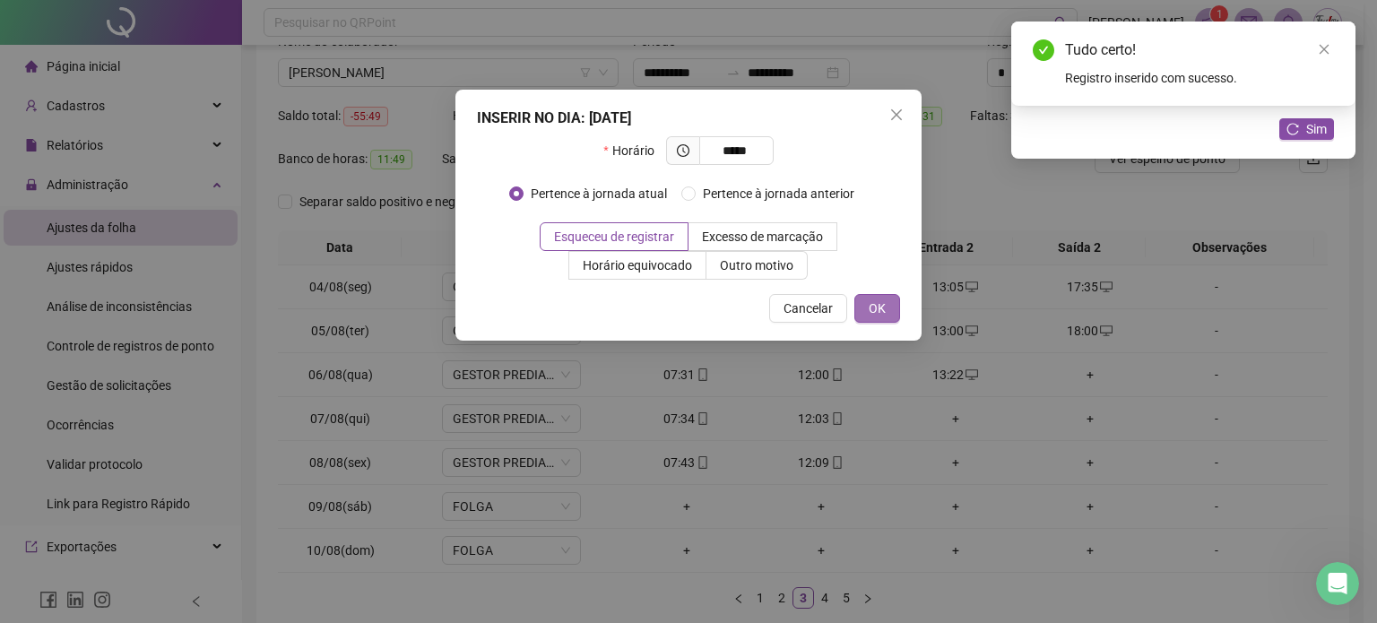
type input "*****"
click at [871, 299] on span "OK" at bounding box center [877, 309] width 17 height 20
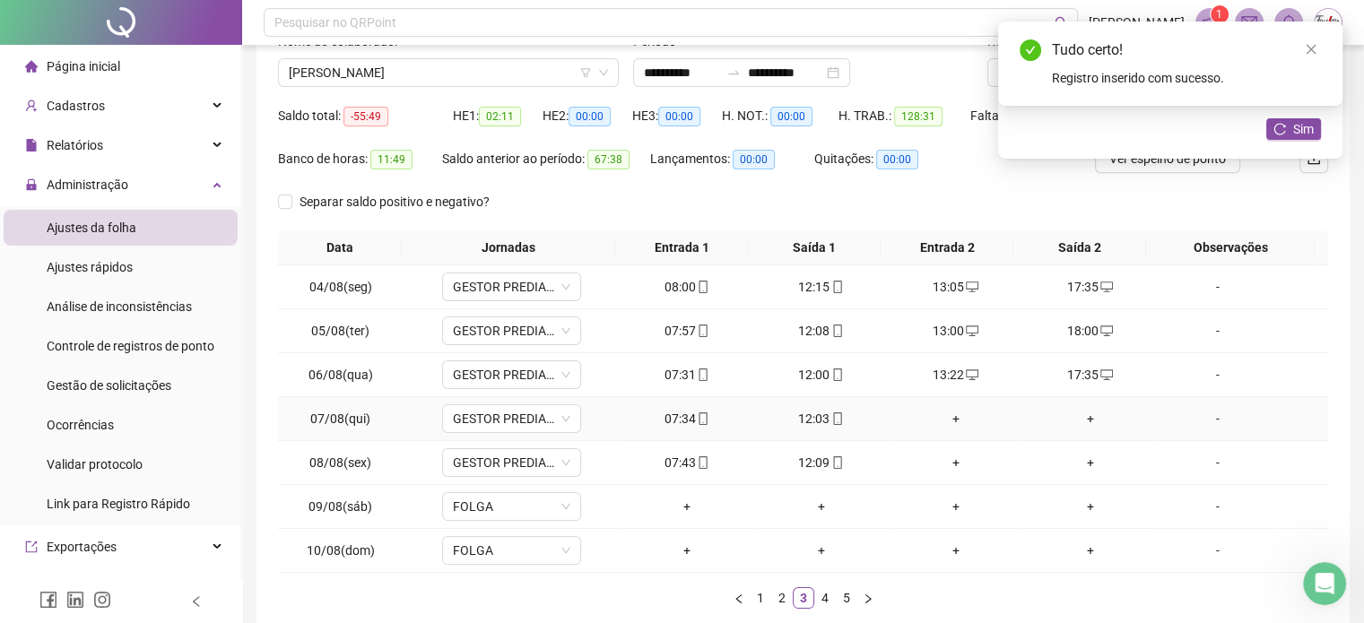
click at [943, 426] on div "+" at bounding box center [956, 419] width 120 height 20
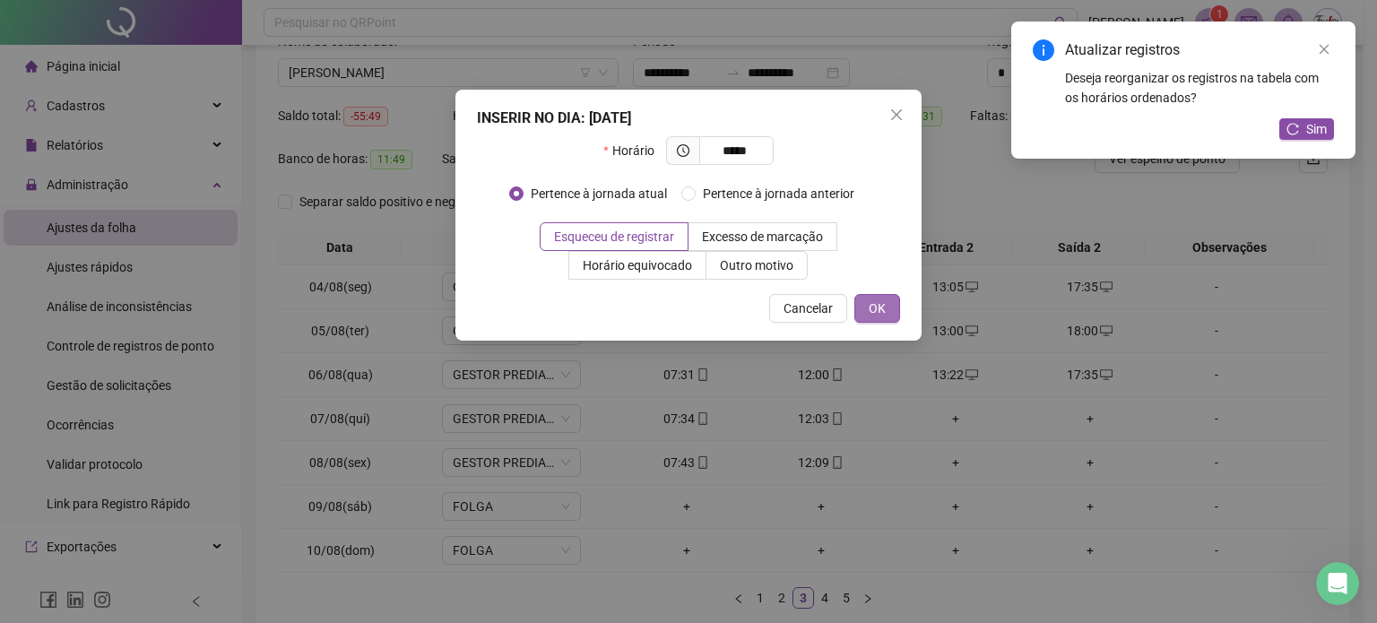
type input "*****"
click at [880, 307] on span "OK" at bounding box center [877, 309] width 17 height 20
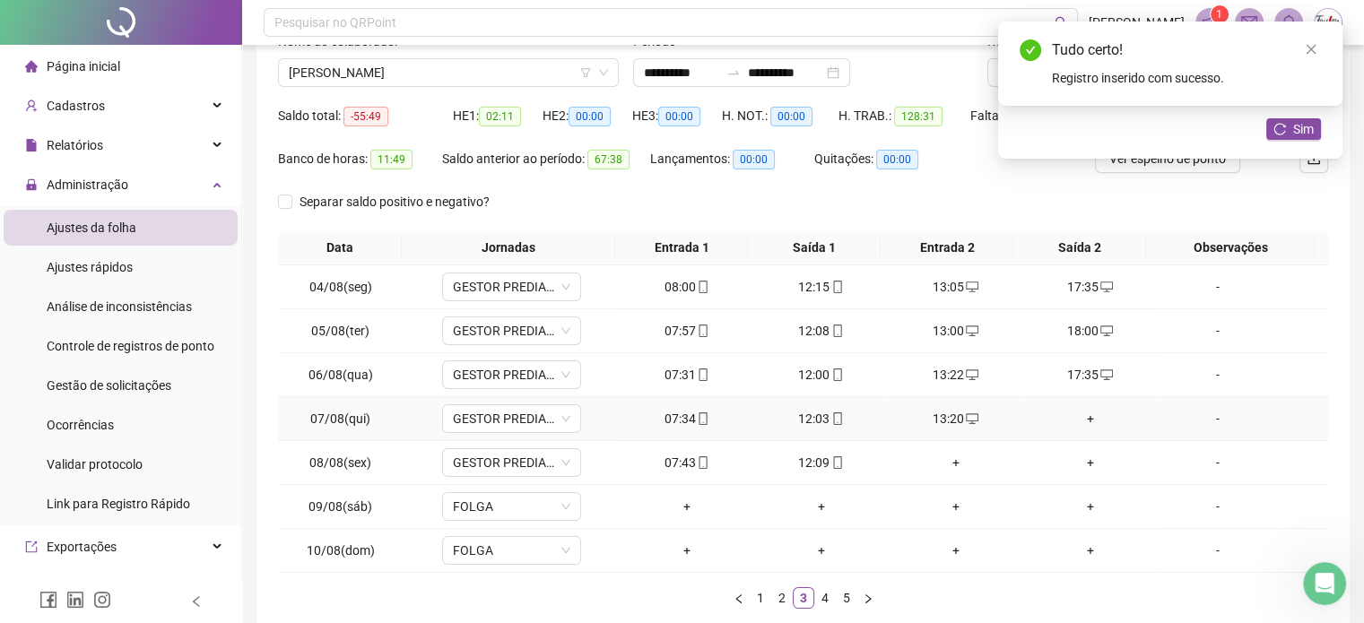
click at [1076, 419] on div "+" at bounding box center [1090, 419] width 120 height 20
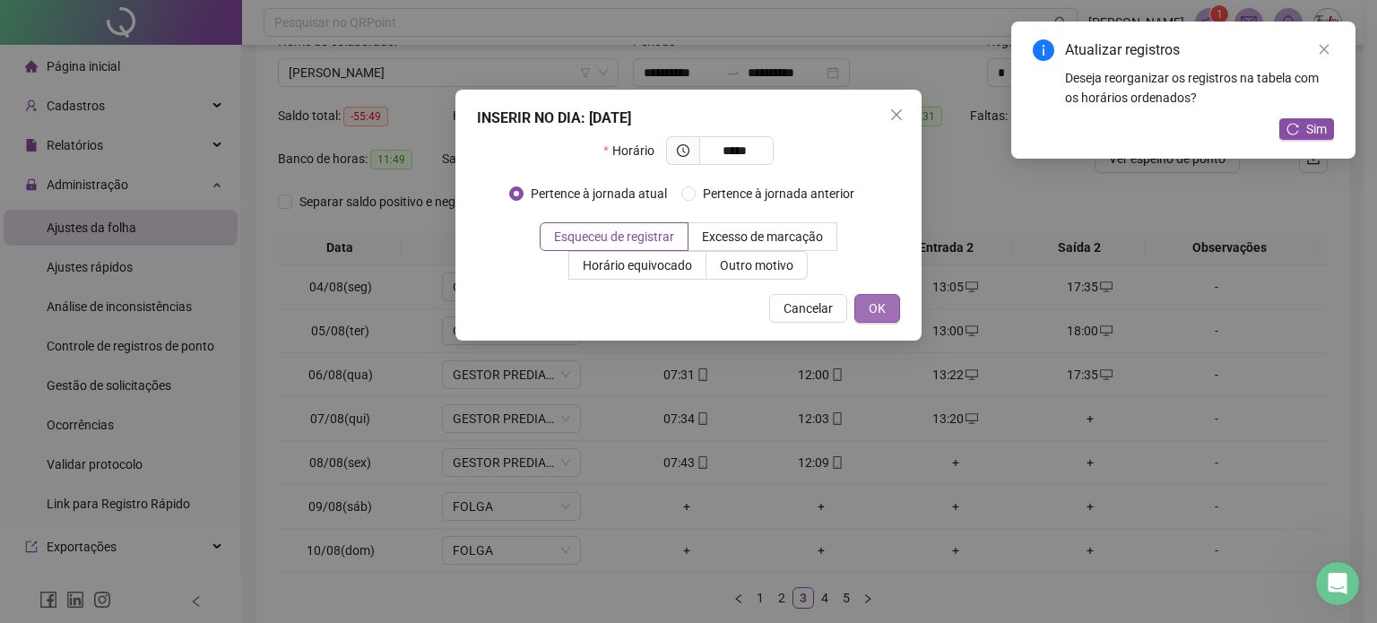
type input "*****"
click at [885, 300] on span "OK" at bounding box center [877, 309] width 17 height 20
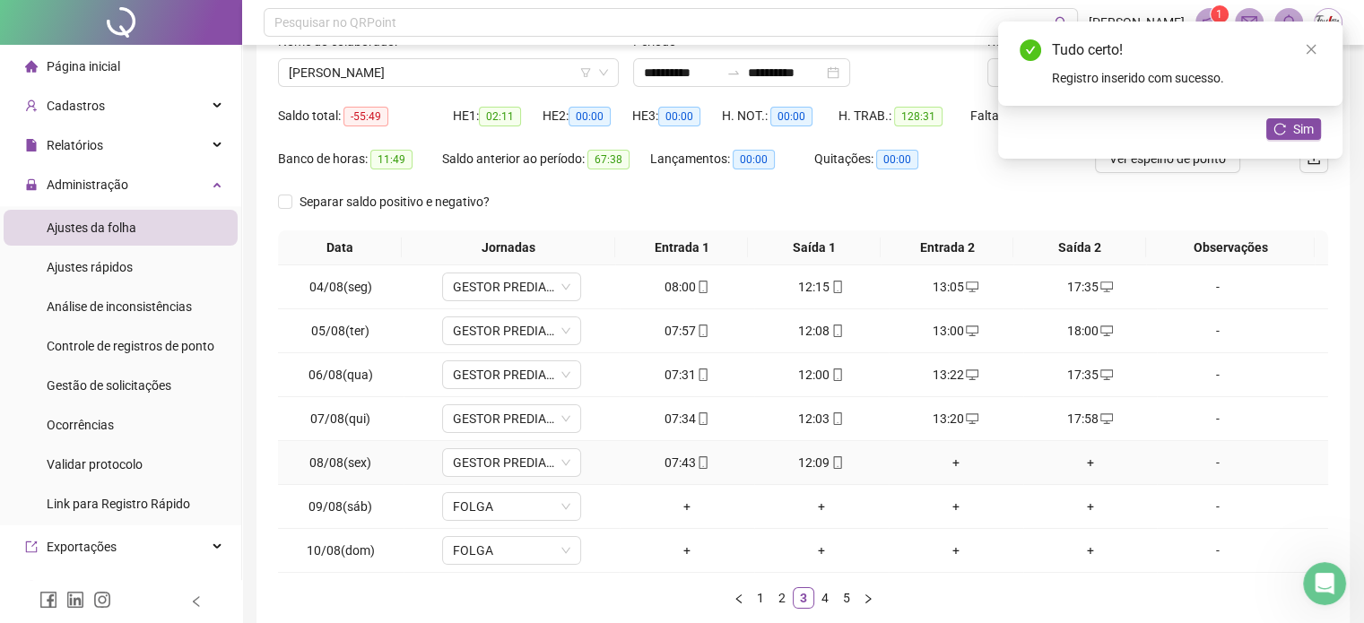
click at [940, 458] on div "+" at bounding box center [956, 463] width 120 height 20
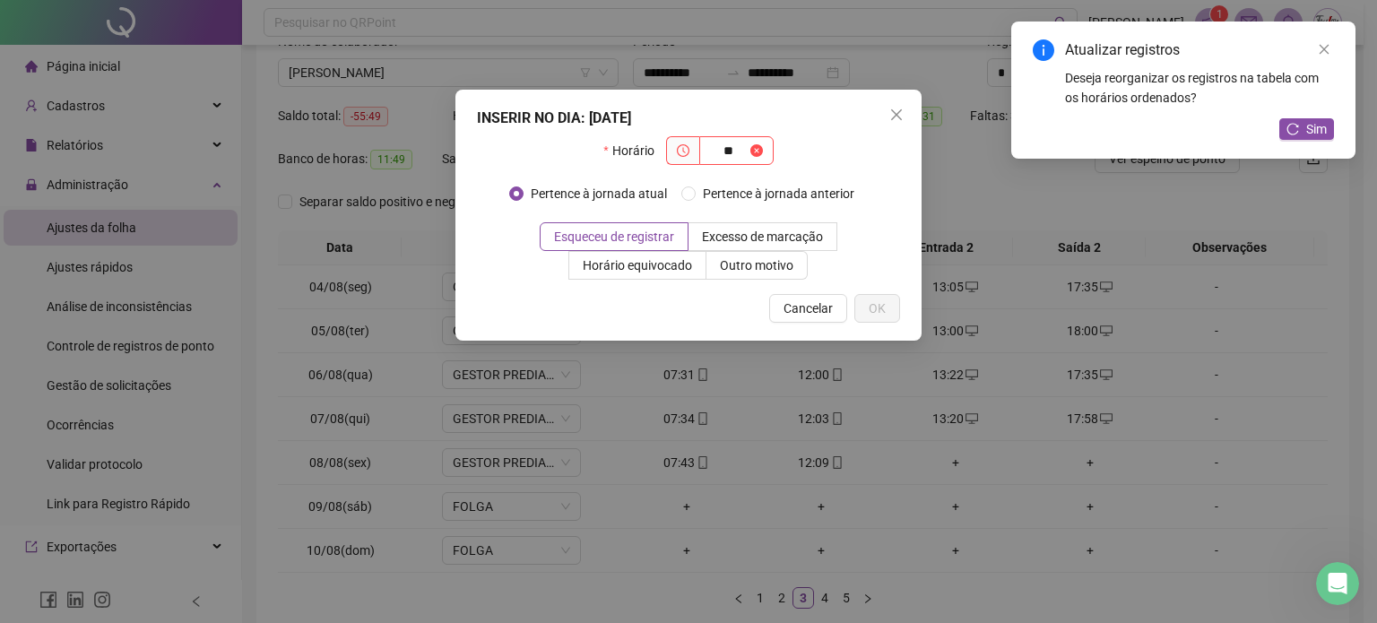
type input "*"
type input "*****"
click at [886, 299] on button "OK" at bounding box center [877, 308] width 46 height 29
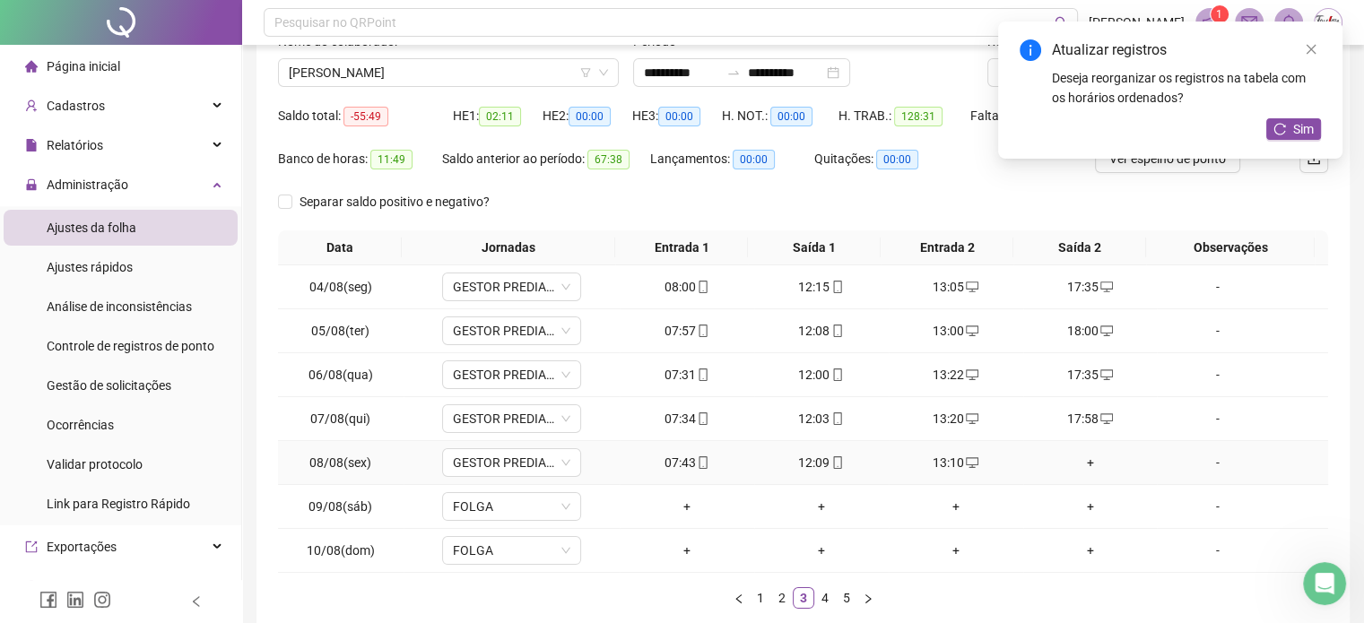
click at [1075, 465] on div "+" at bounding box center [1090, 463] width 120 height 20
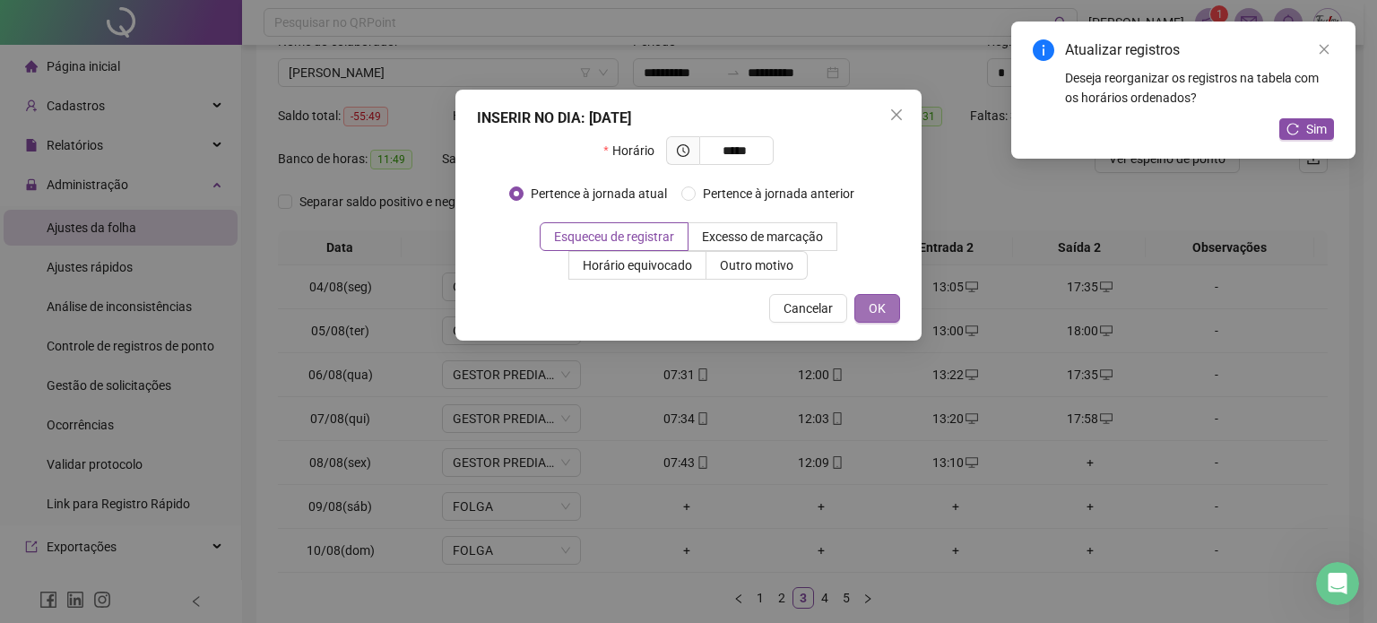
type input "*****"
click at [891, 306] on button "OK" at bounding box center [877, 308] width 46 height 29
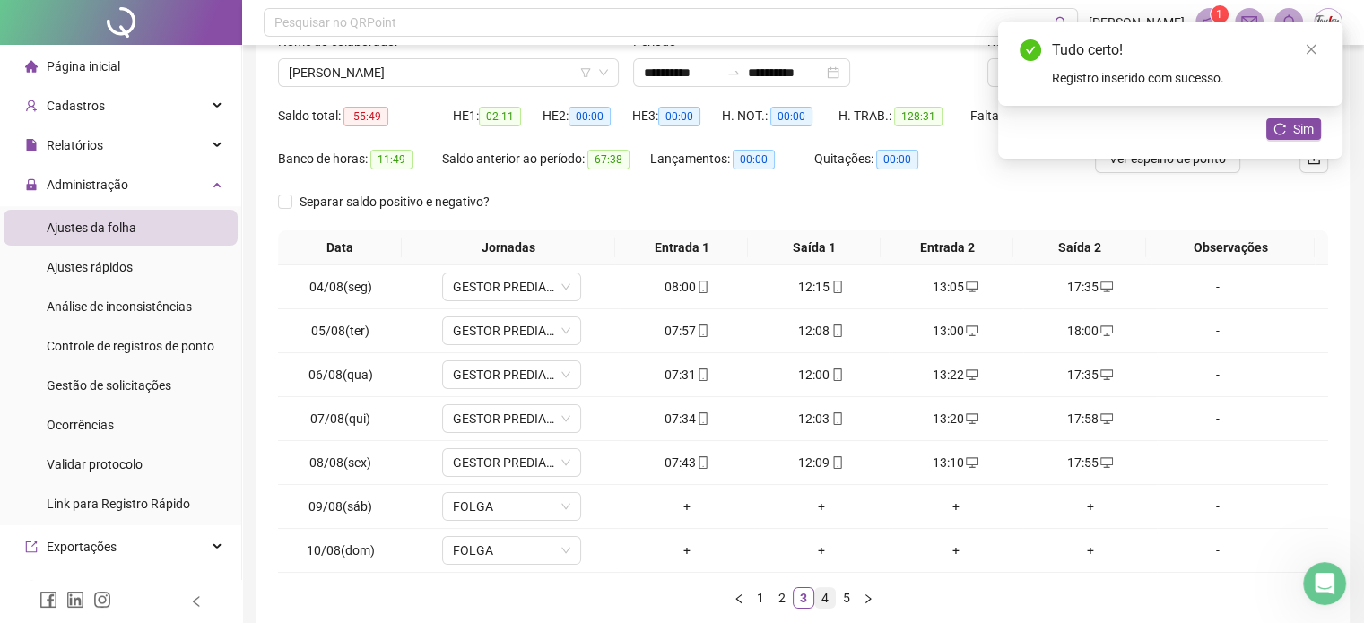
click at [819, 591] on link "4" at bounding box center [825, 598] width 20 height 20
click at [810, 287] on div "+" at bounding box center [821, 287] width 120 height 20
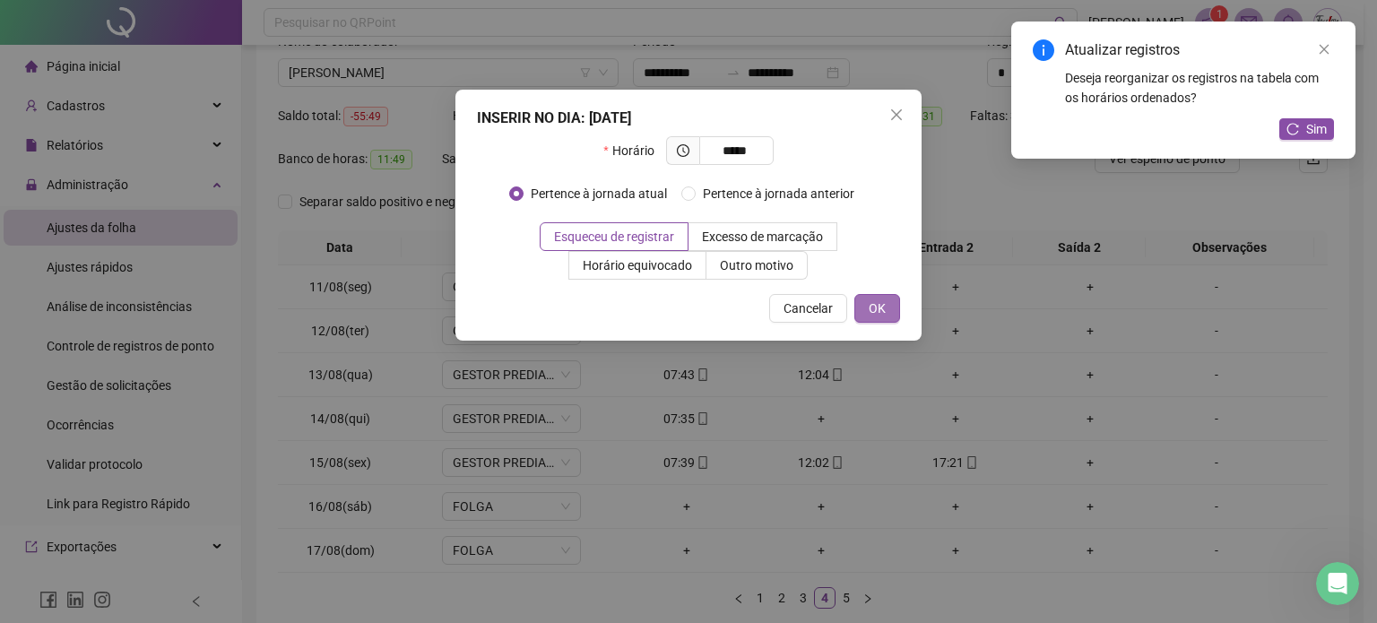
type input "*****"
click at [893, 305] on button "OK" at bounding box center [877, 308] width 46 height 29
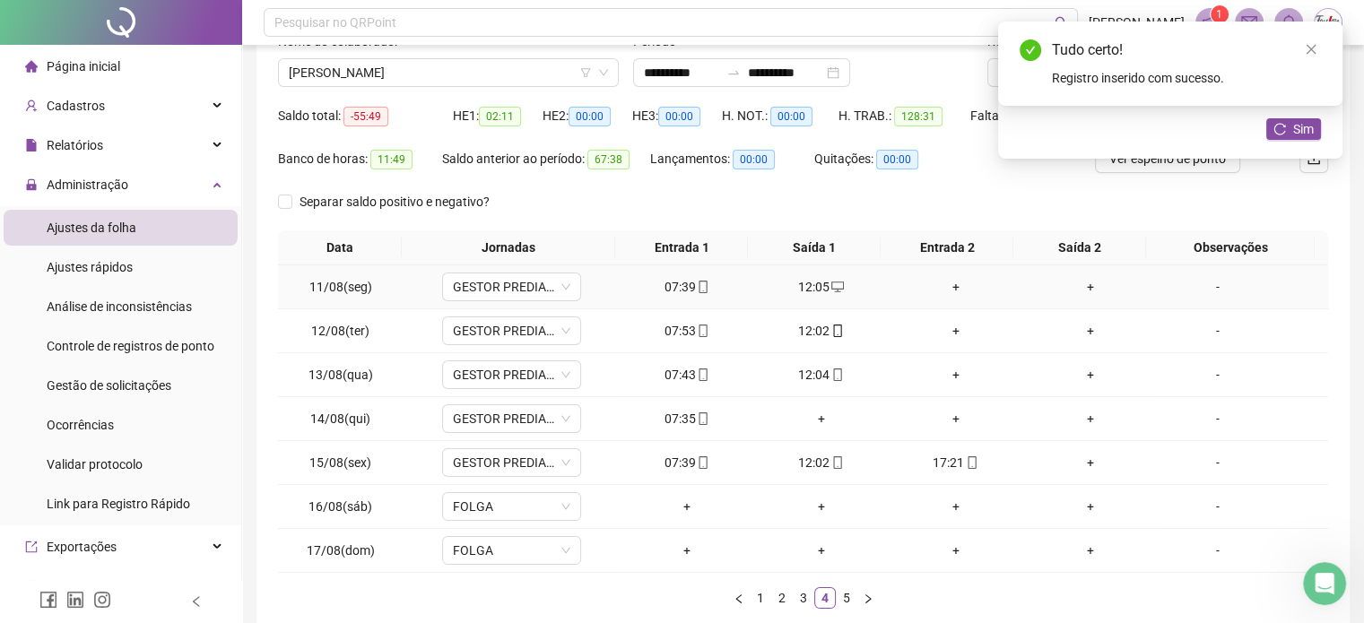
click at [946, 290] on div "+" at bounding box center [956, 287] width 120 height 20
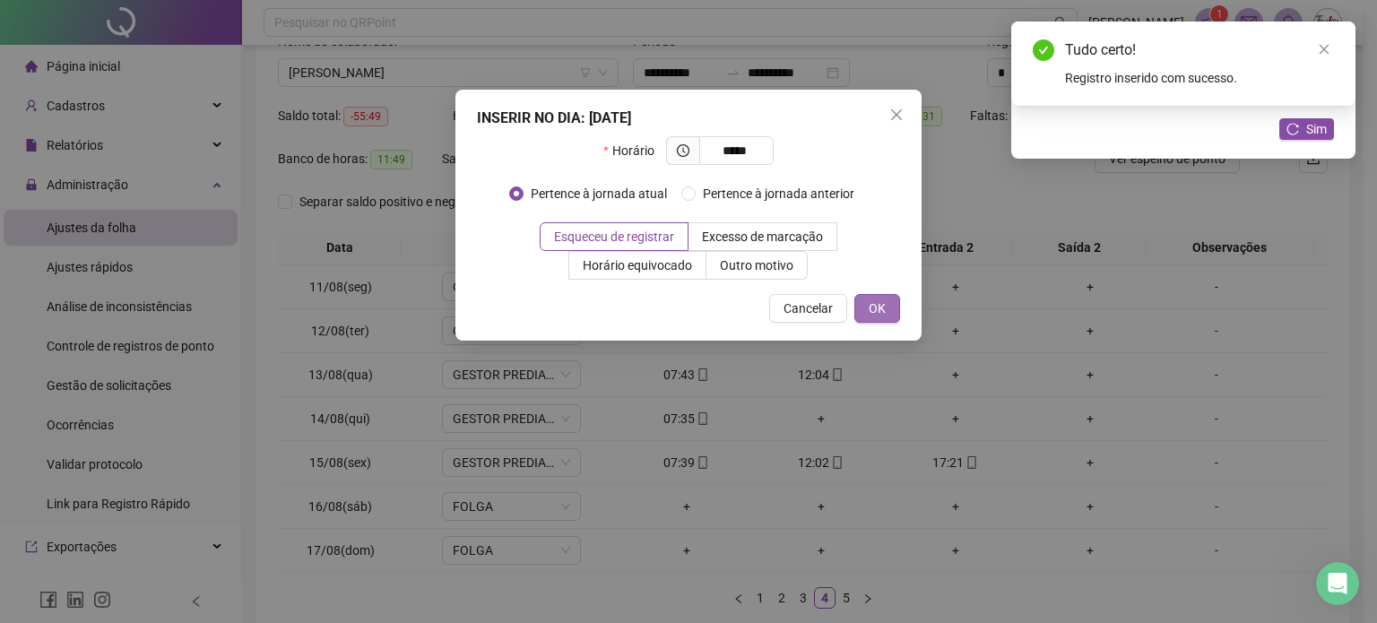
type input "*****"
click at [879, 306] on span "OK" at bounding box center [877, 309] width 17 height 20
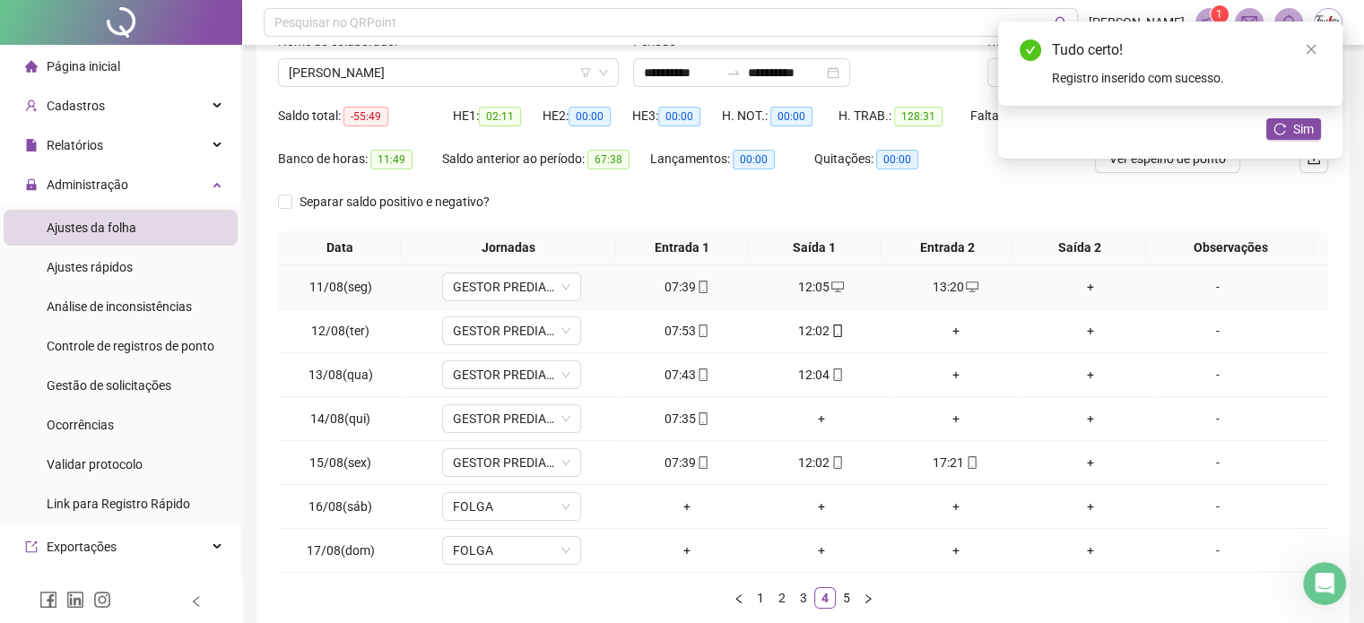
click at [1078, 279] on div "+" at bounding box center [1090, 287] width 120 height 20
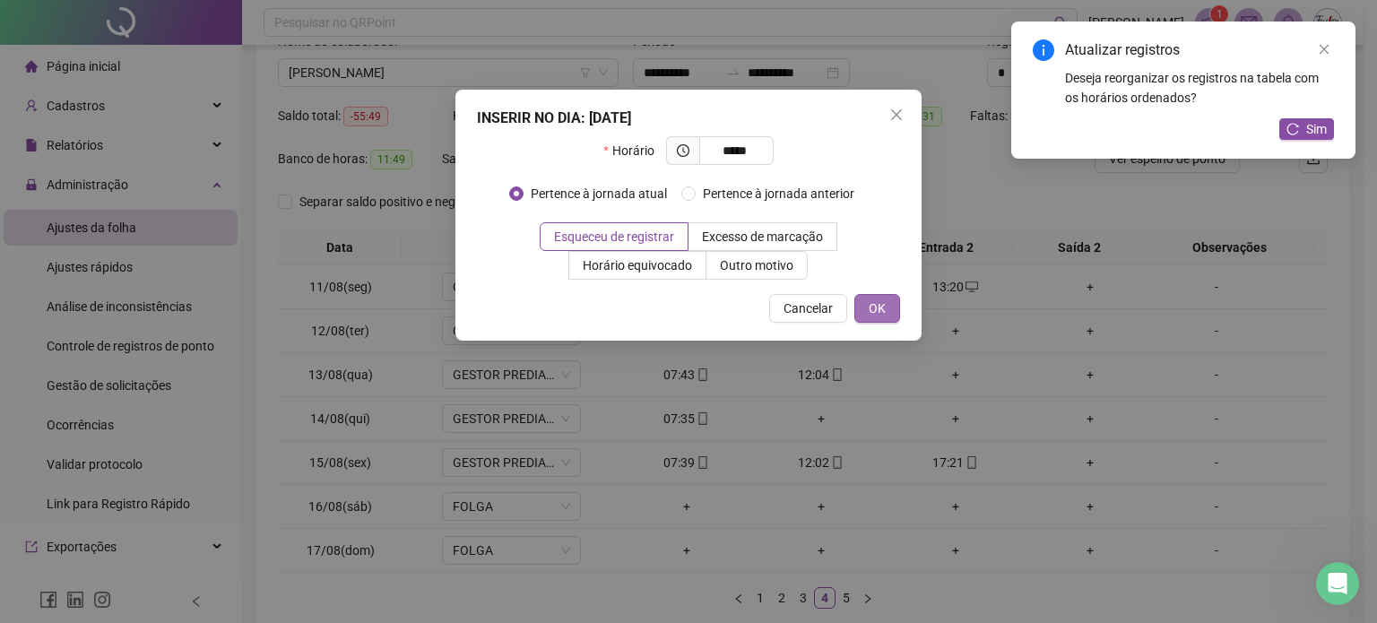
type input "*****"
click at [875, 315] on span "OK" at bounding box center [877, 309] width 17 height 20
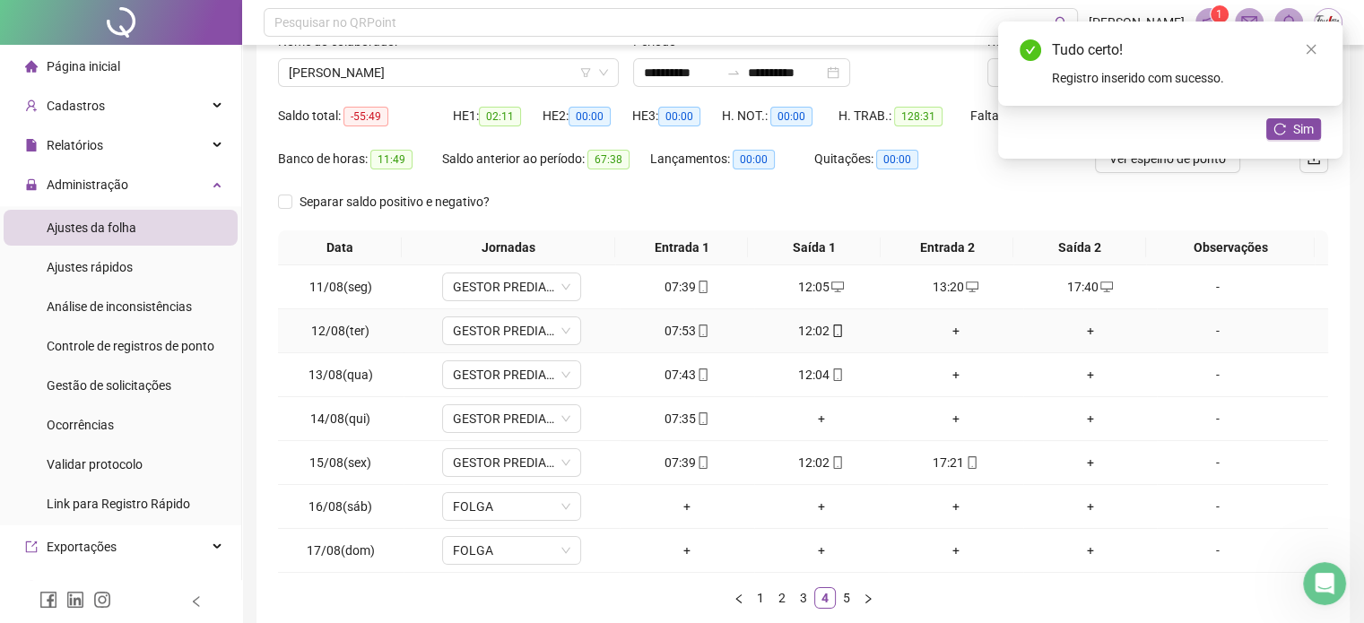
click at [940, 333] on div "+" at bounding box center [956, 331] width 120 height 20
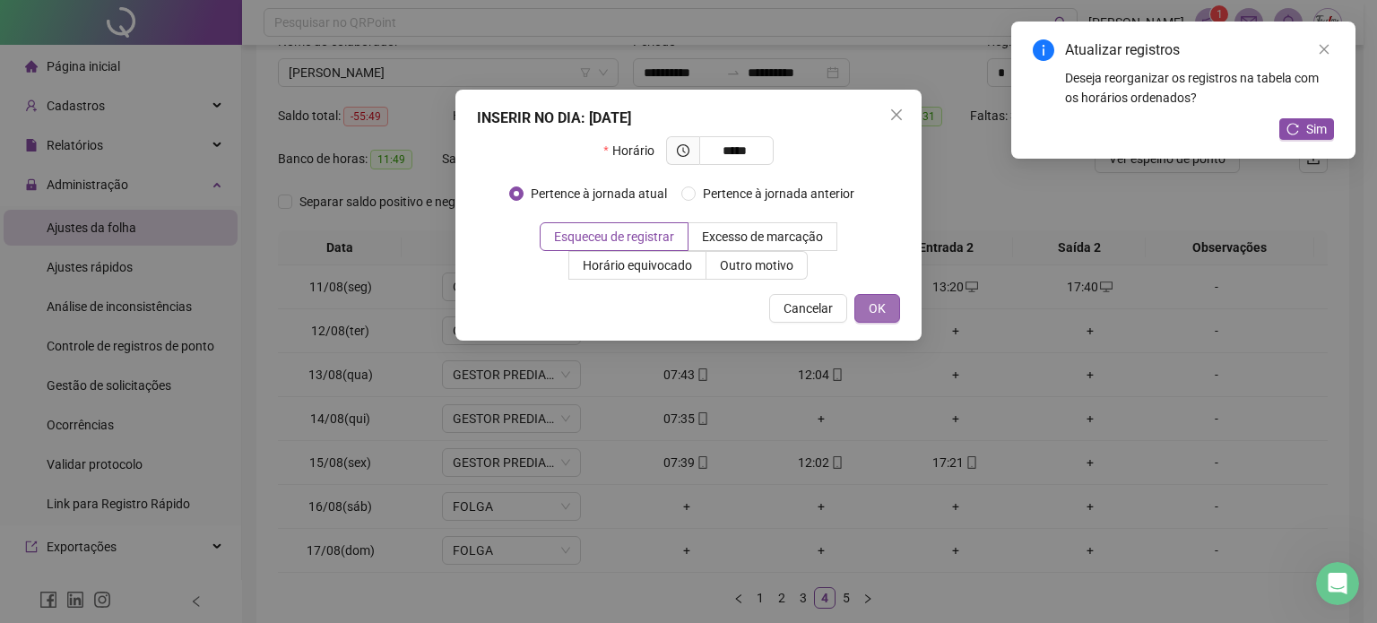
type input "*****"
click at [879, 300] on span "OK" at bounding box center [877, 309] width 17 height 20
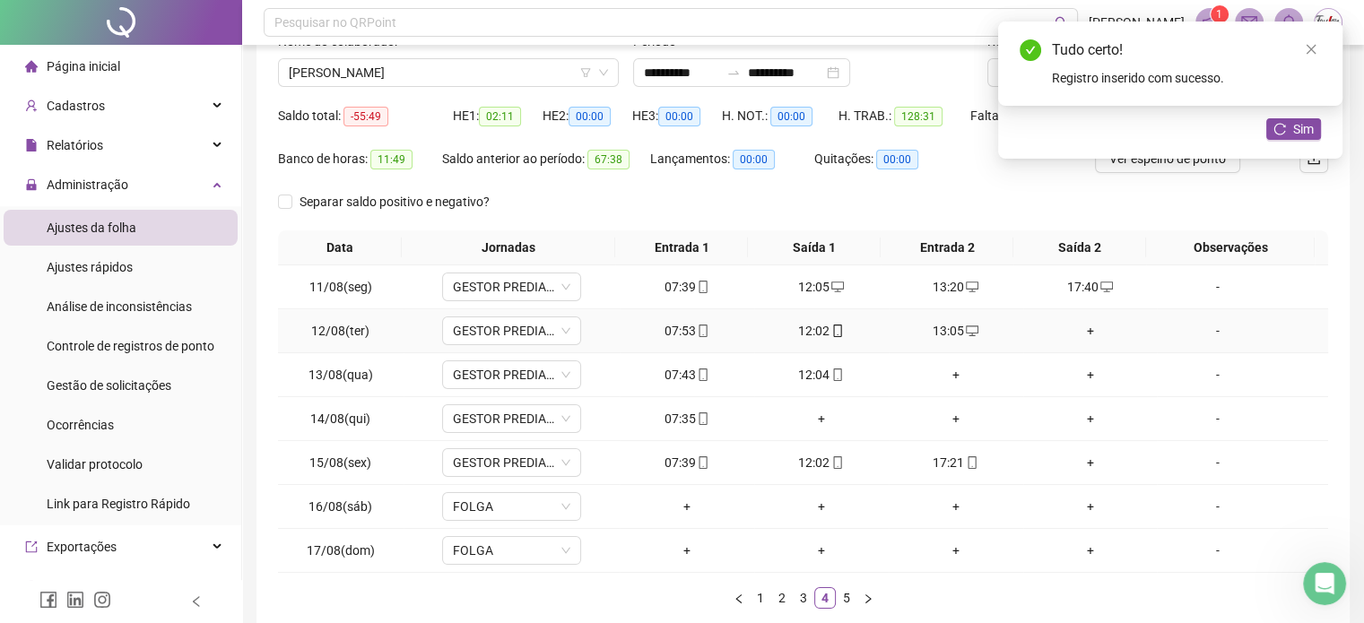
click at [1079, 331] on div "+" at bounding box center [1090, 331] width 120 height 20
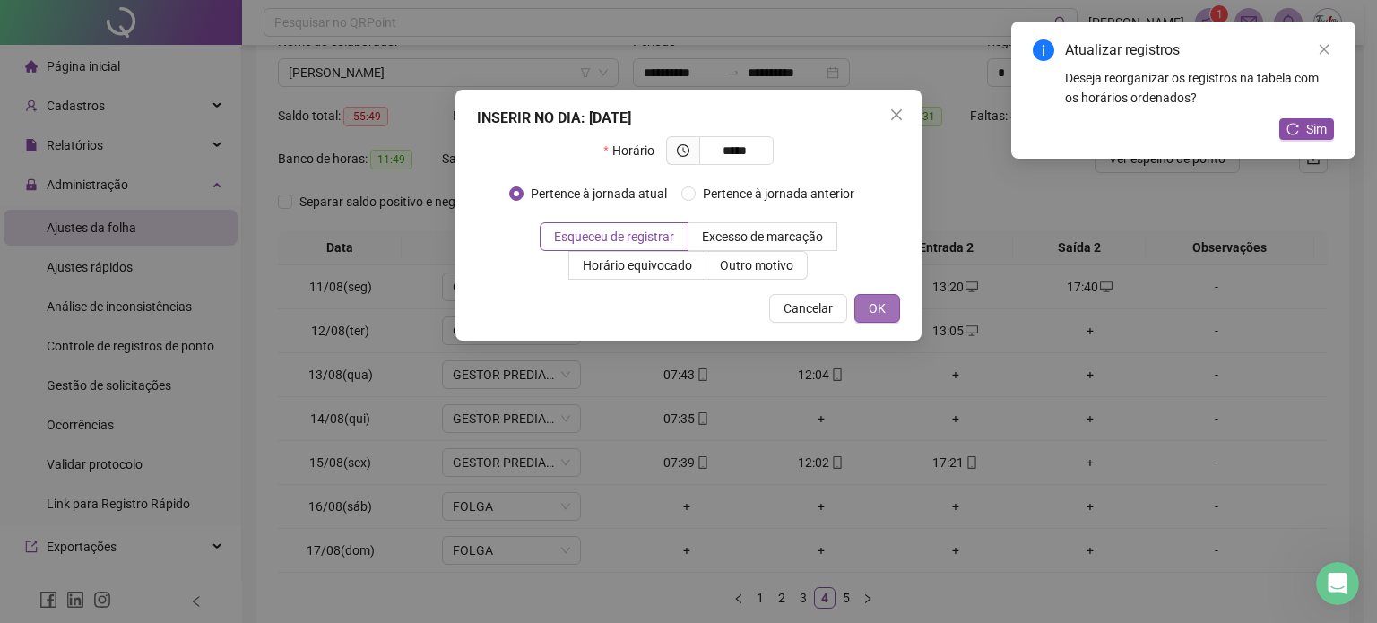
type input "*****"
click at [896, 308] on button "OK" at bounding box center [877, 308] width 46 height 29
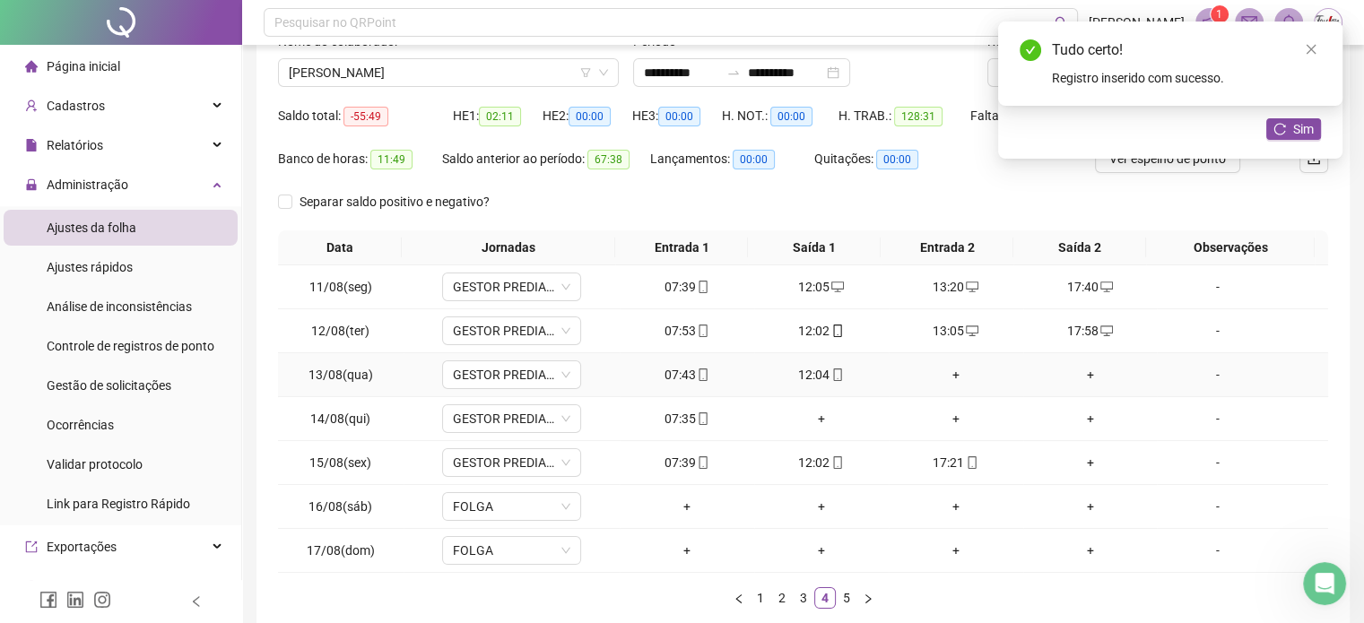
click at [938, 372] on div "+" at bounding box center [956, 375] width 120 height 20
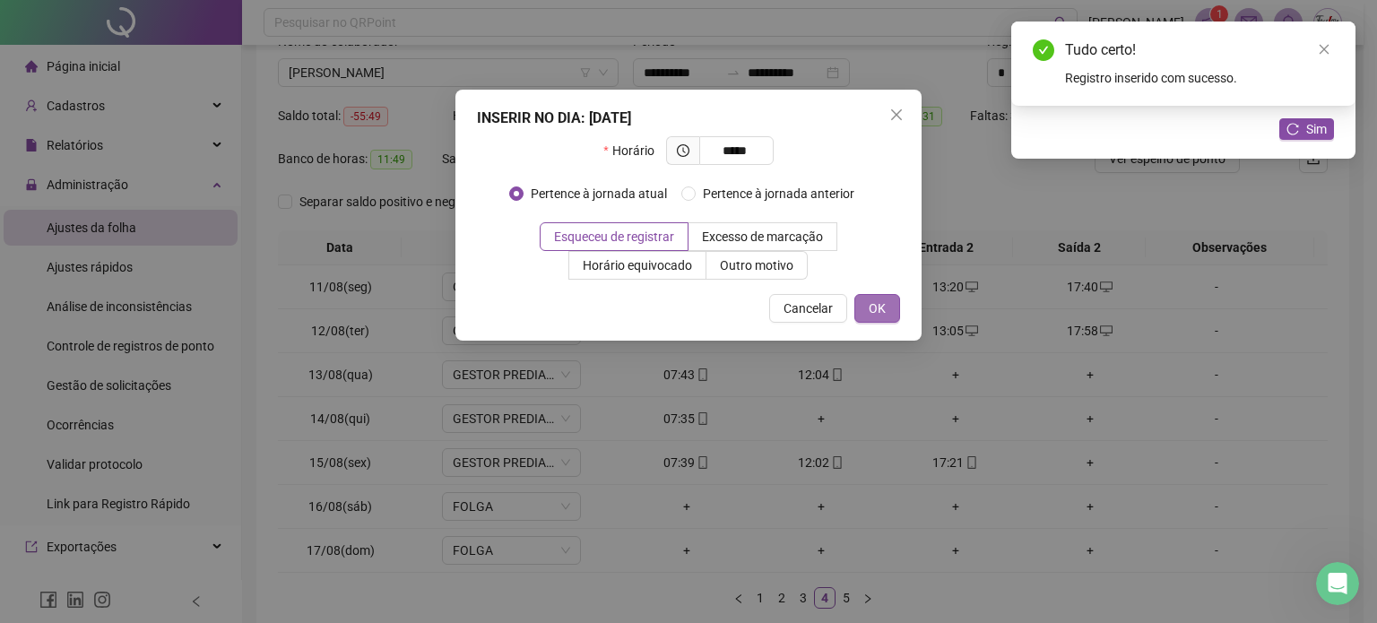
type input "*****"
click at [879, 304] on span "OK" at bounding box center [877, 309] width 17 height 20
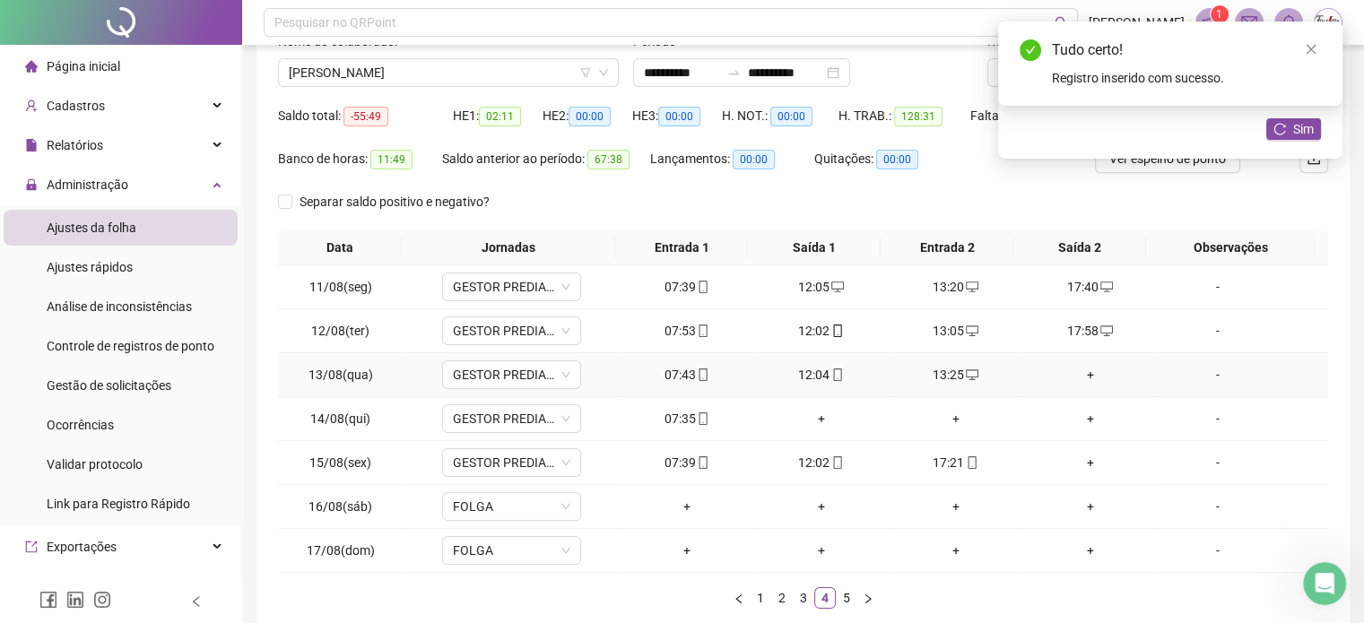
click at [1076, 368] on div "+" at bounding box center [1090, 375] width 120 height 20
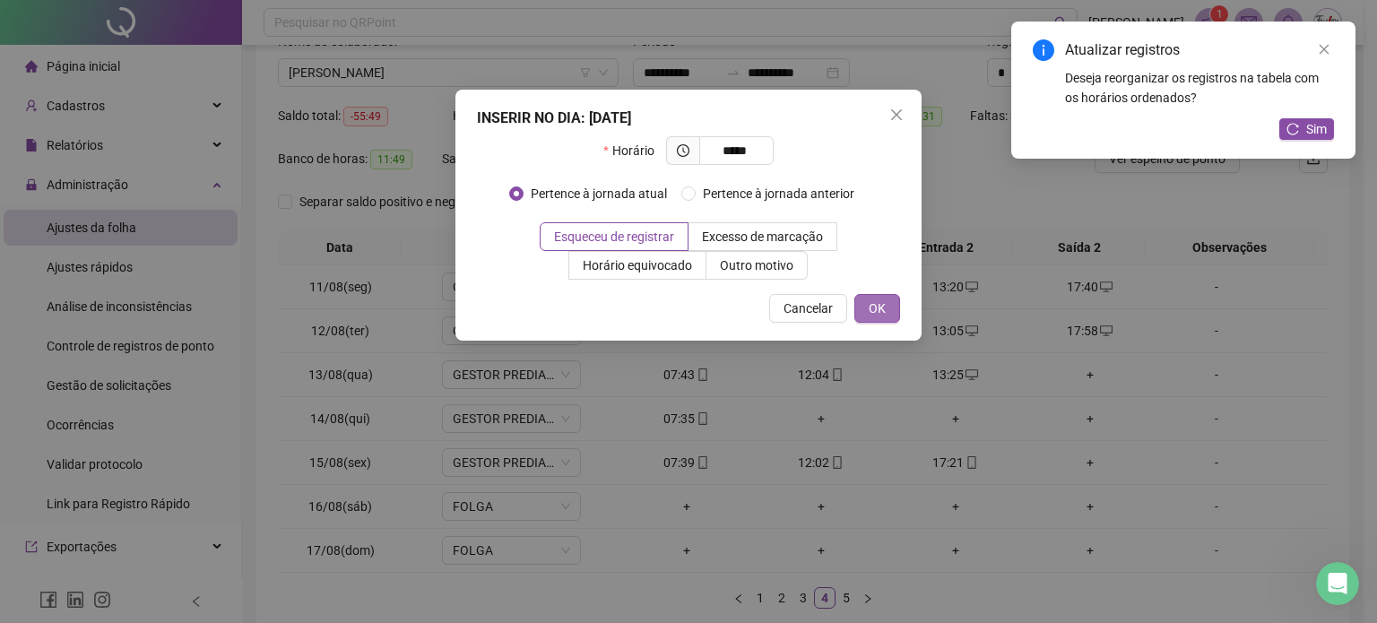
type input "*****"
click at [886, 307] on button "OK" at bounding box center [877, 308] width 46 height 29
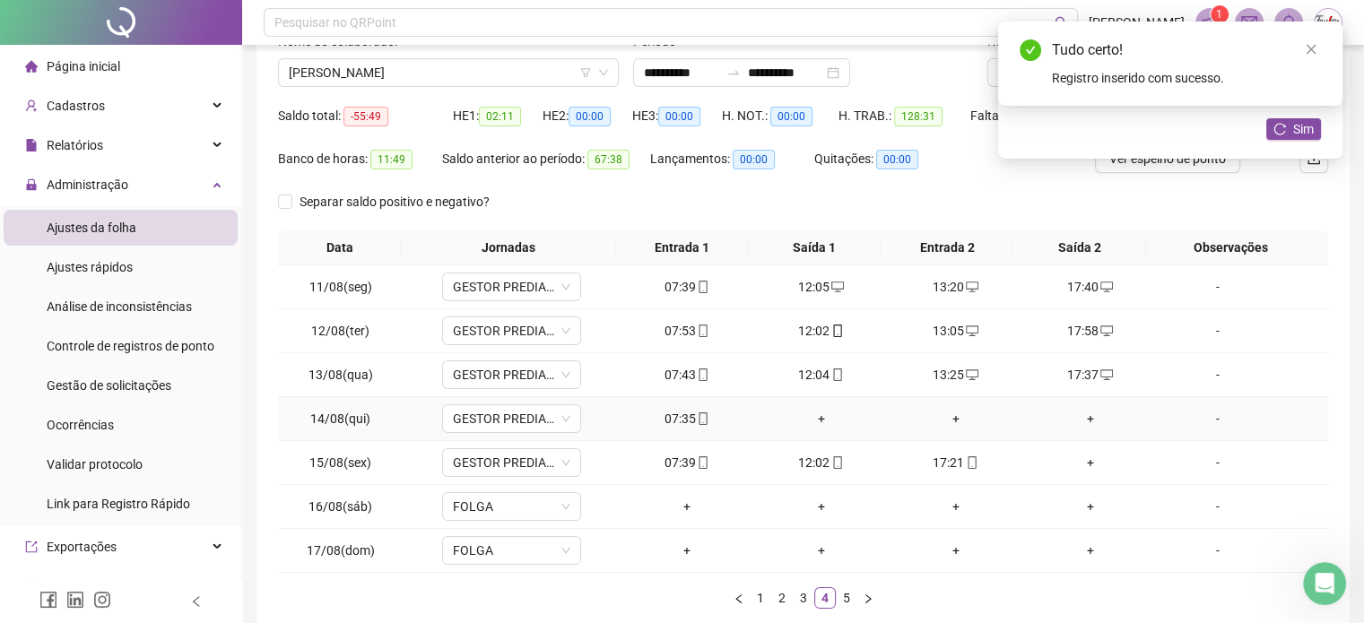
click at [814, 416] on div "+" at bounding box center [821, 419] width 120 height 20
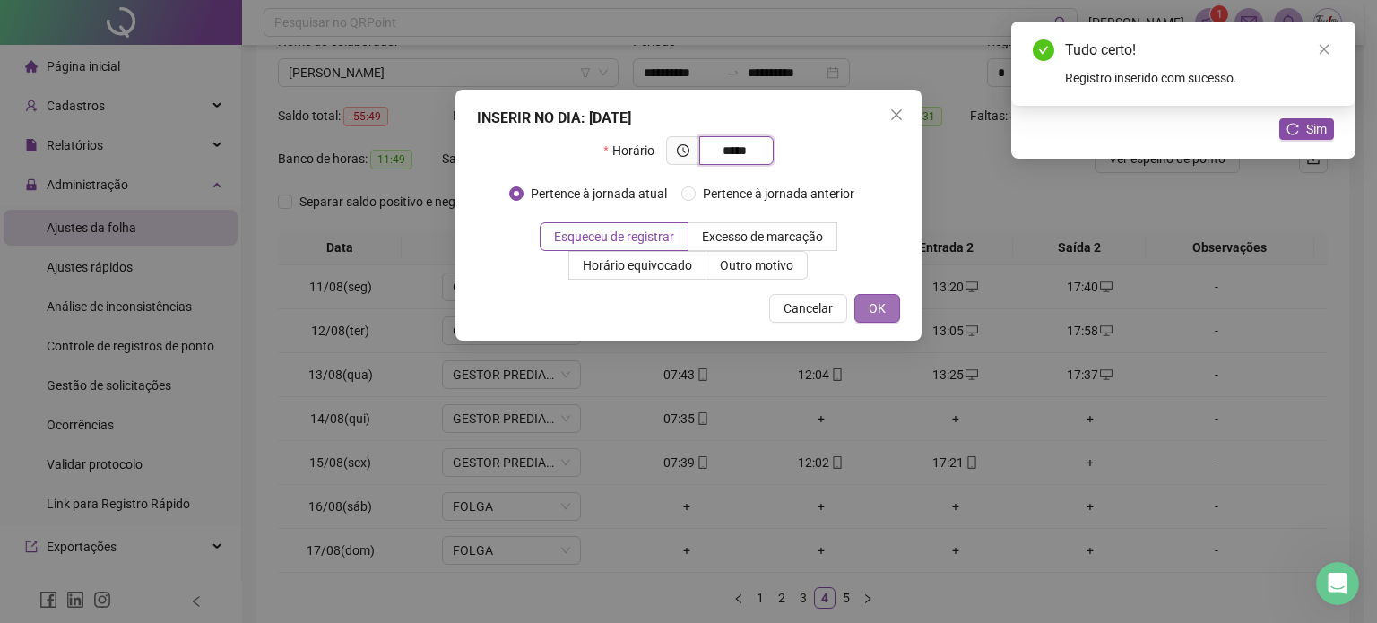
type input "*****"
click at [886, 312] on span "OK" at bounding box center [877, 309] width 17 height 20
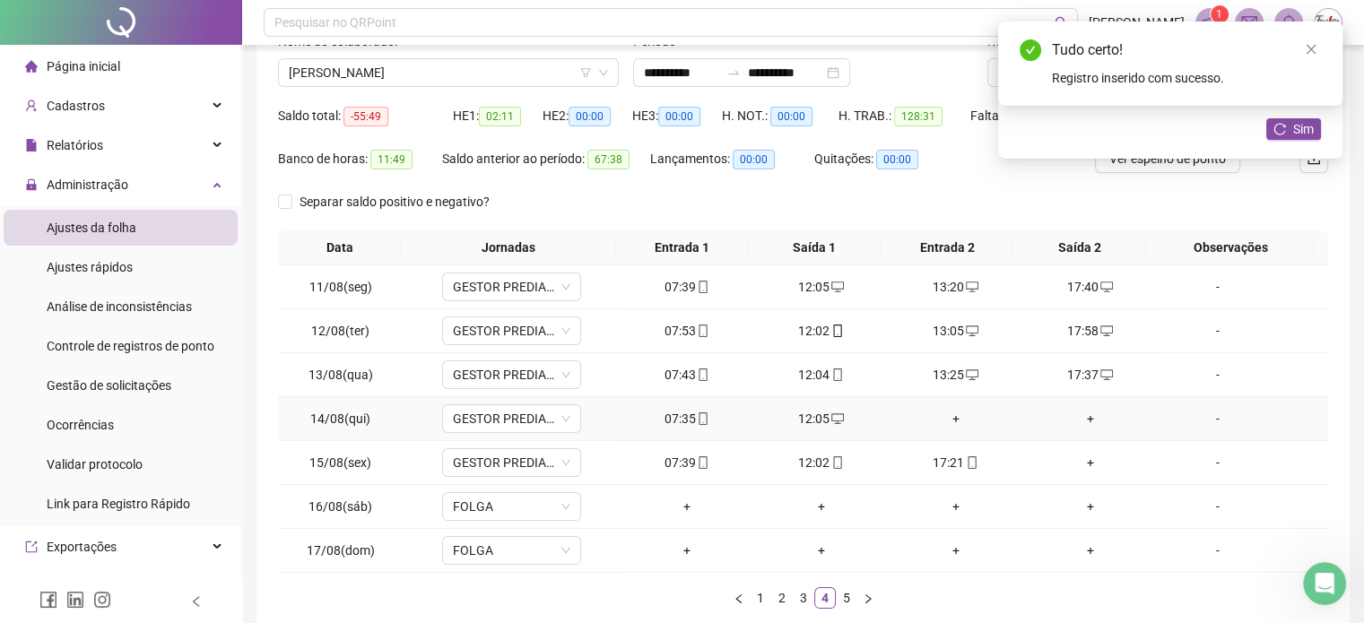
click at [954, 412] on div "+" at bounding box center [956, 419] width 120 height 20
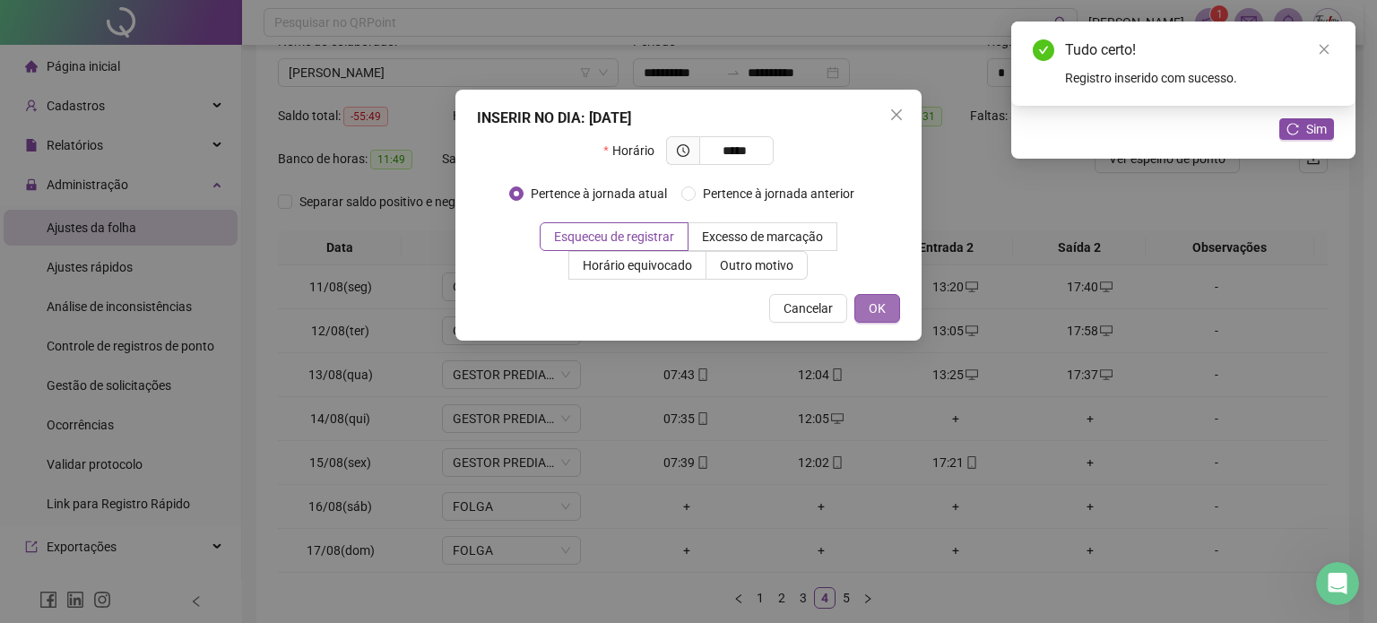
type input "*****"
click at [887, 311] on button "OK" at bounding box center [877, 308] width 46 height 29
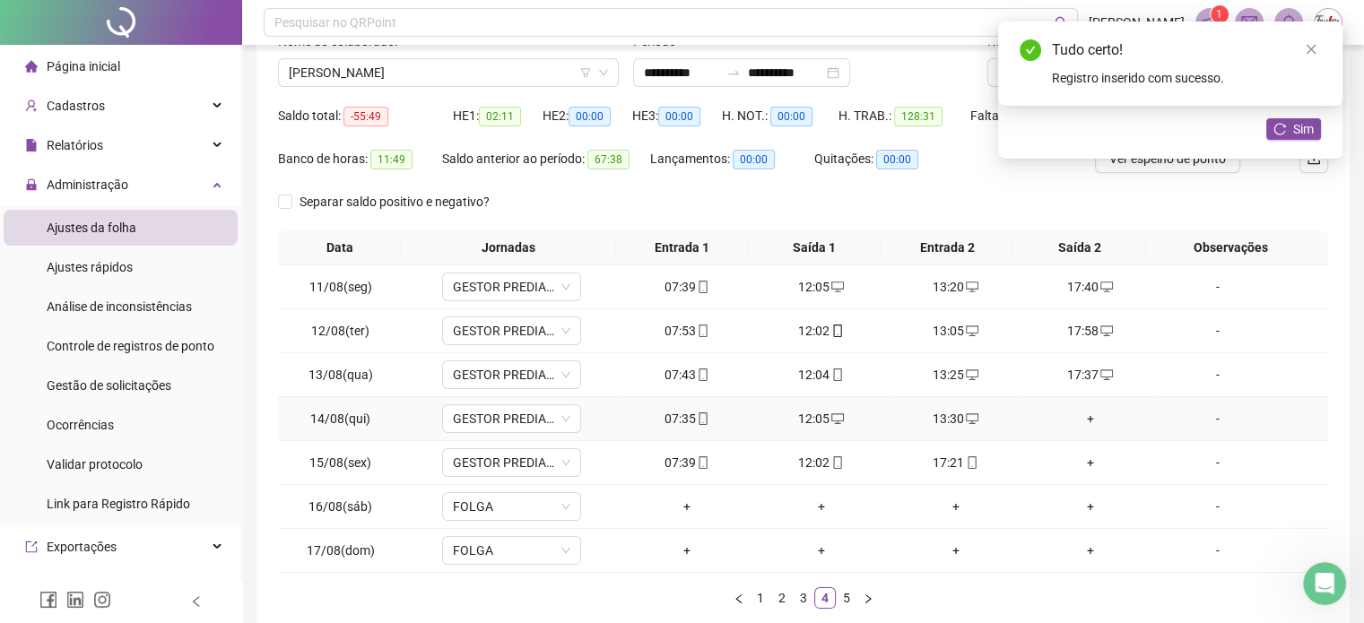
click at [1078, 420] on div "+" at bounding box center [1090, 419] width 120 height 20
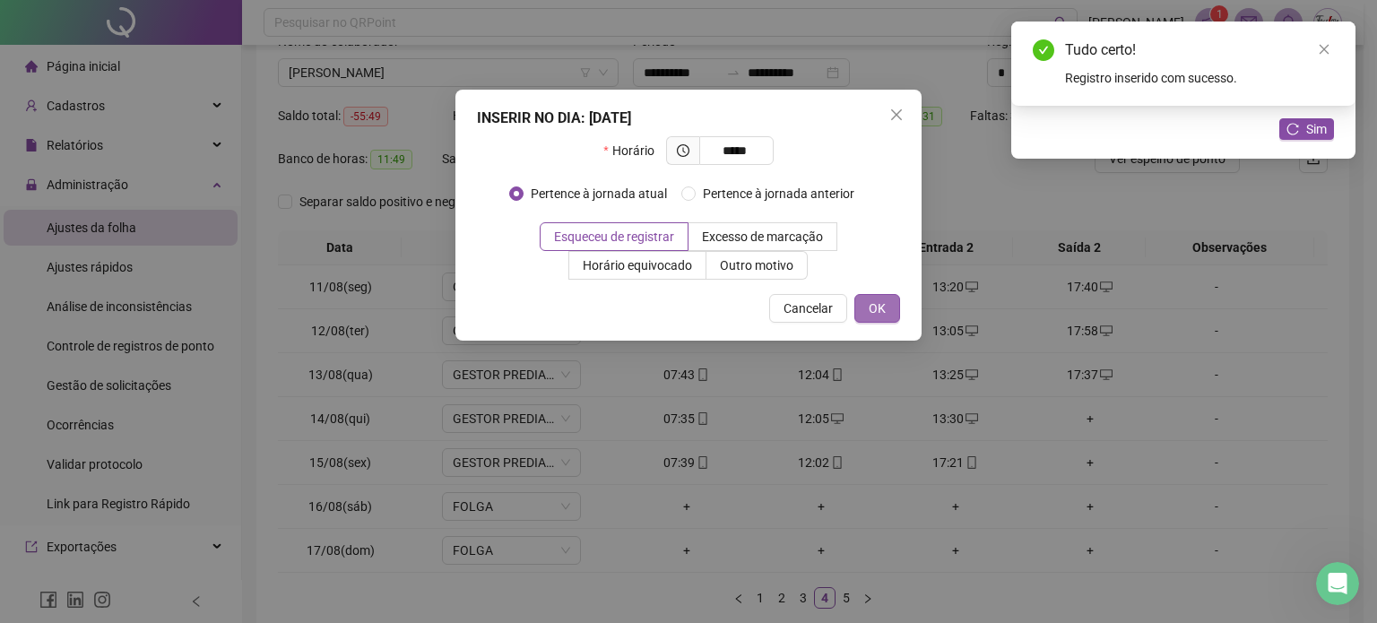
type input "*****"
click at [862, 300] on button "OK" at bounding box center [877, 308] width 46 height 29
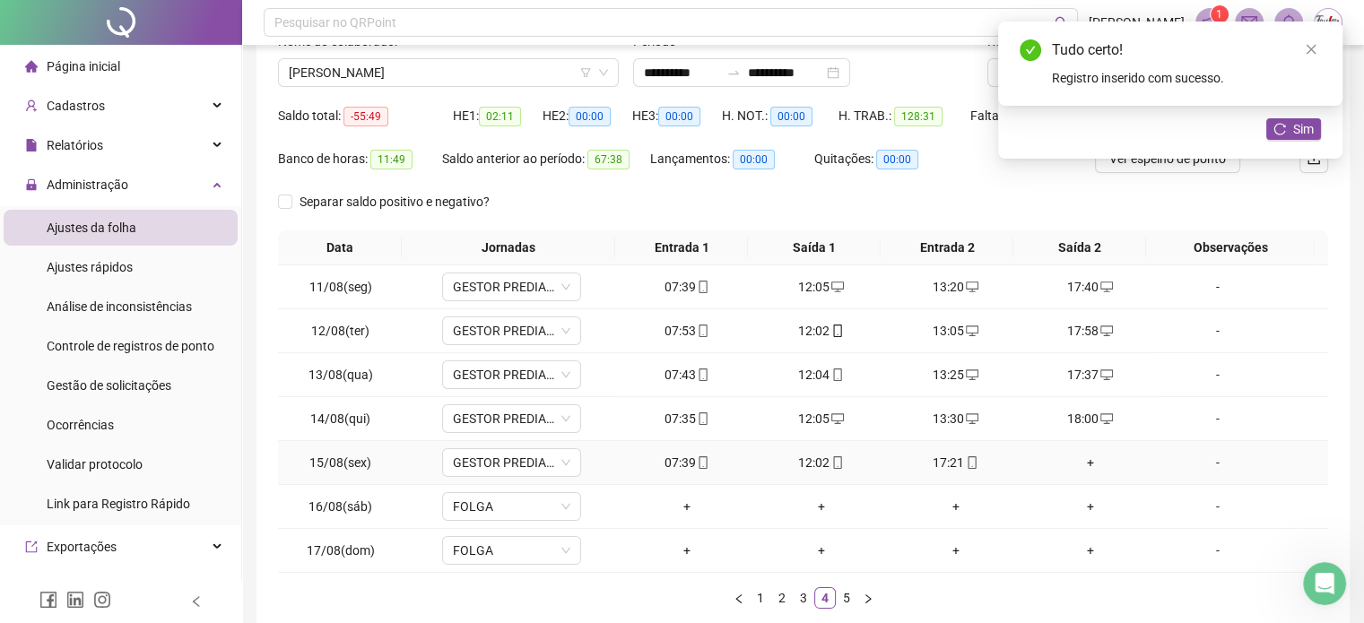
click at [1074, 458] on div "+" at bounding box center [1090, 463] width 120 height 20
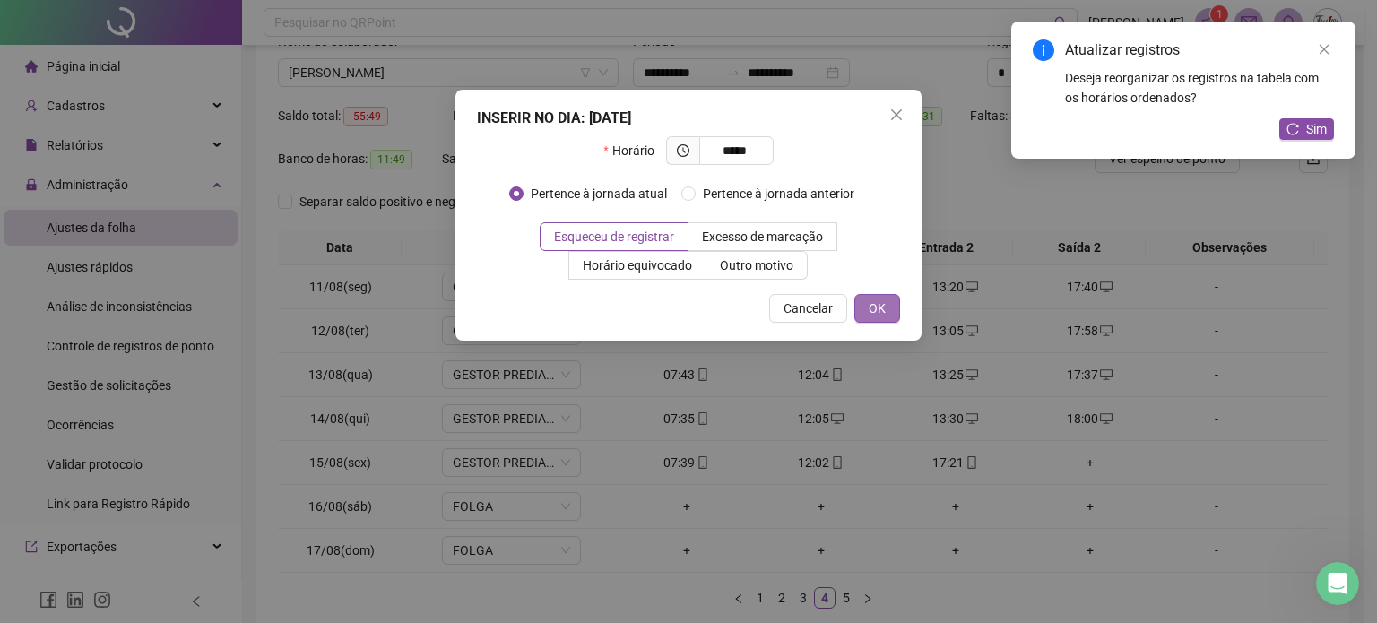
type input "*****"
click at [893, 307] on button "OK" at bounding box center [877, 308] width 46 height 29
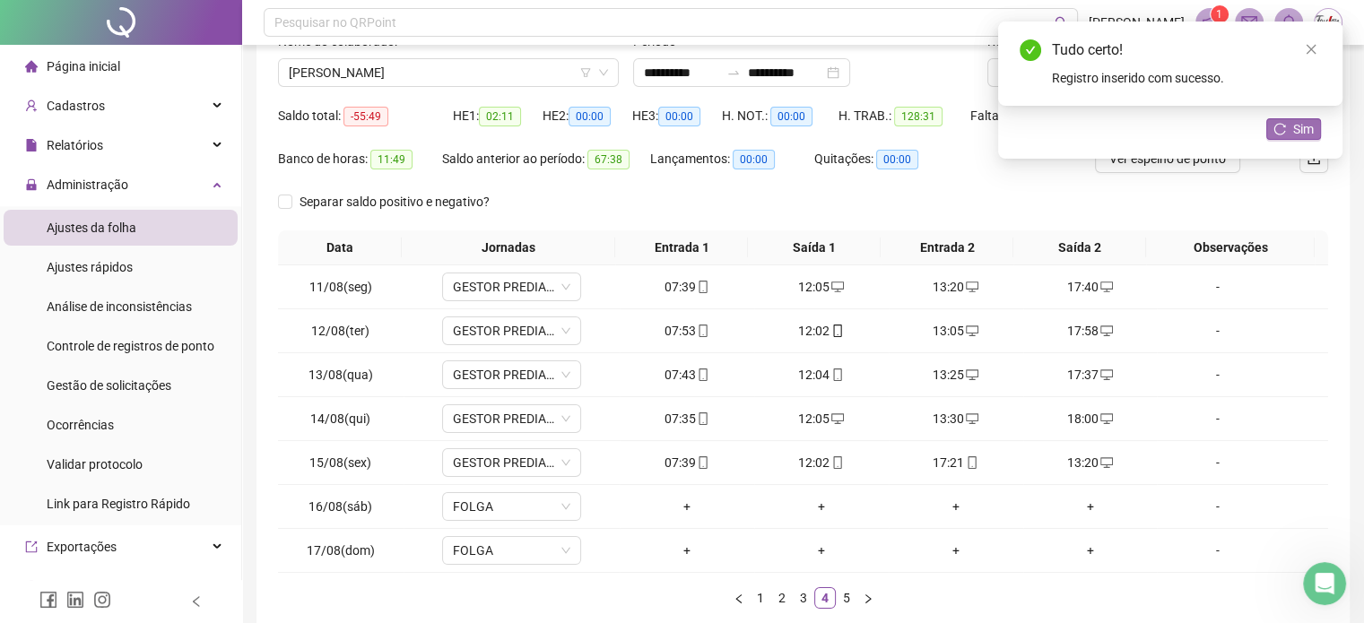
click at [1291, 127] on button "Sim" at bounding box center [1293, 129] width 55 height 22
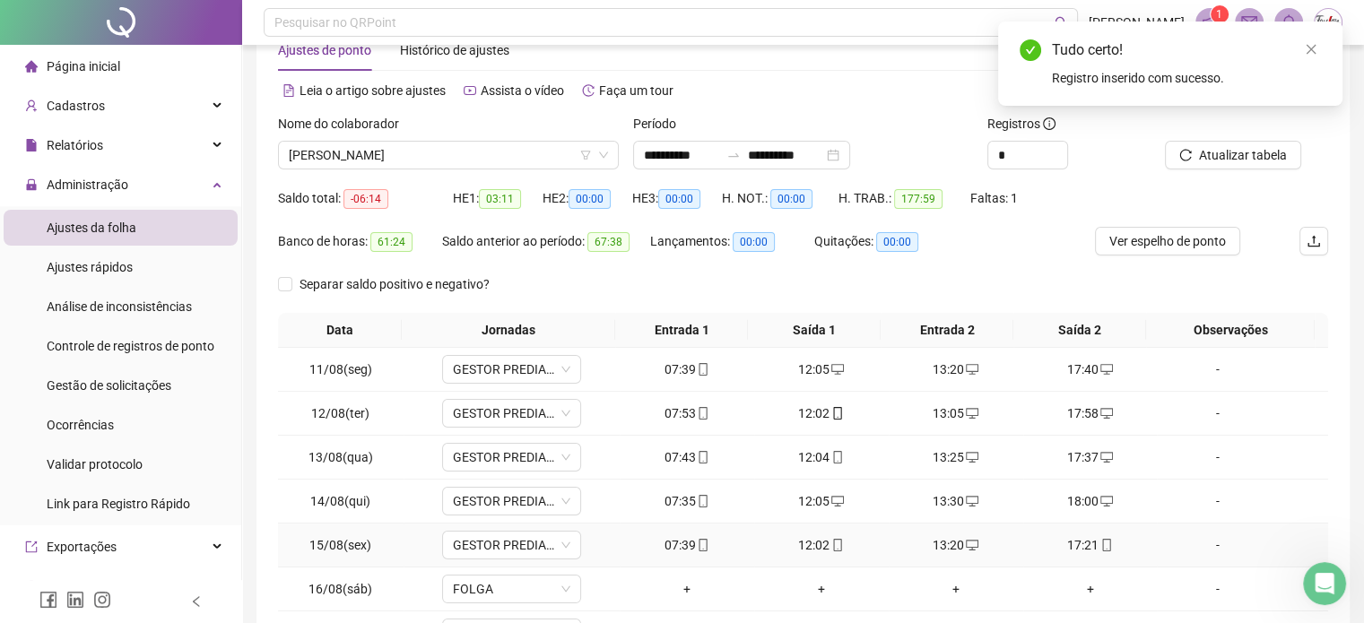
scroll to position [141, 0]
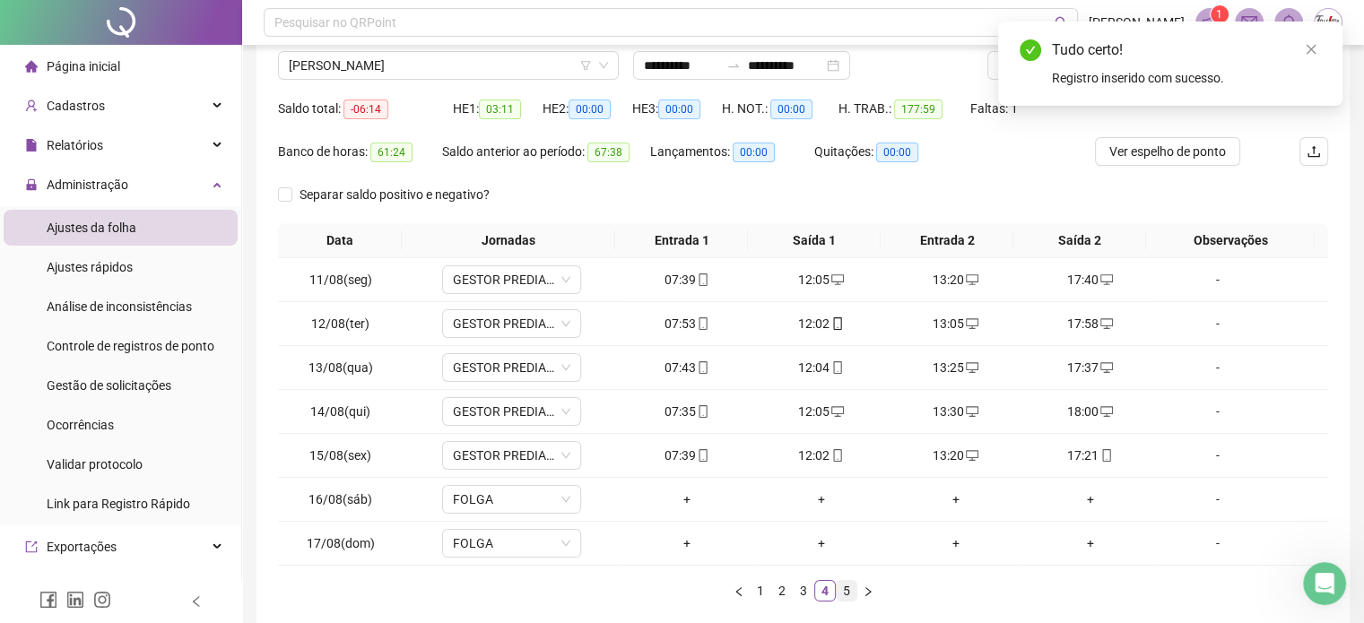
click at [846, 588] on link "5" at bounding box center [846, 591] width 20 height 20
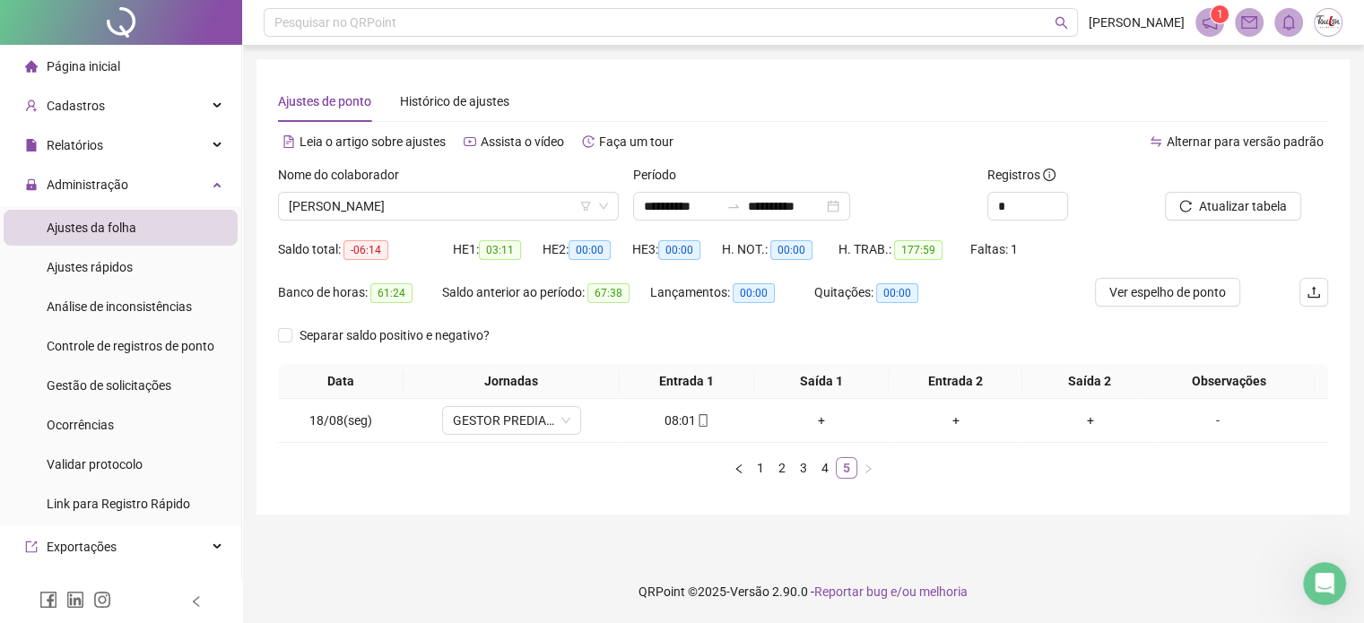
scroll to position [0, 0]
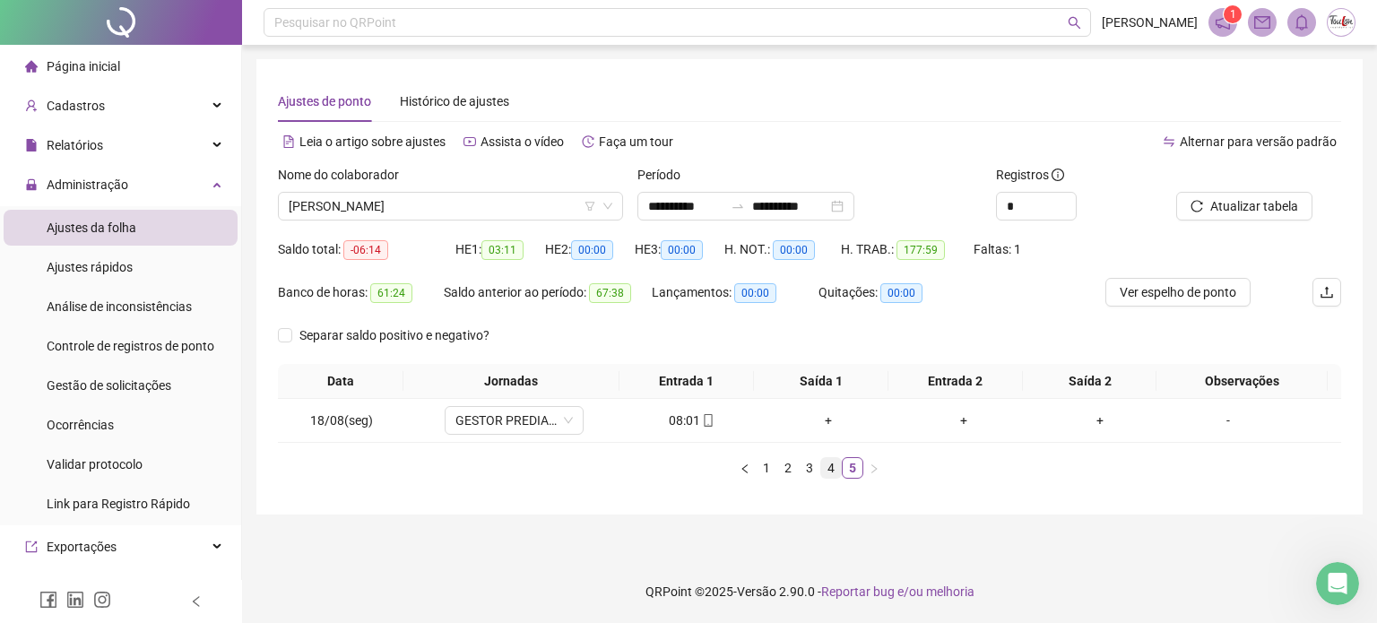
click at [827, 464] on link "4" at bounding box center [831, 468] width 20 height 20
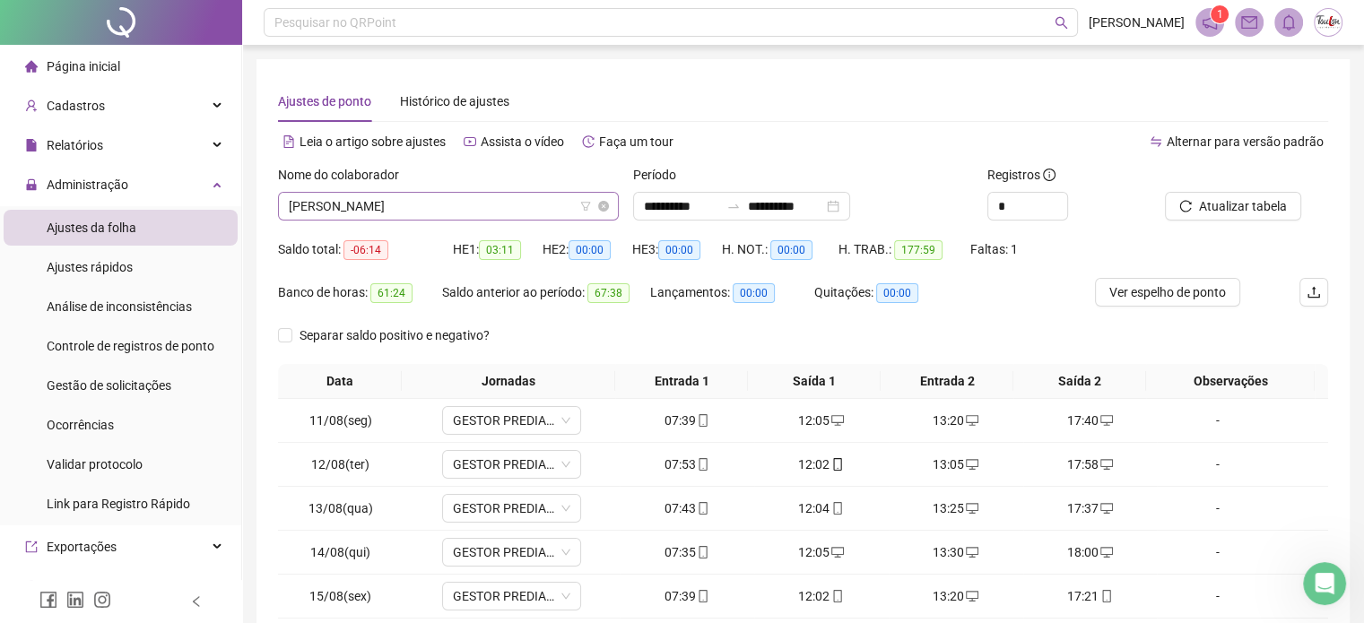
click at [446, 205] on span "[PERSON_NAME]" at bounding box center [448, 206] width 319 height 27
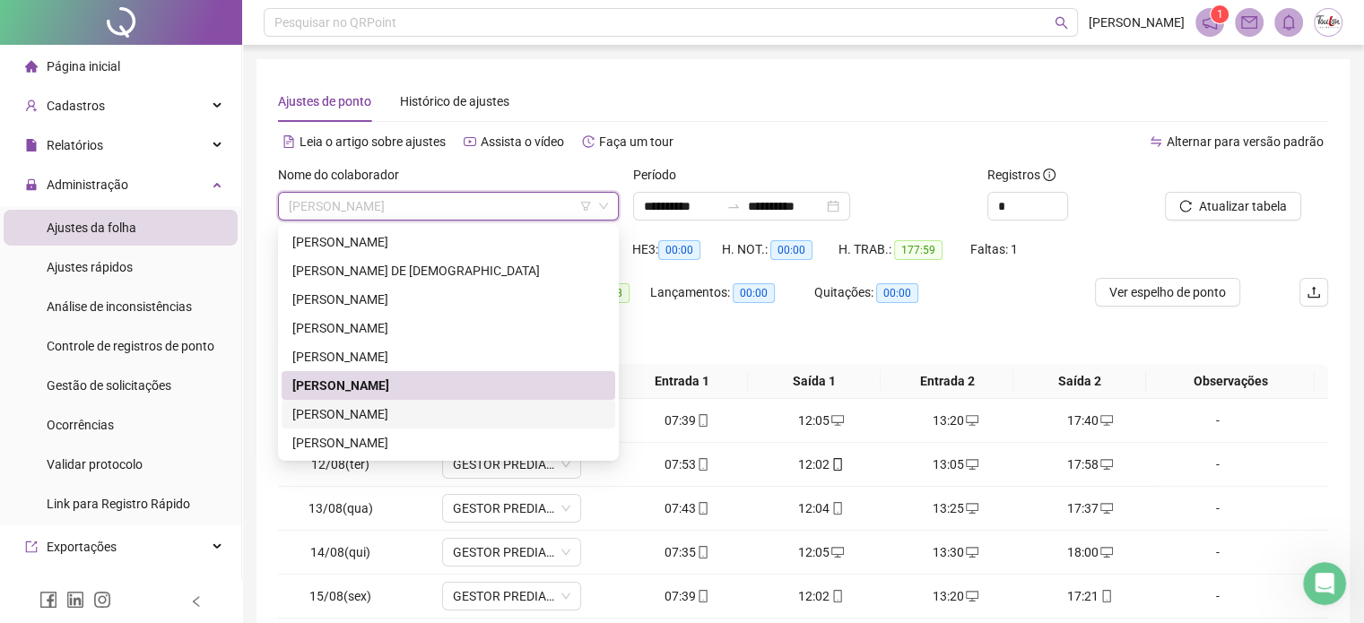
click at [398, 420] on div "[PERSON_NAME]" at bounding box center [448, 414] width 312 height 20
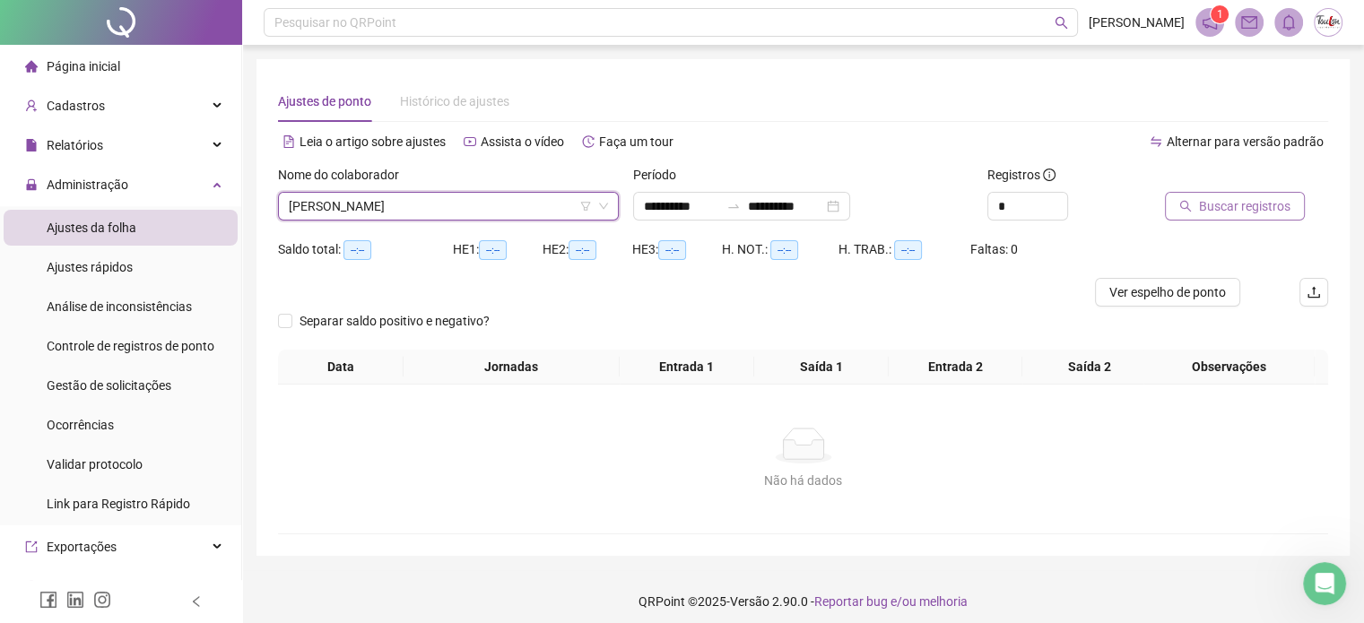
click at [1199, 204] on span "Buscar registros" at bounding box center [1244, 206] width 91 height 20
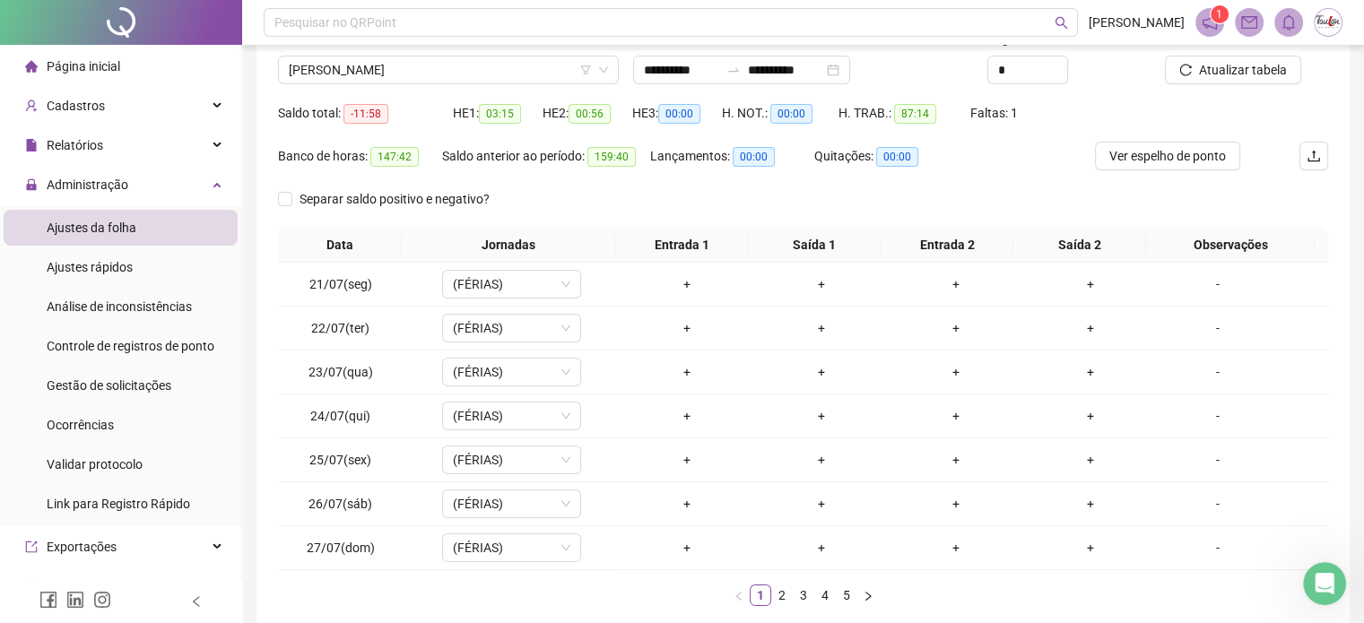
scroll to position [136, 0]
click at [783, 594] on link "2" at bounding box center [782, 595] width 20 height 20
click at [798, 595] on link "3" at bounding box center [803, 595] width 20 height 20
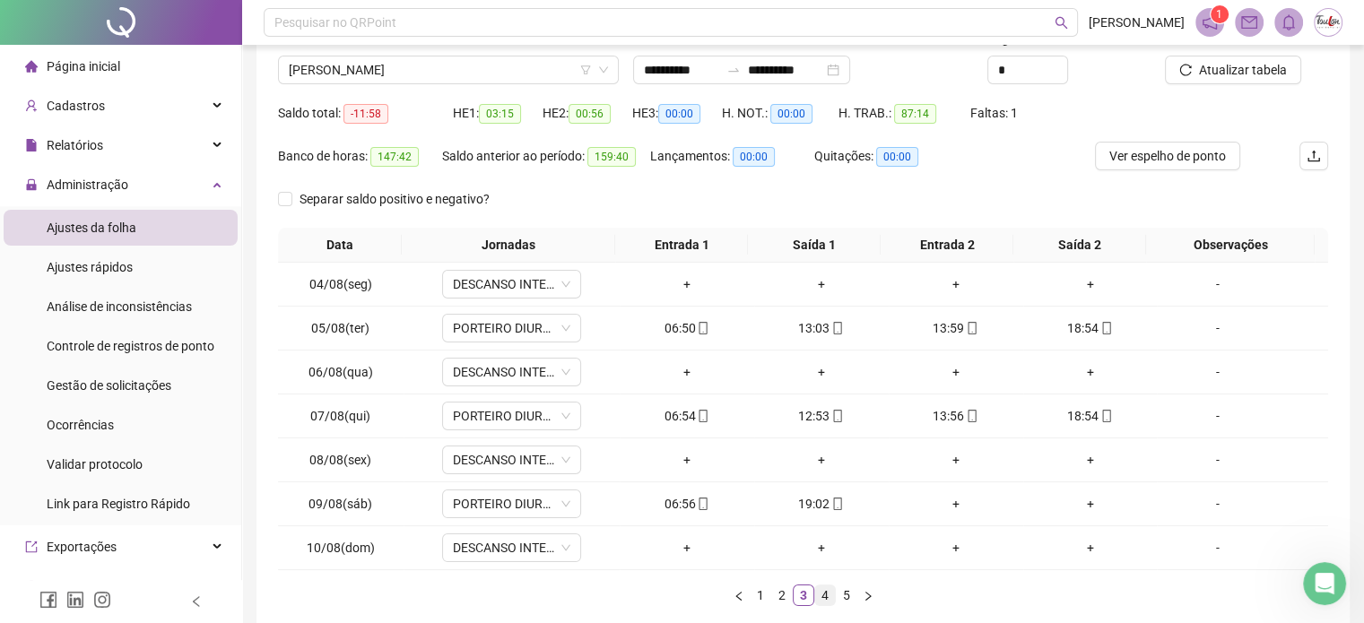
click at [828, 593] on link "4" at bounding box center [825, 595] width 20 height 20
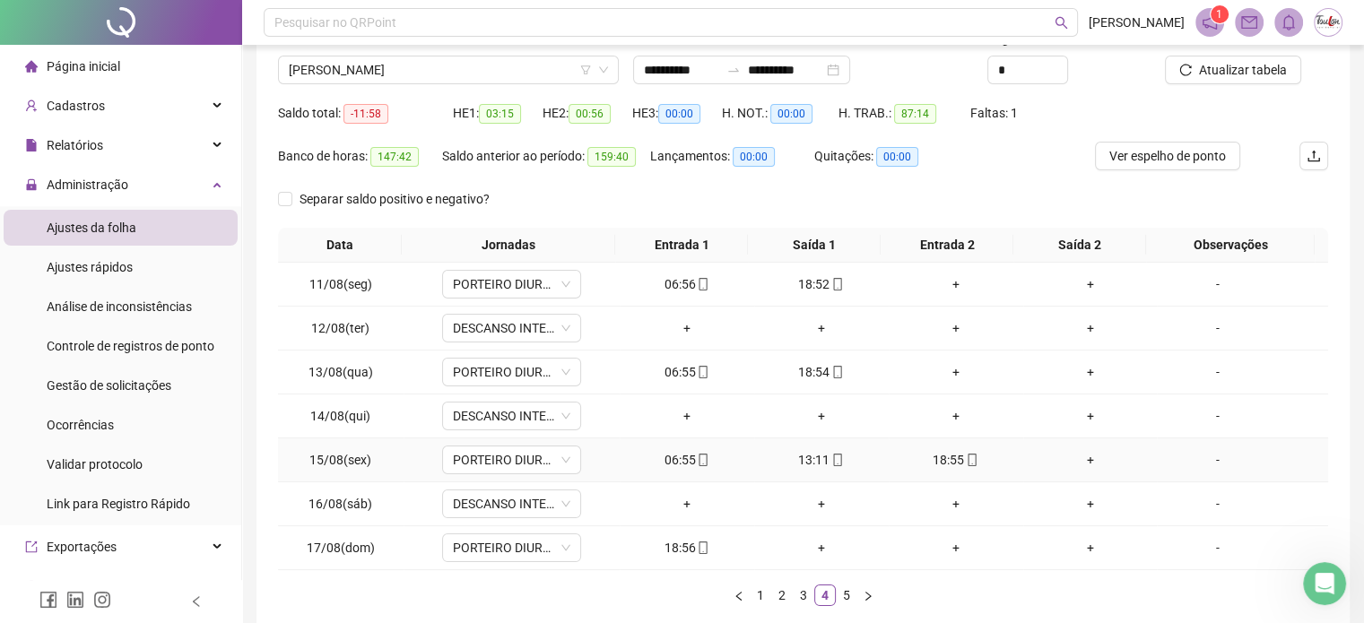
click at [1085, 459] on div "+" at bounding box center [1090, 460] width 120 height 20
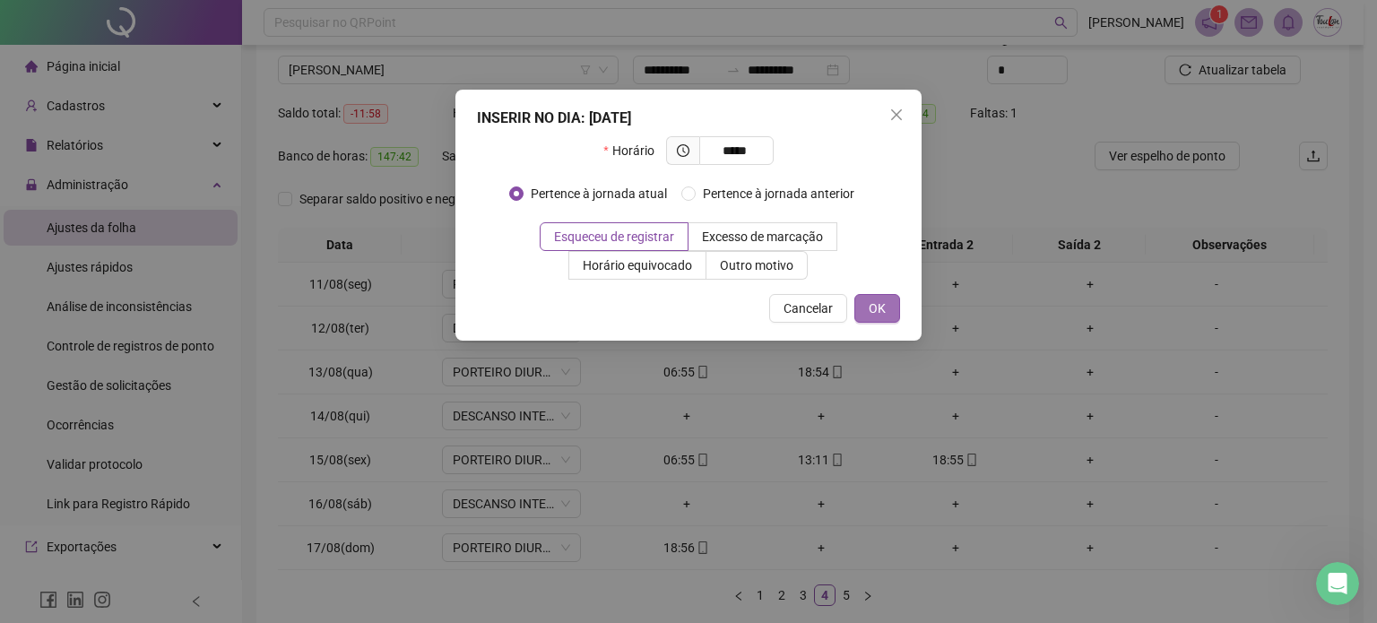
type input "*****"
click at [879, 307] on span "OK" at bounding box center [877, 309] width 17 height 20
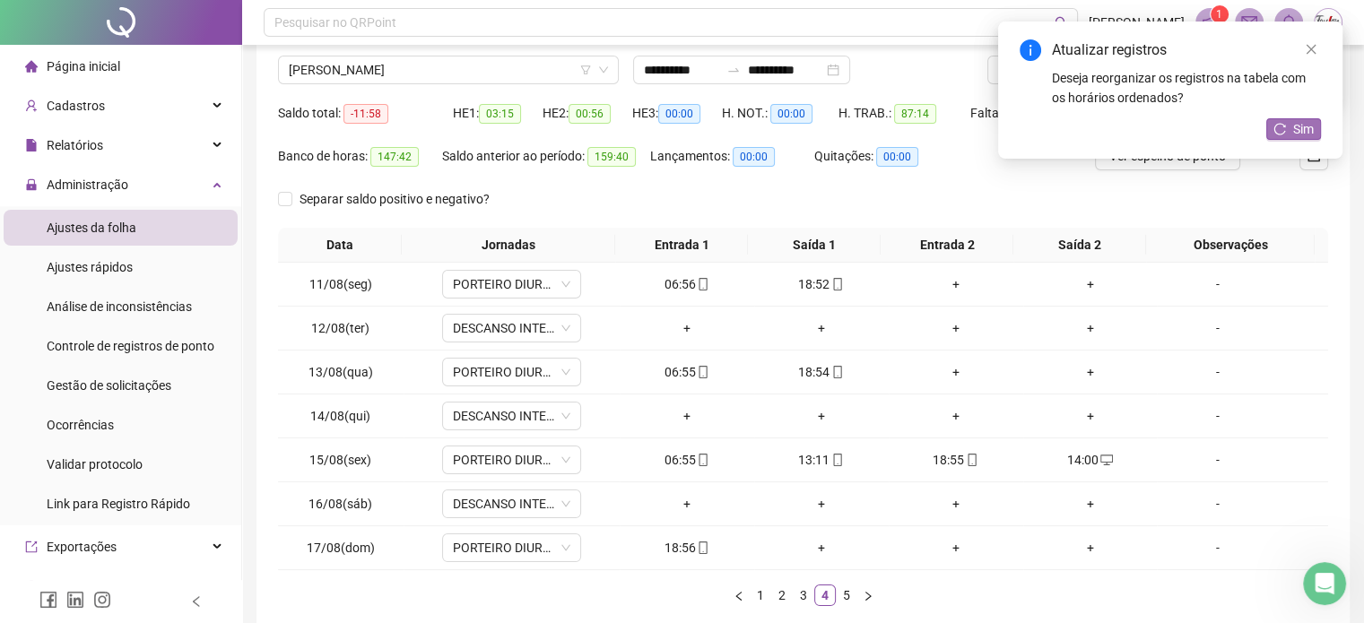
click at [1290, 127] on button "Sim" at bounding box center [1293, 129] width 55 height 22
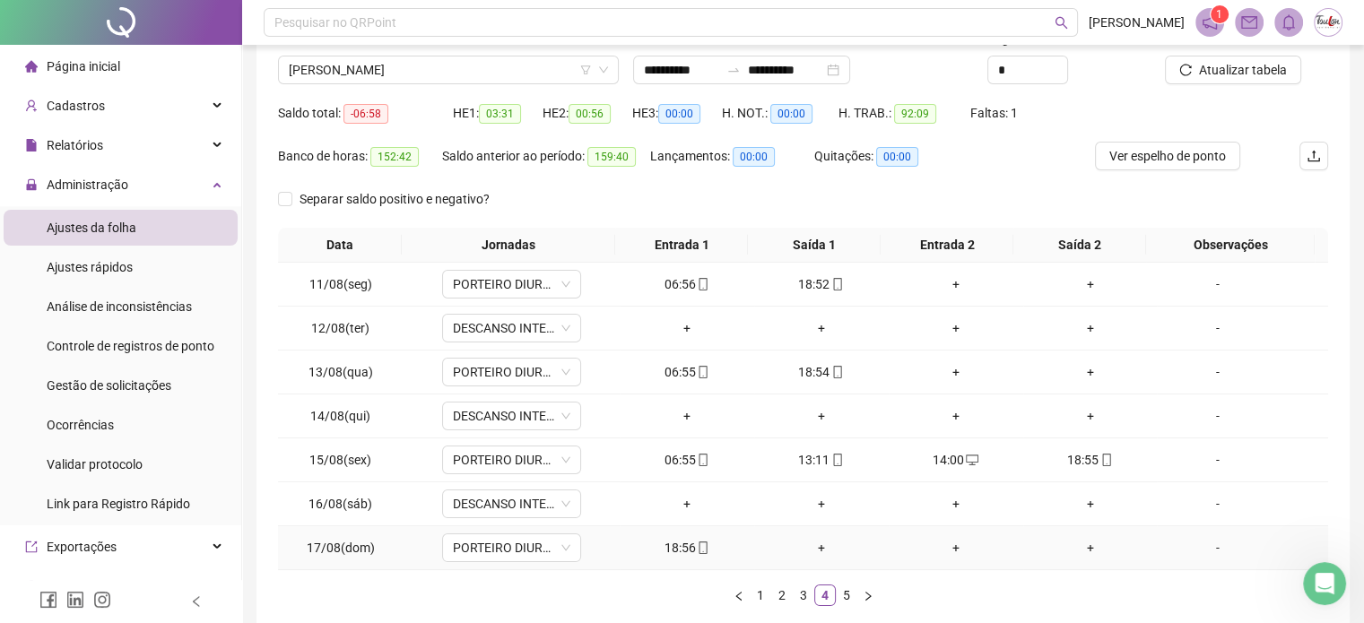
click at [813, 548] on div "+" at bounding box center [821, 548] width 120 height 20
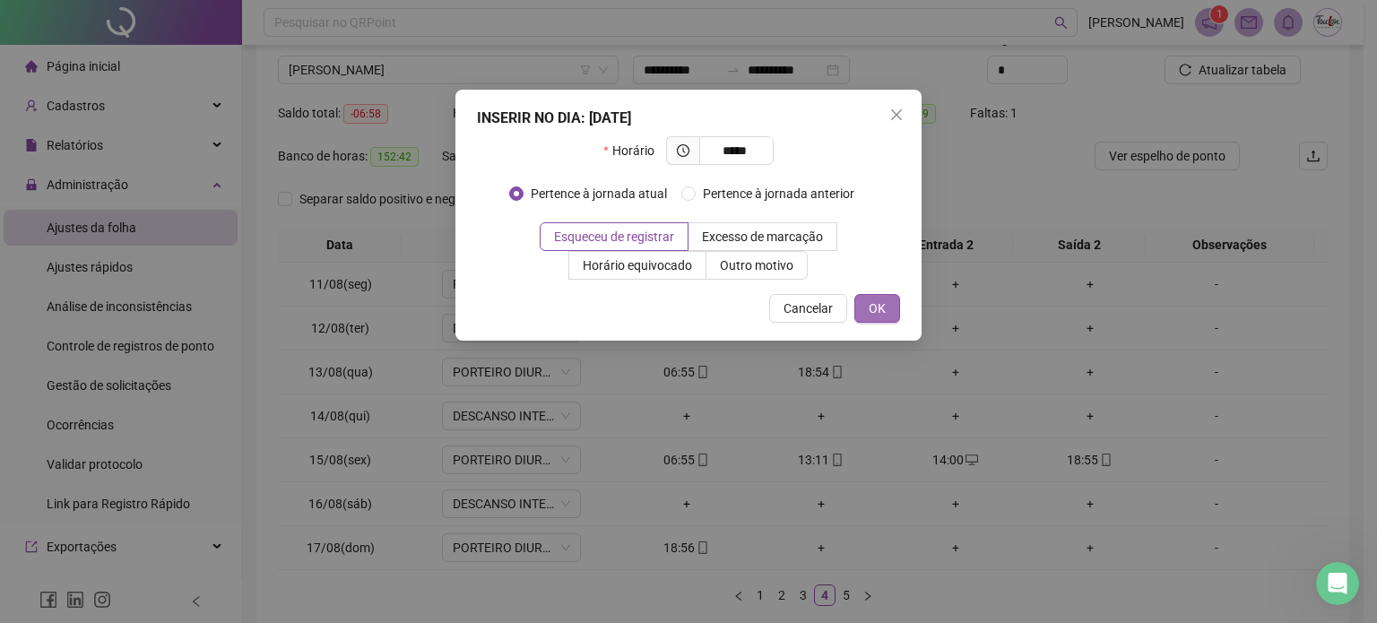
type input "*****"
click at [881, 307] on span "OK" at bounding box center [877, 309] width 17 height 20
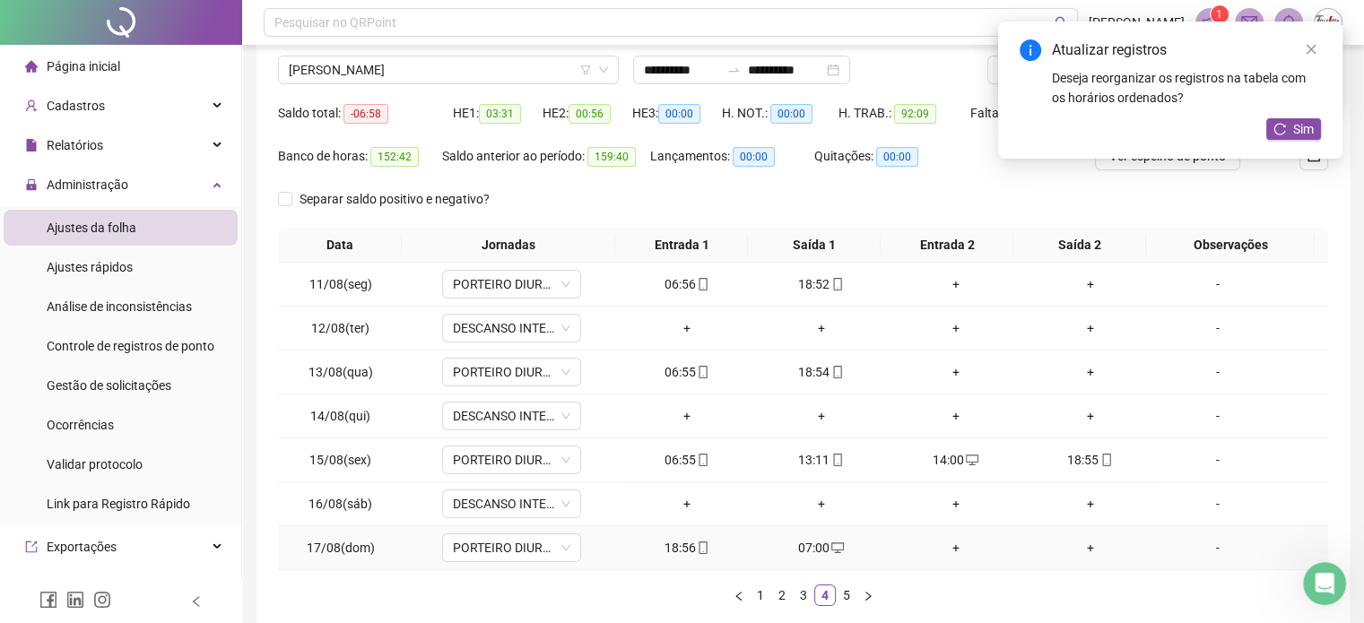
click at [945, 548] on div "+" at bounding box center [956, 548] width 120 height 20
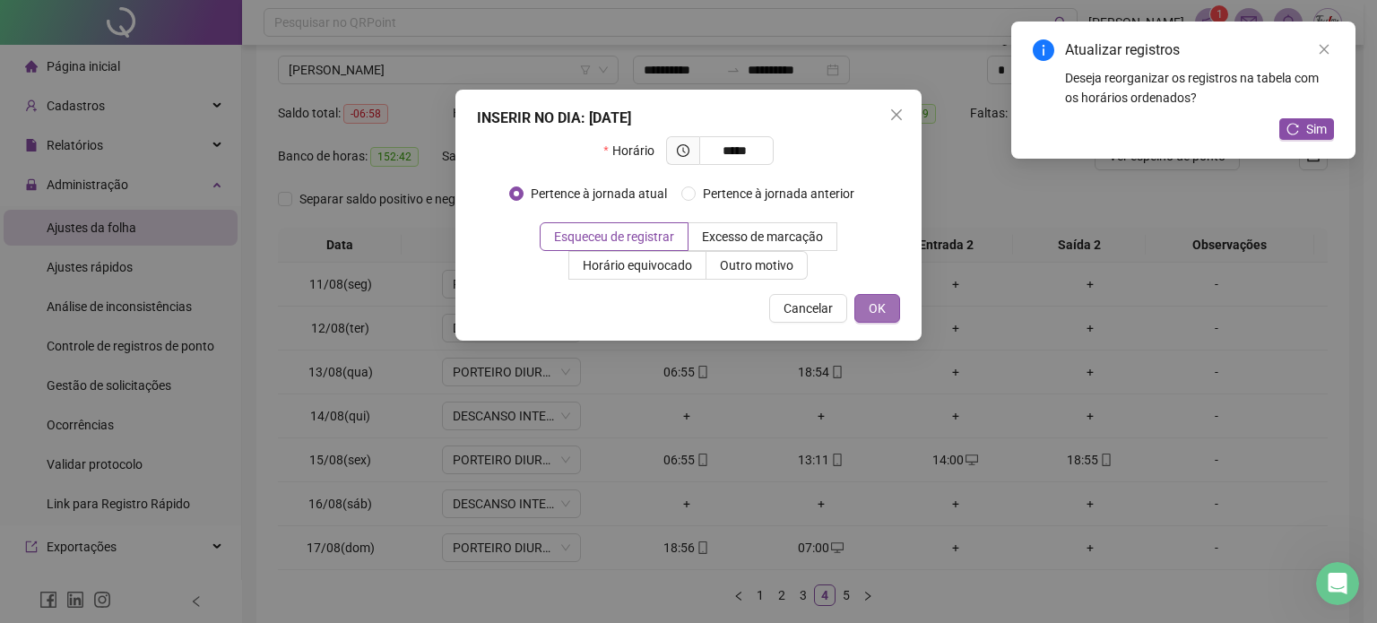
type input "*****"
click at [877, 307] on span "OK" at bounding box center [877, 309] width 17 height 20
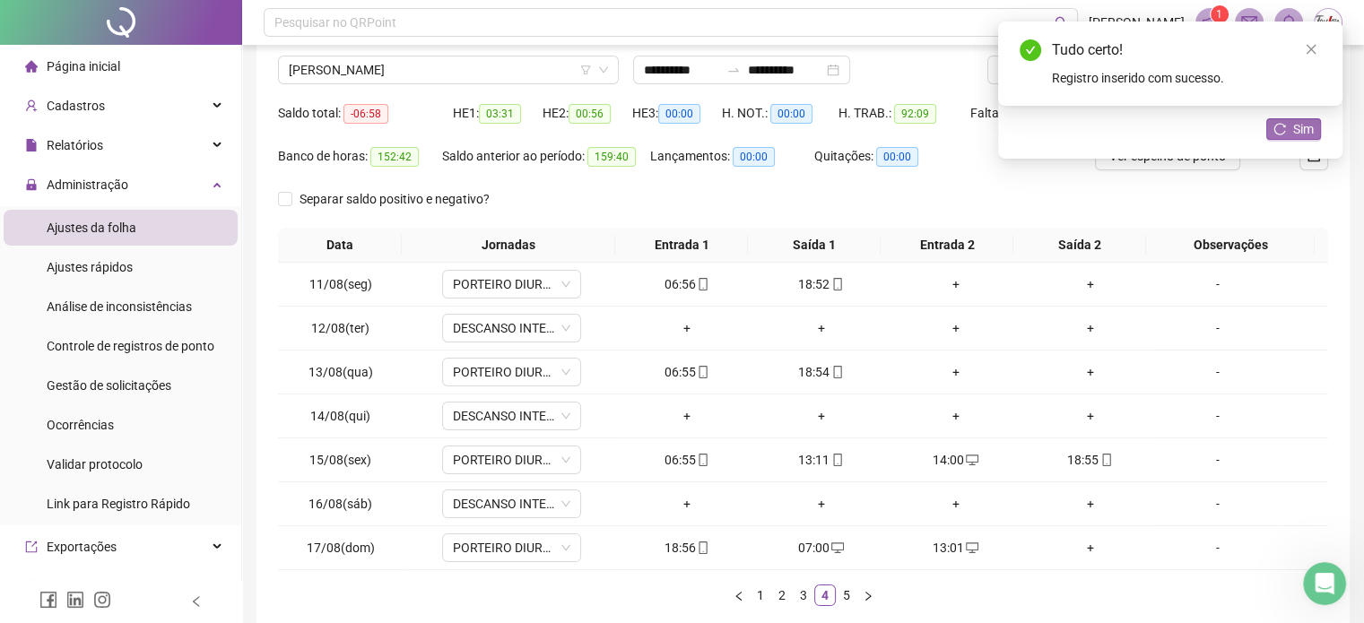
click at [1278, 132] on icon "reload" at bounding box center [1279, 129] width 13 height 13
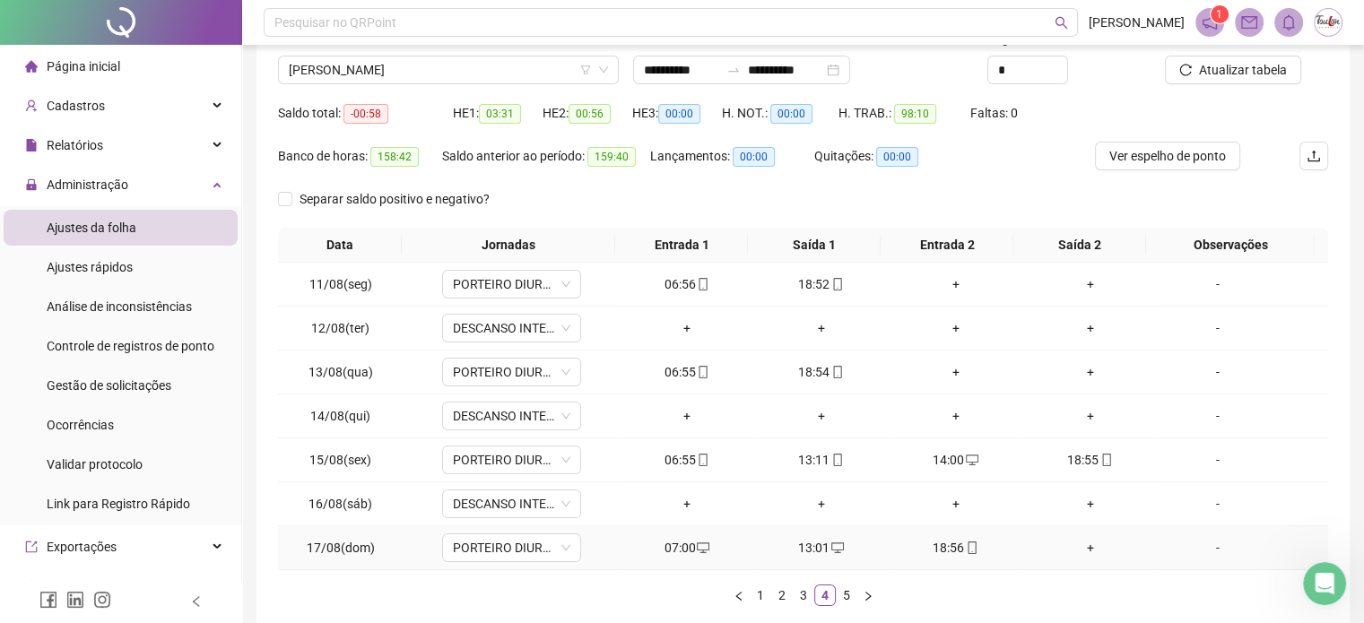
click at [1078, 548] on div "+" at bounding box center [1090, 548] width 120 height 20
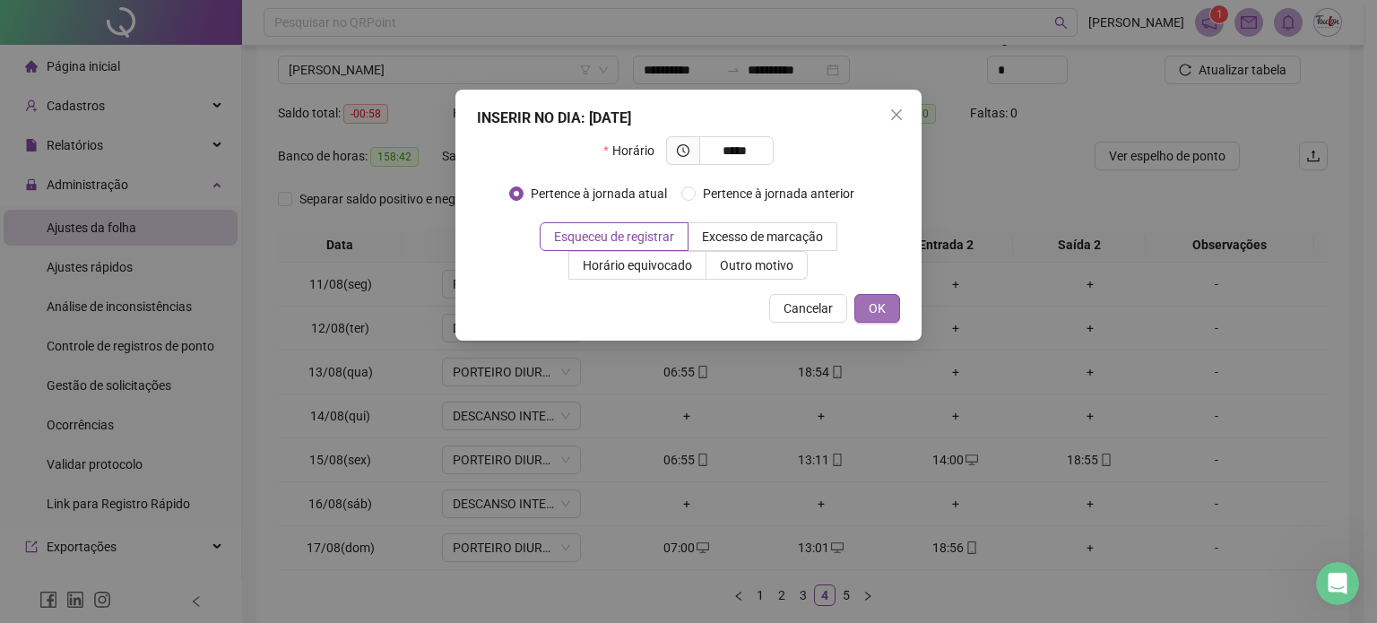
type input "*****"
click at [879, 309] on span "OK" at bounding box center [877, 309] width 17 height 20
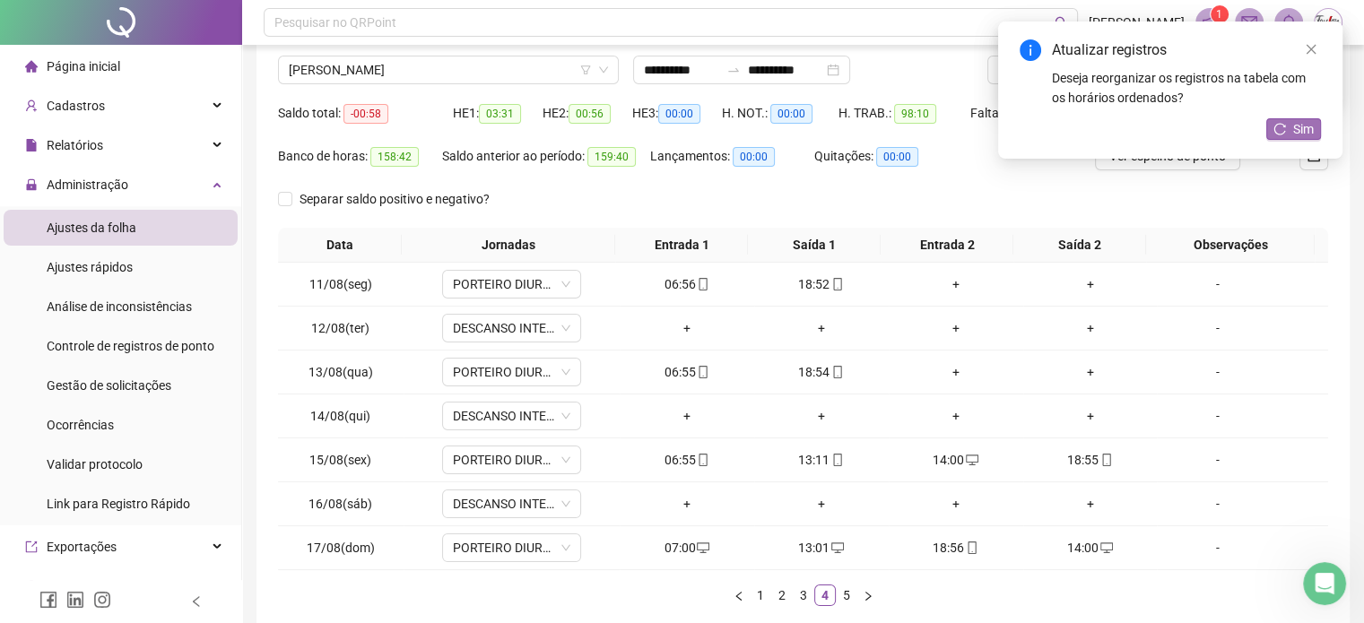
click at [1298, 130] on span "Sim" at bounding box center [1303, 129] width 21 height 20
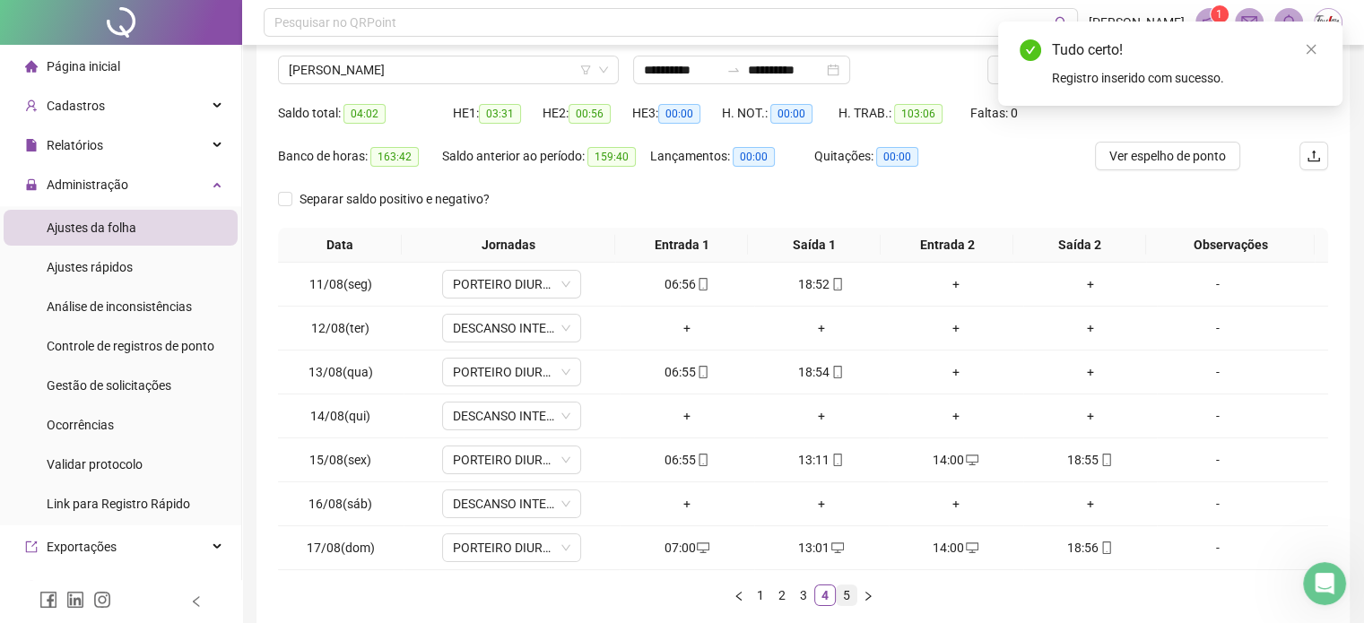
click at [843, 593] on link "5" at bounding box center [846, 595] width 20 height 20
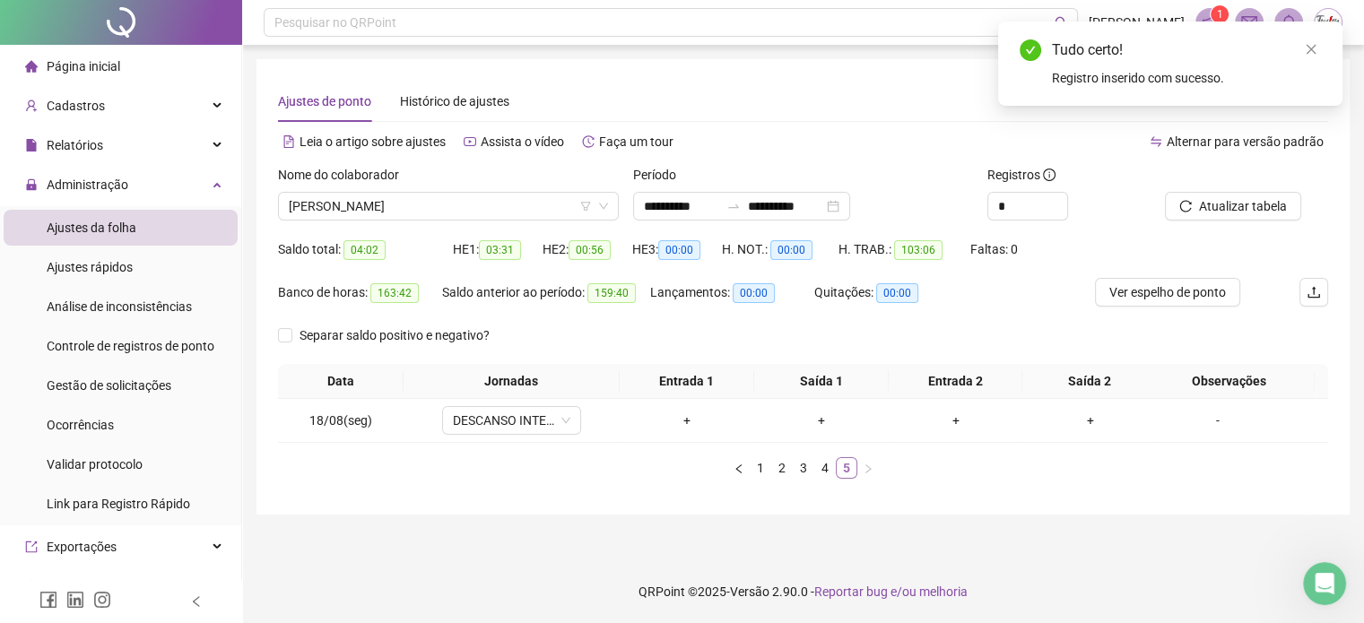
scroll to position [0, 0]
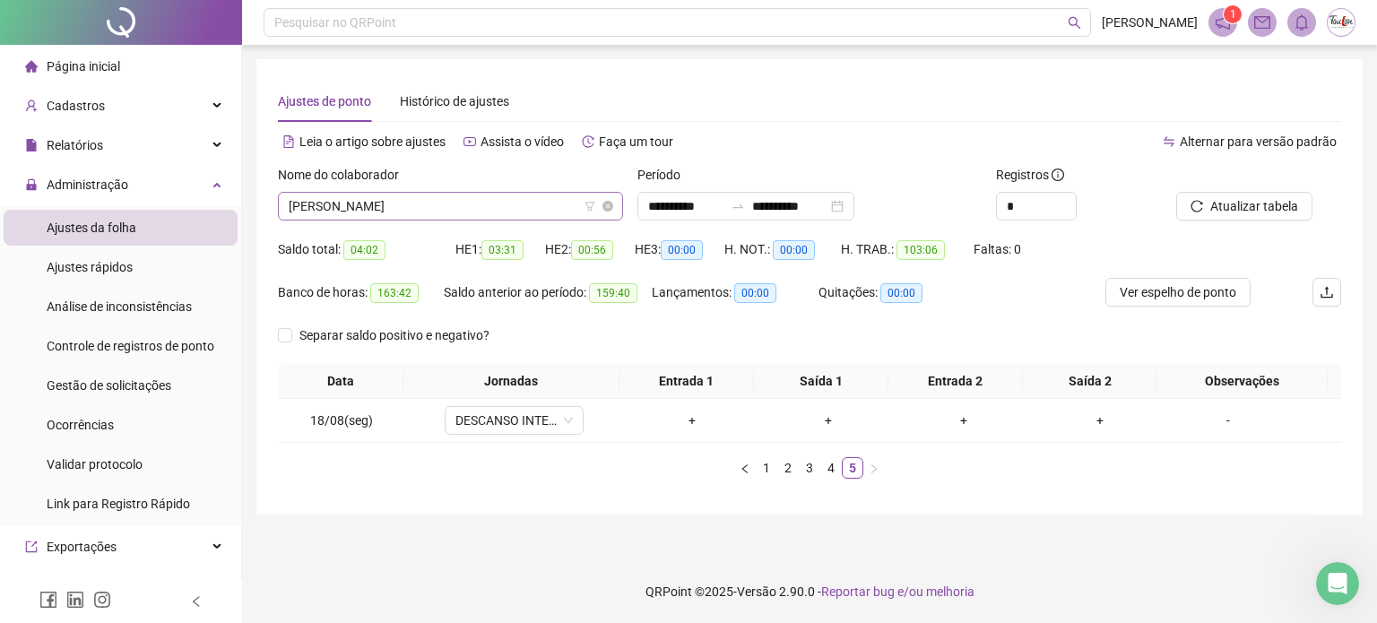
click at [498, 207] on span "[PERSON_NAME]" at bounding box center [451, 206] width 324 height 27
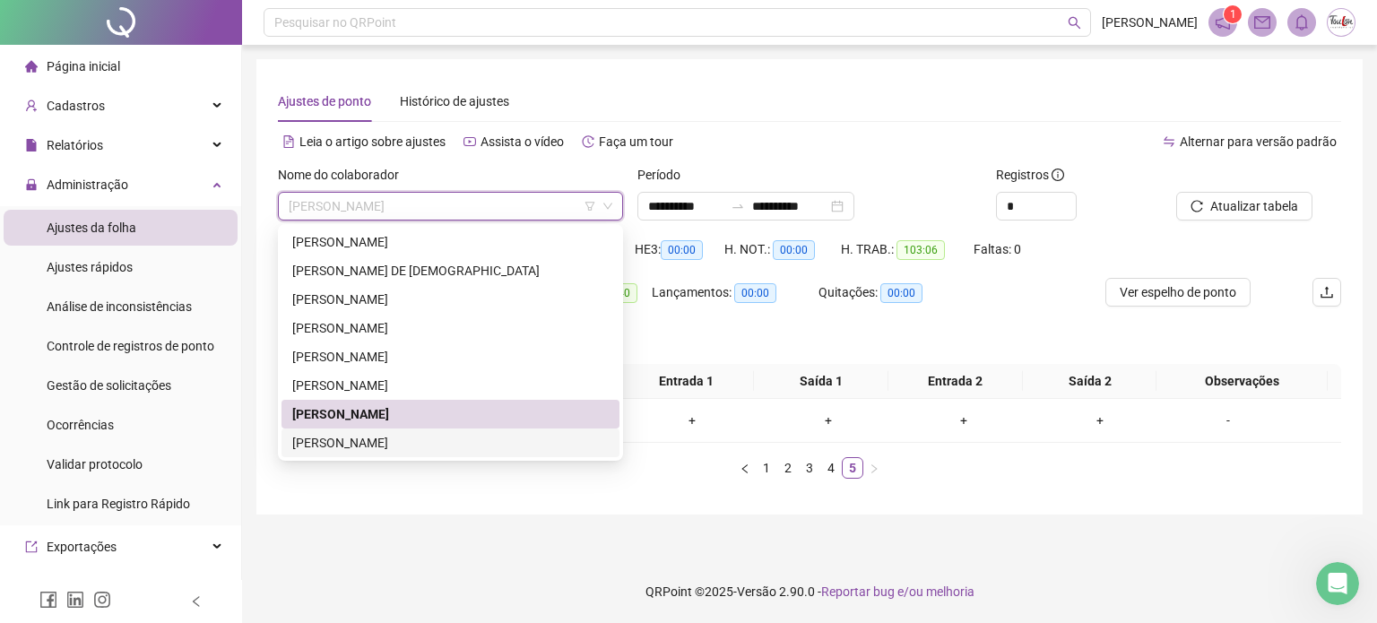
click at [383, 440] on div "[PERSON_NAME]" at bounding box center [450, 443] width 316 height 20
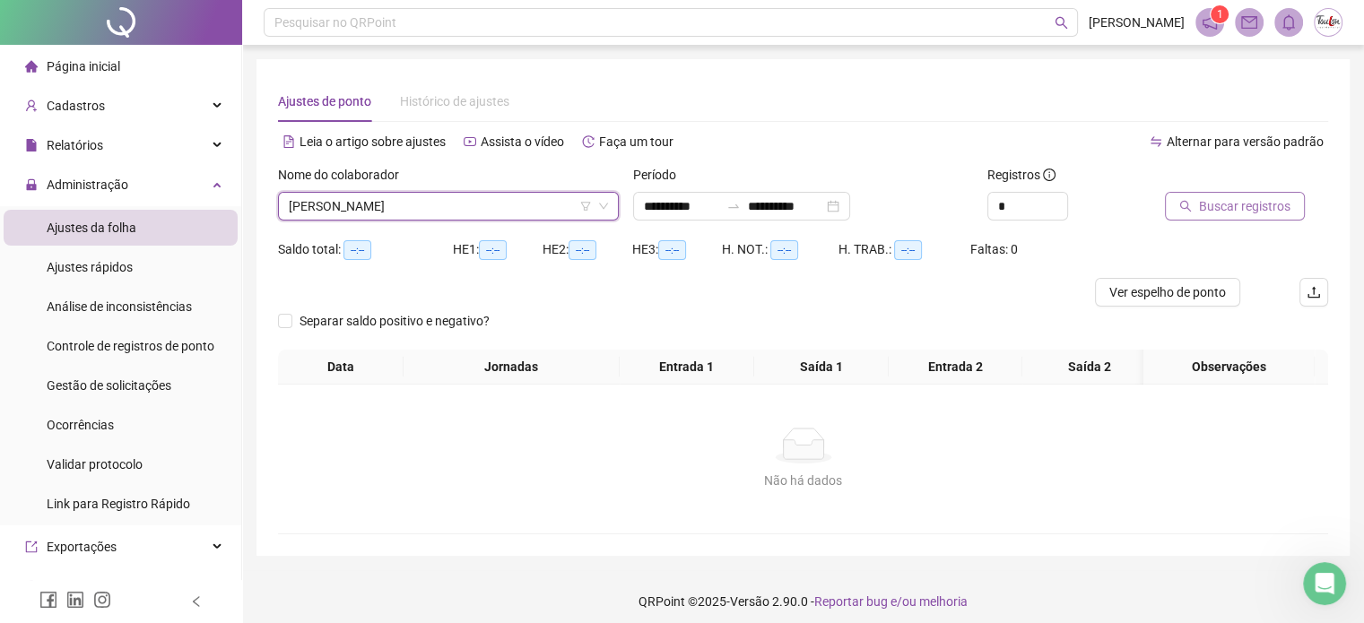
click at [1232, 203] on span "Buscar registros" at bounding box center [1244, 206] width 91 height 20
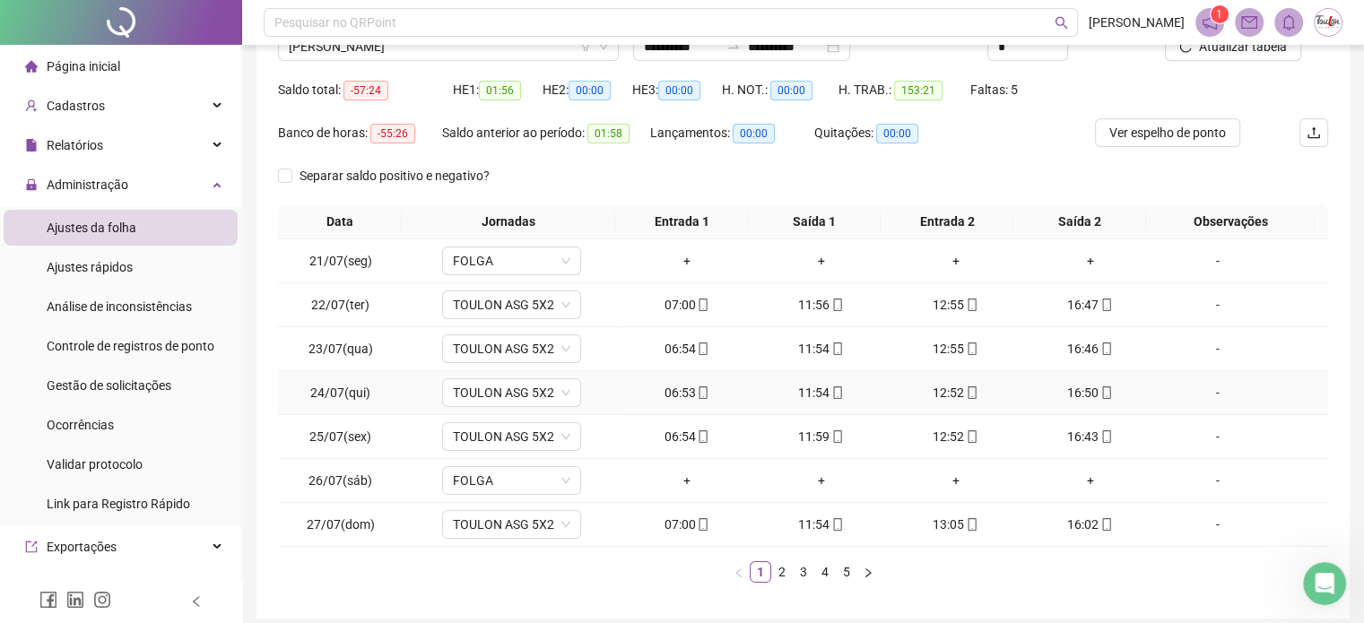
scroll to position [179, 0]
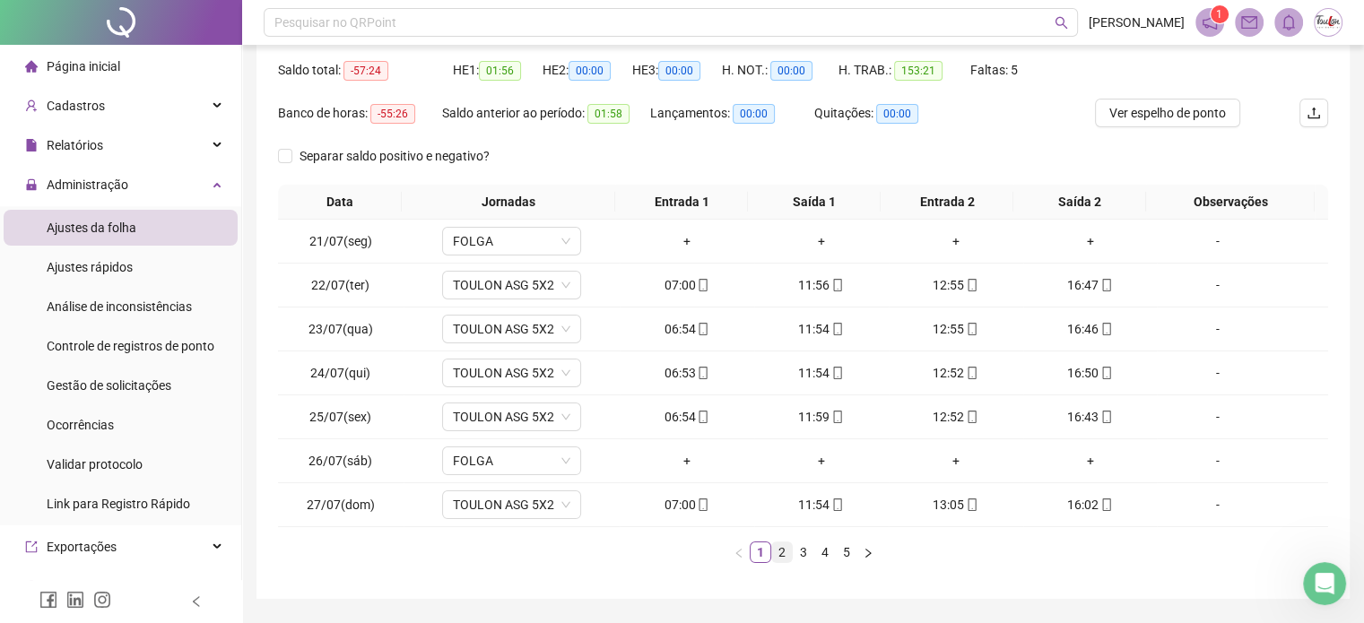
click at [782, 550] on link "2" at bounding box center [782, 552] width 20 height 20
click at [800, 553] on link "3" at bounding box center [803, 552] width 20 height 20
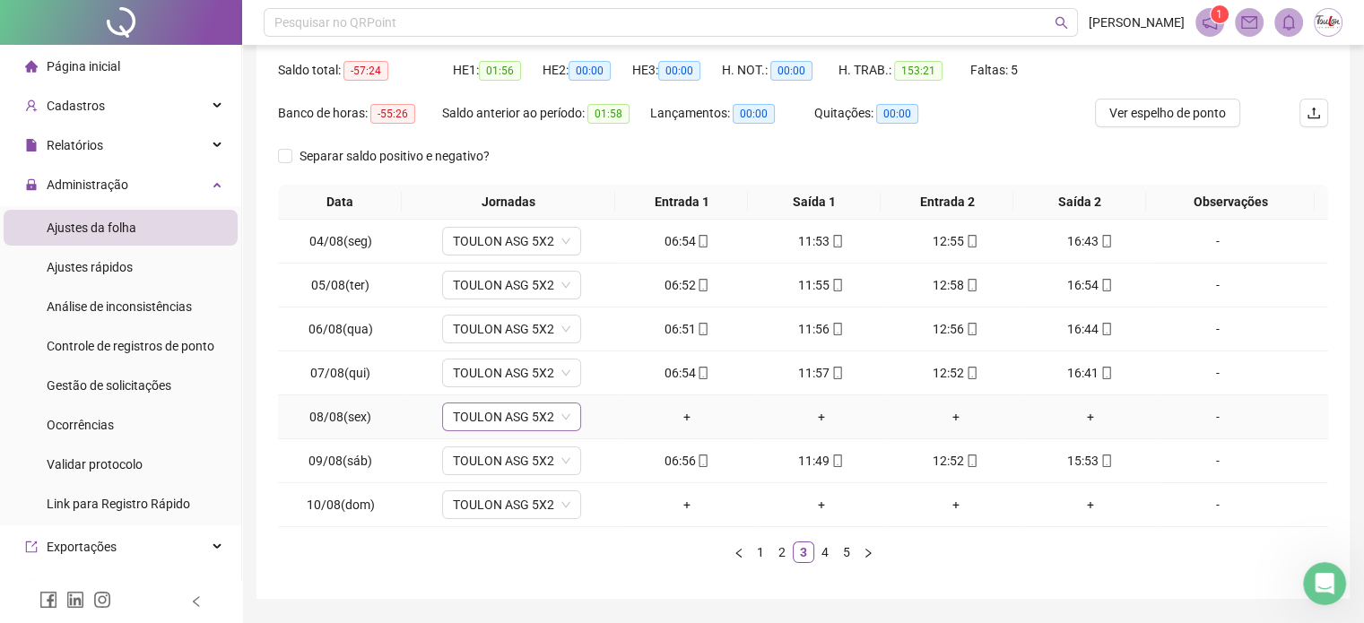
click at [498, 421] on span "TOULON ASG 5X2" at bounding box center [511, 416] width 117 height 27
type input "*****"
click at [489, 356] on div "Folga" at bounding box center [522, 352] width 118 height 20
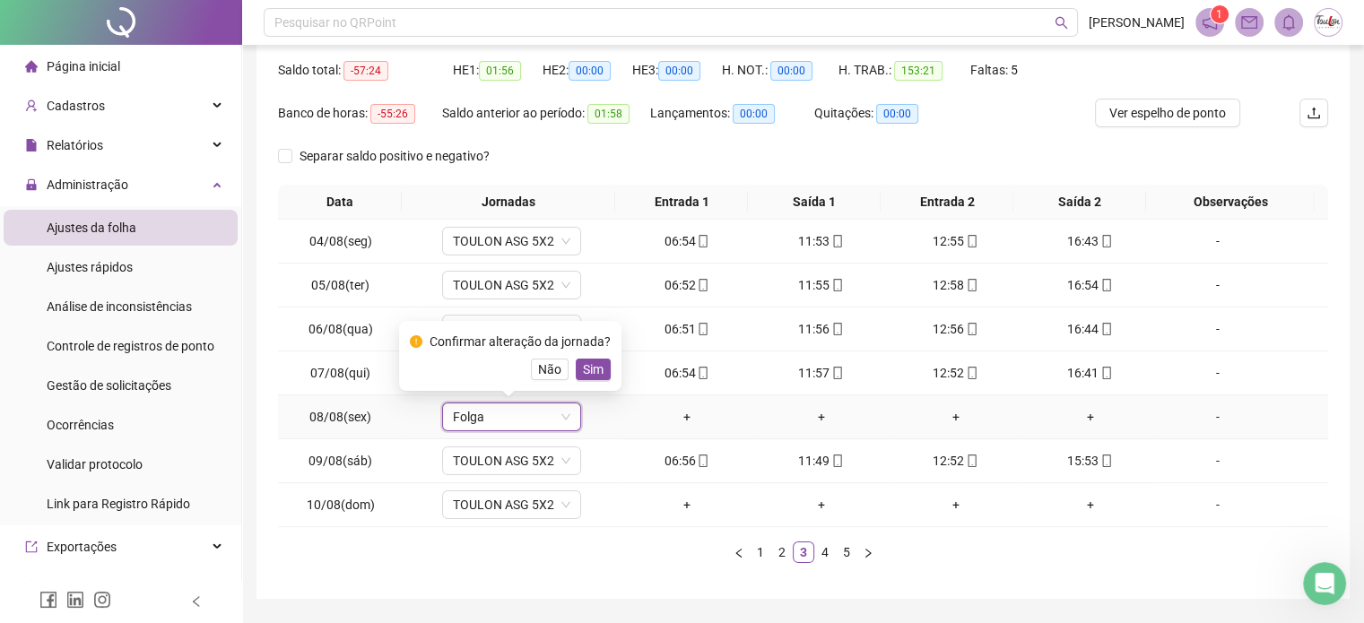
click at [559, 398] on td "Folga Folga" at bounding box center [511, 417] width 216 height 44
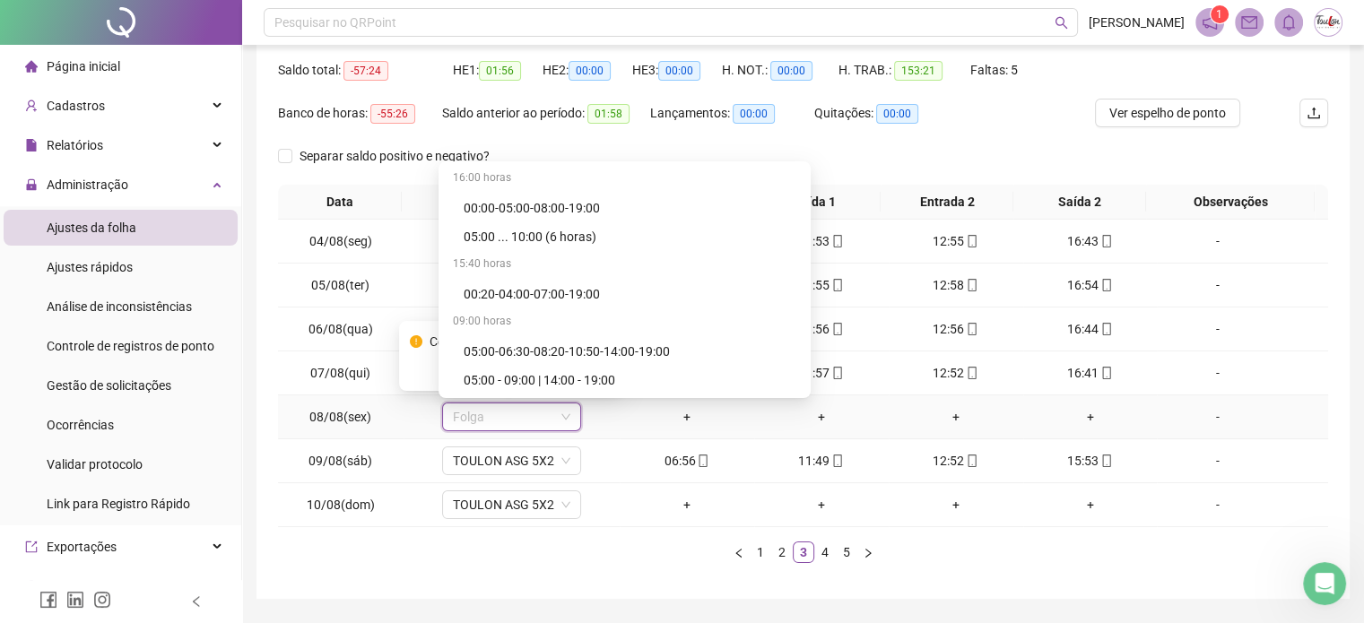
scroll to position [24384, 0]
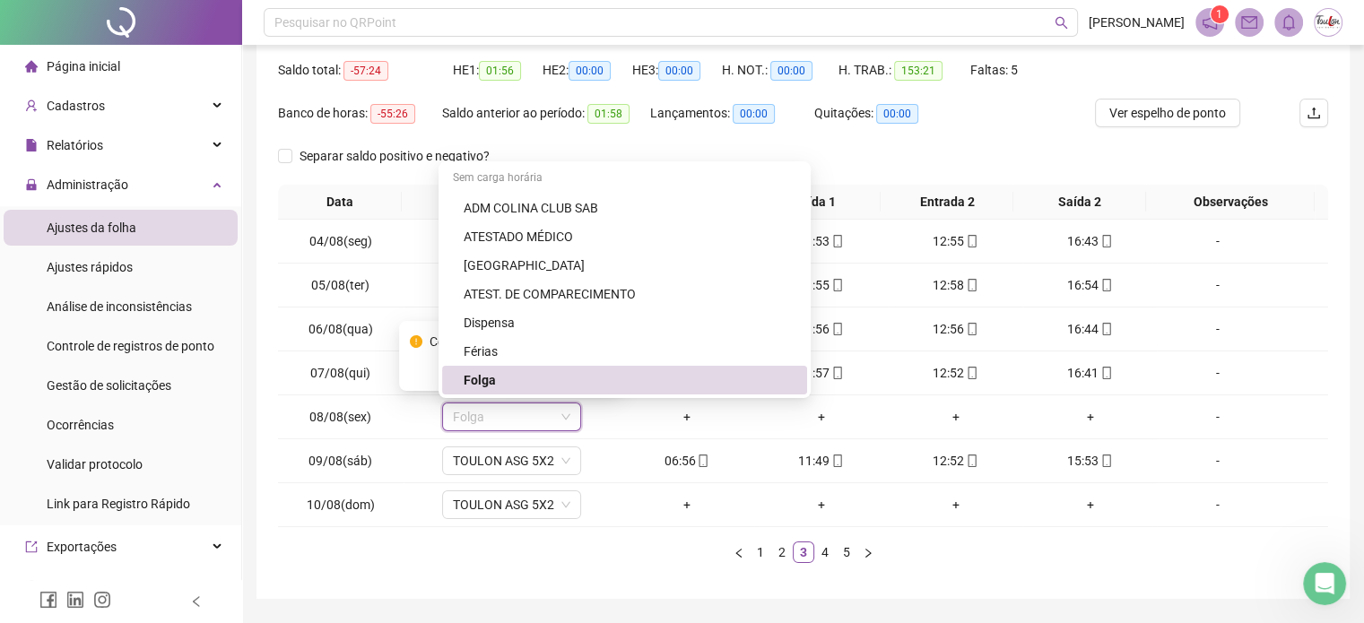
click at [601, 559] on ul "1 2 3 4 5" at bounding box center [803, 552] width 1050 height 22
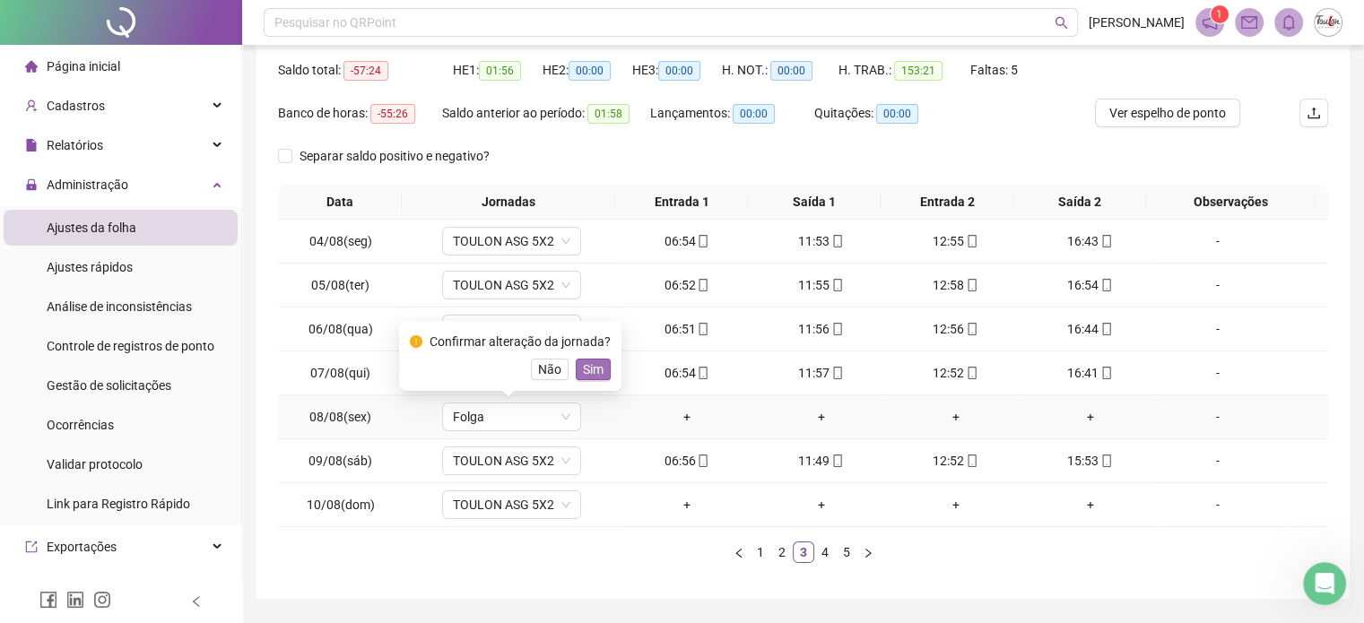
click at [589, 370] on span "Sim" at bounding box center [593, 369] width 21 height 20
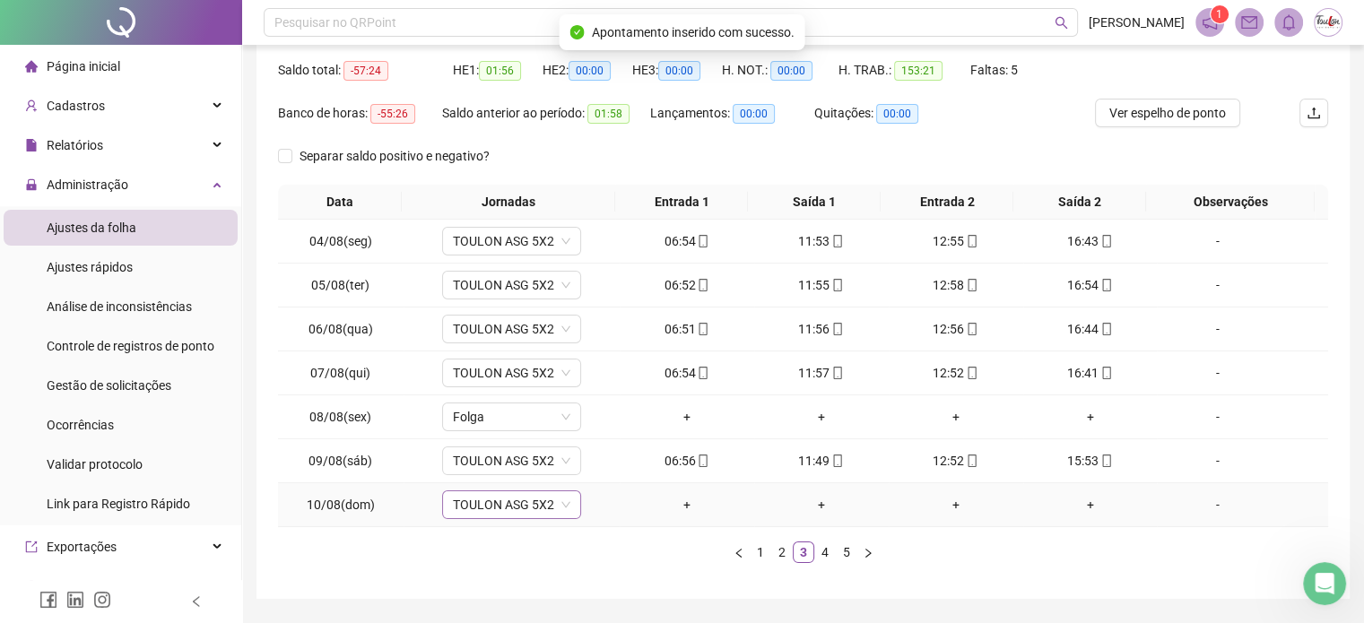
click at [538, 502] on span "TOULON ASG 5X2" at bounding box center [511, 504] width 117 height 27
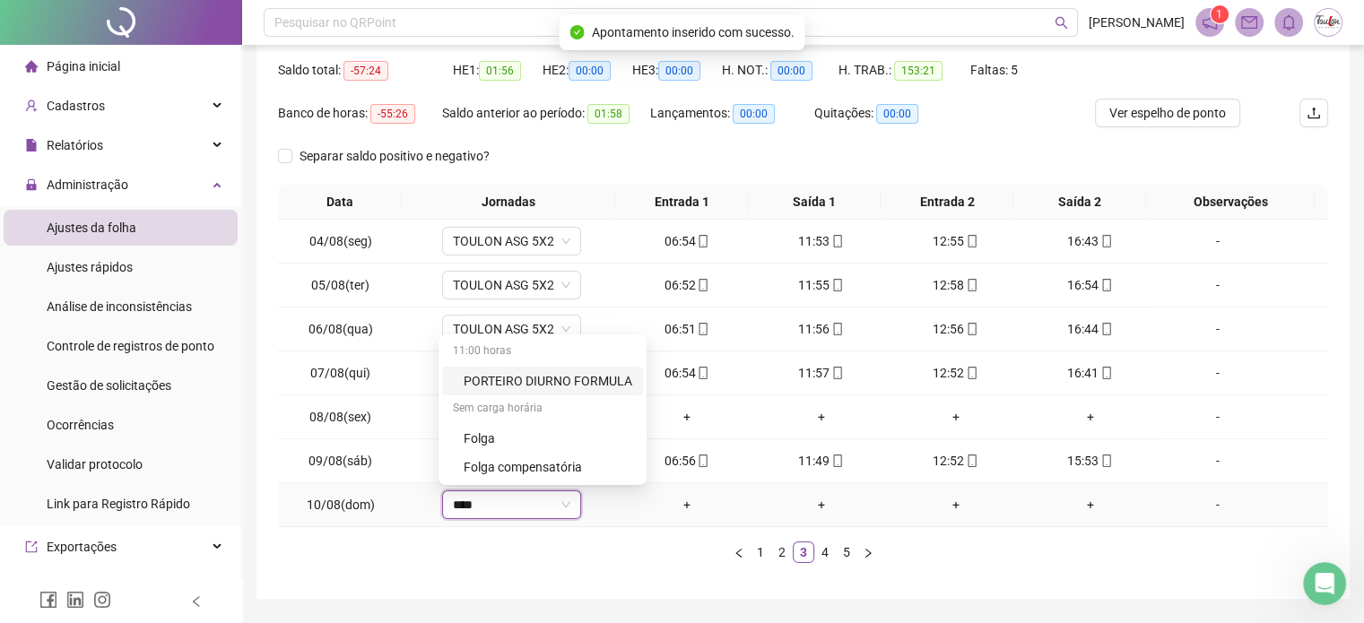
type input "*****"
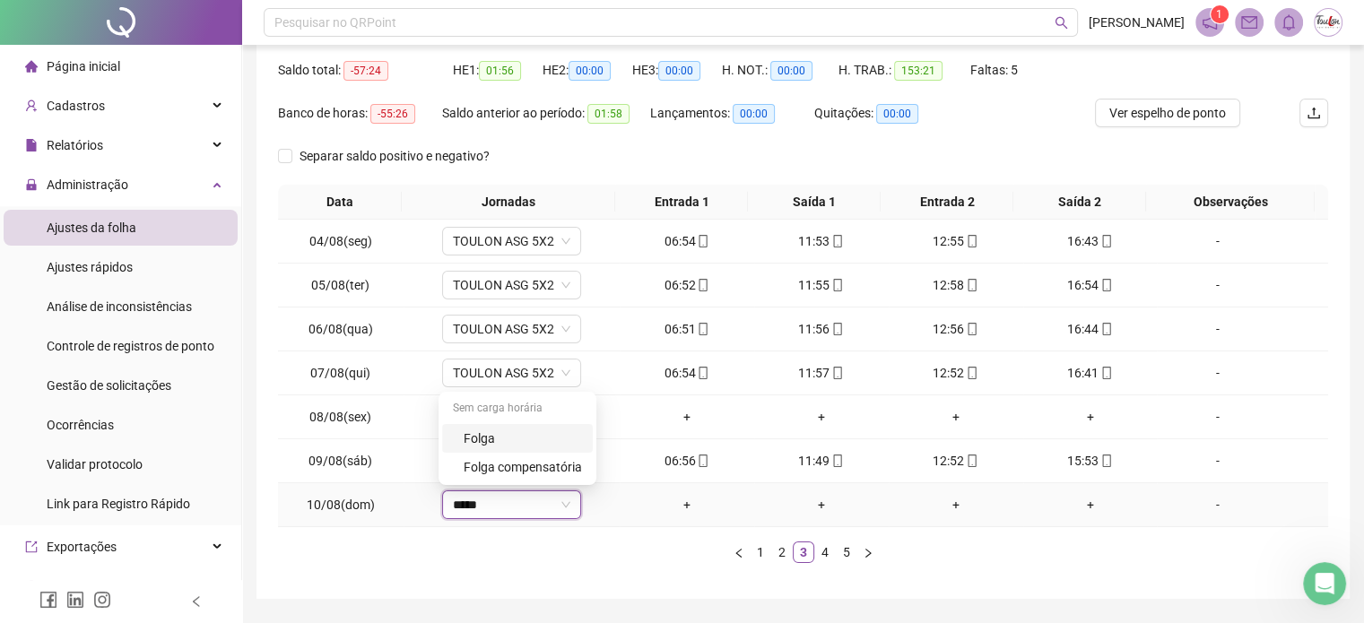
click at [511, 434] on div "Folga" at bounding box center [522, 439] width 118 height 20
click at [585, 453] on span "Sim" at bounding box center [593, 456] width 21 height 20
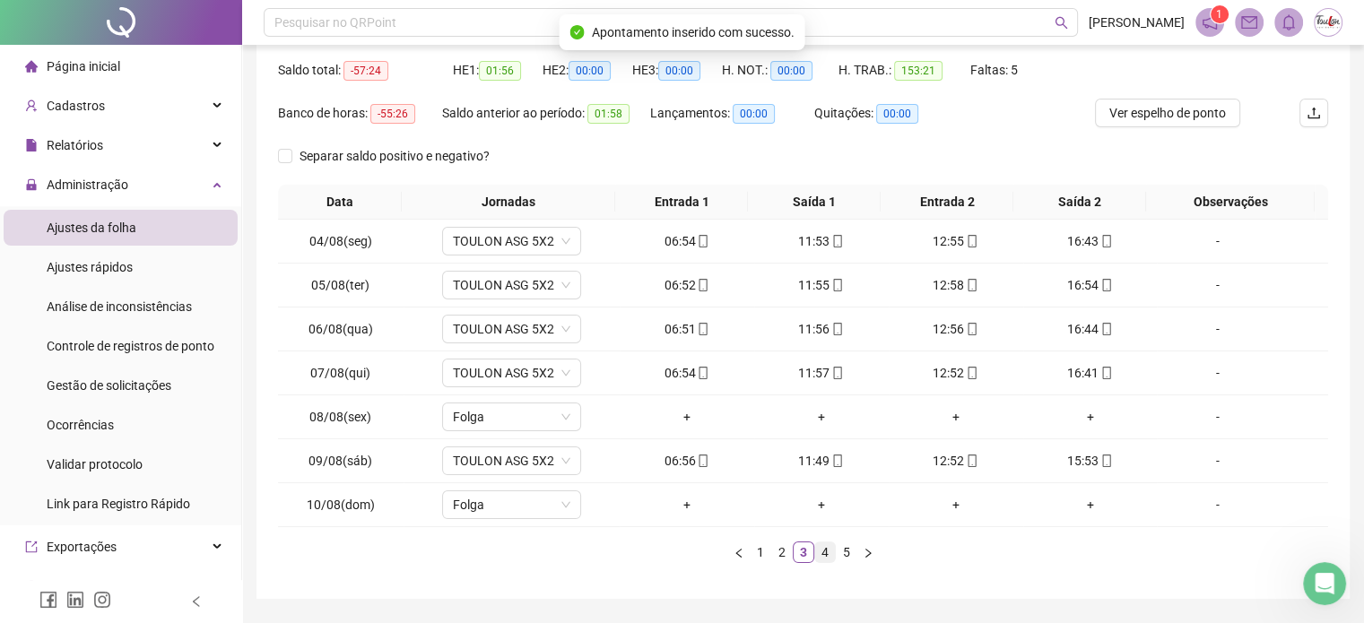
click at [826, 551] on link "4" at bounding box center [825, 552] width 20 height 20
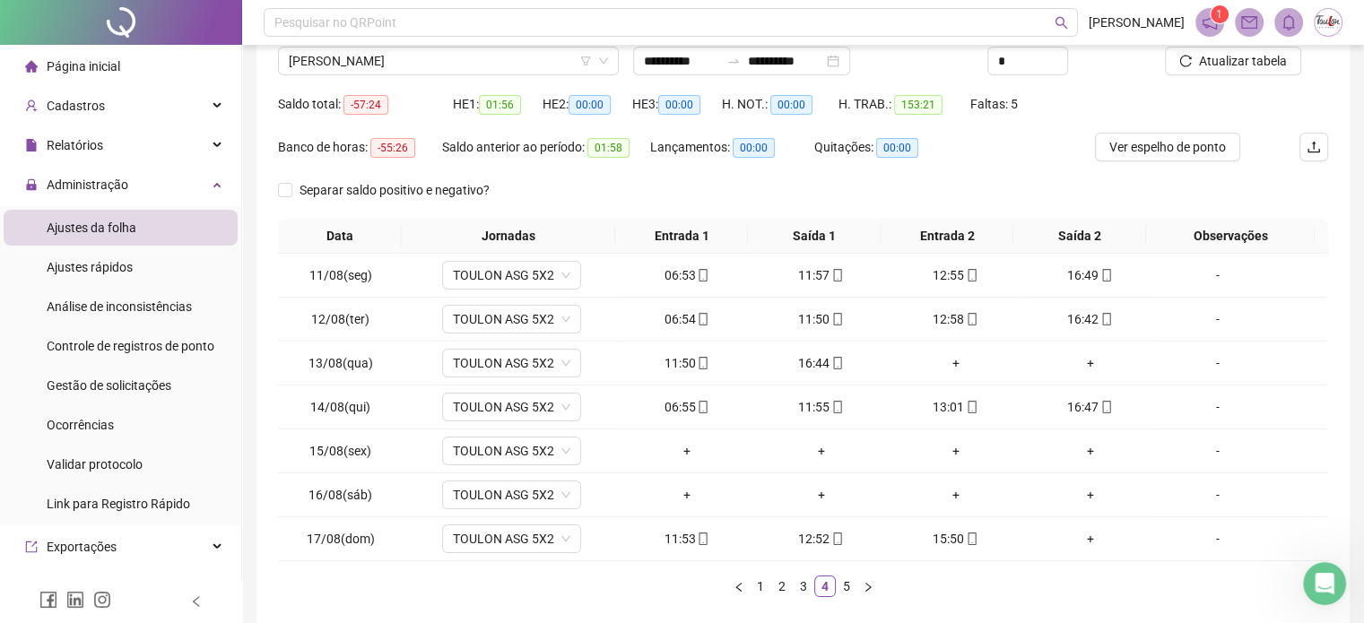
scroll to position [141, 0]
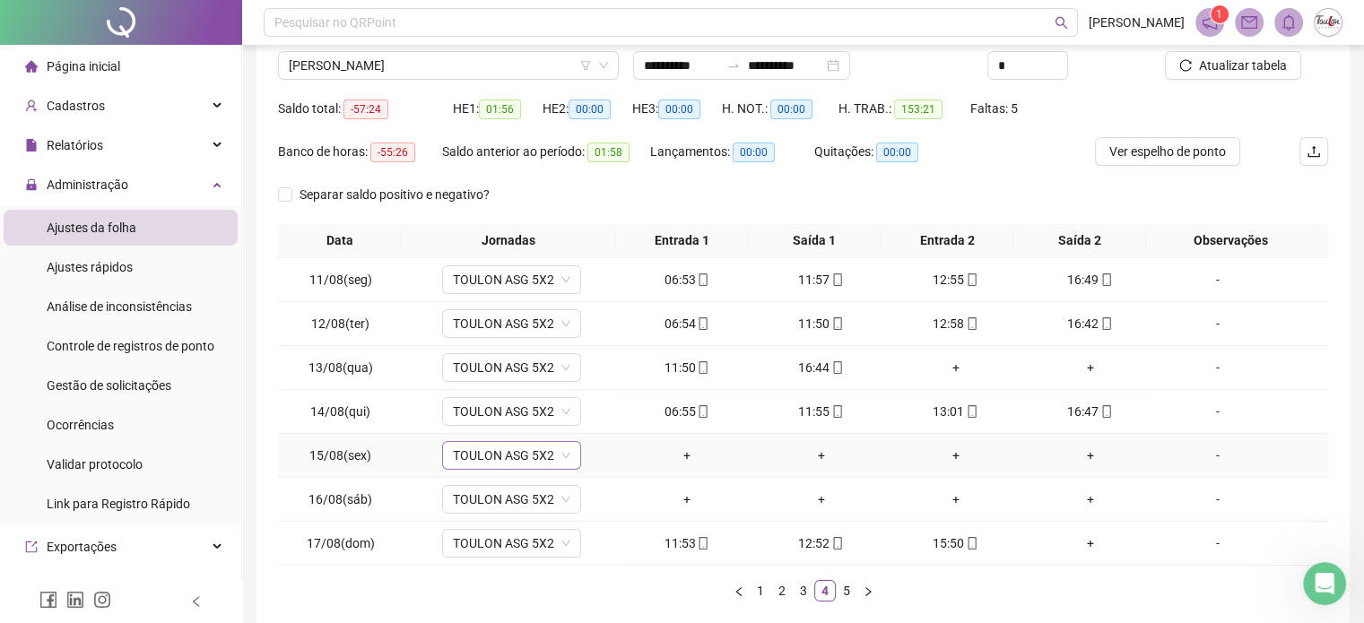
click at [495, 451] on span "TOULON ASG 5X2" at bounding box center [511, 455] width 117 height 27
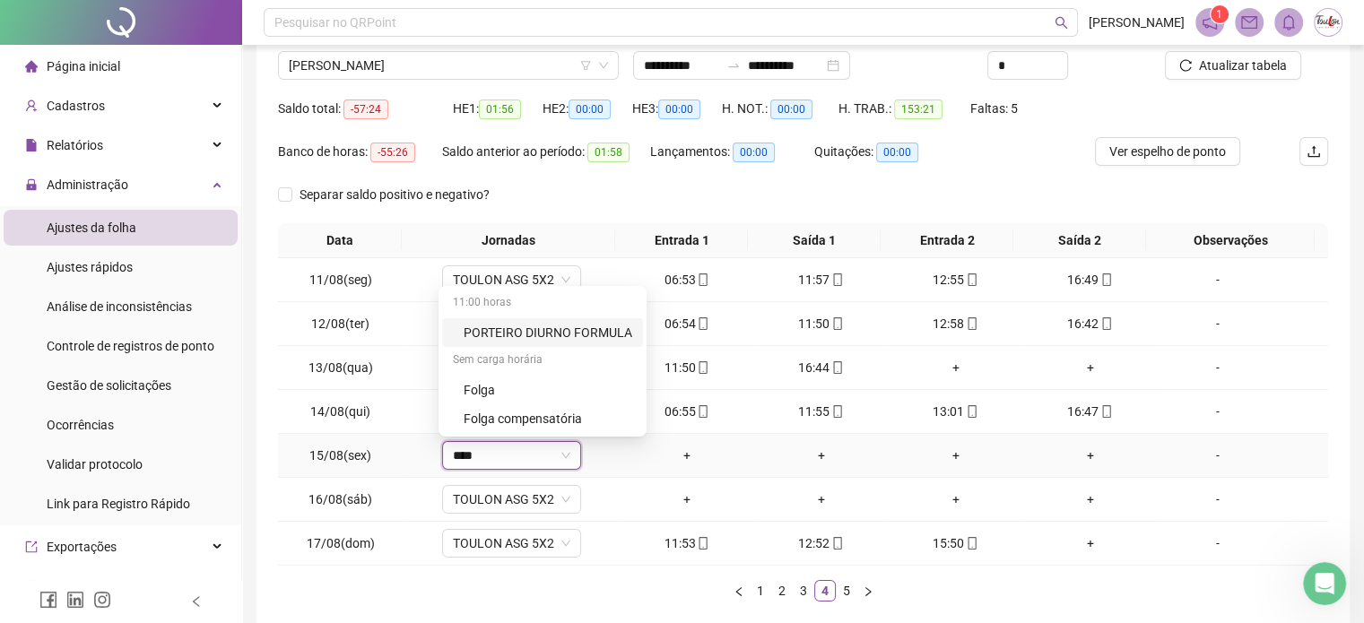
type input "*****"
click at [477, 390] on div "Folga" at bounding box center [522, 390] width 118 height 20
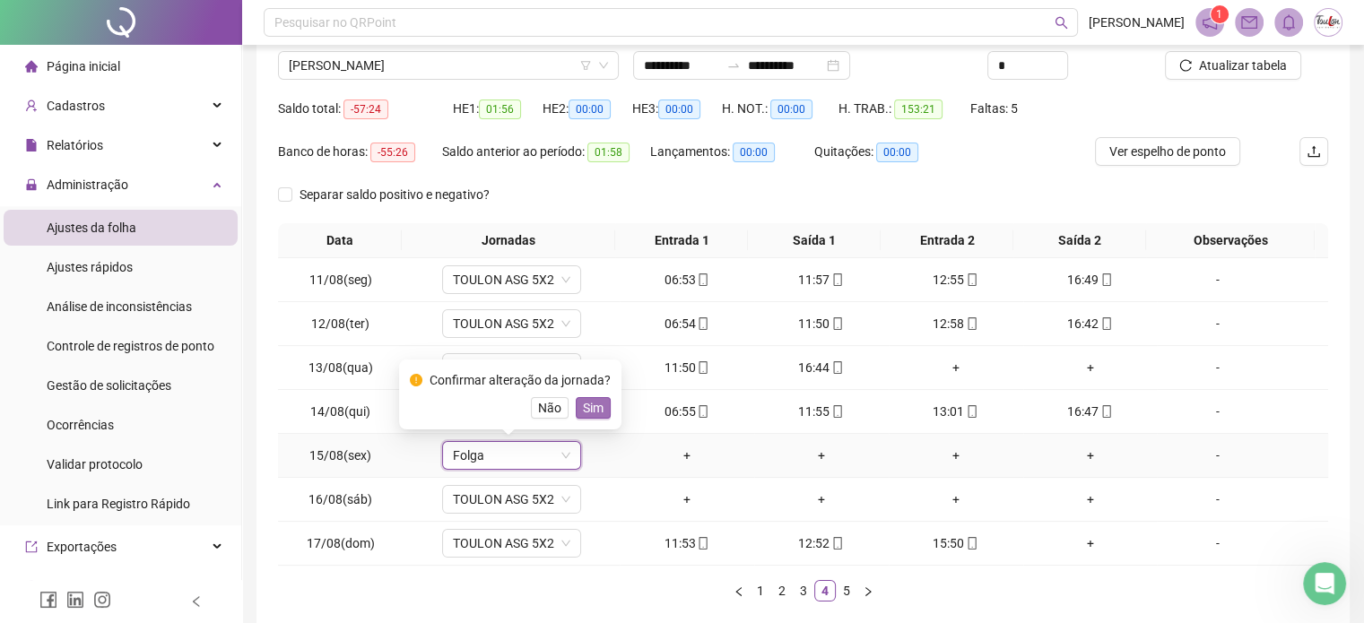
click at [584, 402] on span "Sim" at bounding box center [593, 408] width 21 height 20
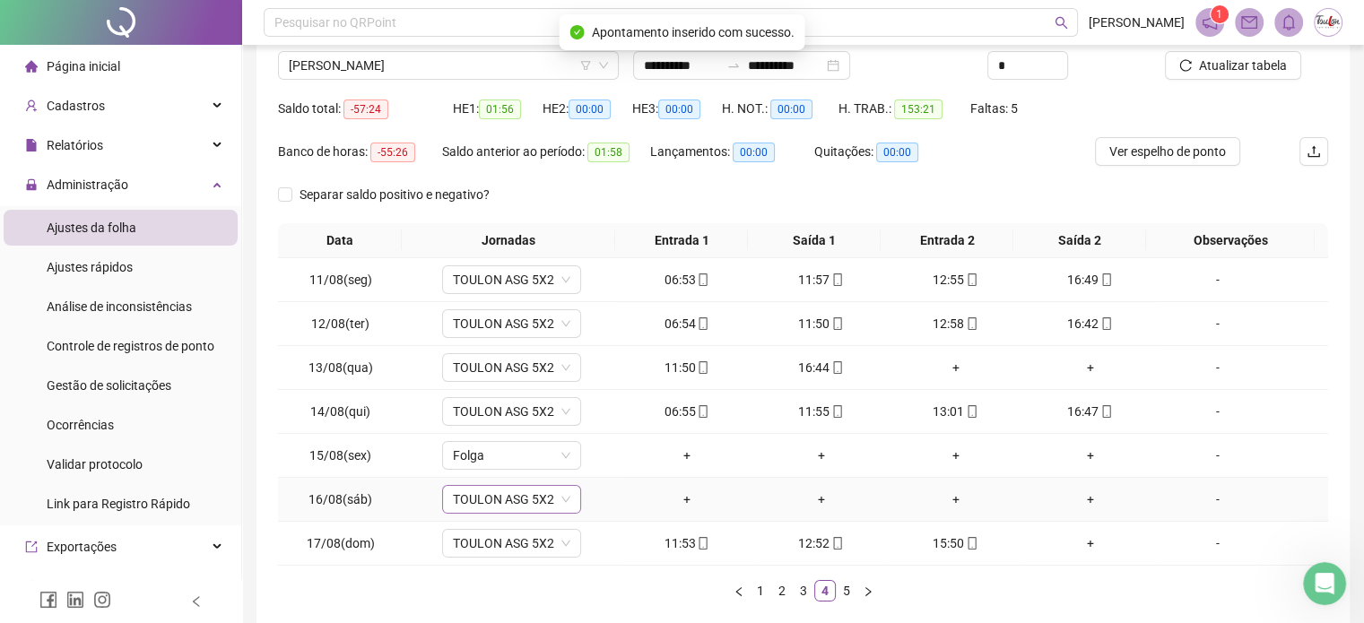
click at [488, 493] on span "TOULON ASG 5X2" at bounding box center [511, 499] width 117 height 27
type input "*****"
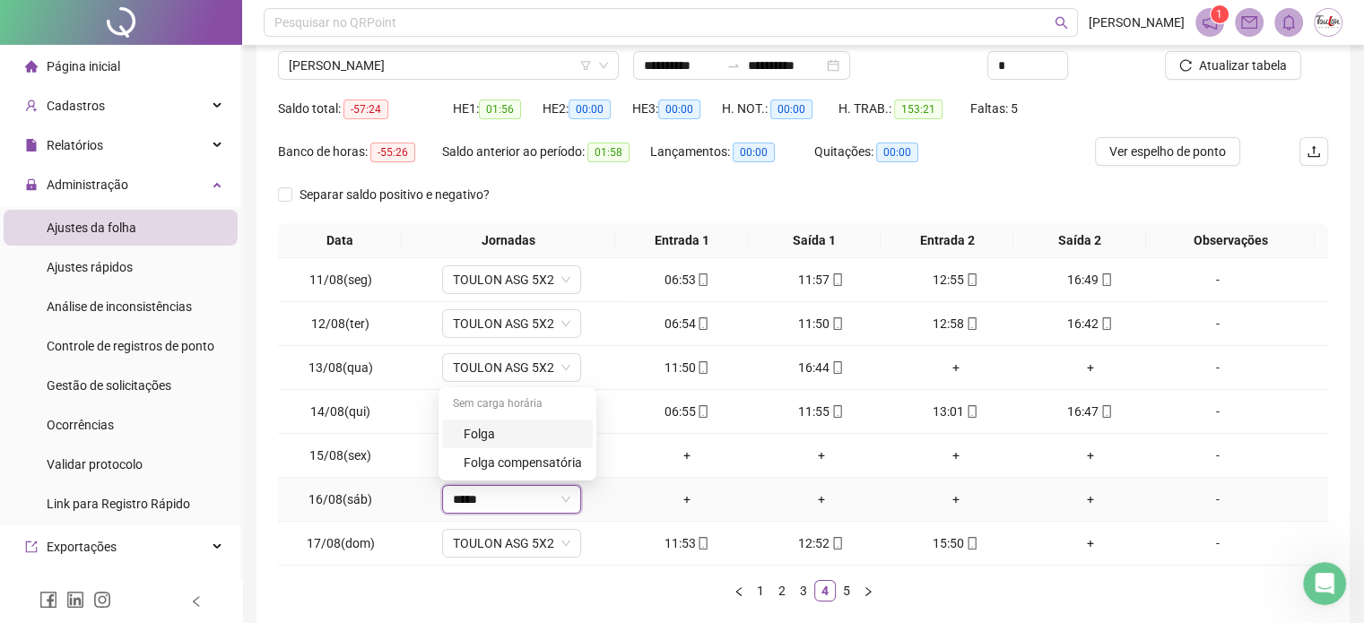
click at [498, 437] on div "Folga" at bounding box center [522, 434] width 118 height 20
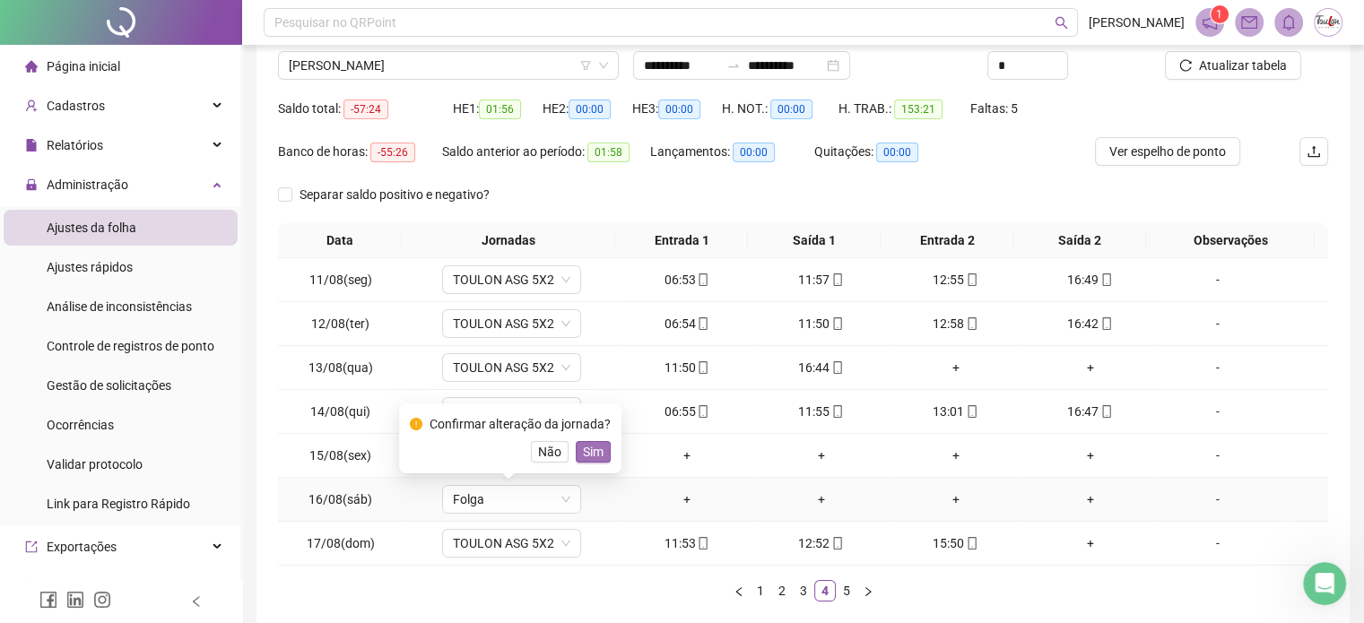
click at [583, 447] on span "Sim" at bounding box center [593, 452] width 21 height 20
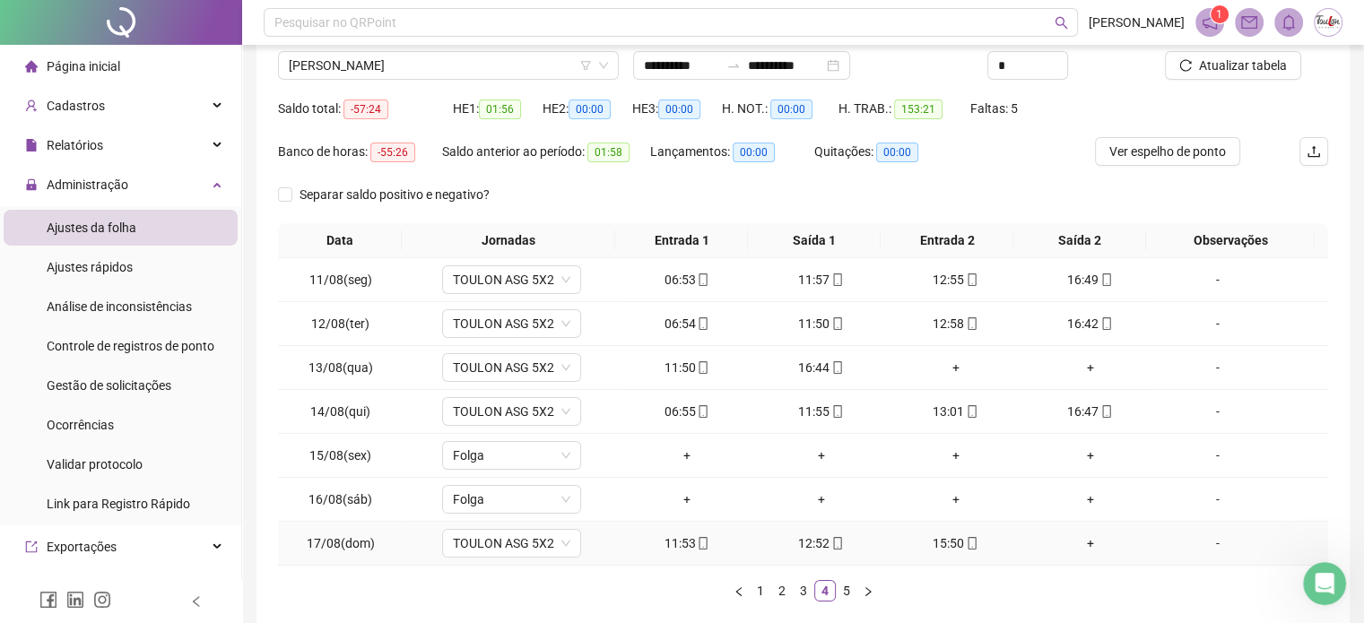
click at [1083, 544] on div "+" at bounding box center [1090, 543] width 120 height 20
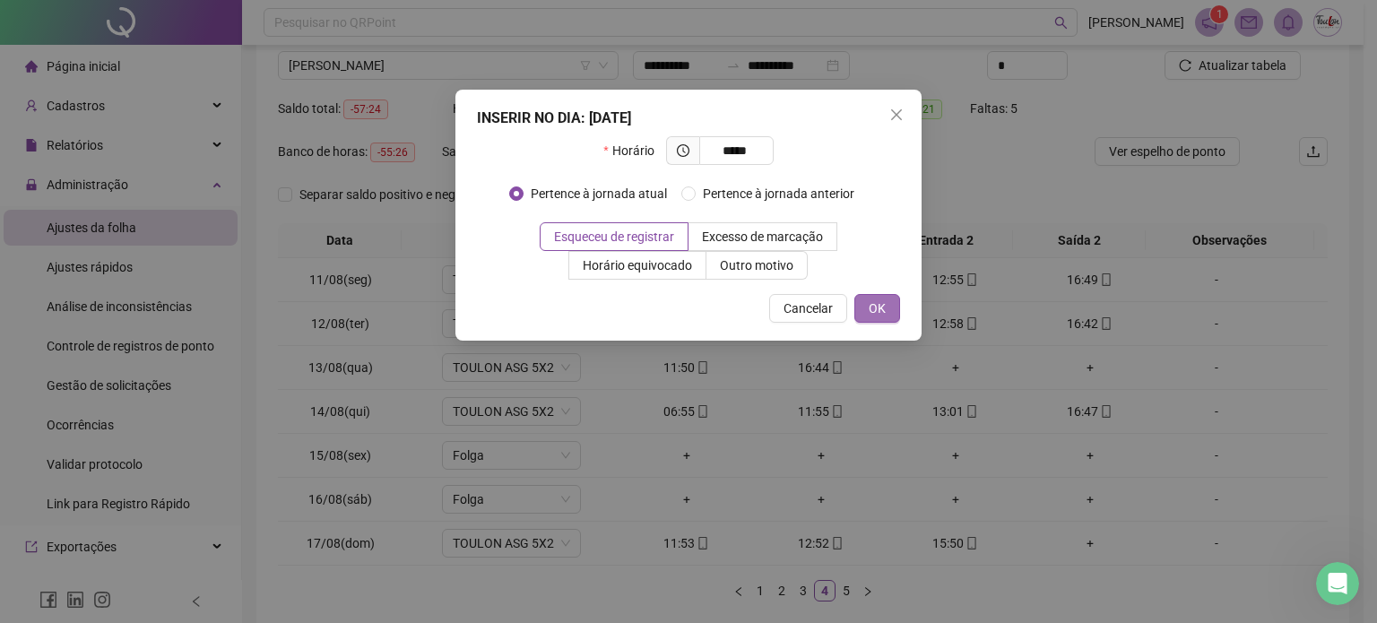
type input "*****"
click at [879, 305] on span "OK" at bounding box center [877, 309] width 17 height 20
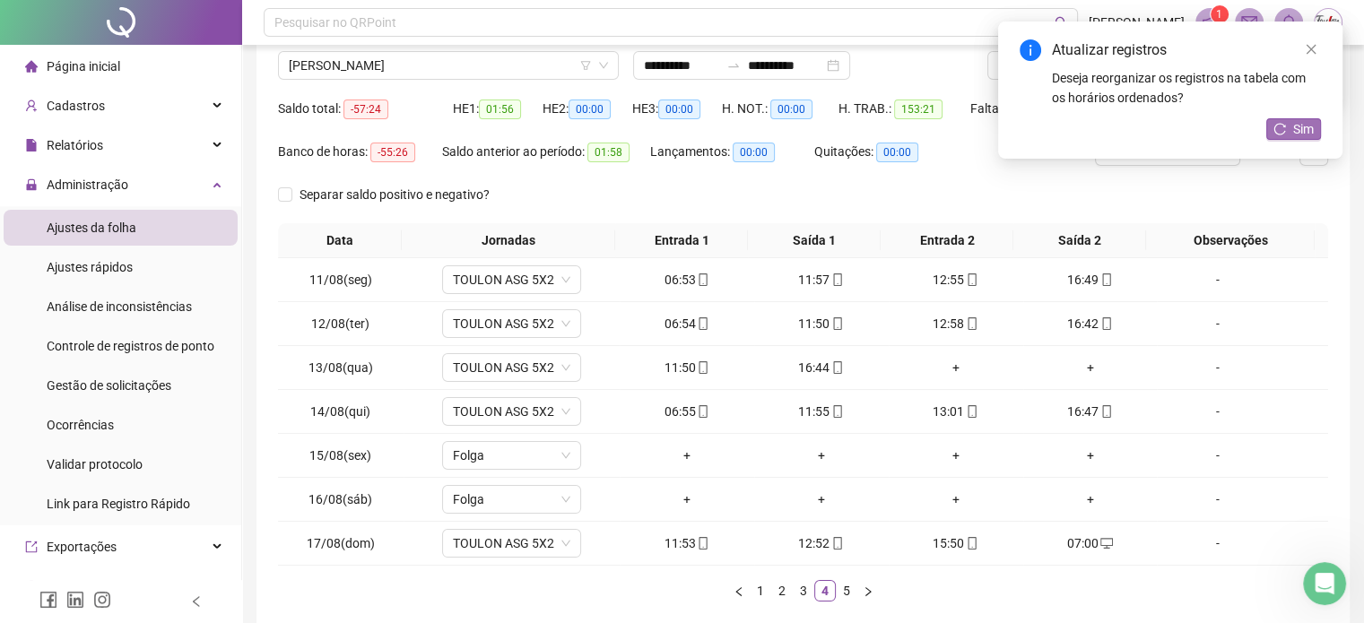
click at [1287, 135] on button "Sim" at bounding box center [1293, 129] width 55 height 22
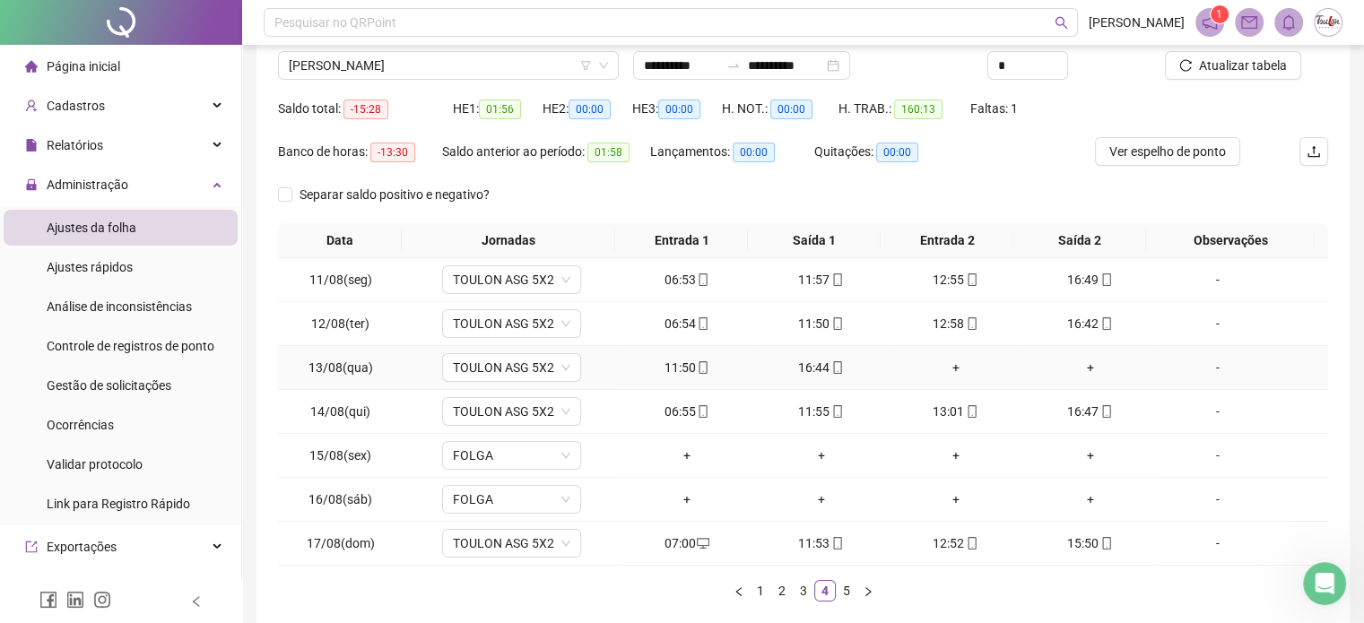
click at [948, 370] on div "+" at bounding box center [956, 368] width 120 height 20
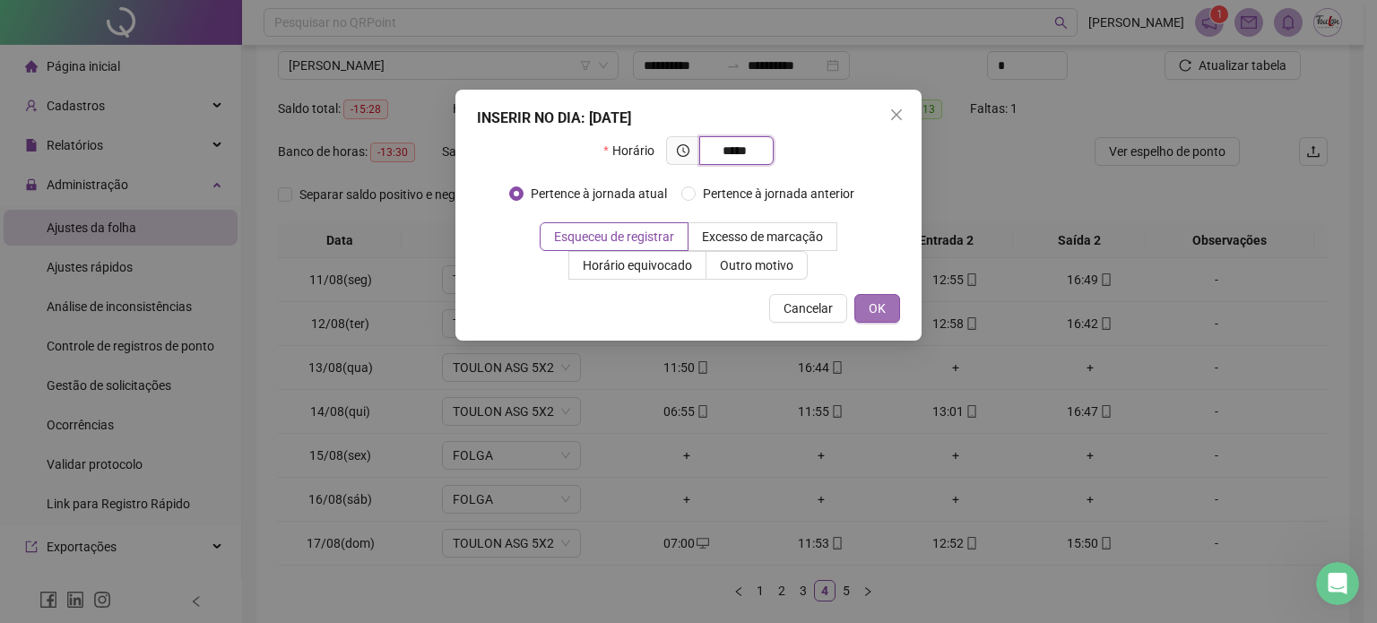
type input "*****"
click at [875, 315] on span "OK" at bounding box center [877, 309] width 17 height 20
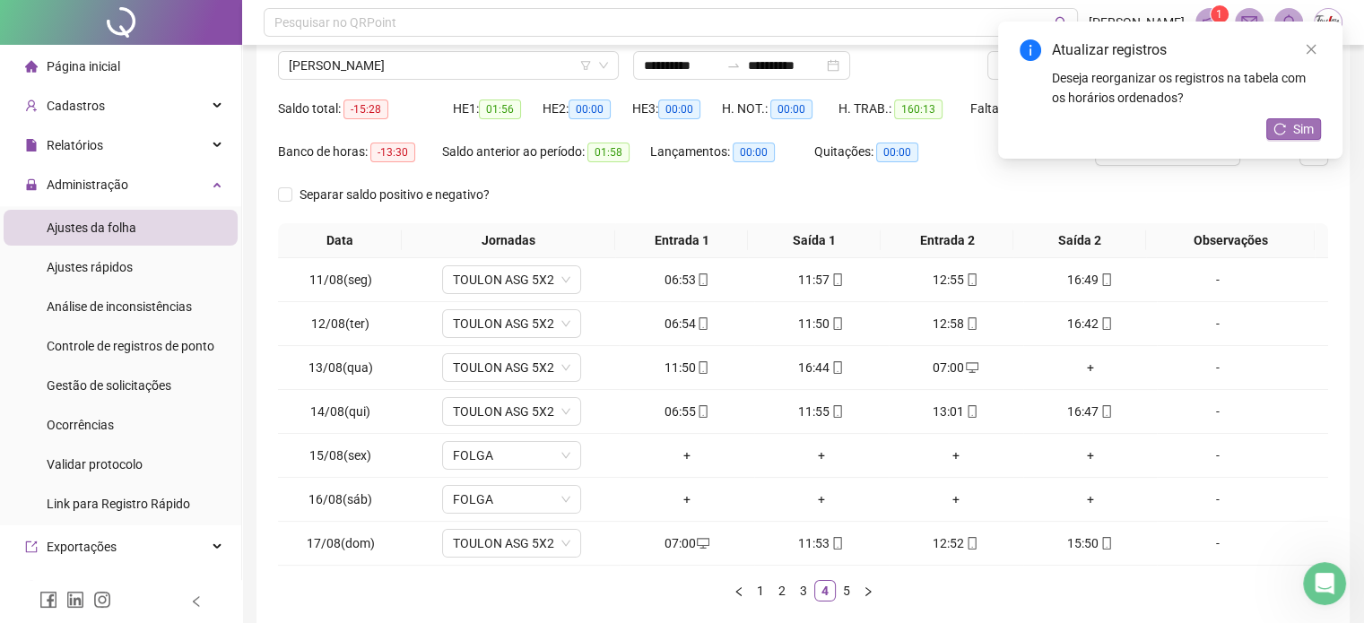
click at [1298, 129] on span "Sim" at bounding box center [1303, 129] width 21 height 20
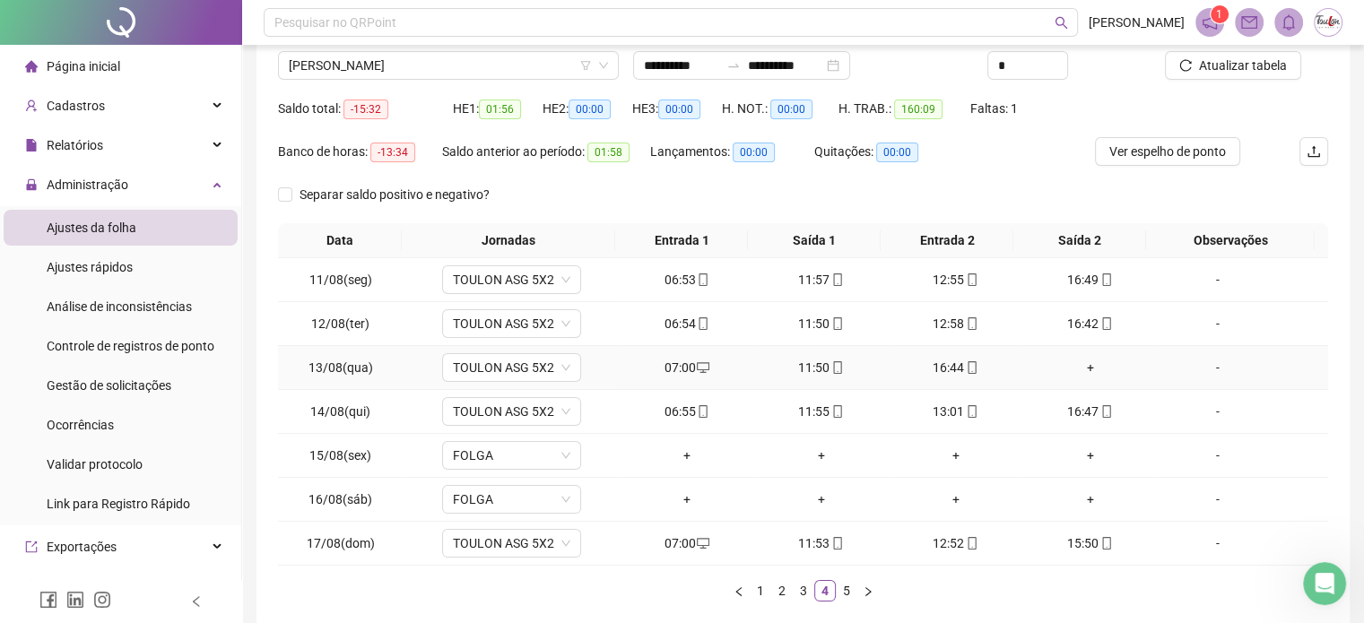
click at [1073, 366] on div "+" at bounding box center [1090, 368] width 120 height 20
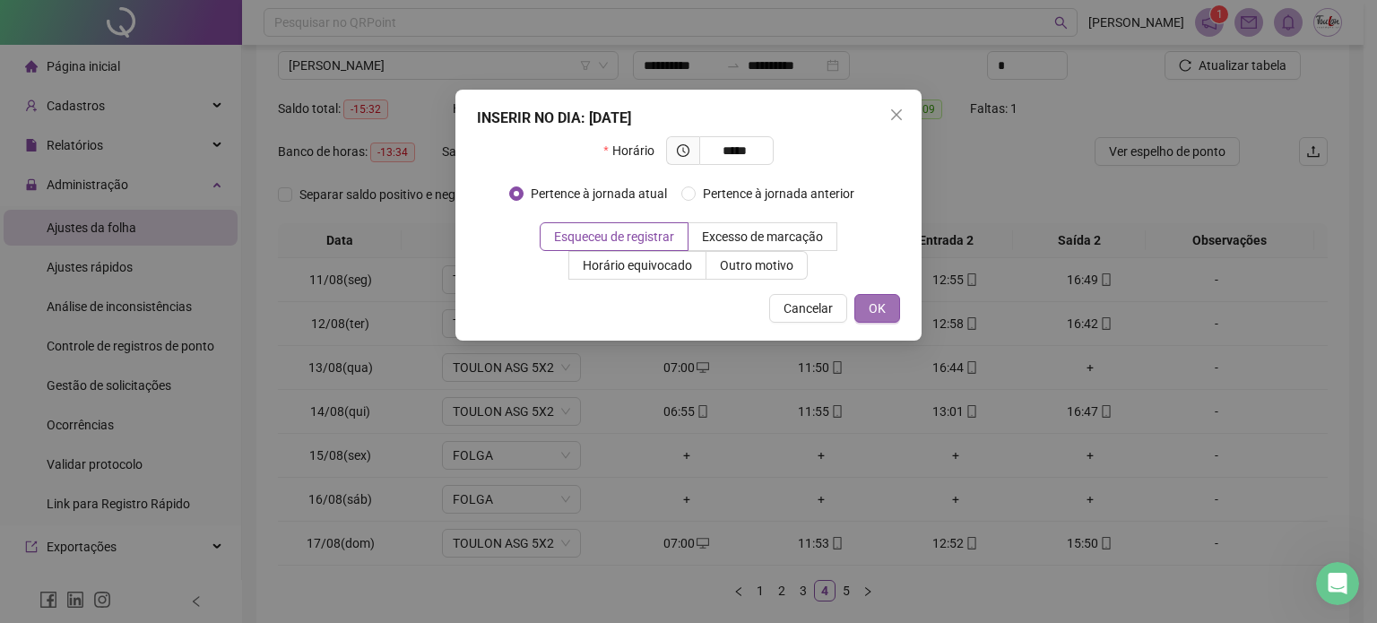
type input "*****"
click at [876, 306] on span "OK" at bounding box center [877, 309] width 17 height 20
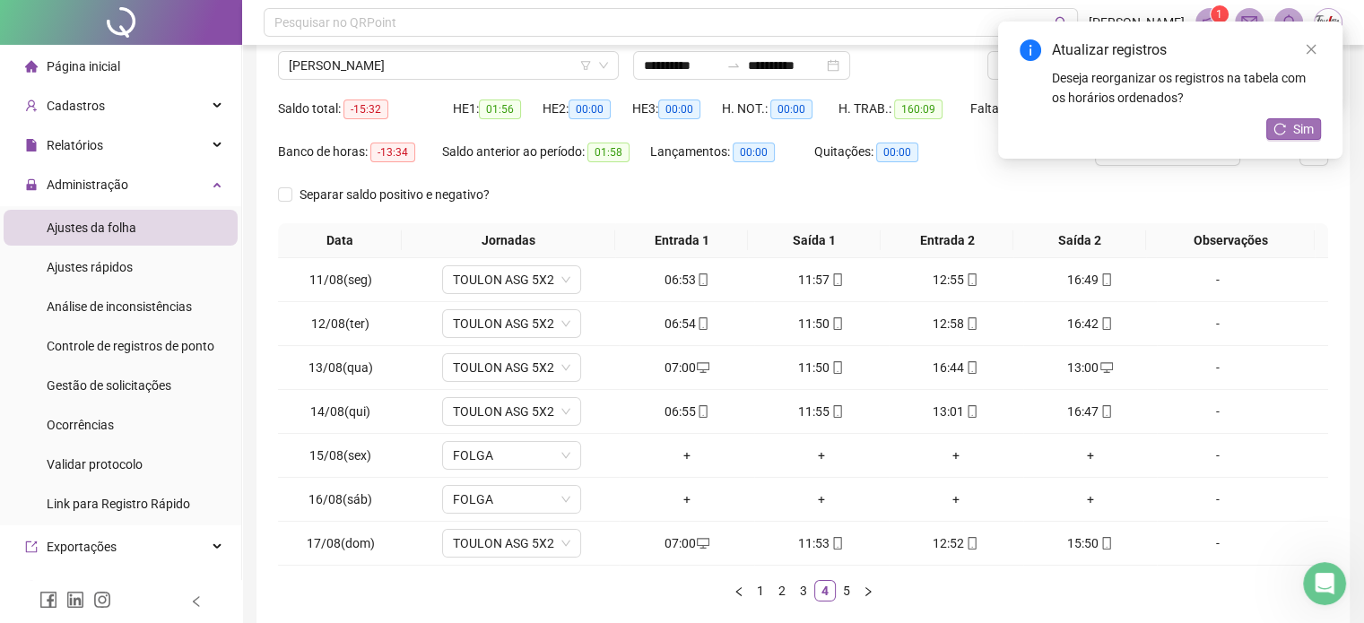
click at [1302, 130] on span "Sim" at bounding box center [1303, 129] width 21 height 20
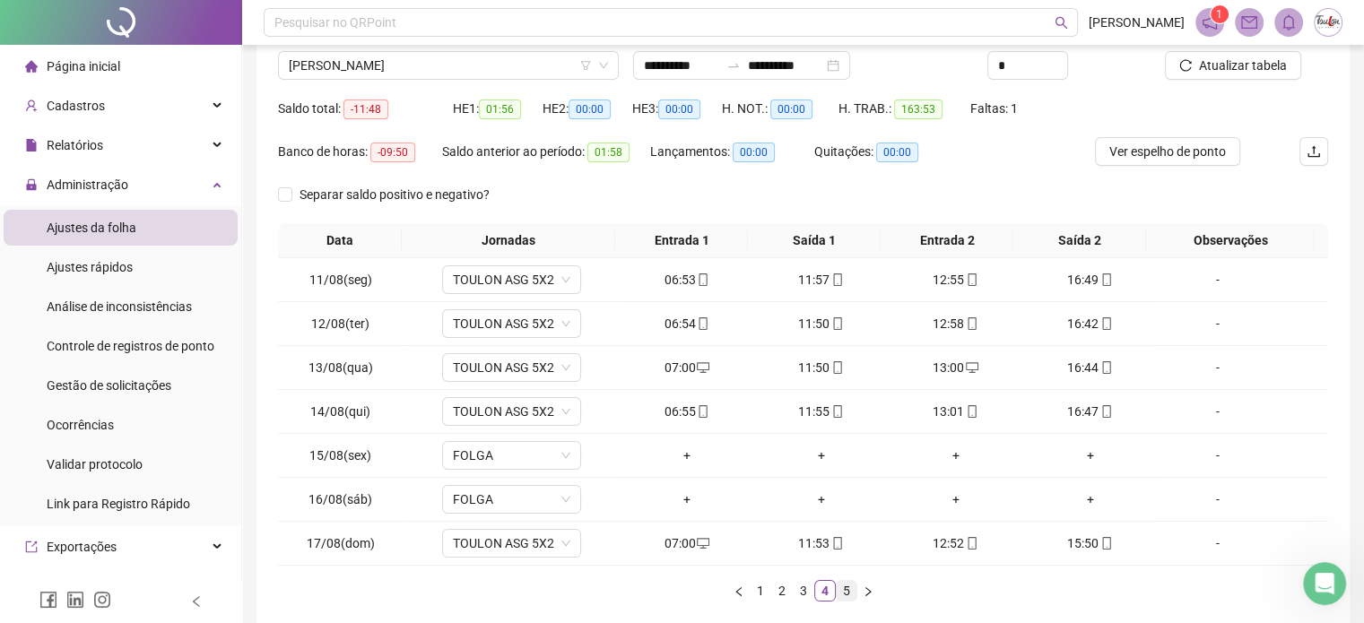
click at [844, 587] on link "5" at bounding box center [846, 591] width 20 height 20
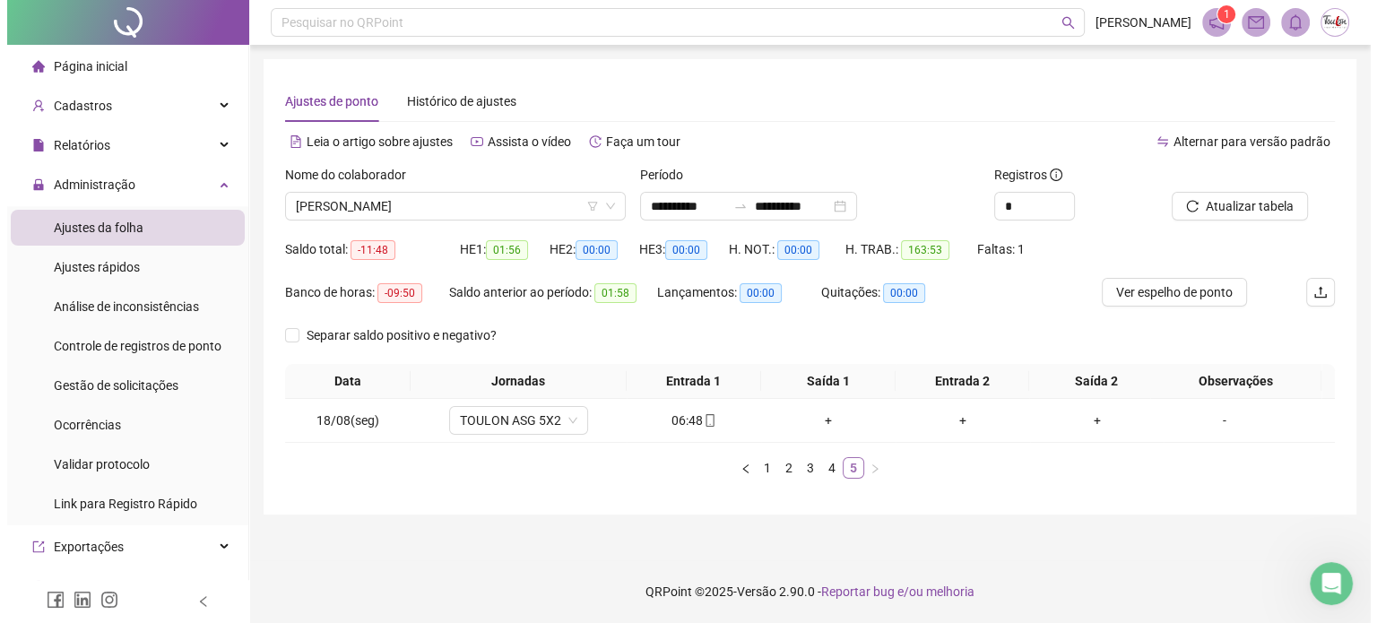
scroll to position [0, 0]
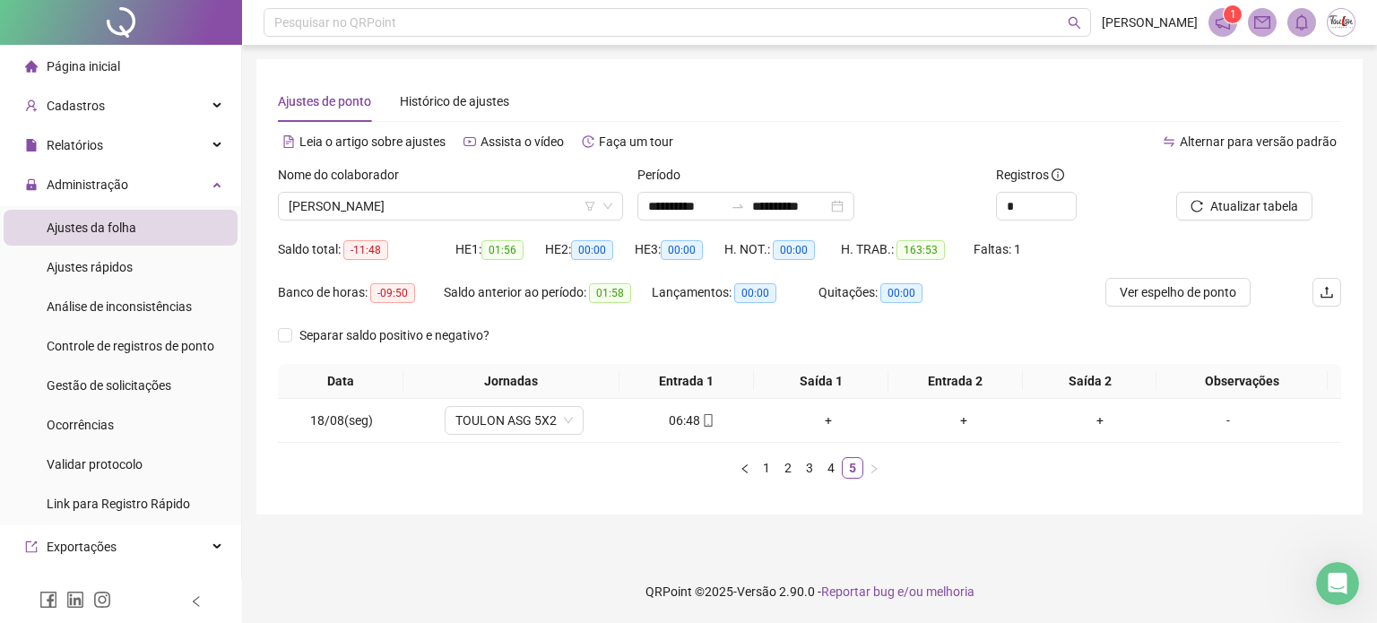
click at [505, 221] on div "Nome do colaborador [PERSON_NAME]" at bounding box center [450, 200] width 359 height 70
click at [507, 204] on span "[PERSON_NAME]" at bounding box center [451, 206] width 324 height 27
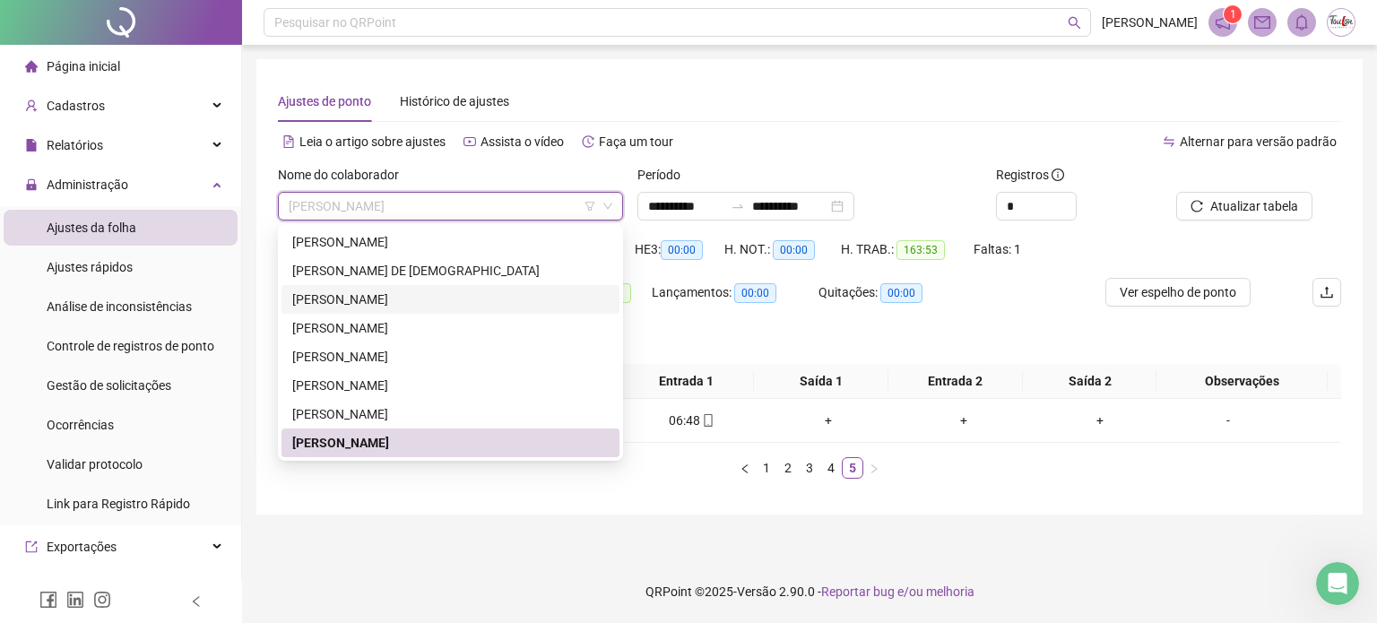
click at [814, 143] on div "Alternar para versão padrão" at bounding box center [1076, 141] width 532 height 29
